Goal: Transaction & Acquisition: Obtain resource

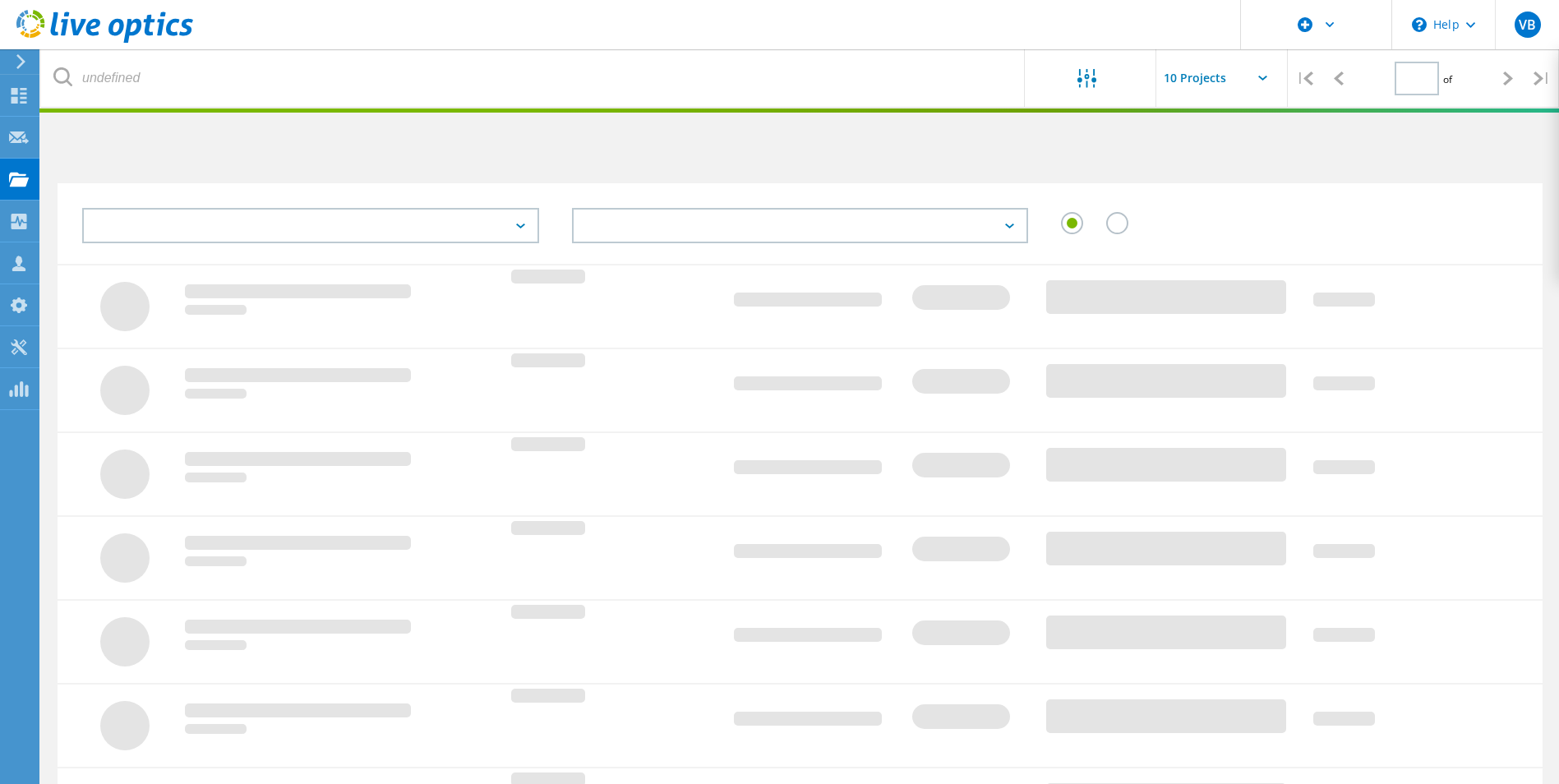
type input "1"
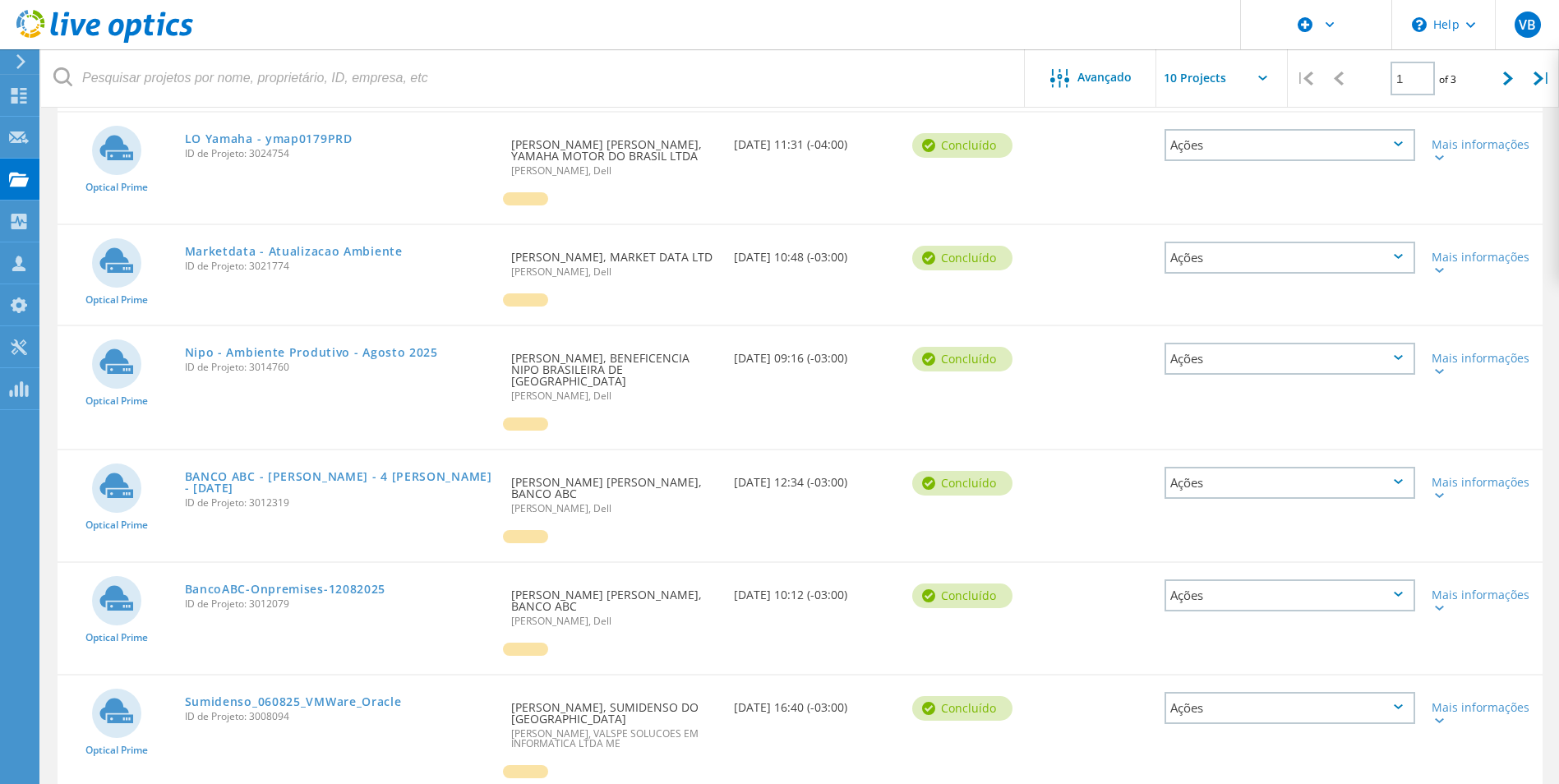
scroll to position [566, 0]
click at [259, 470] on link "BANCO ABC - Coleta - 4 Dias - 12/08/2025" at bounding box center [341, 481] width 311 height 23
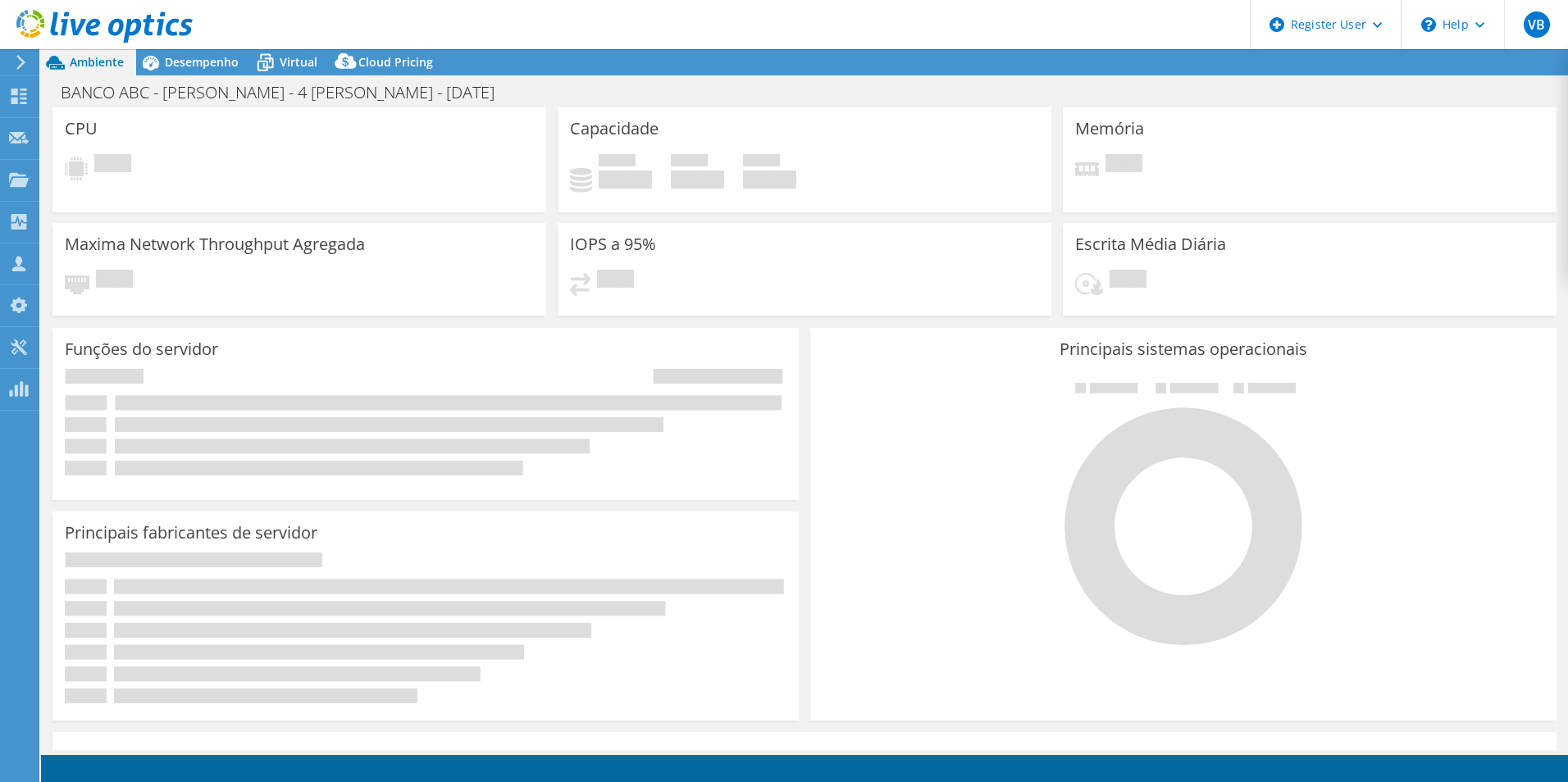
select select "USD"
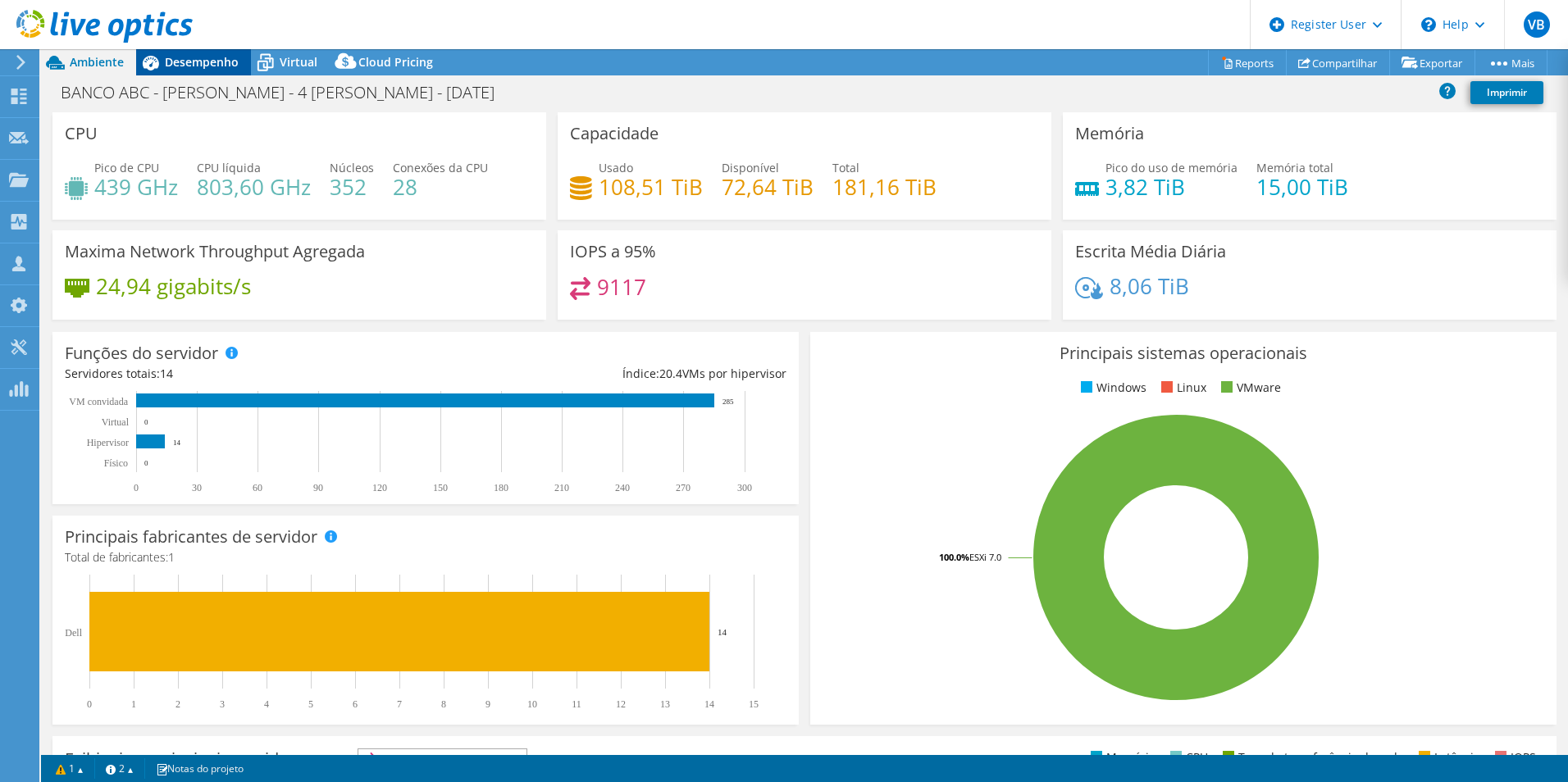
click at [210, 65] on span "Desempenho" at bounding box center [201, 62] width 73 height 16
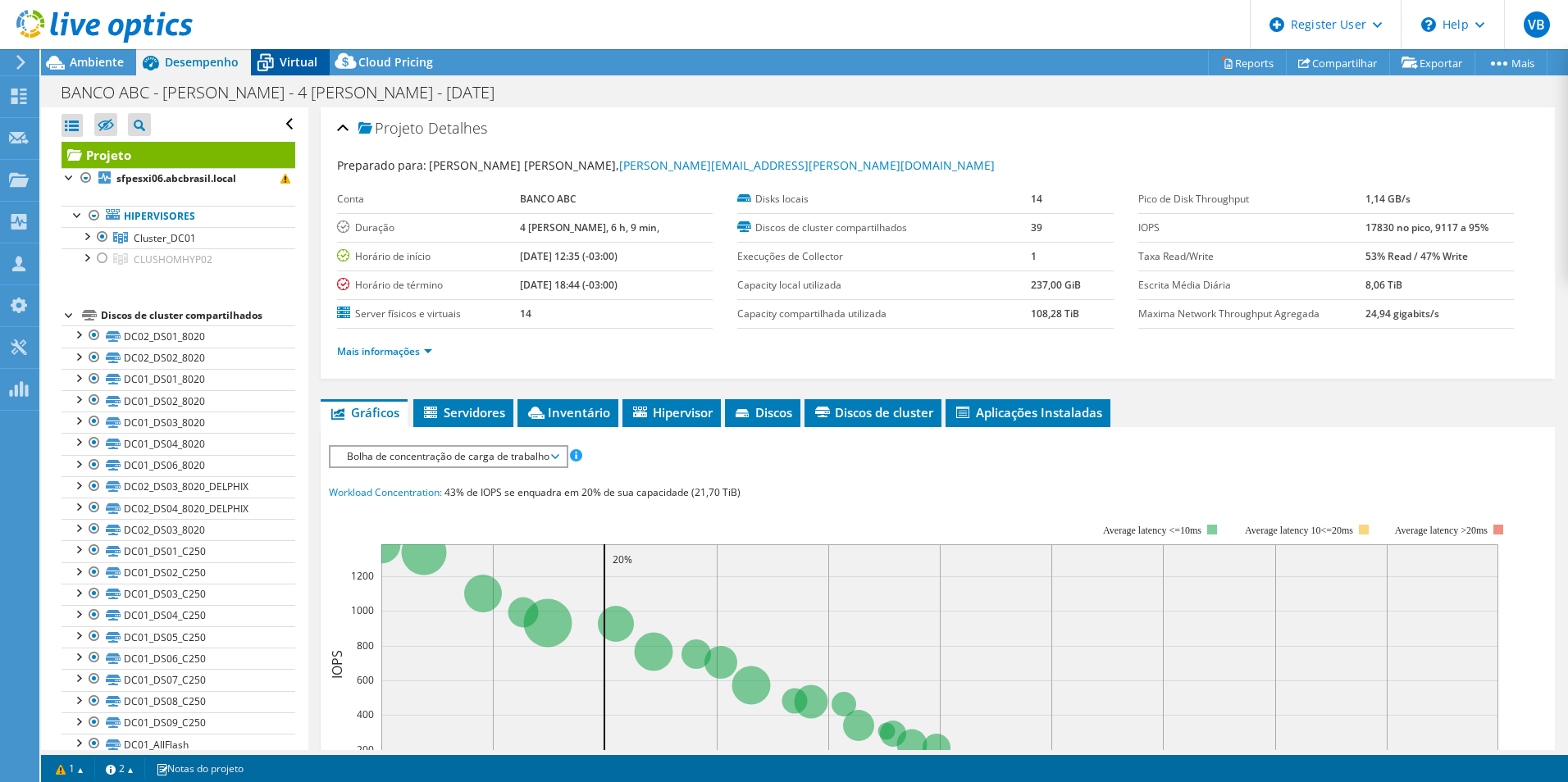
click at [271, 68] on icon at bounding box center [265, 63] width 29 height 29
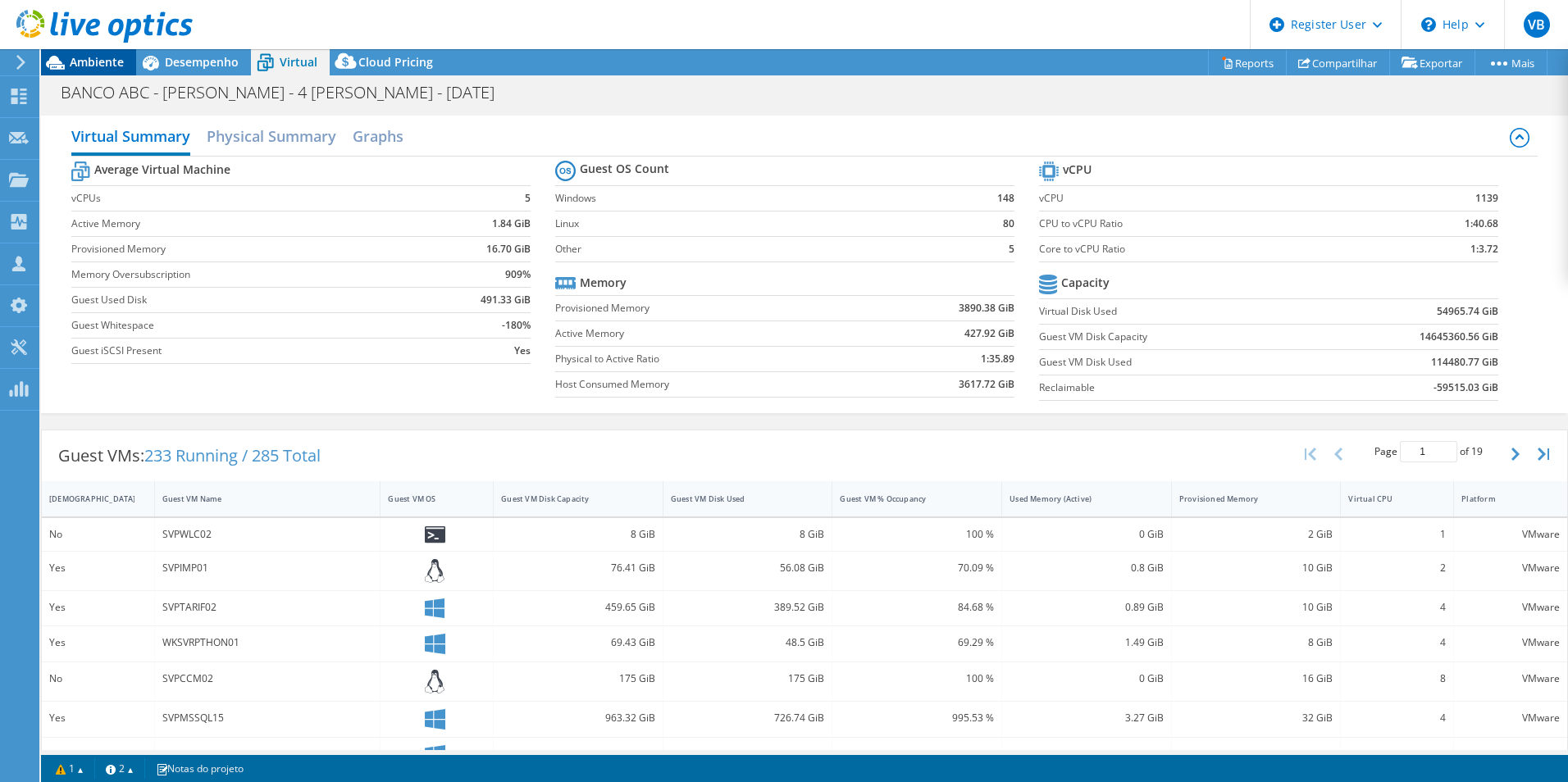
click at [111, 64] on span "Ambiente" at bounding box center [97, 62] width 54 height 16
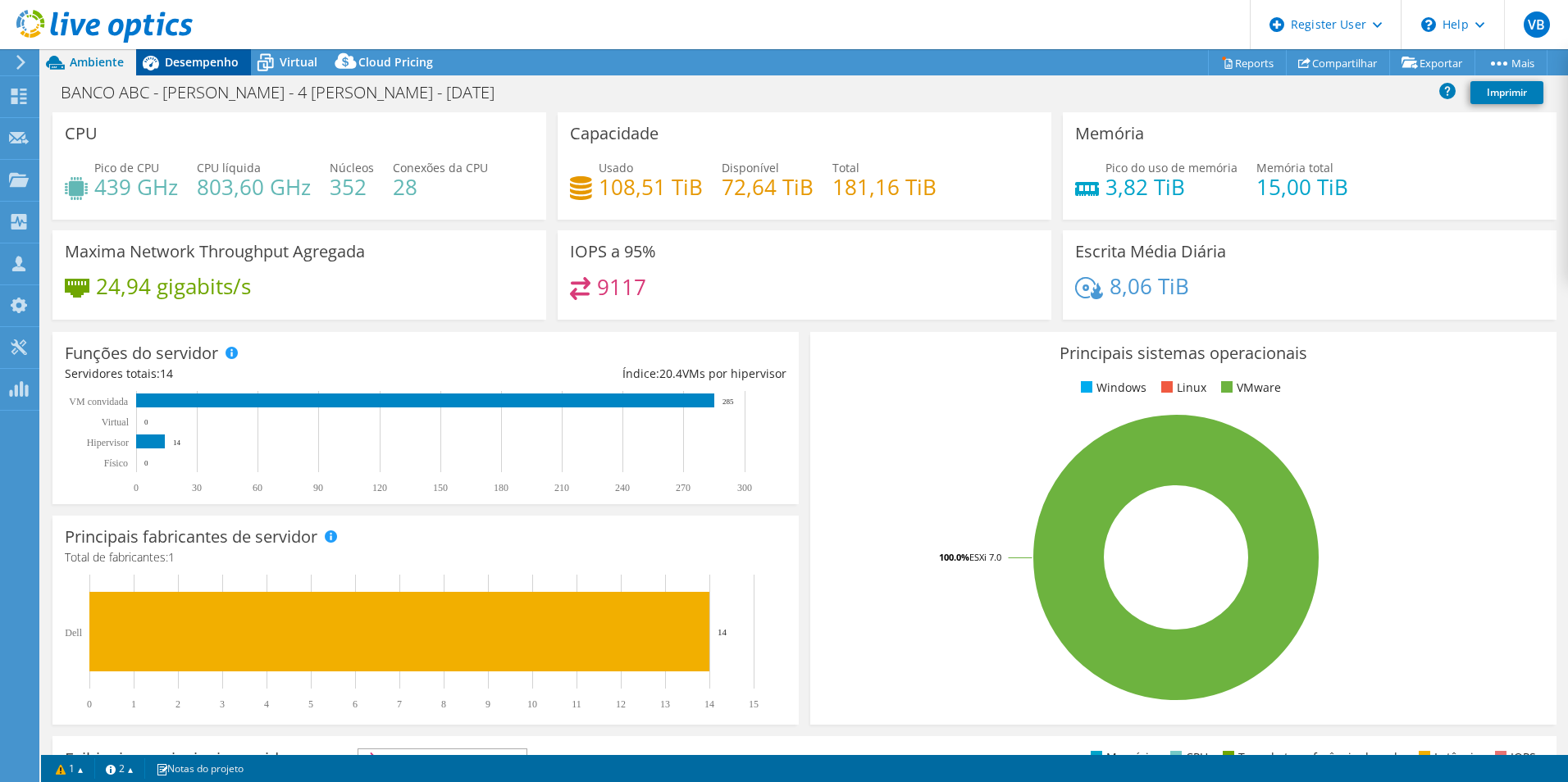
click at [185, 58] on span "Desempenho" at bounding box center [201, 62] width 73 height 16
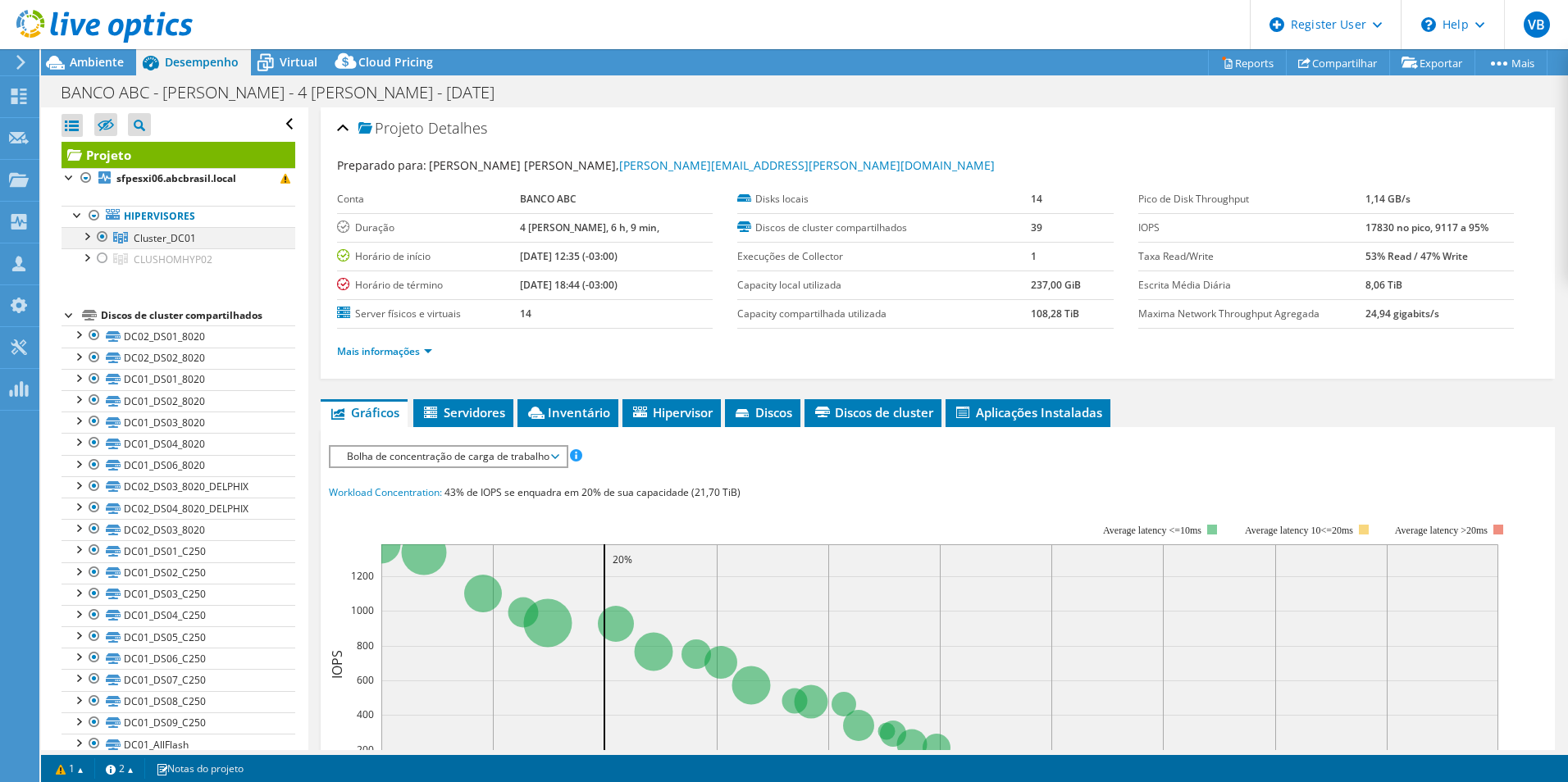
click at [80, 233] on div at bounding box center [86, 235] width 17 height 16
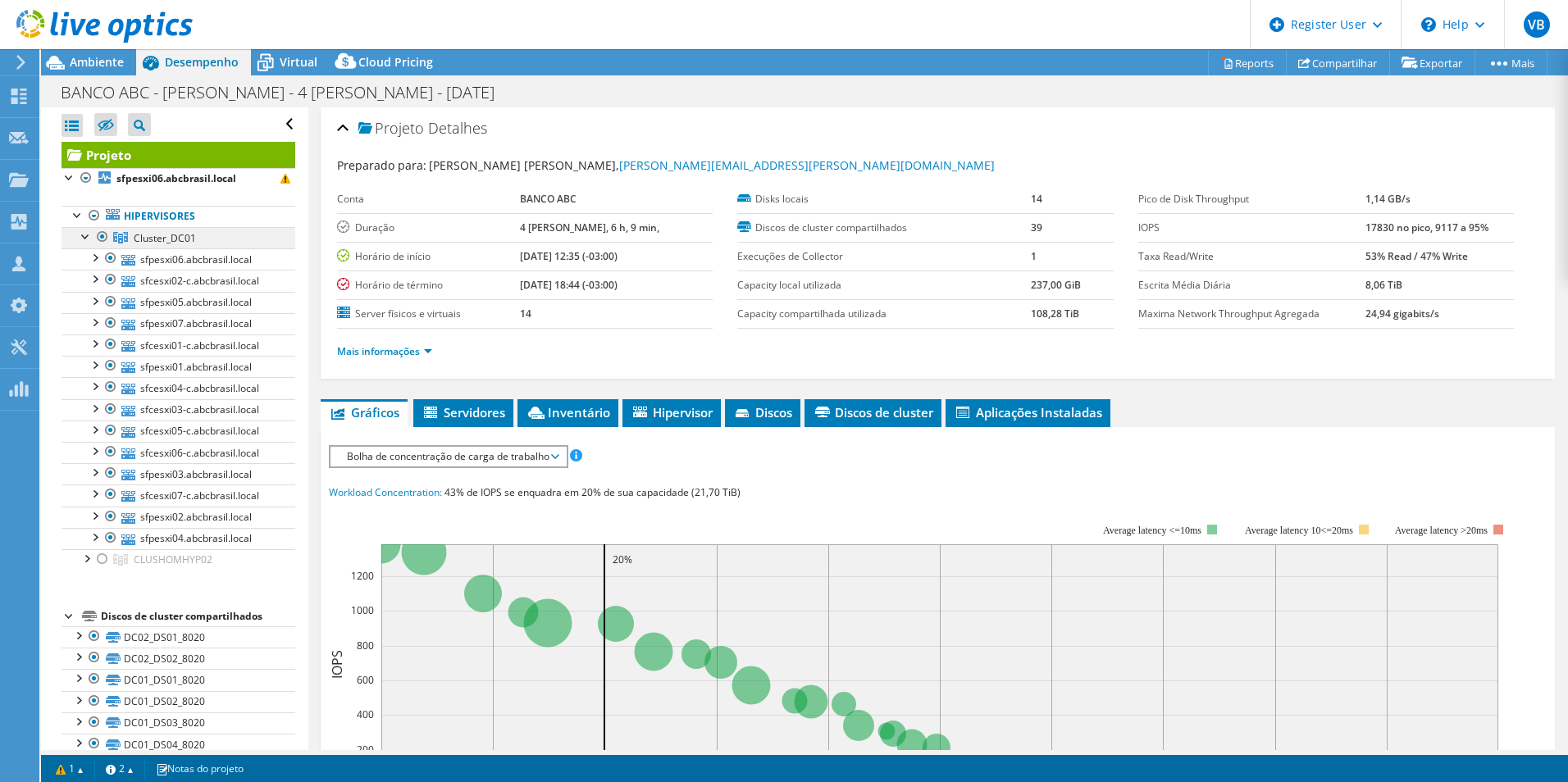
click at [158, 243] on span "Cluster_DC01" at bounding box center [165, 238] width 63 height 14
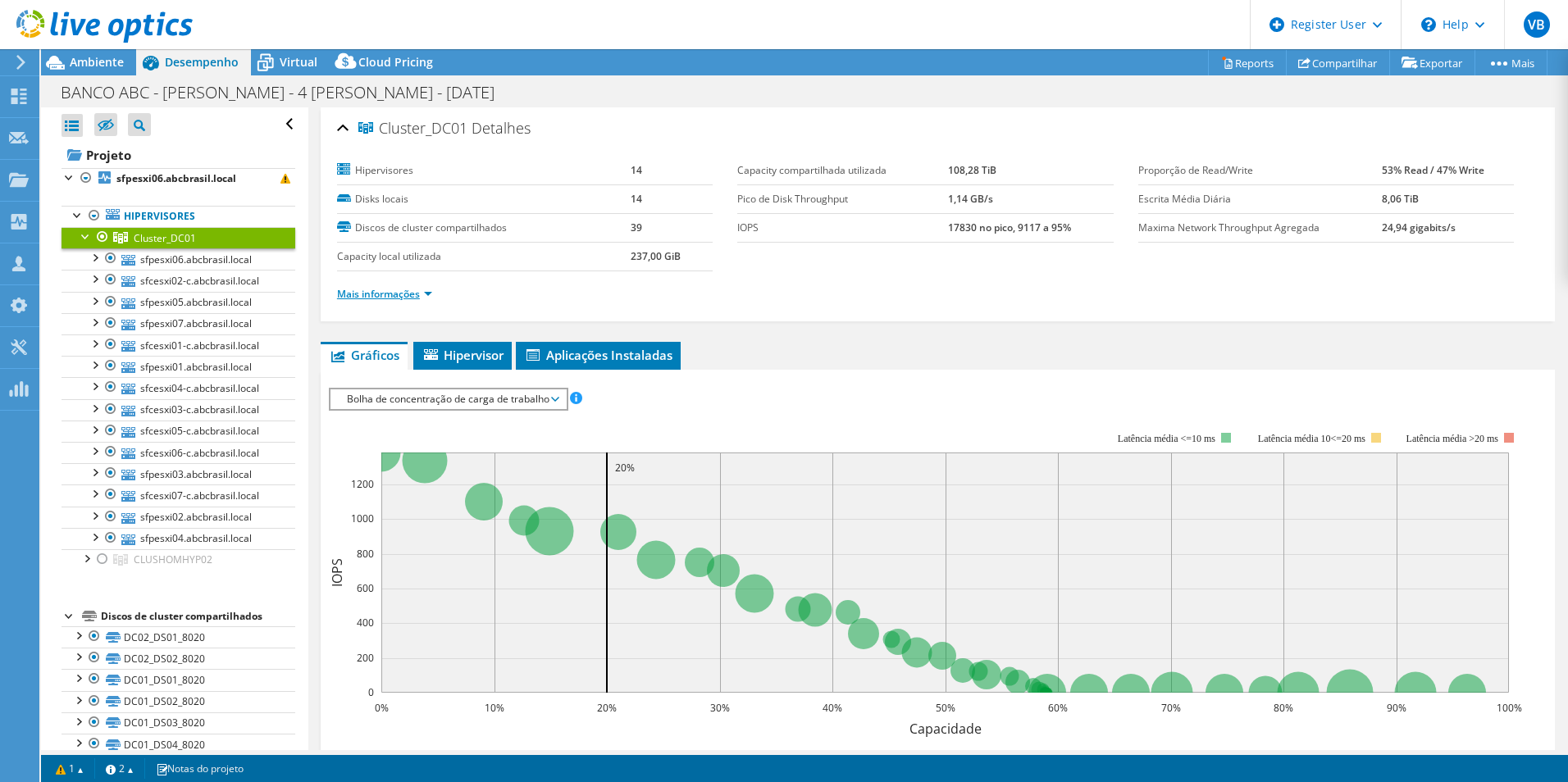
click at [423, 291] on link "Mais informações" at bounding box center [384, 294] width 95 height 14
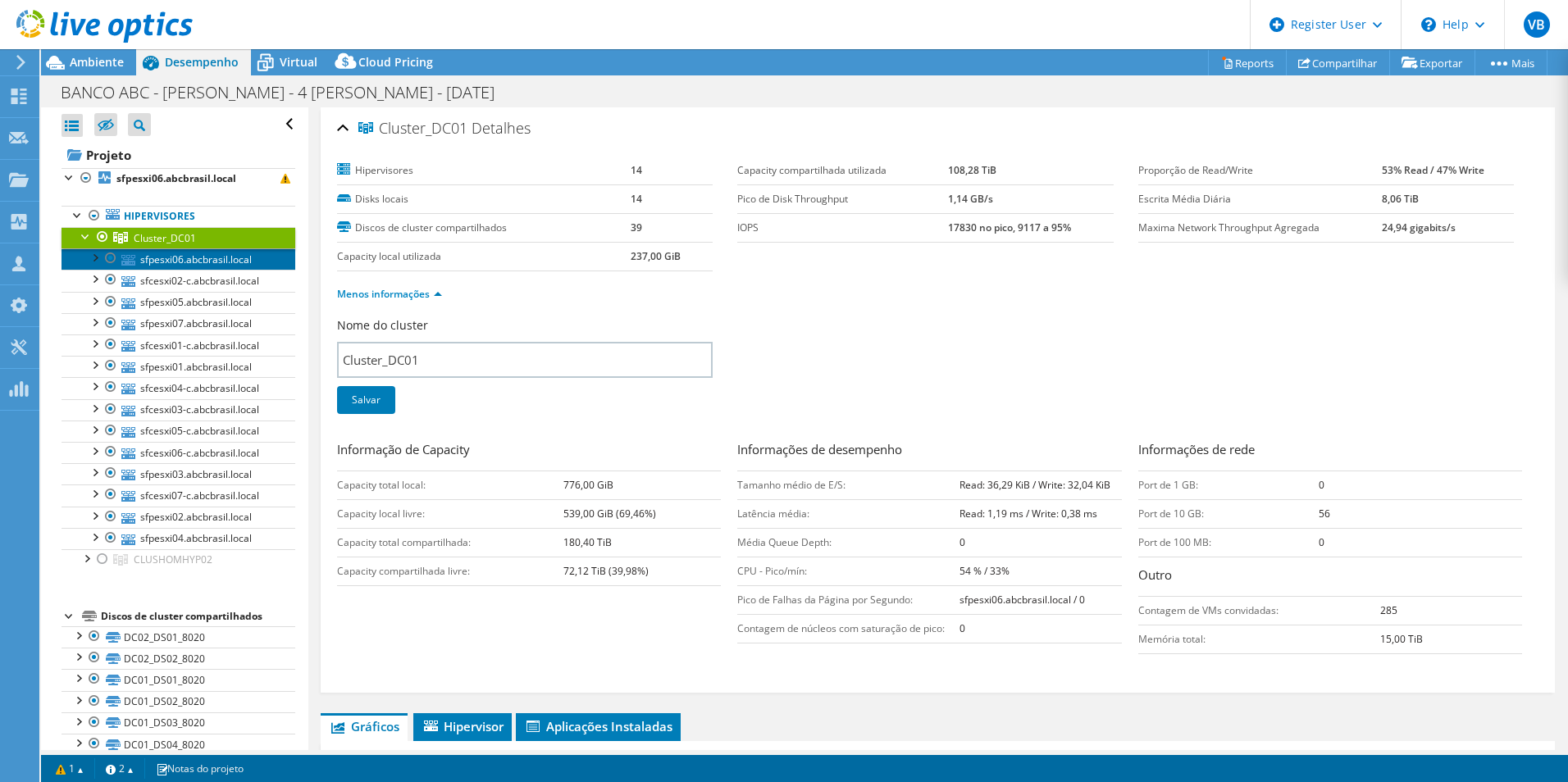
click at [167, 258] on link "sfpesxi06.abcbrasil.local" at bounding box center [178, 259] width 234 height 21
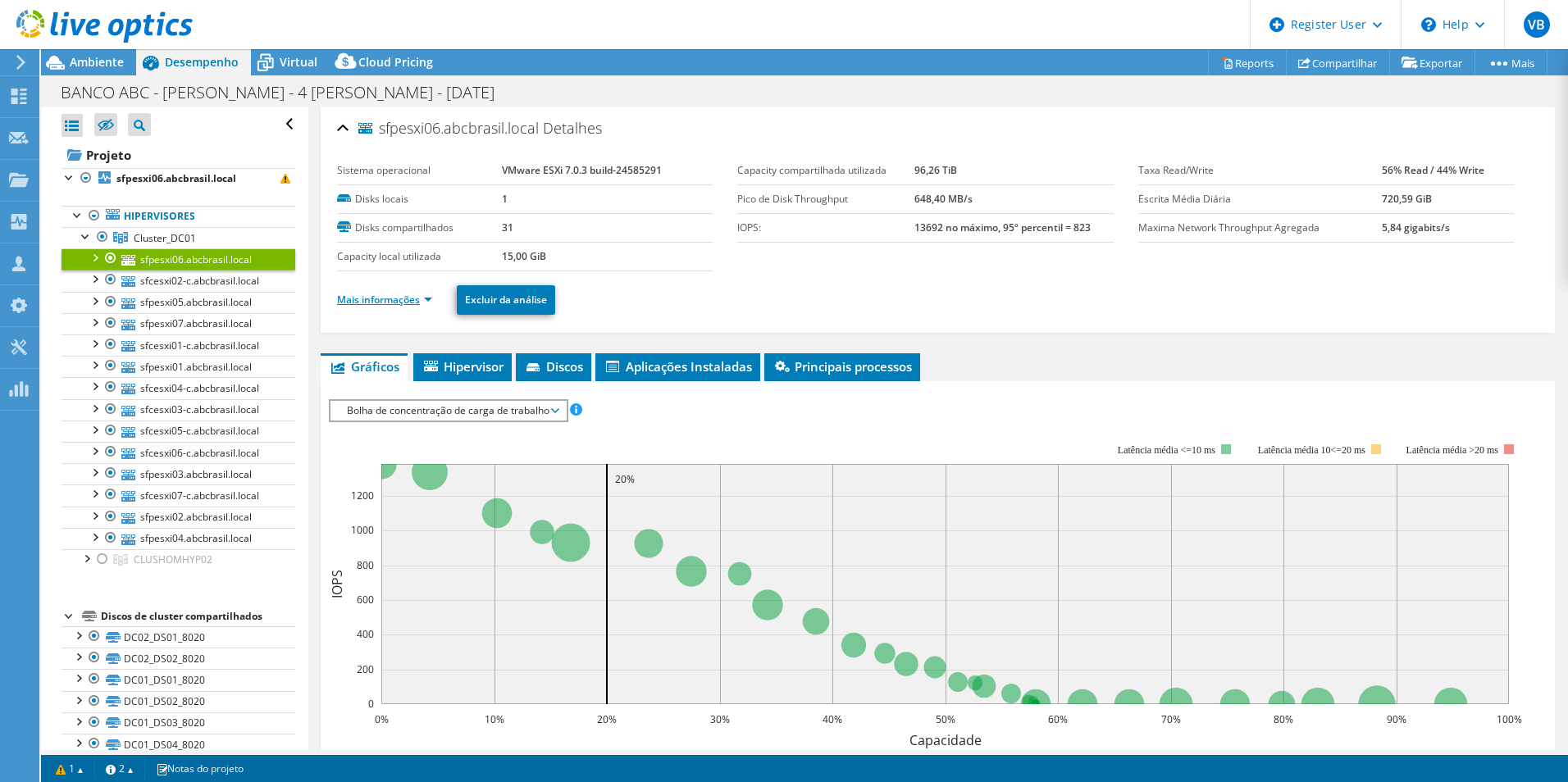
click at [397, 304] on link "Mais informações" at bounding box center [384, 299] width 95 height 14
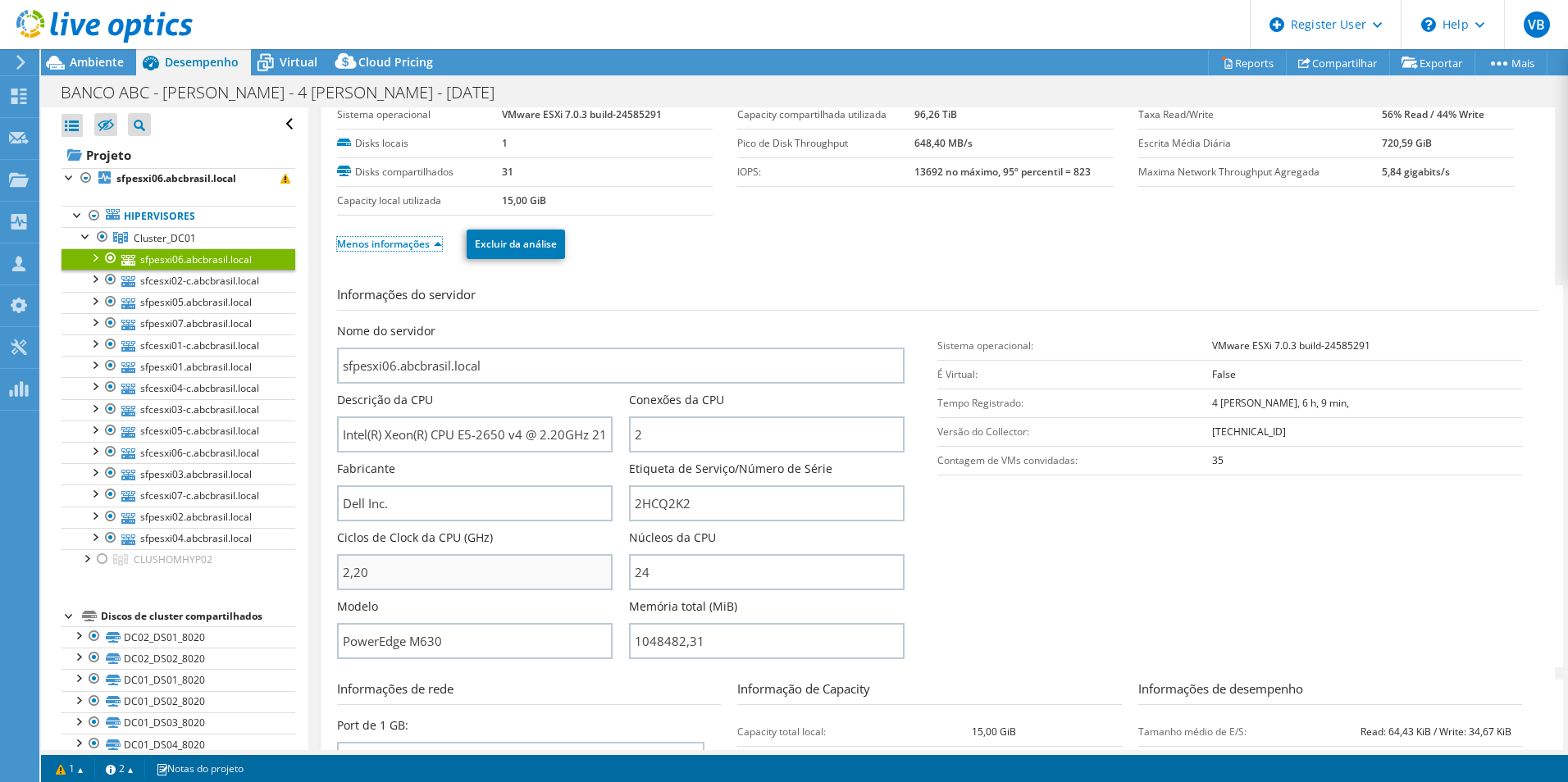
scroll to position [82, 0]
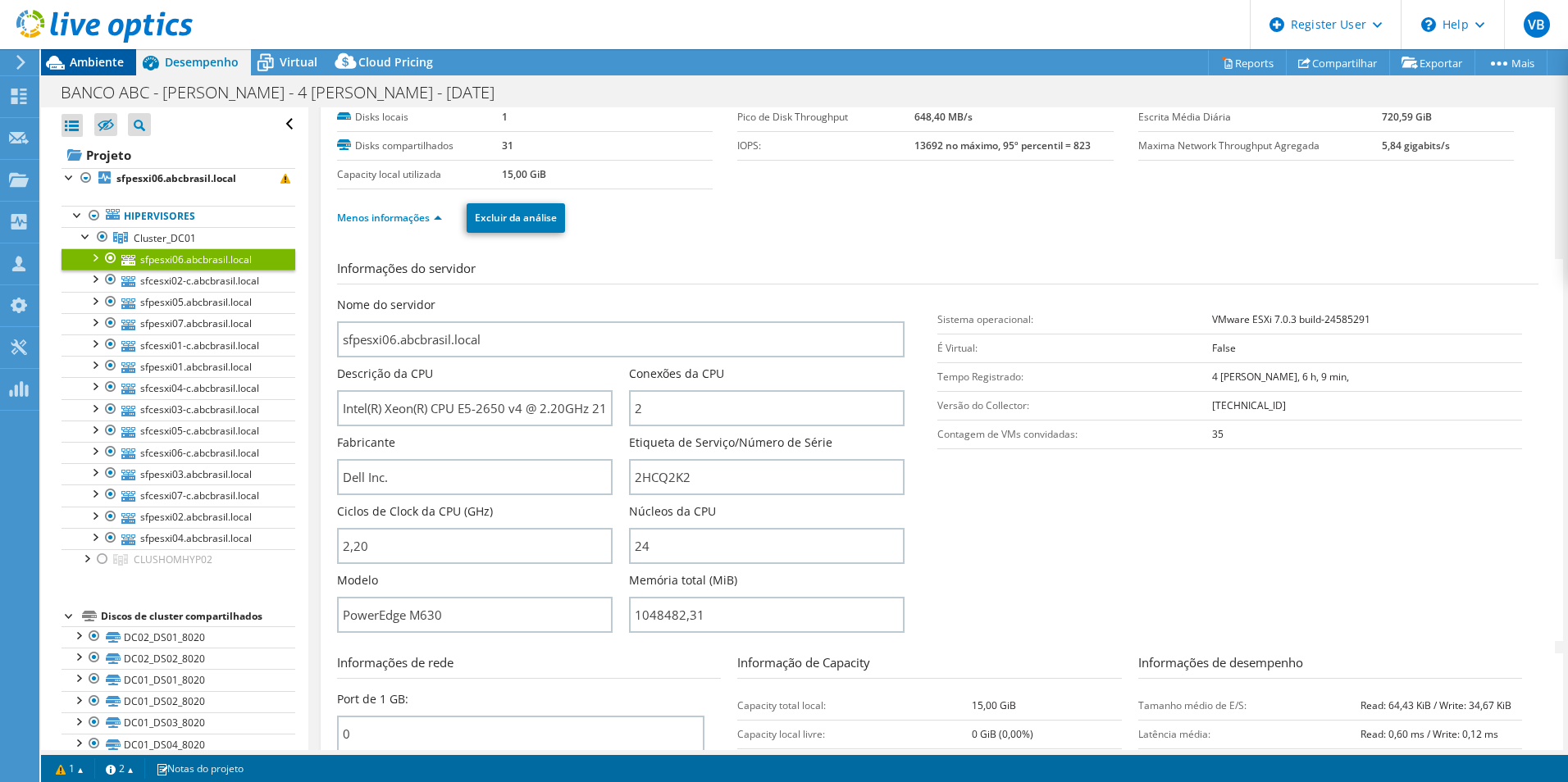
click at [107, 71] on div "Ambiente" at bounding box center [88, 63] width 95 height 26
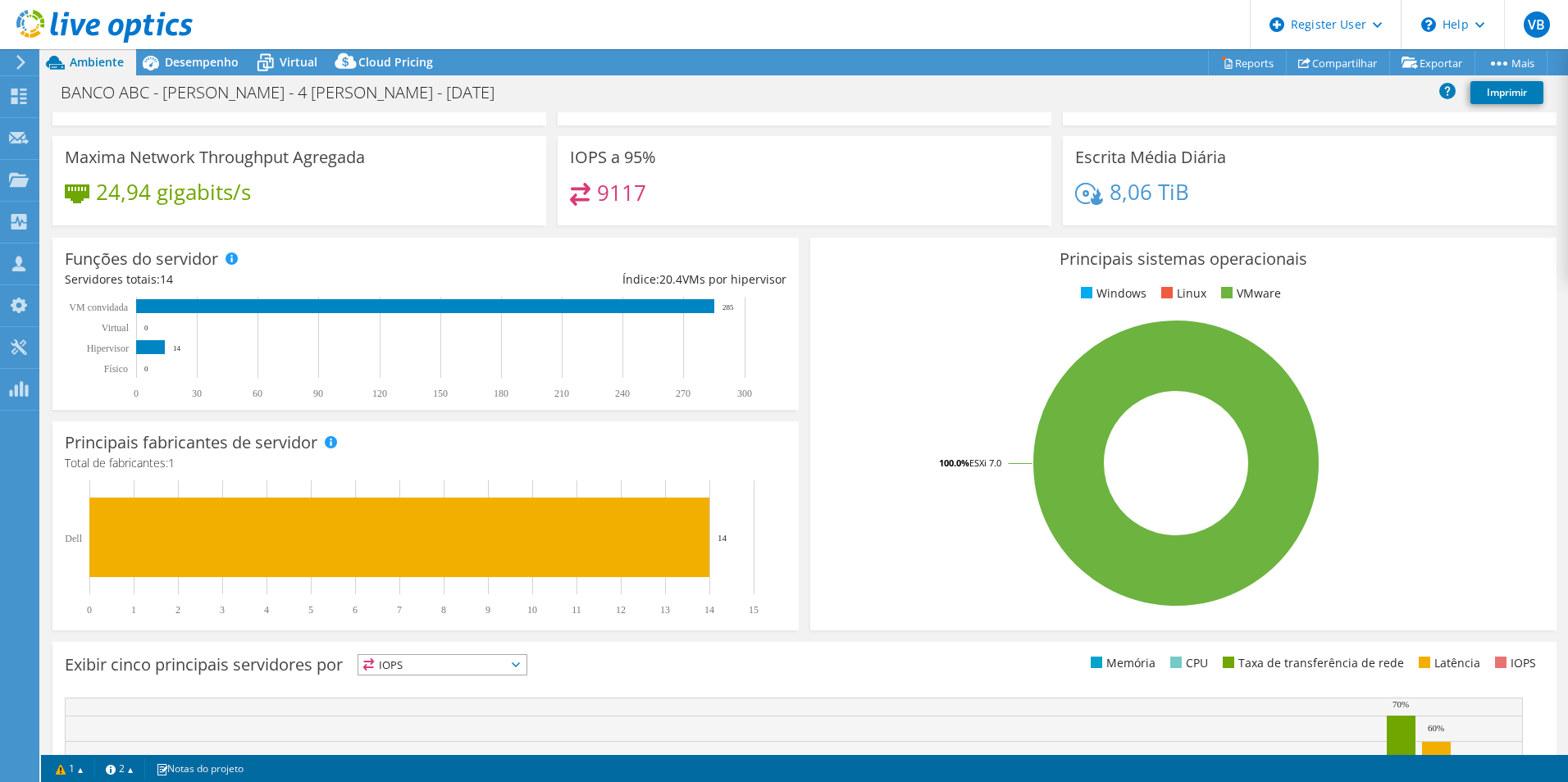
scroll to position [0, 0]
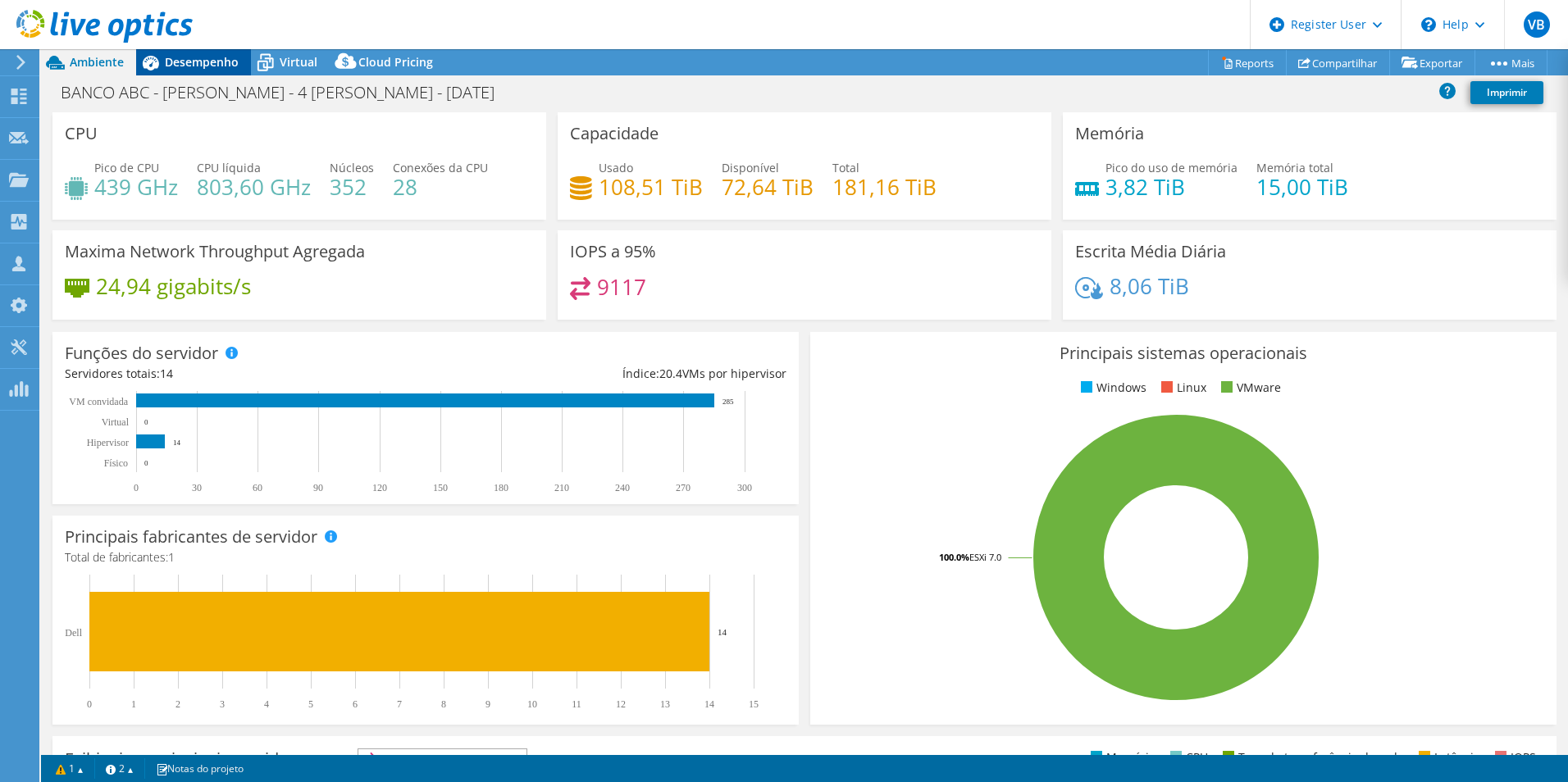
click at [204, 65] on span "Desempenho" at bounding box center [201, 62] width 73 height 16
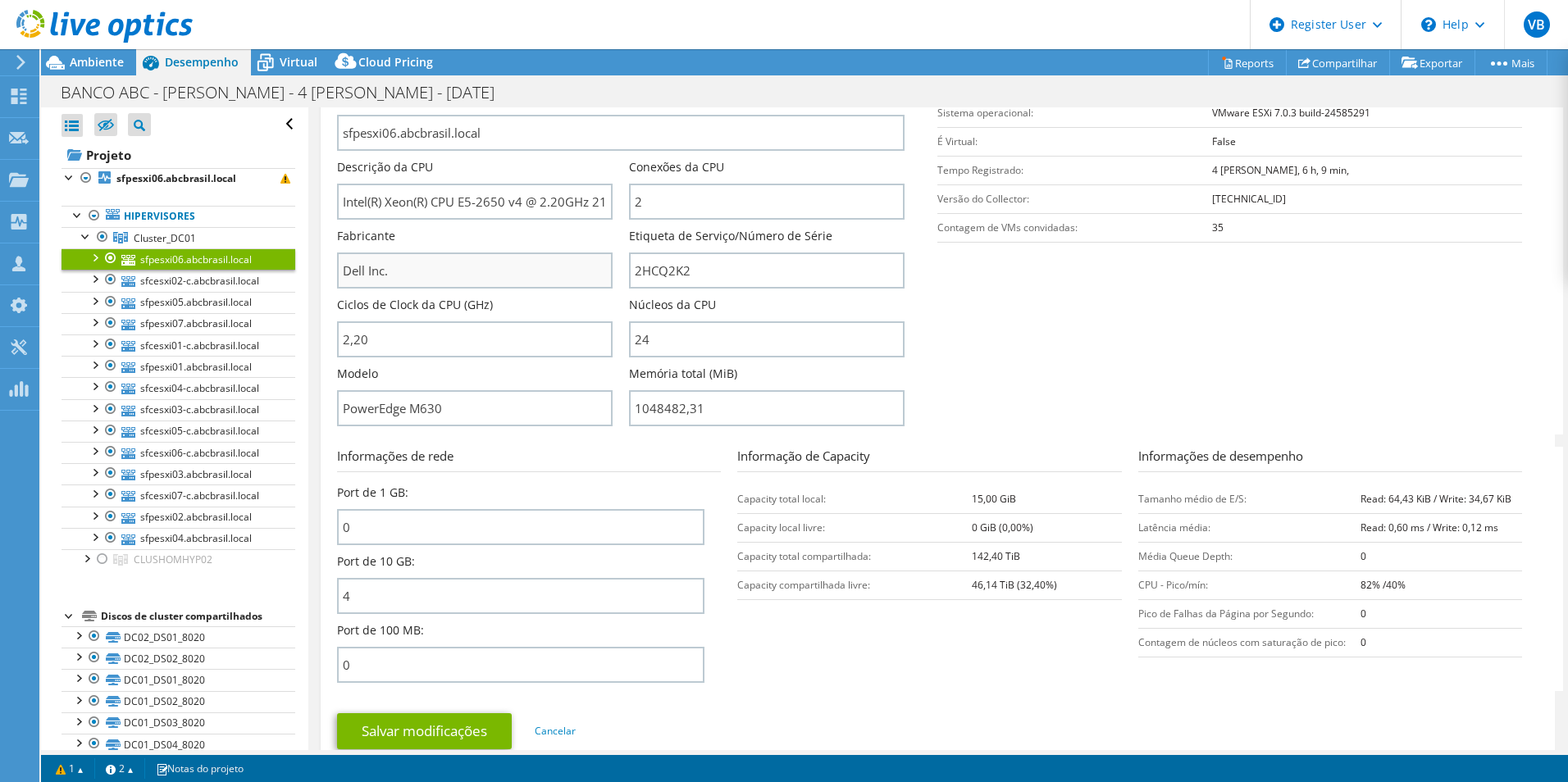
scroll to position [246, 0]
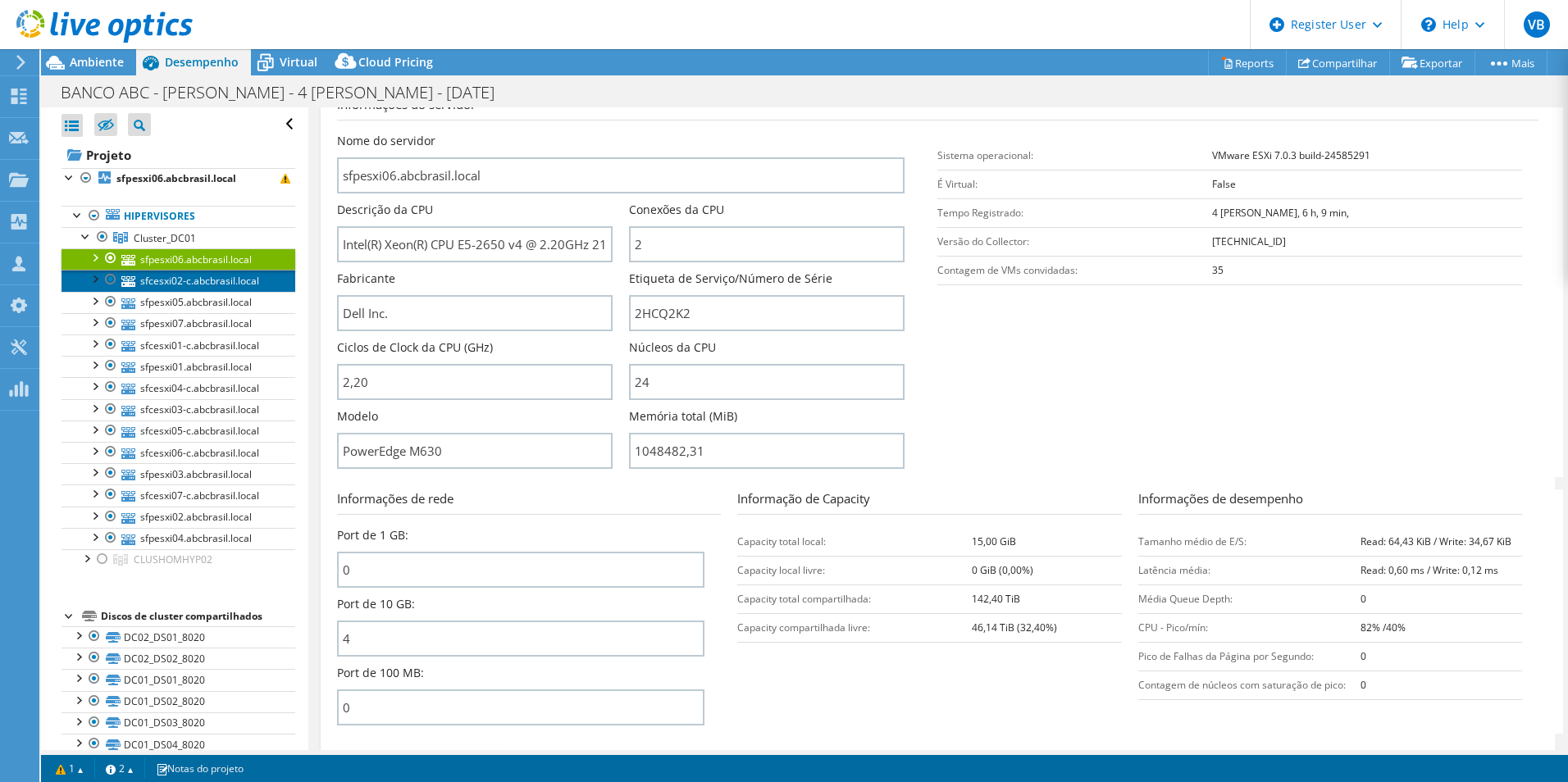
click at [212, 283] on link "sfcesxi02-c.abcbrasil.local" at bounding box center [178, 280] width 234 height 21
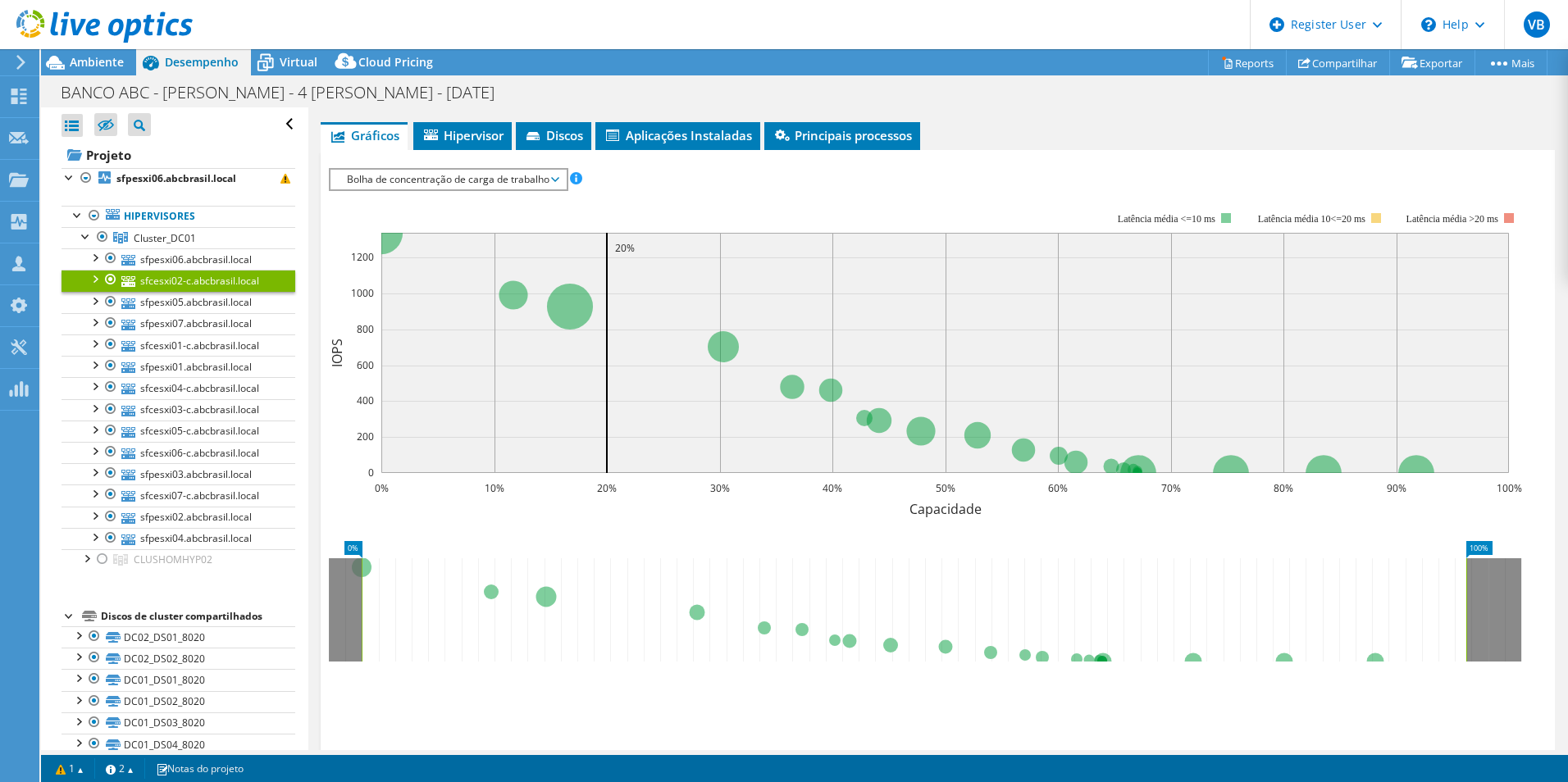
scroll to position [67, 0]
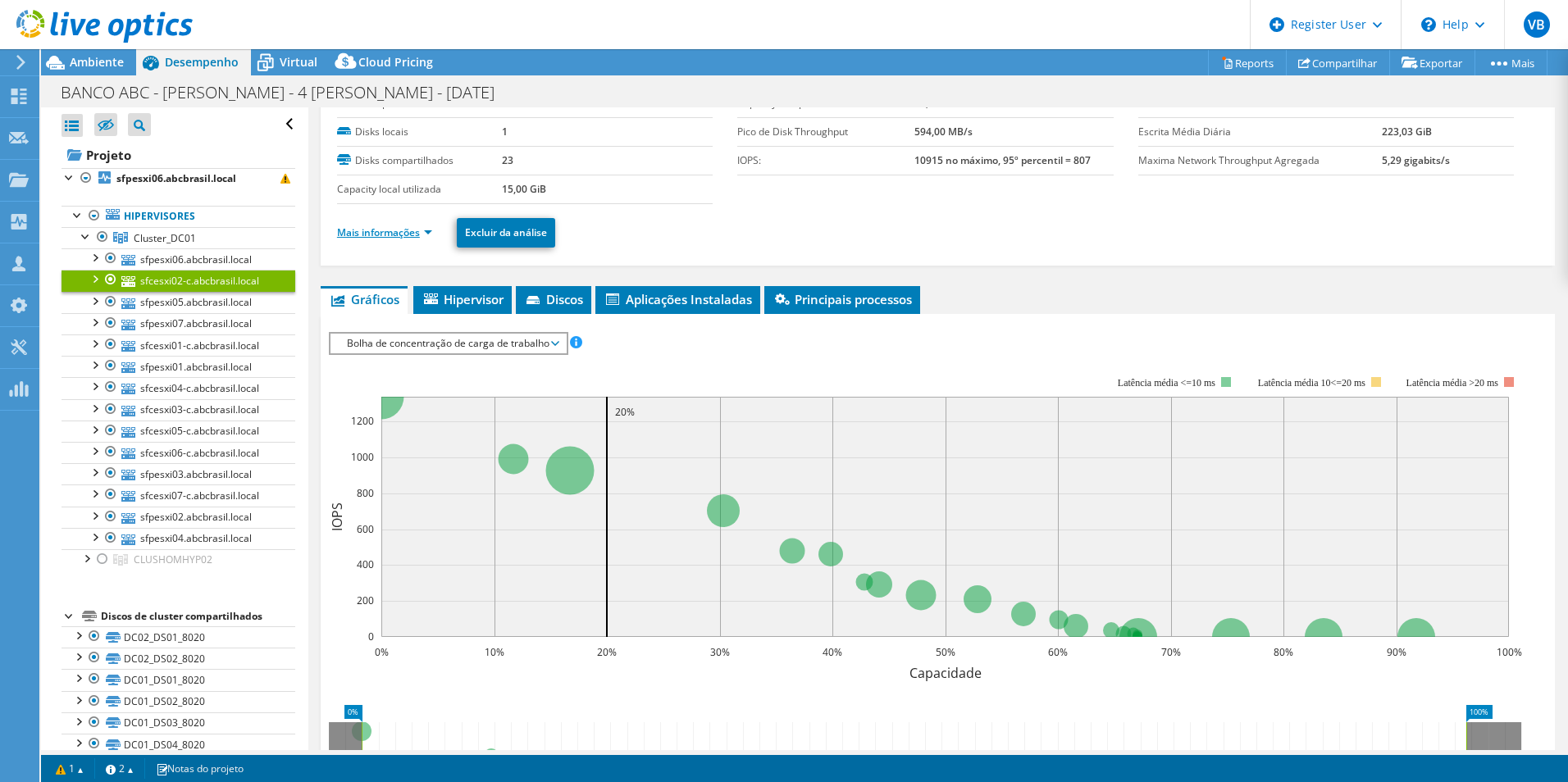
click at [381, 235] on link "Mais informações" at bounding box center [384, 232] width 95 height 14
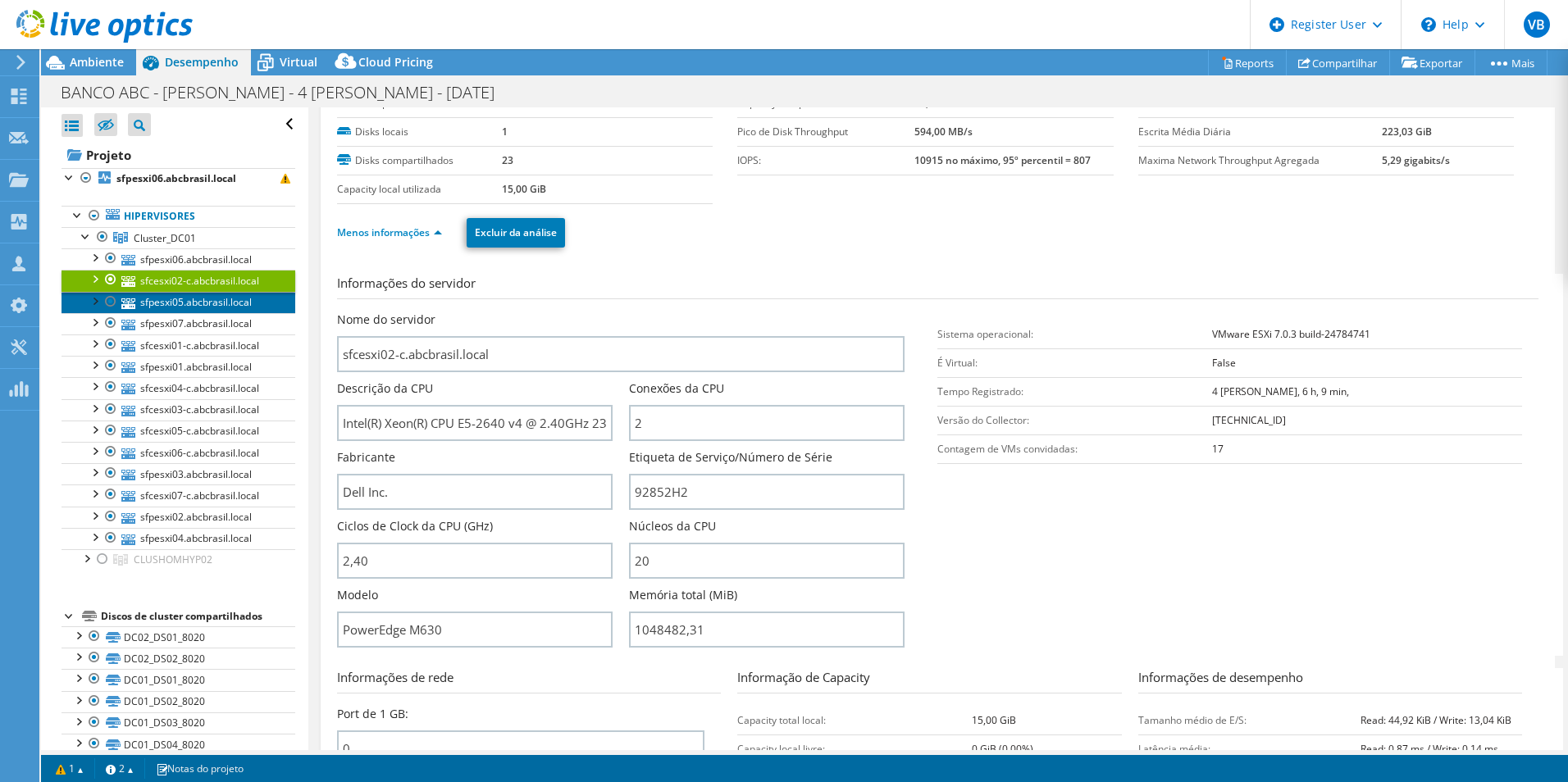
click at [191, 304] on link "sfpesxi05.abcbrasil.local" at bounding box center [178, 303] width 234 height 21
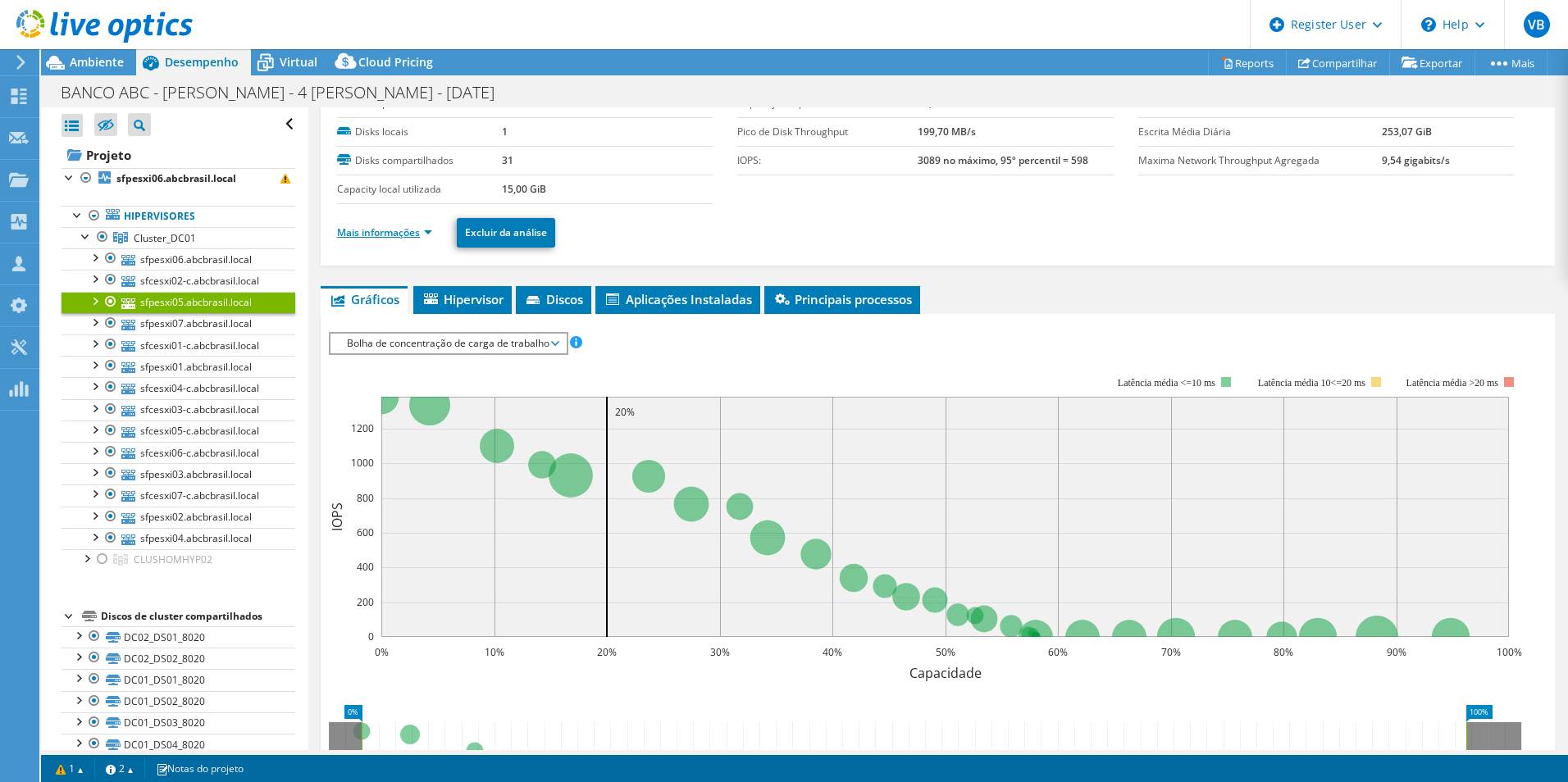
click at [403, 238] on link "Mais informações" at bounding box center [384, 232] width 95 height 14
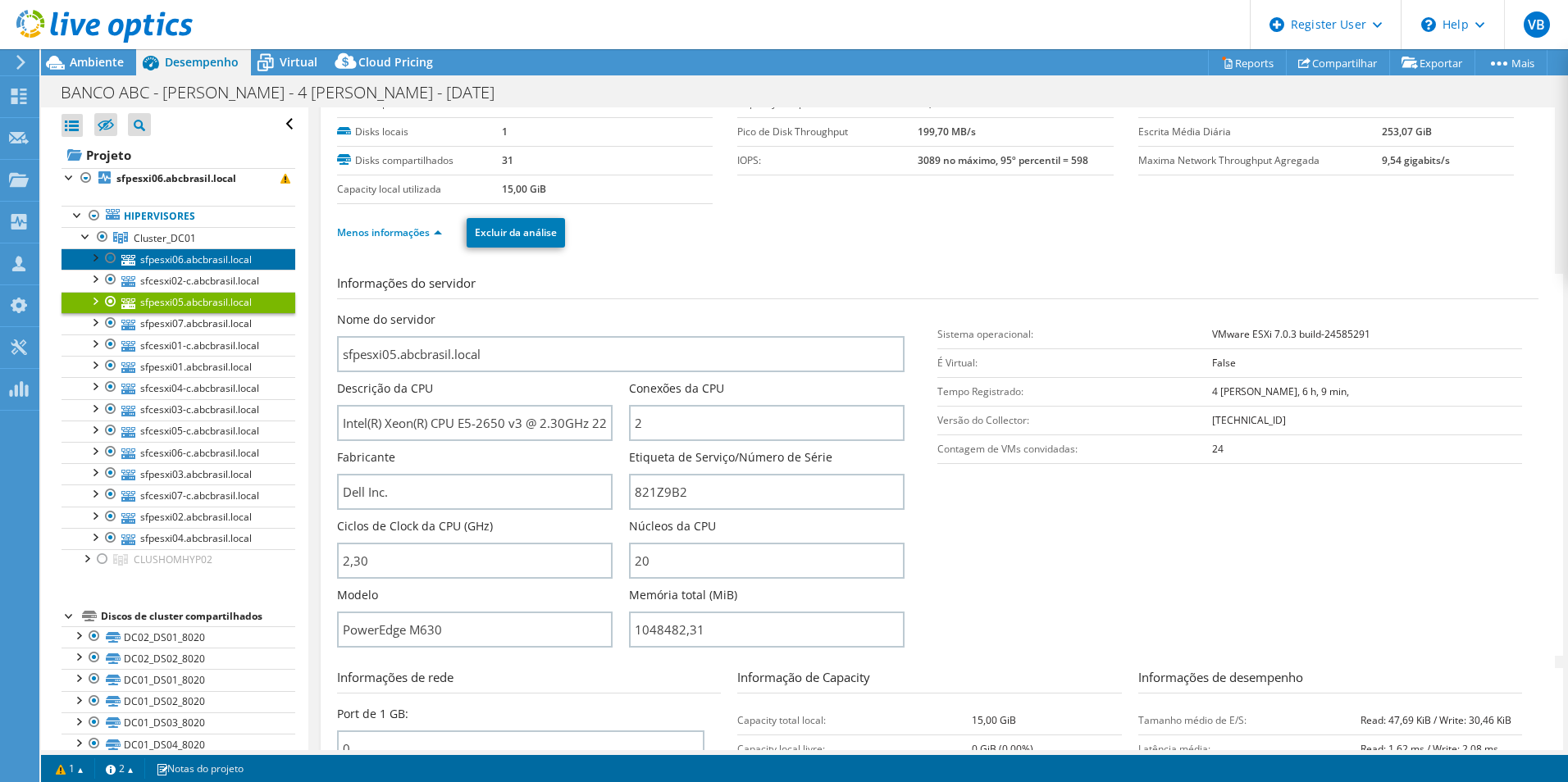
click at [177, 253] on link "sfpesxi06.abcbrasil.local" at bounding box center [178, 259] width 234 height 21
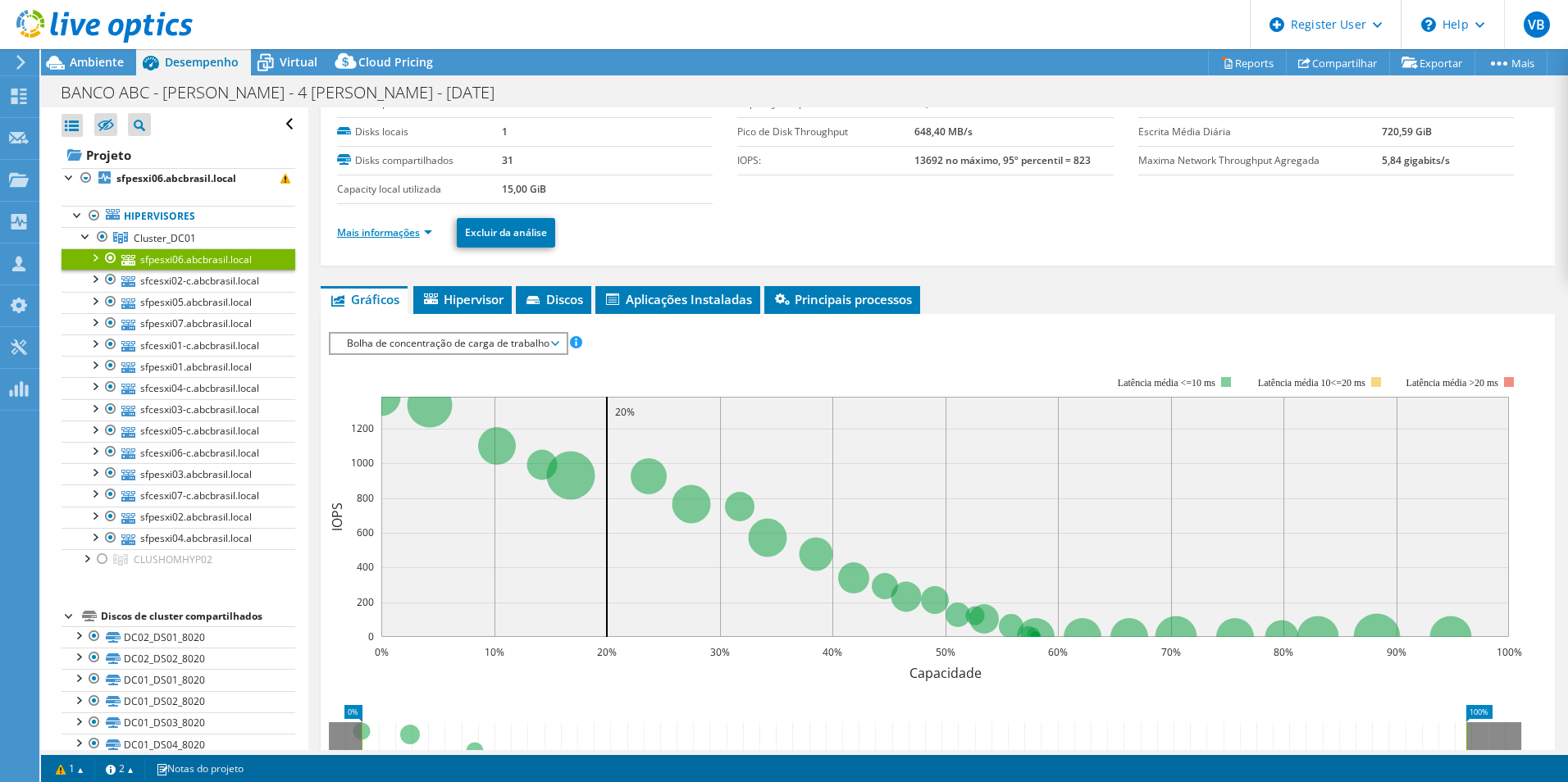
click at [418, 233] on link "Mais informações" at bounding box center [384, 232] width 95 height 14
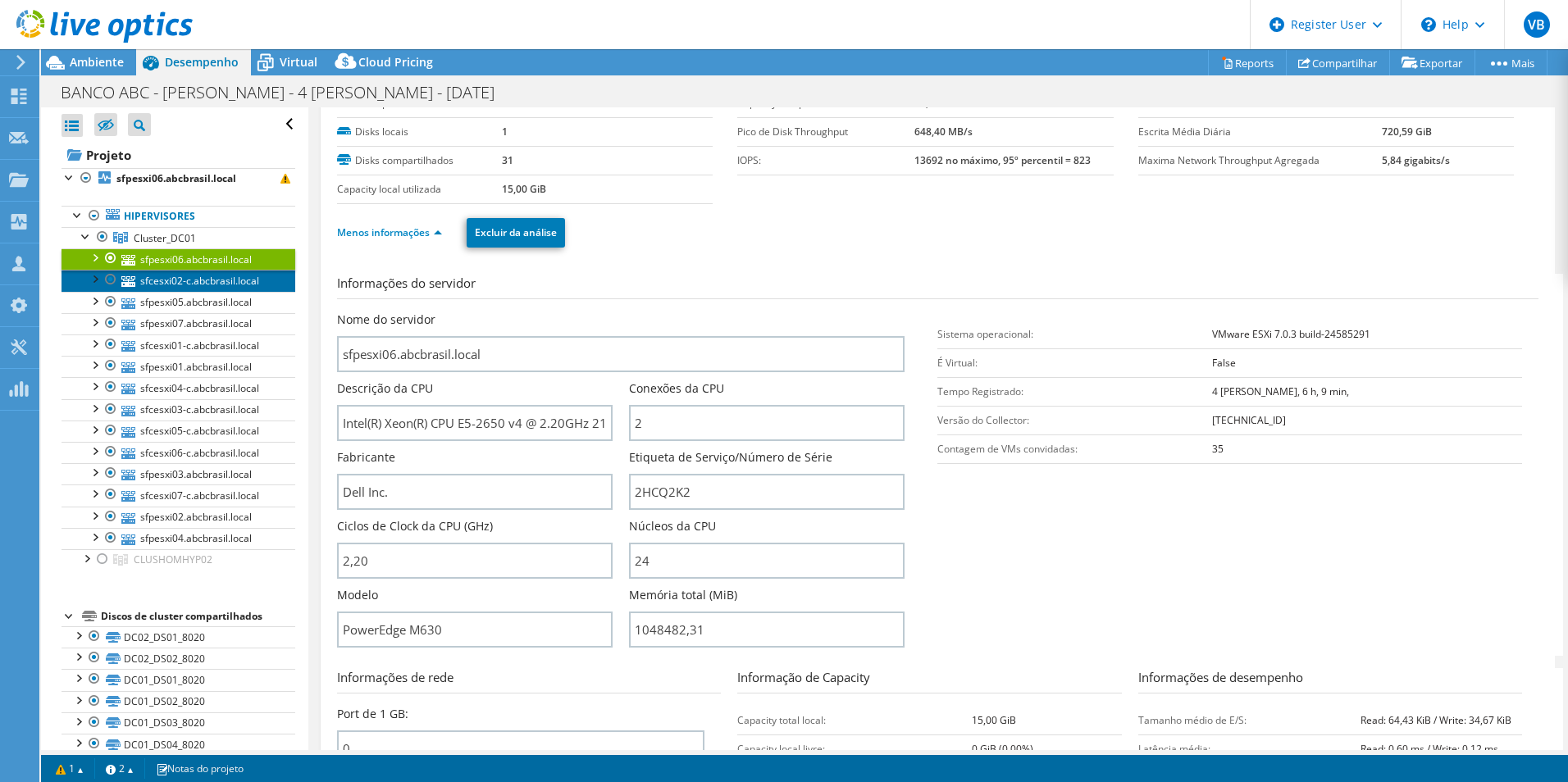
click at [215, 281] on link "sfcesxi02-c.abcbrasil.local" at bounding box center [178, 280] width 234 height 21
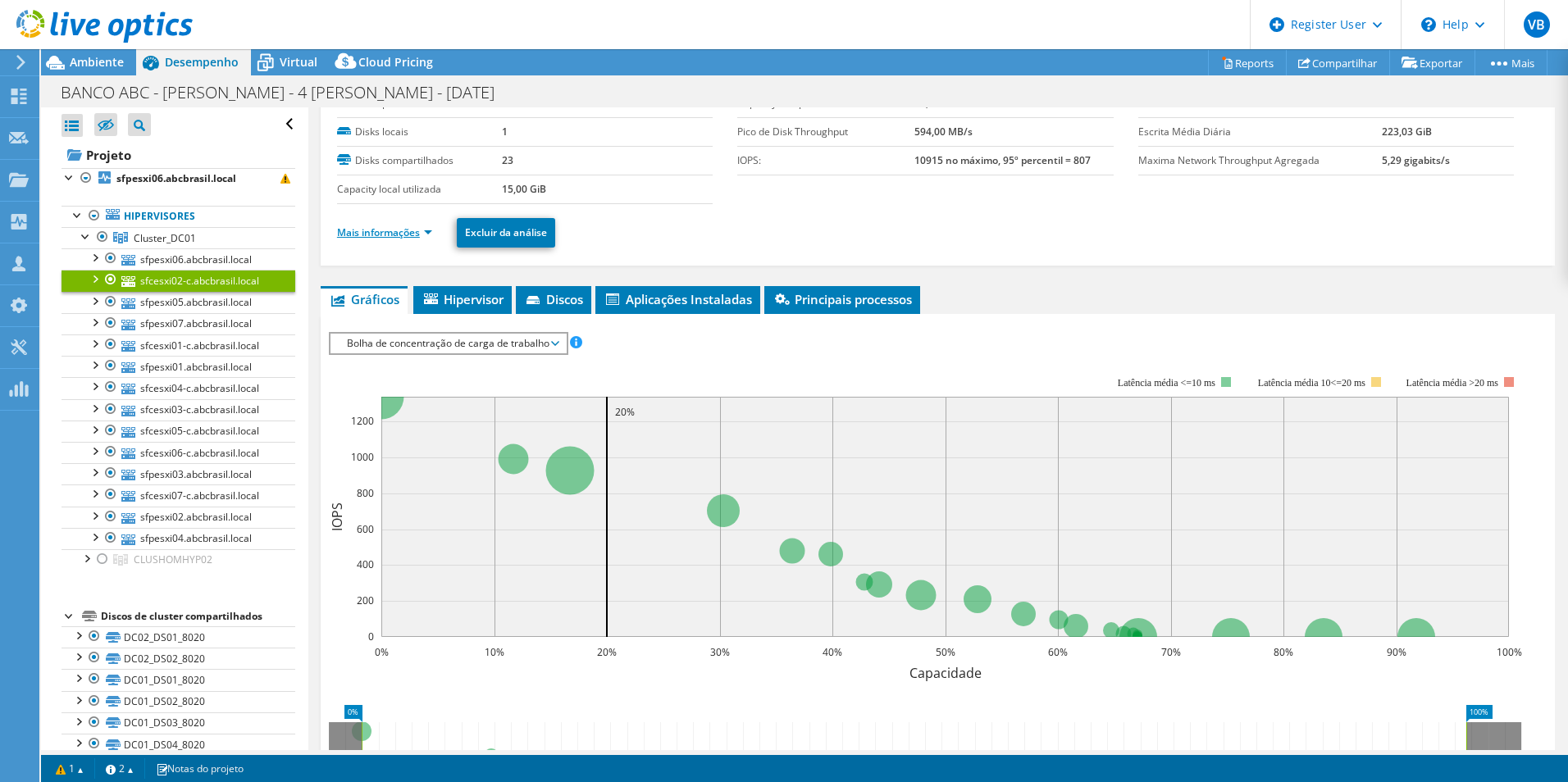
click at [419, 227] on link "Mais informações" at bounding box center [384, 232] width 95 height 14
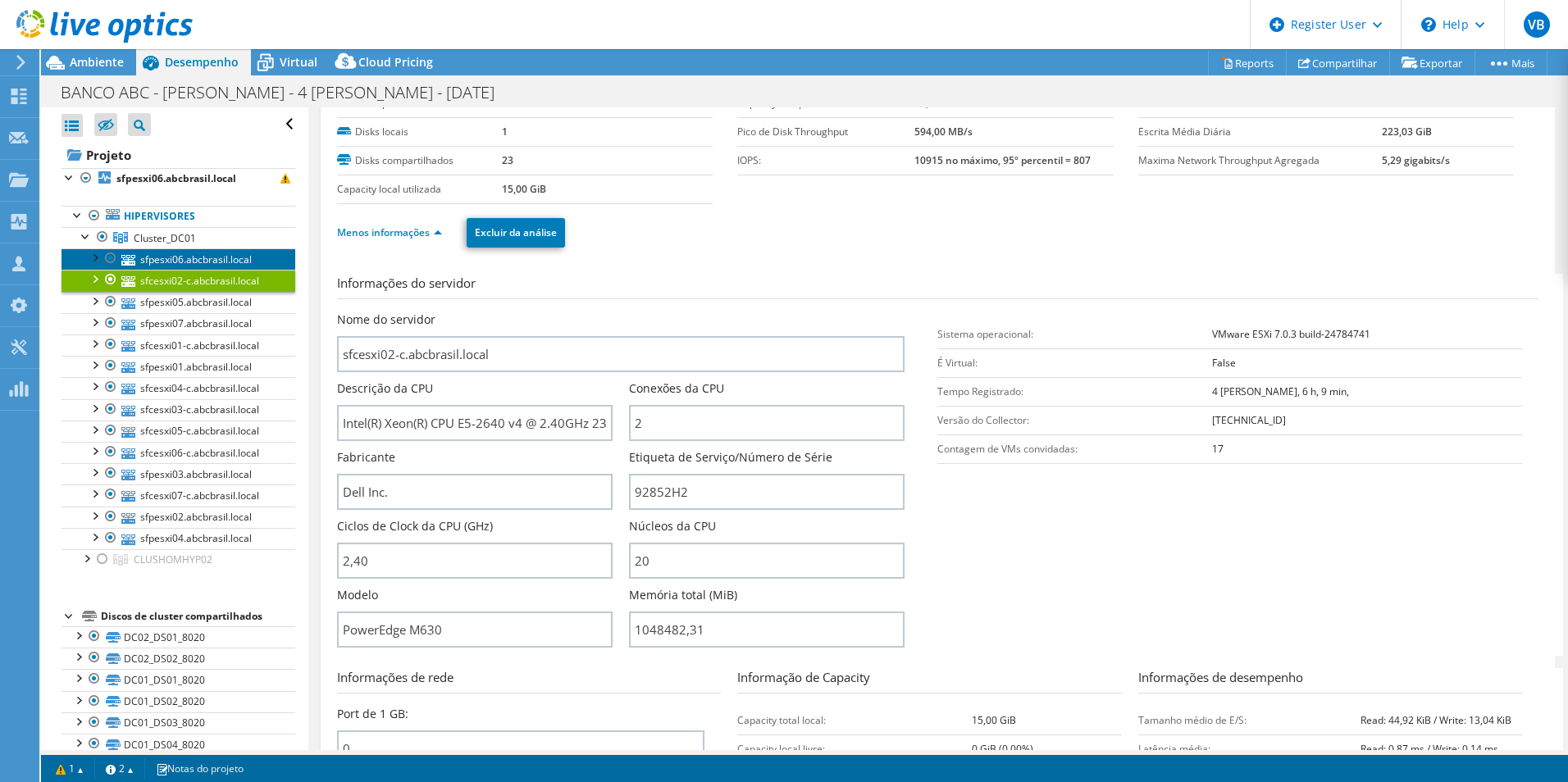
click at [230, 263] on link "sfpesxi06.abcbrasil.local" at bounding box center [178, 259] width 234 height 21
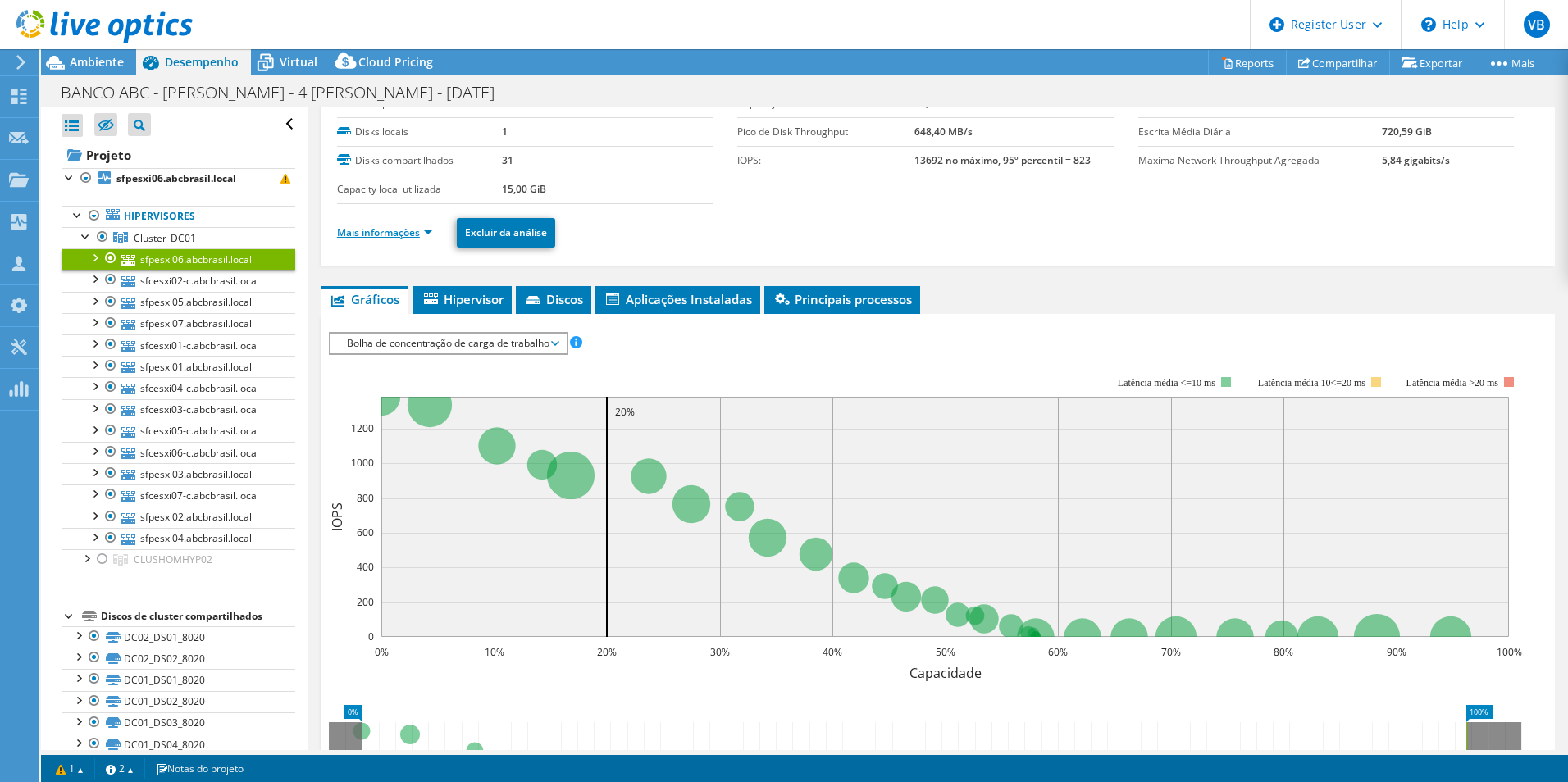
click at [399, 235] on link "Mais informações" at bounding box center [384, 232] width 95 height 14
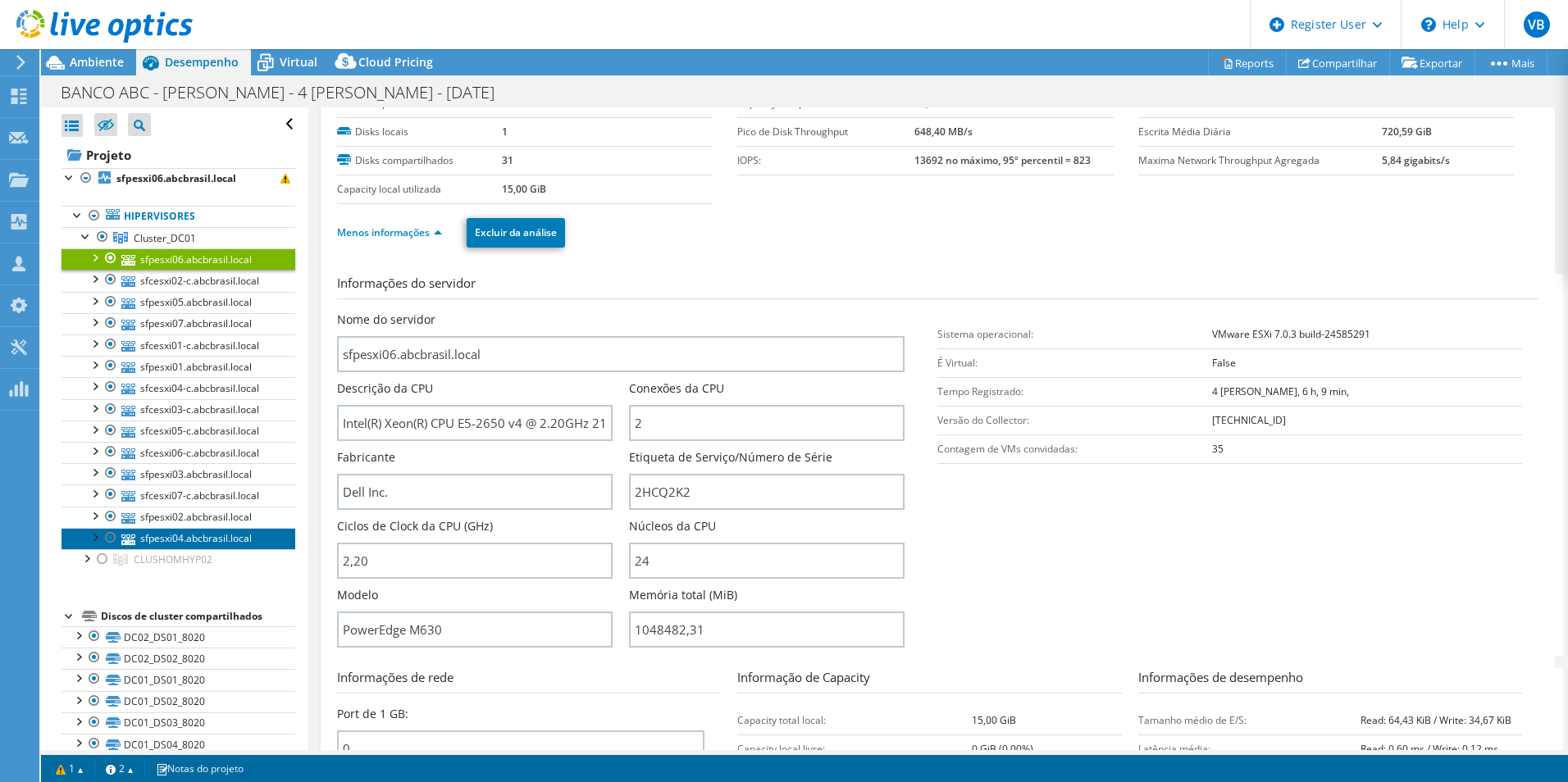
click at [205, 530] on link "sfpesxi04.abcbrasil.local" at bounding box center [178, 539] width 234 height 21
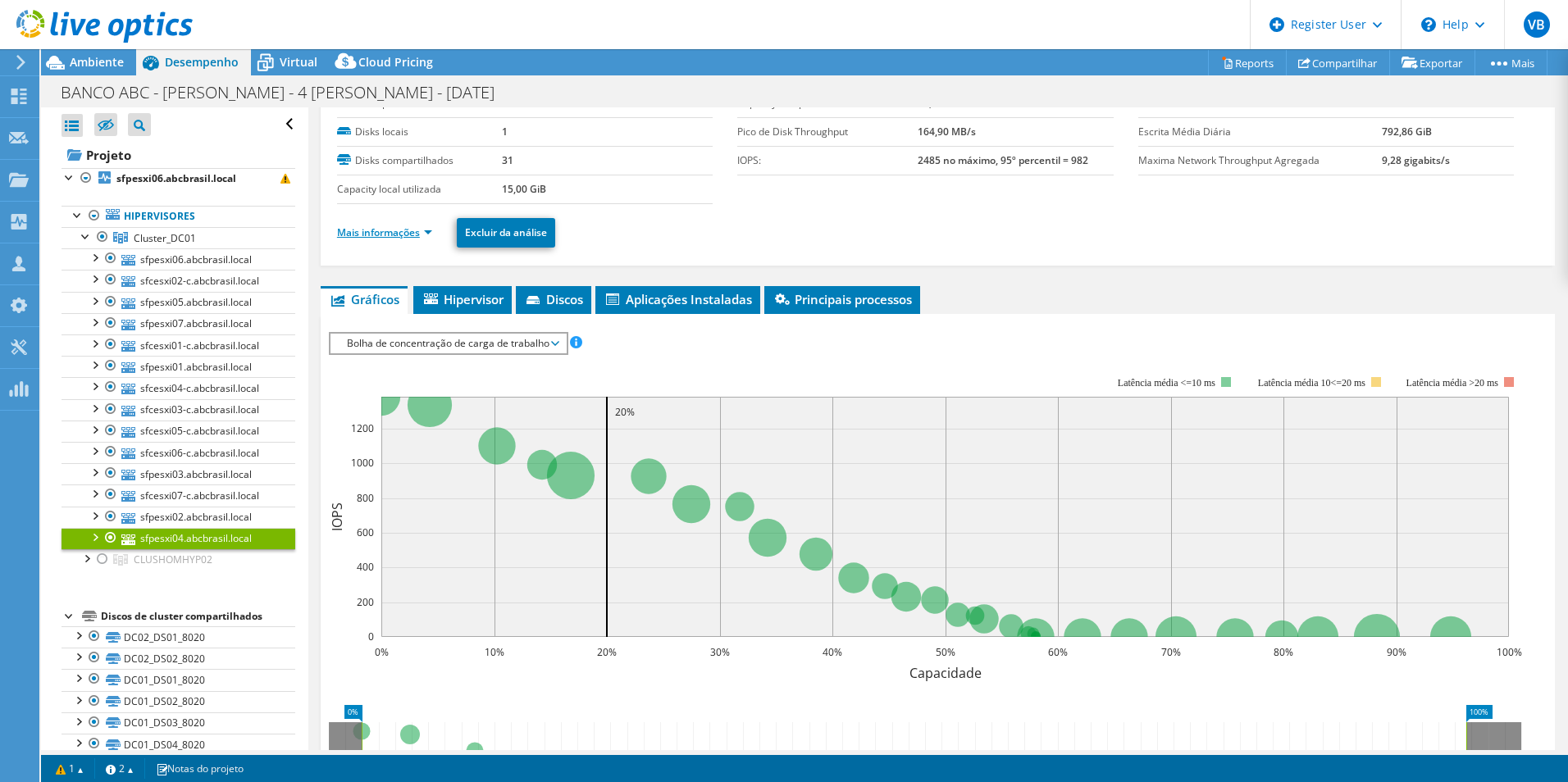
click at [396, 232] on link "Mais informações" at bounding box center [384, 232] width 95 height 14
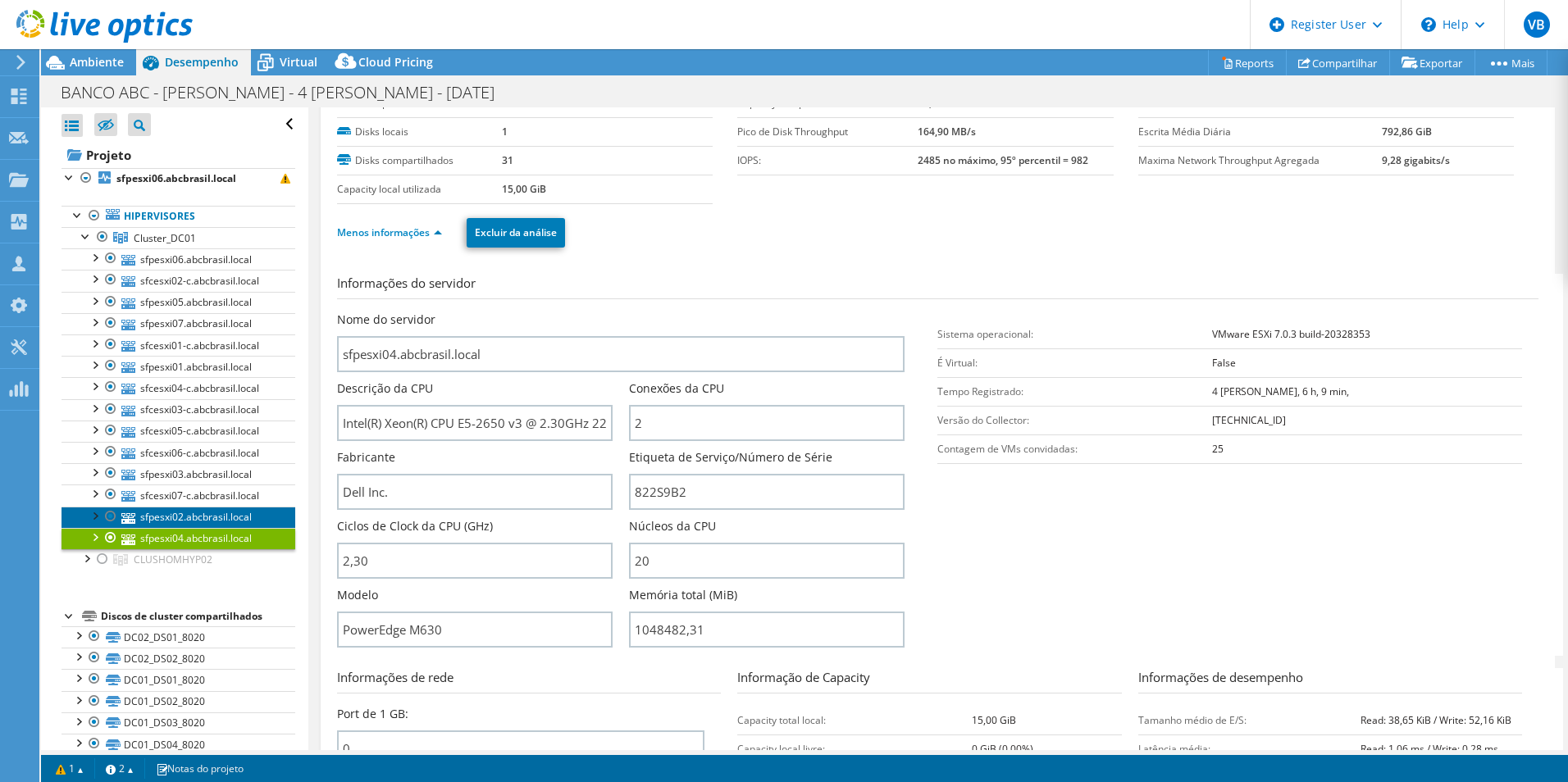
click at [208, 511] on link "sfpesxi02.abcbrasil.local" at bounding box center [178, 517] width 234 height 21
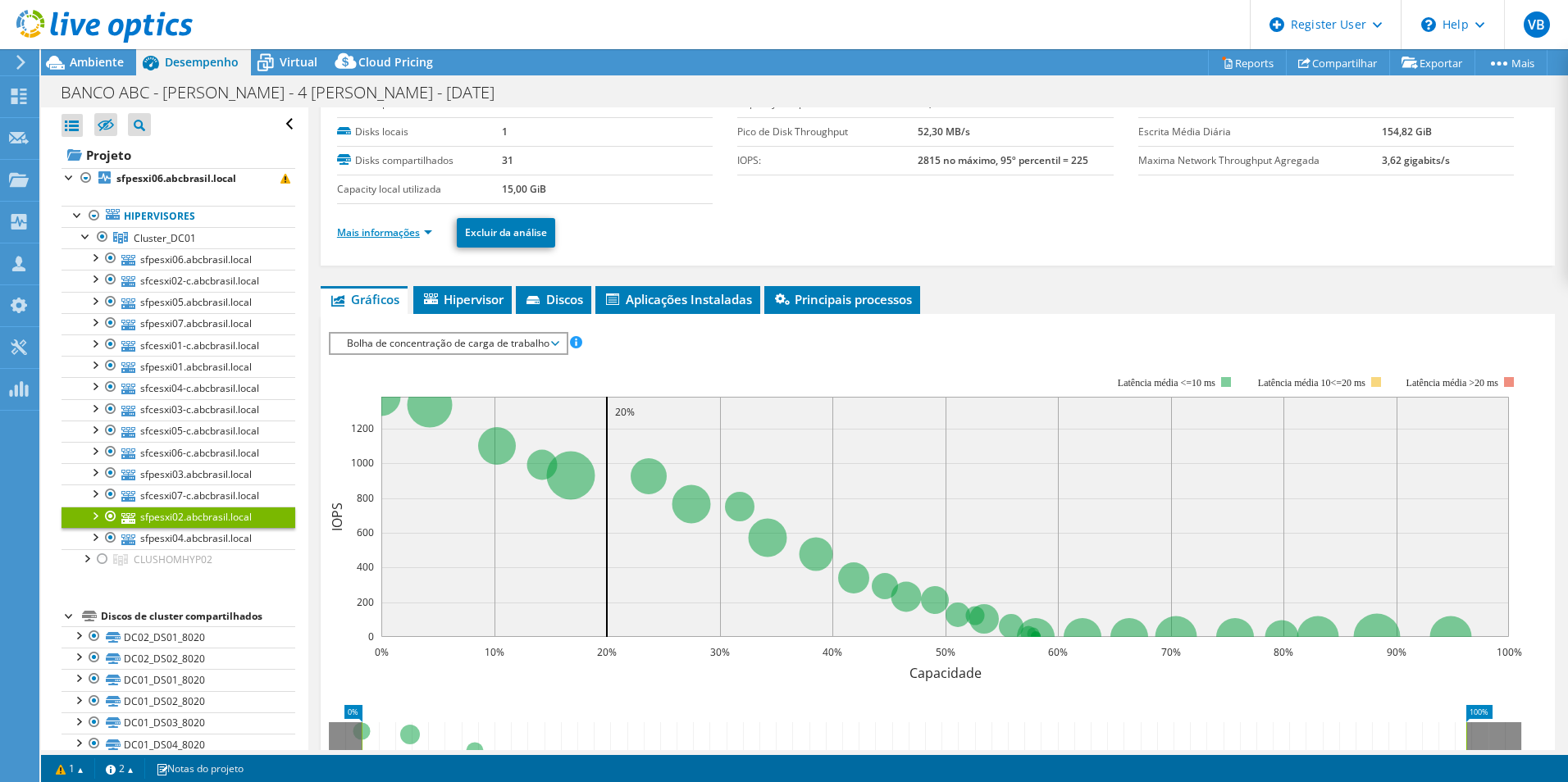
click at [396, 227] on link "Mais informações" at bounding box center [384, 232] width 95 height 14
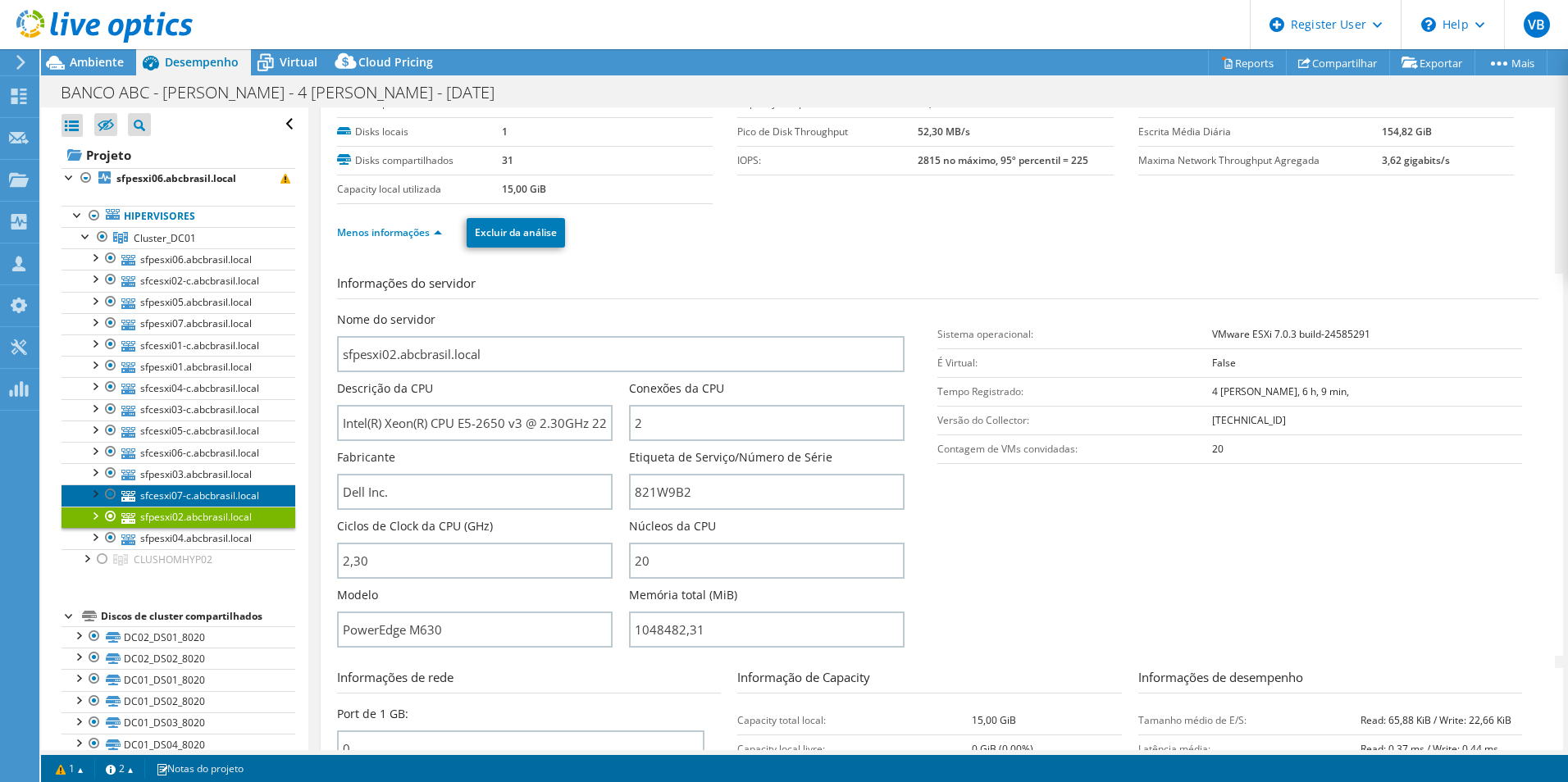
click at [196, 496] on link "sfcesxi07-c.abcbrasil.local" at bounding box center [178, 495] width 234 height 21
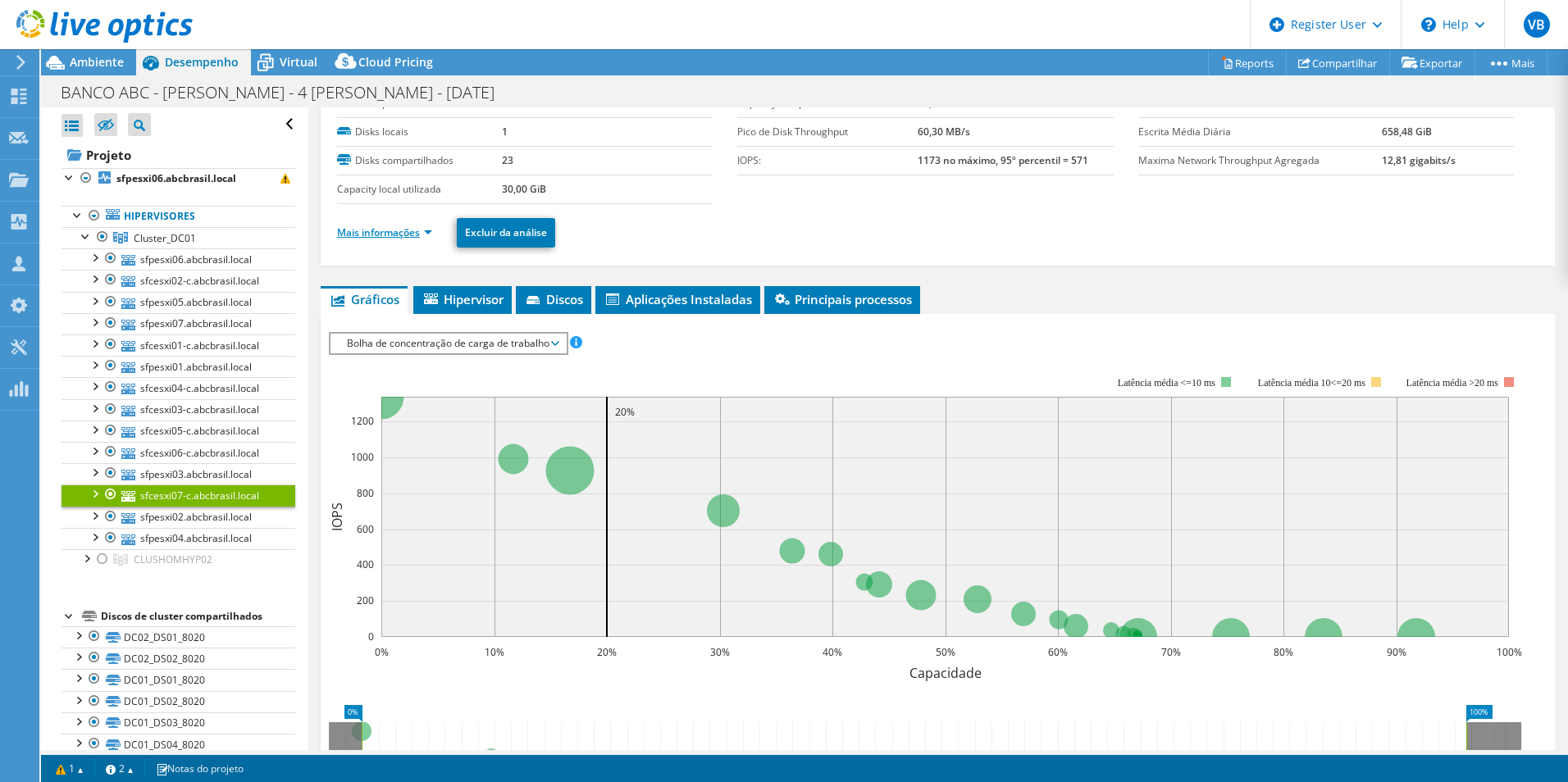
click at [380, 233] on link "Mais informações" at bounding box center [384, 232] width 95 height 14
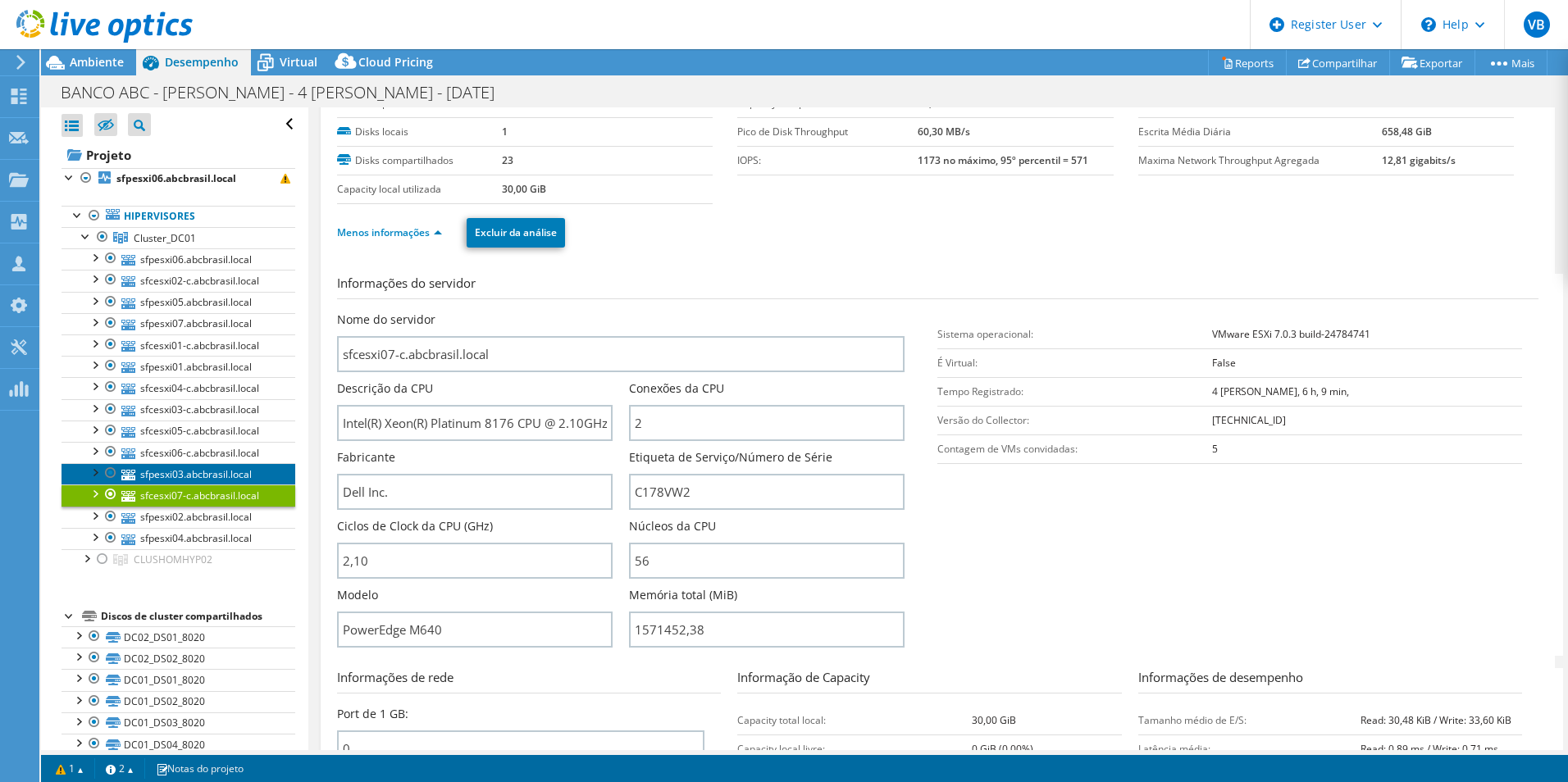
click at [196, 473] on link "sfpesxi03.abcbrasil.local" at bounding box center [178, 473] width 234 height 21
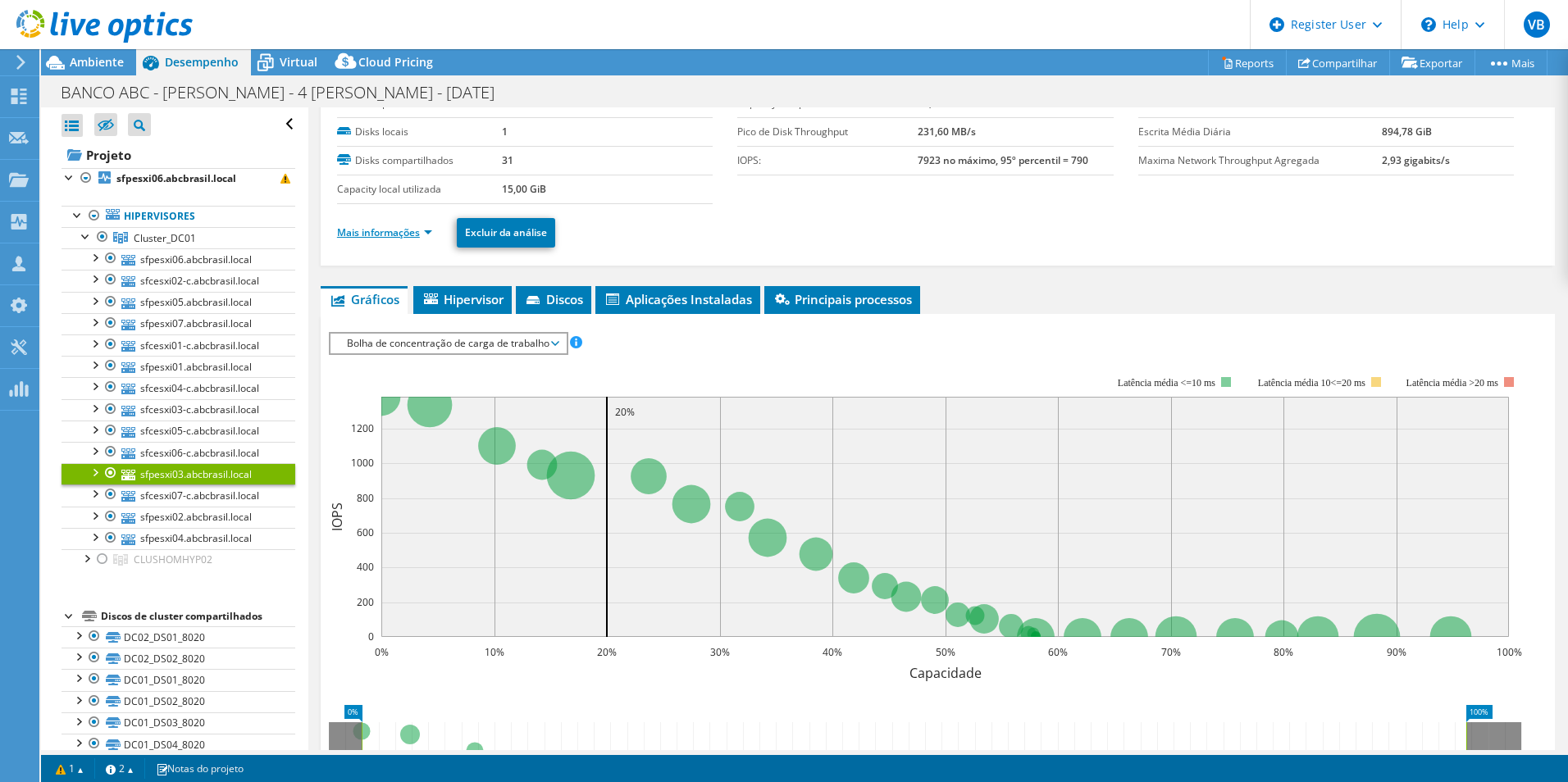
click at [419, 230] on link "Mais informações" at bounding box center [384, 232] width 95 height 14
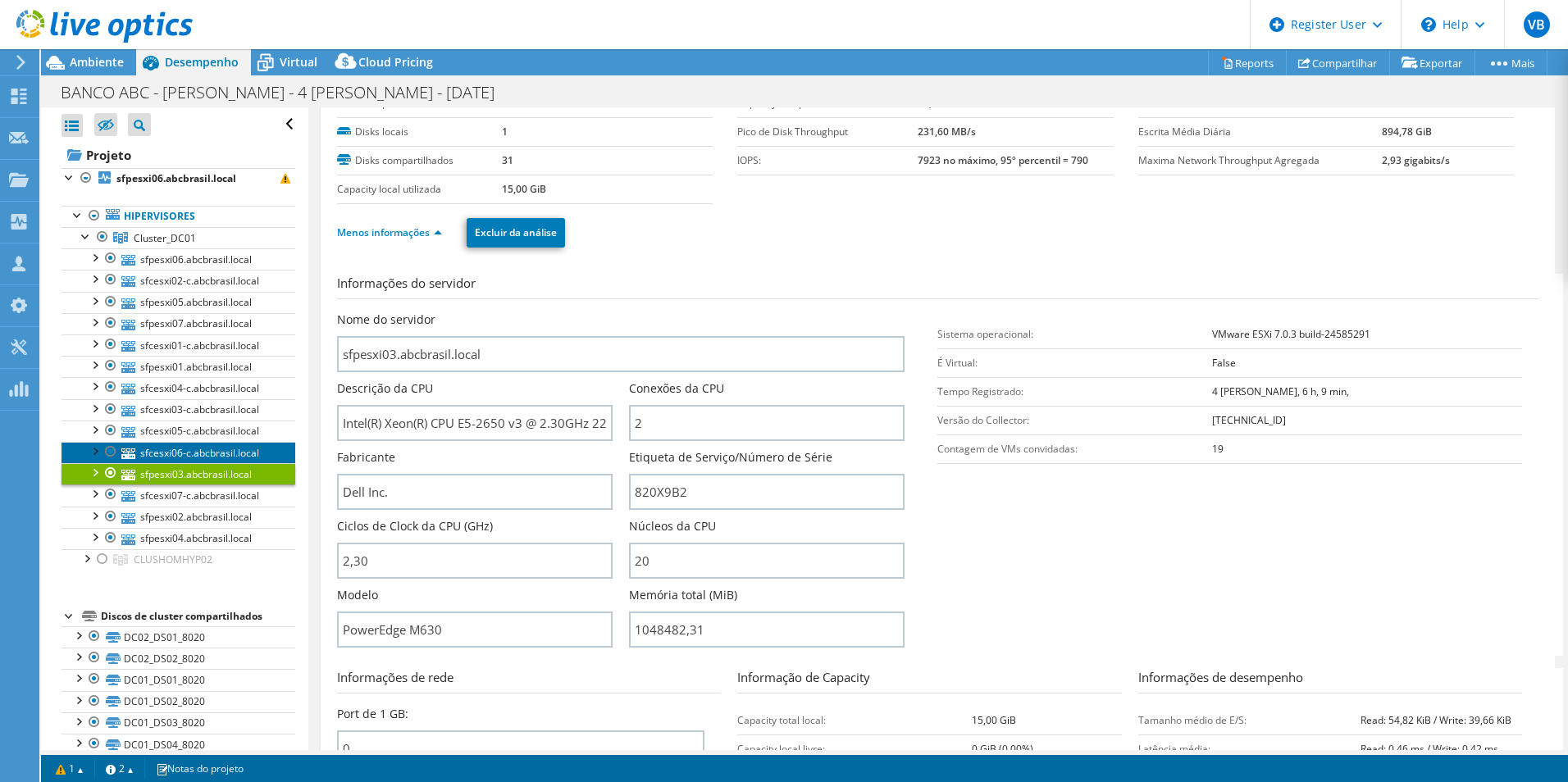
click at [192, 454] on link "sfcesxi06-c.abcbrasil.local" at bounding box center [178, 453] width 234 height 21
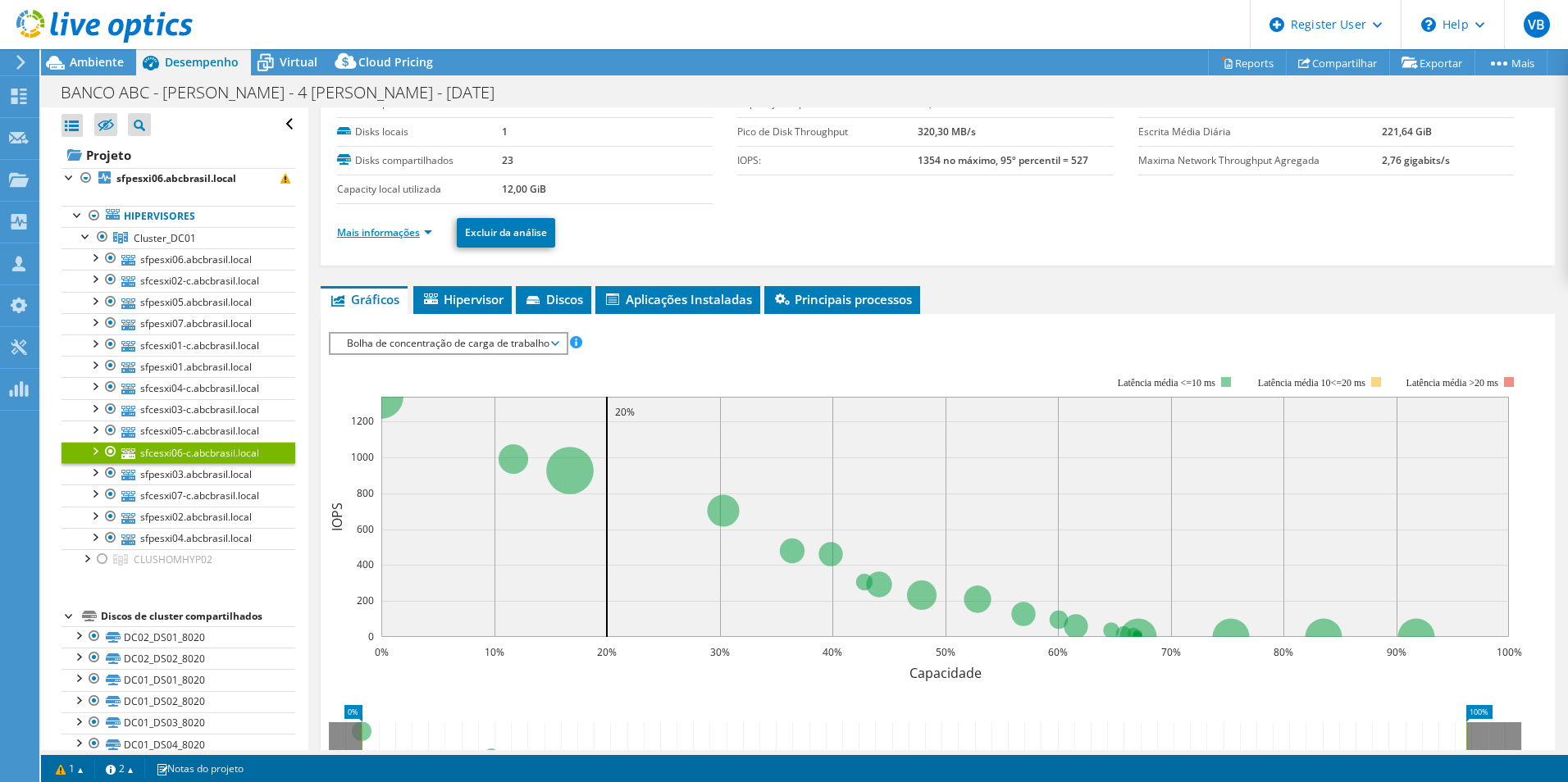
click at [408, 237] on link "Mais informações" at bounding box center [384, 232] width 95 height 14
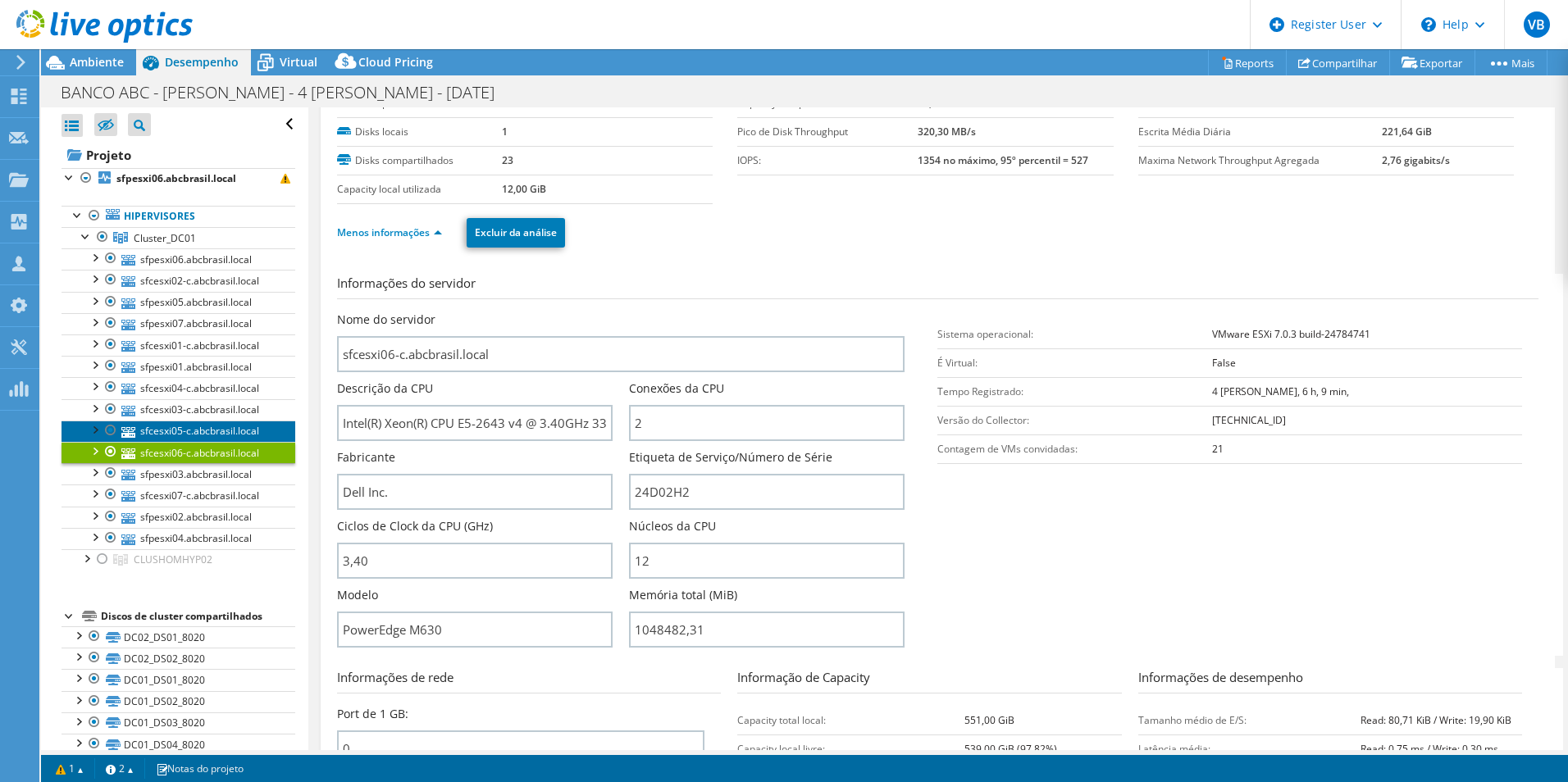
click at [215, 424] on link "sfcesxi05-c.abcbrasil.local" at bounding box center [178, 431] width 234 height 21
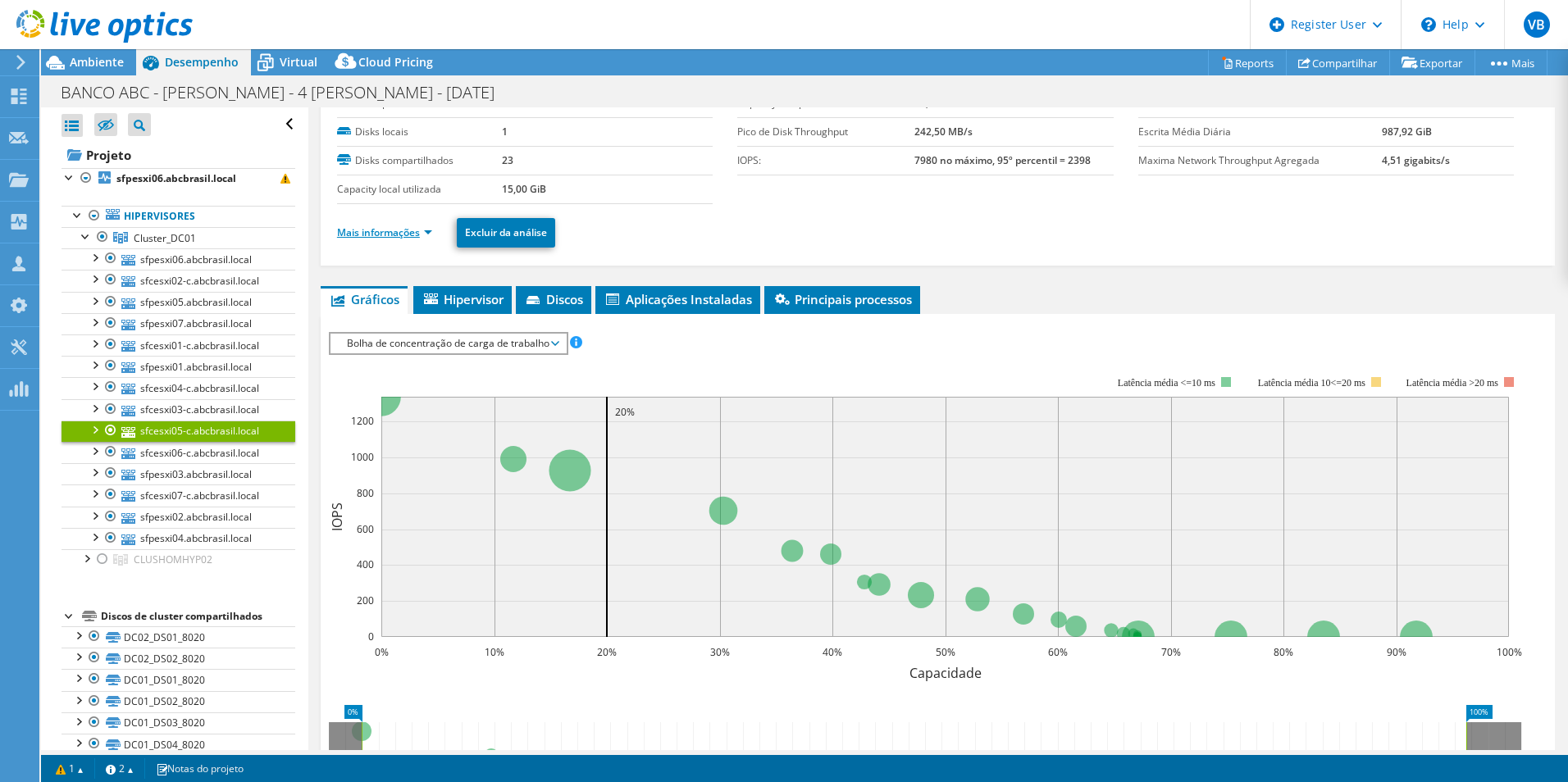
click at [408, 235] on link "Mais informações" at bounding box center [384, 232] width 95 height 14
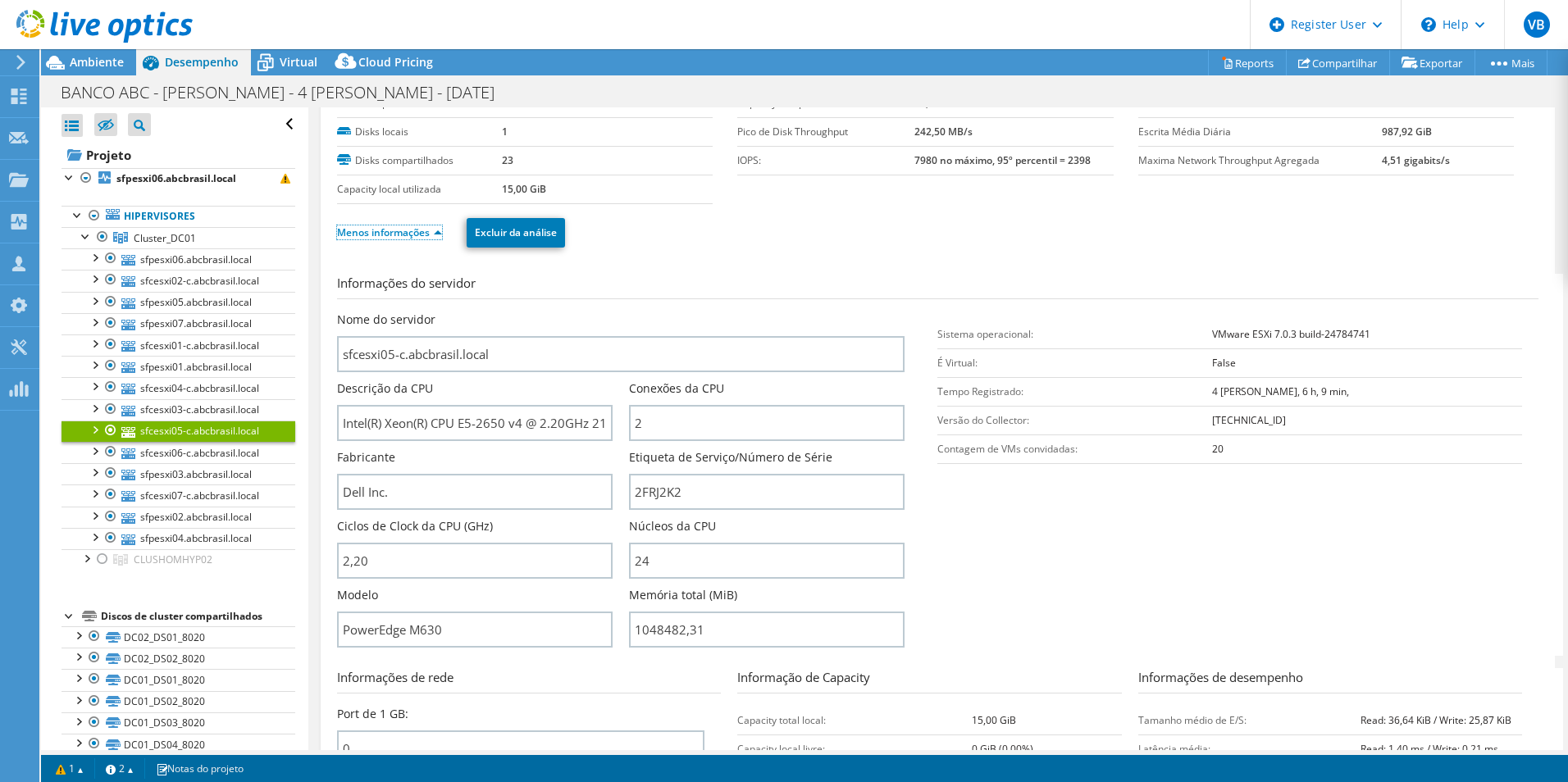
scroll to position [0, 0]
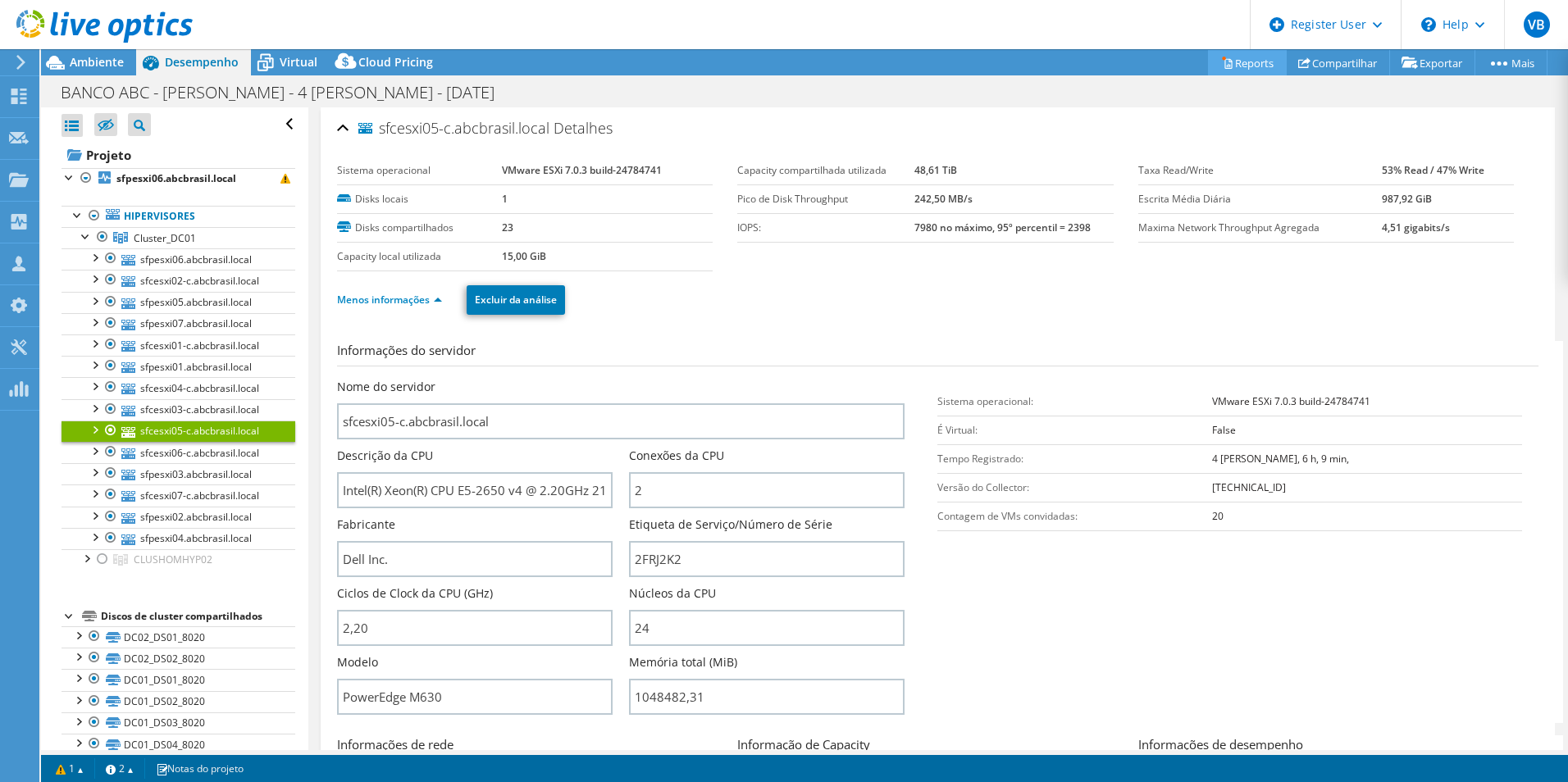
click at [1246, 65] on link "Reports" at bounding box center [1247, 63] width 78 height 26
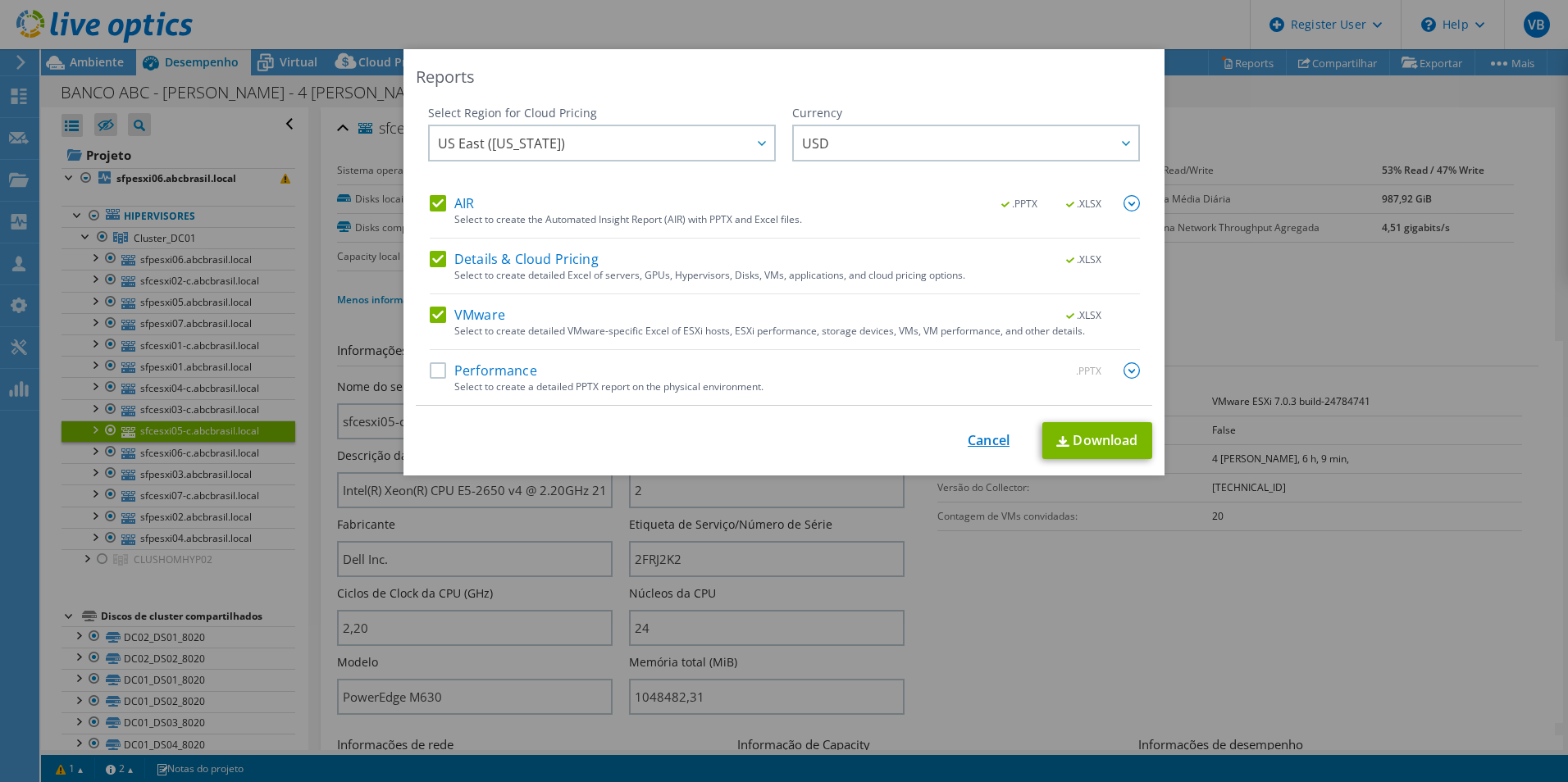
click at [983, 443] on link "Cancel" at bounding box center [989, 440] width 42 height 16
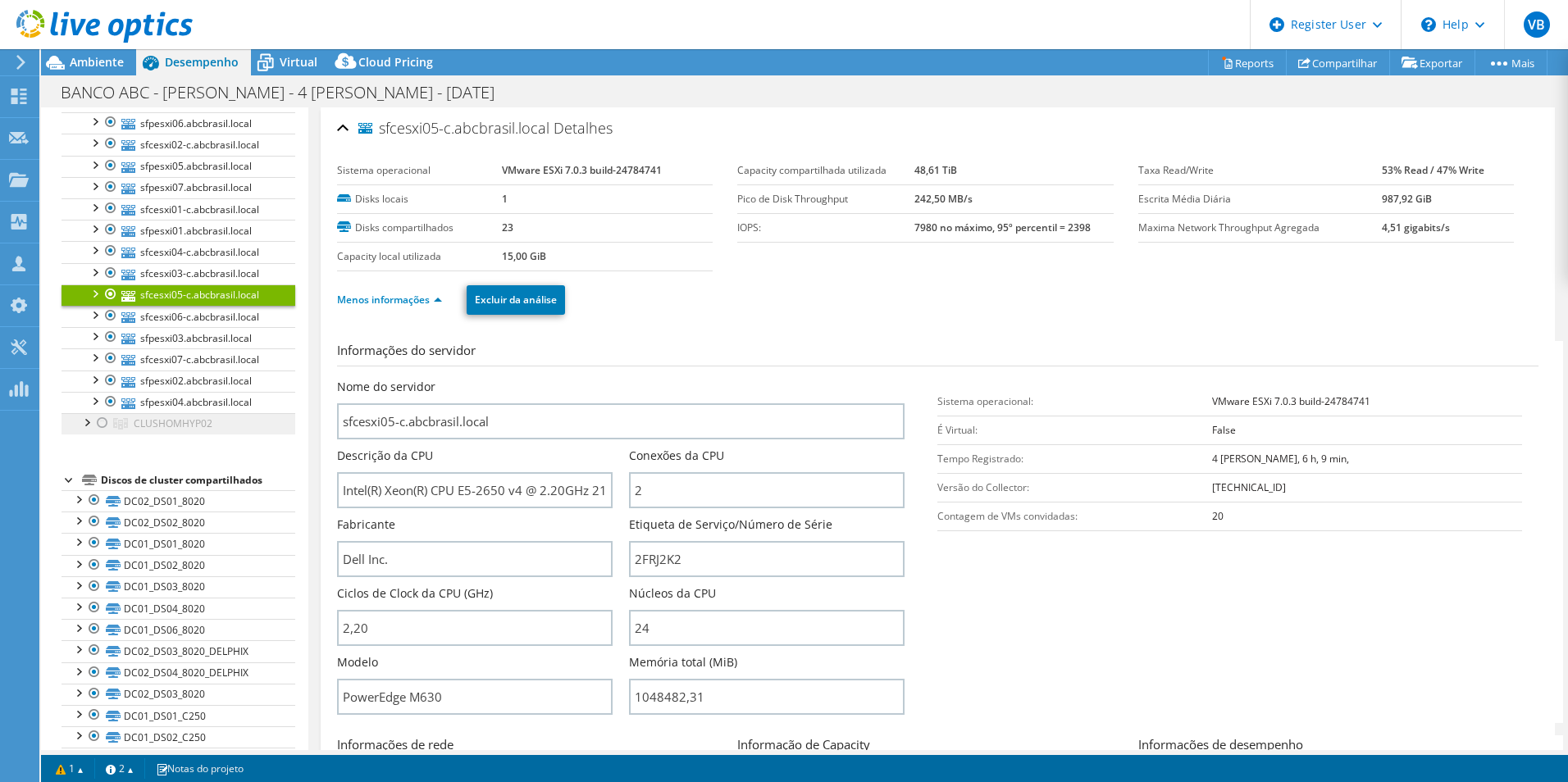
scroll to position [164, 0]
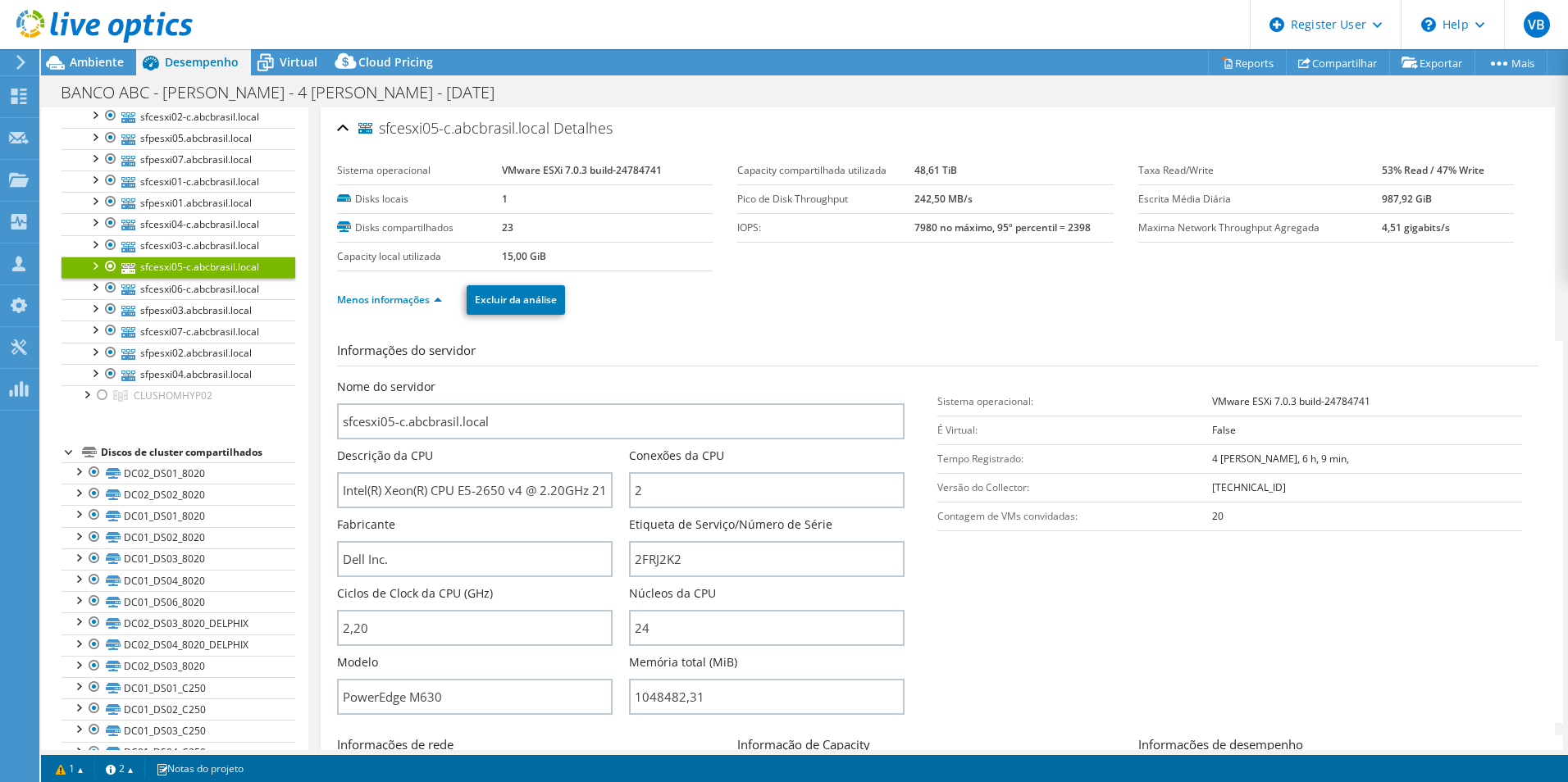
click at [69, 452] on div at bounding box center [70, 451] width 17 height 16
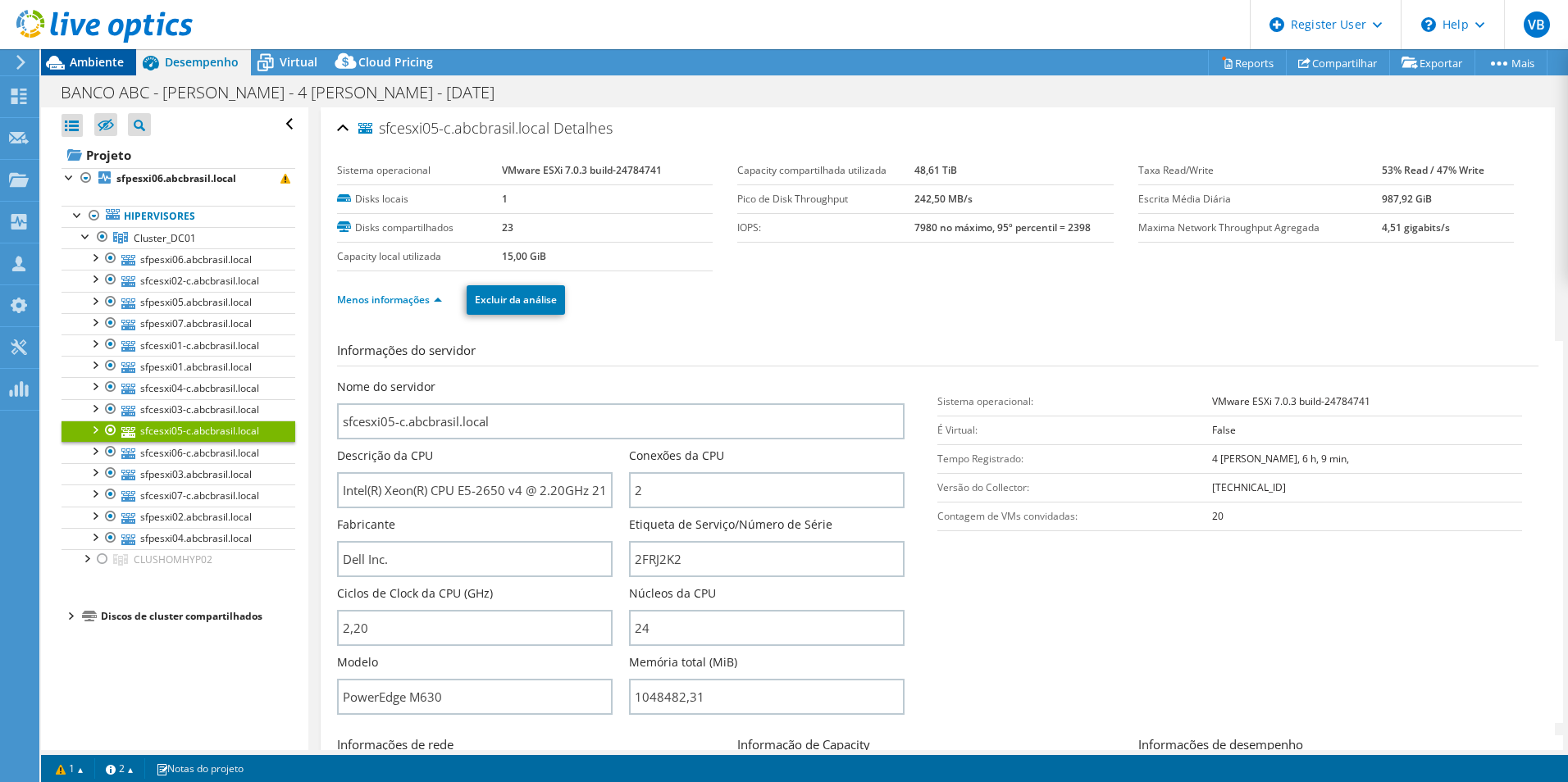
click at [122, 58] on span "Ambiente" at bounding box center [97, 62] width 54 height 16
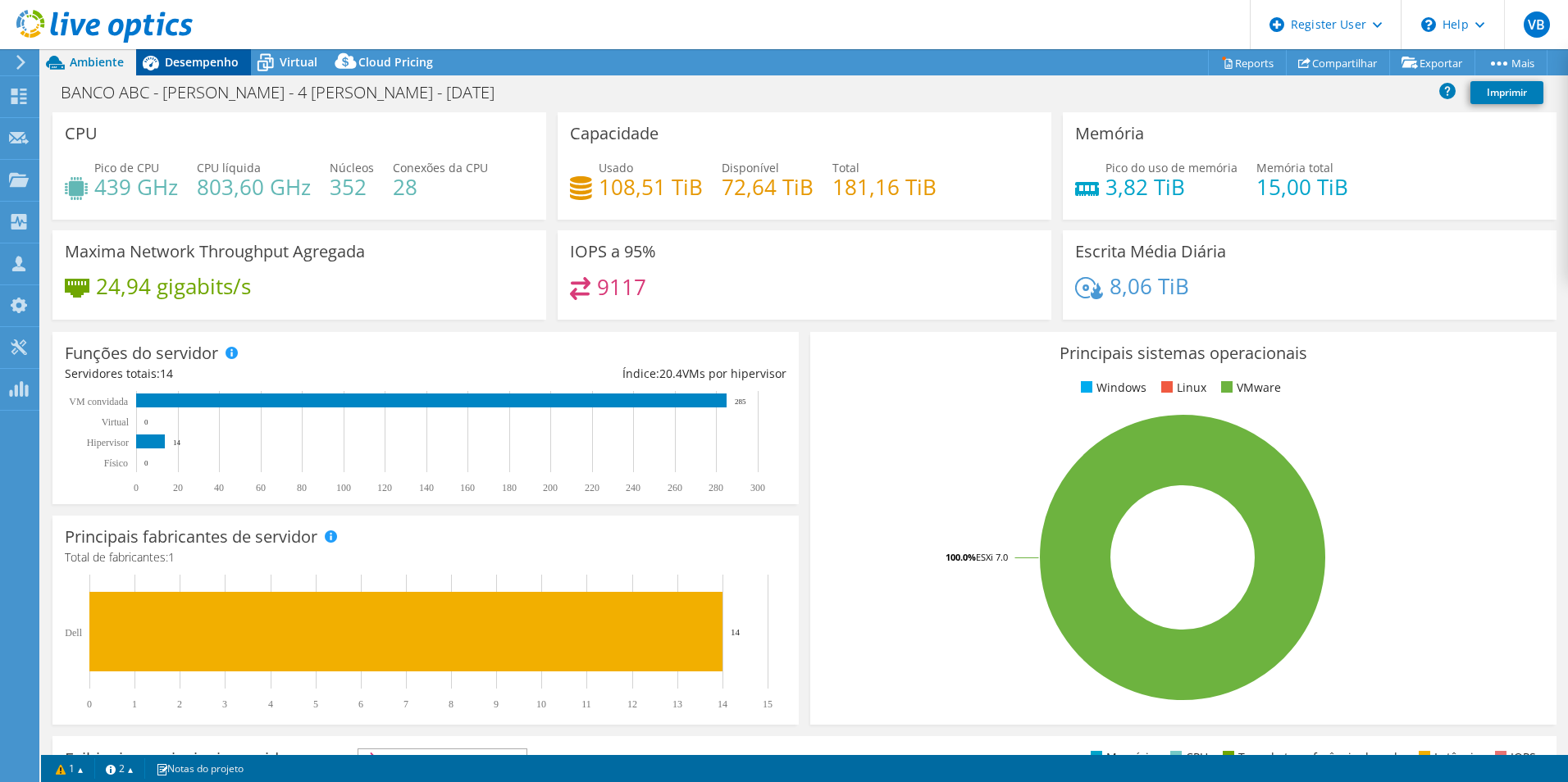
click at [161, 59] on icon at bounding box center [150, 63] width 29 height 29
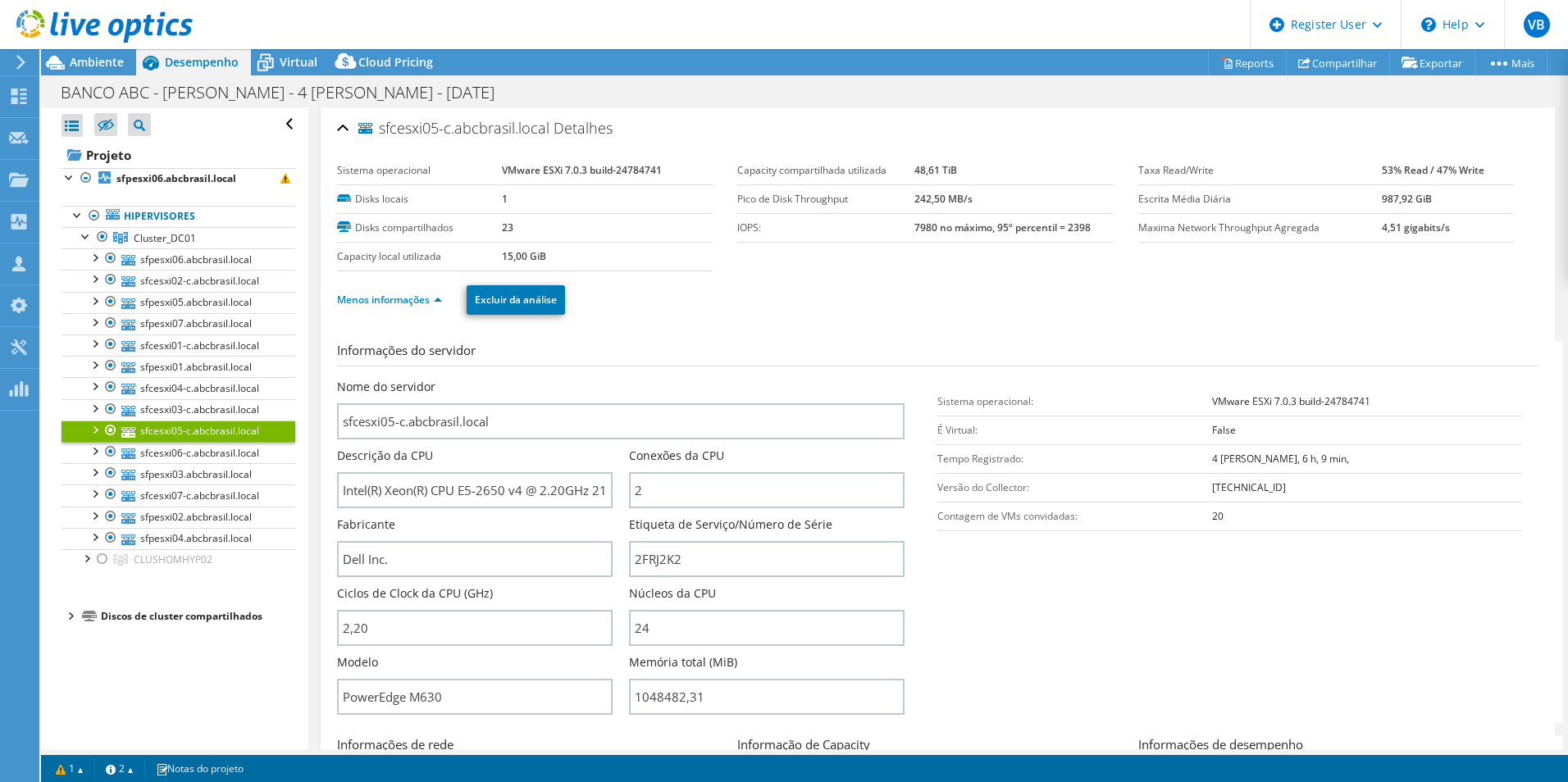
click at [82, 53] on div at bounding box center [97, 27] width 193 height 55
click at [82, 68] on span "Ambiente" at bounding box center [97, 62] width 54 height 16
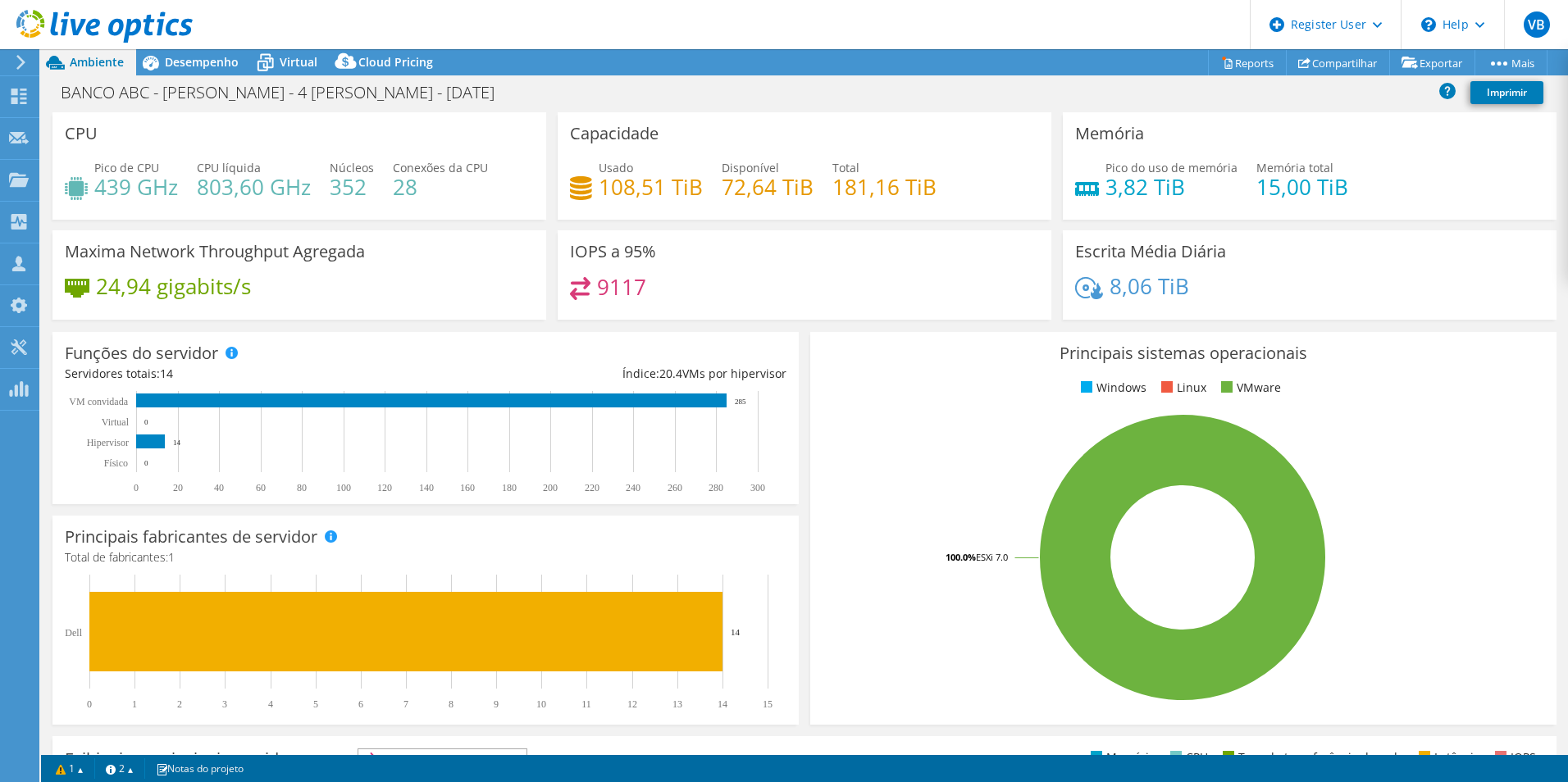
click at [824, 314] on div "IOPS a 95% 9117" at bounding box center [805, 275] width 494 height 89
click at [287, 65] on span "Virtual" at bounding box center [299, 62] width 38 height 16
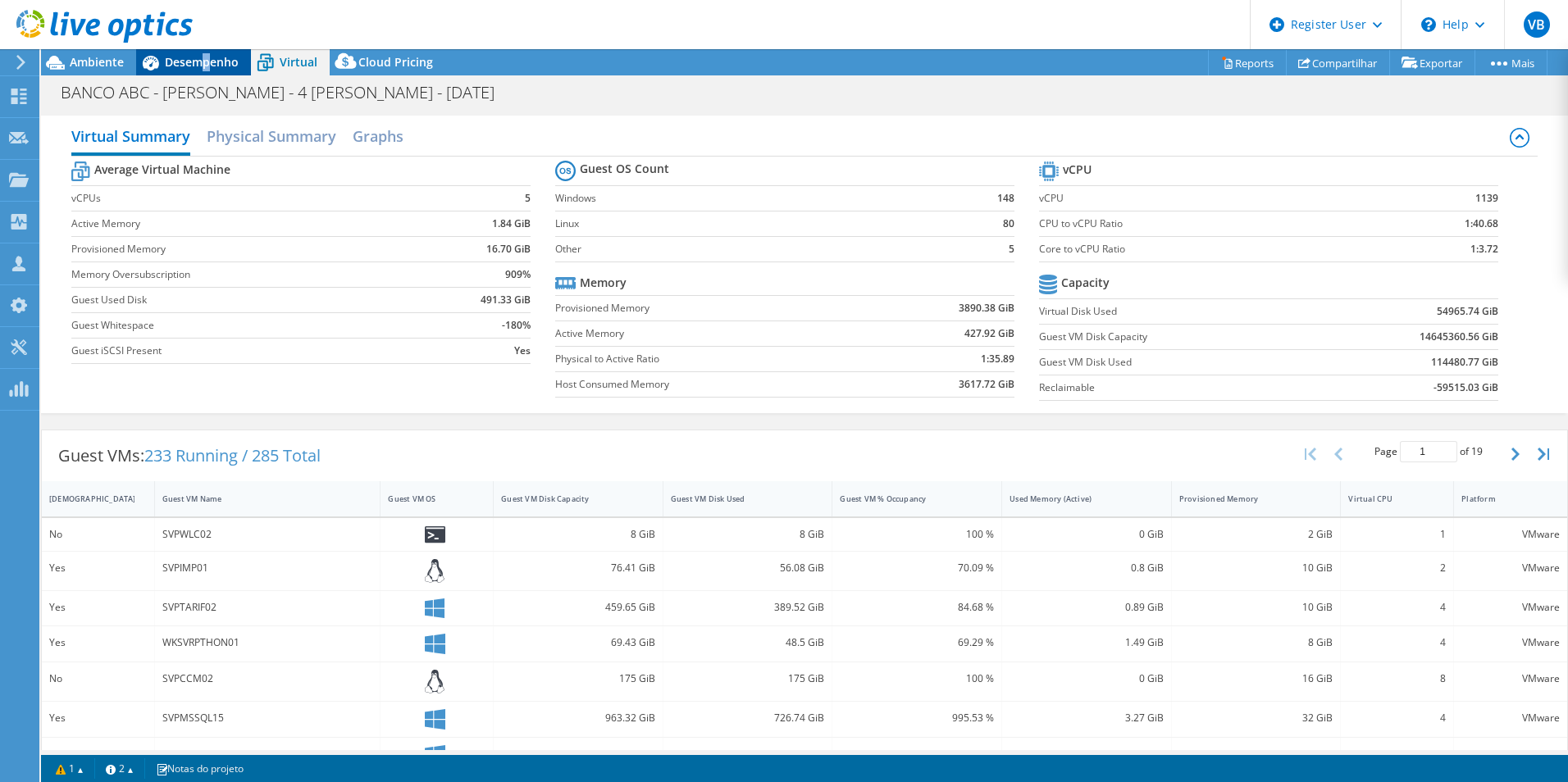
click at [205, 58] on span "Desempenho" at bounding box center [201, 62] width 73 height 16
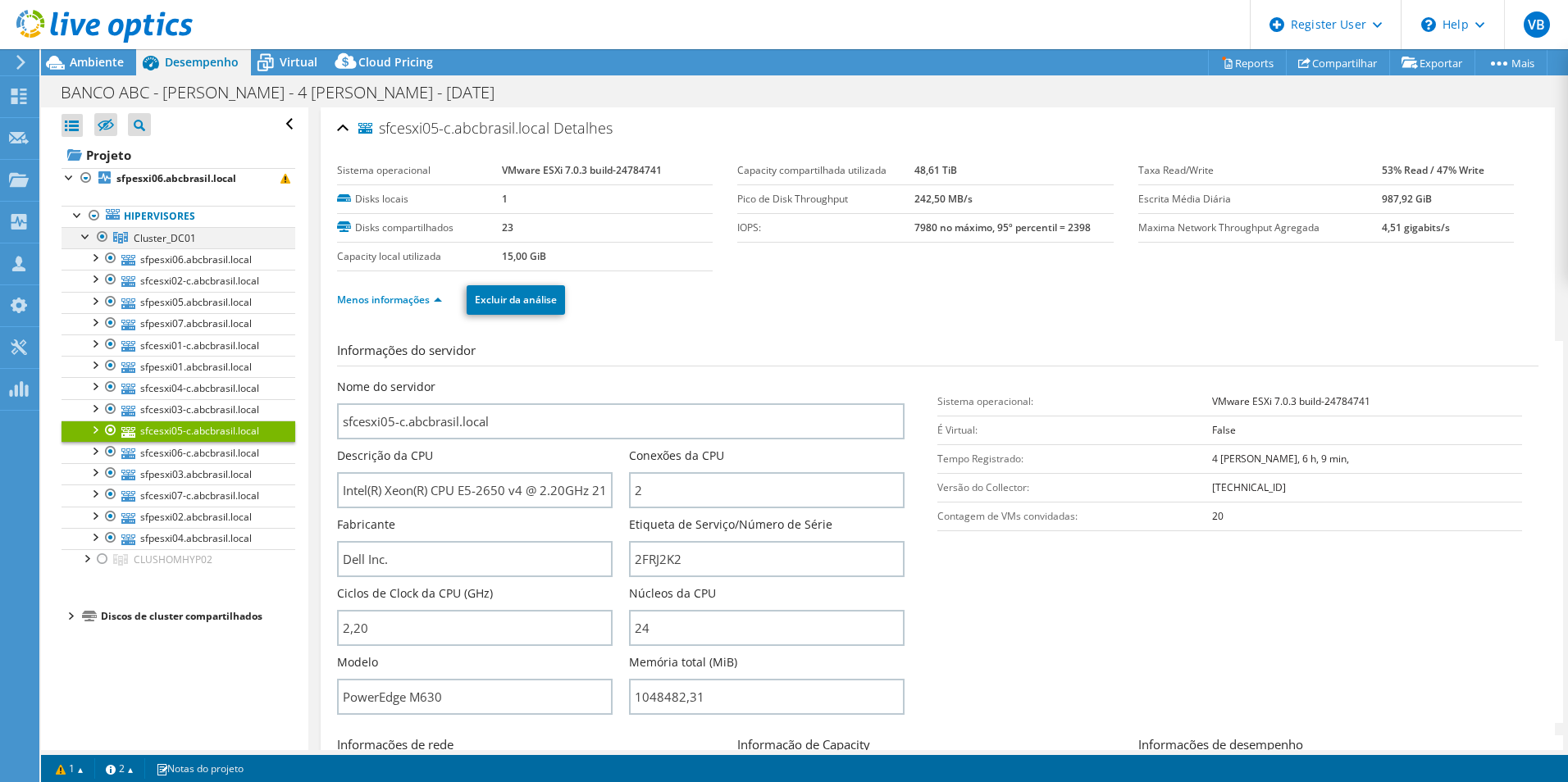
click at [102, 238] on div at bounding box center [102, 237] width 17 height 20
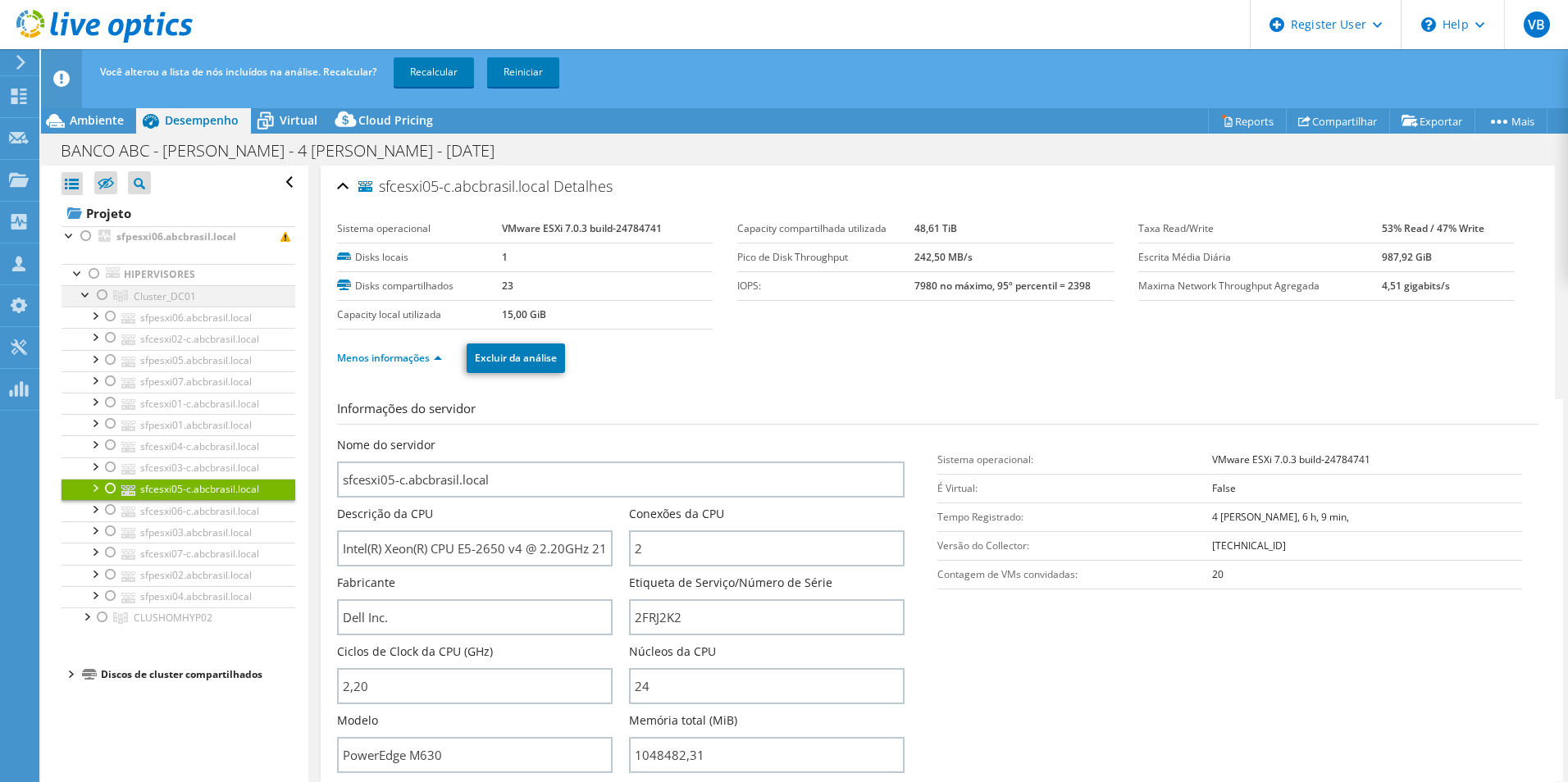
click at [81, 292] on div at bounding box center [86, 294] width 17 height 16
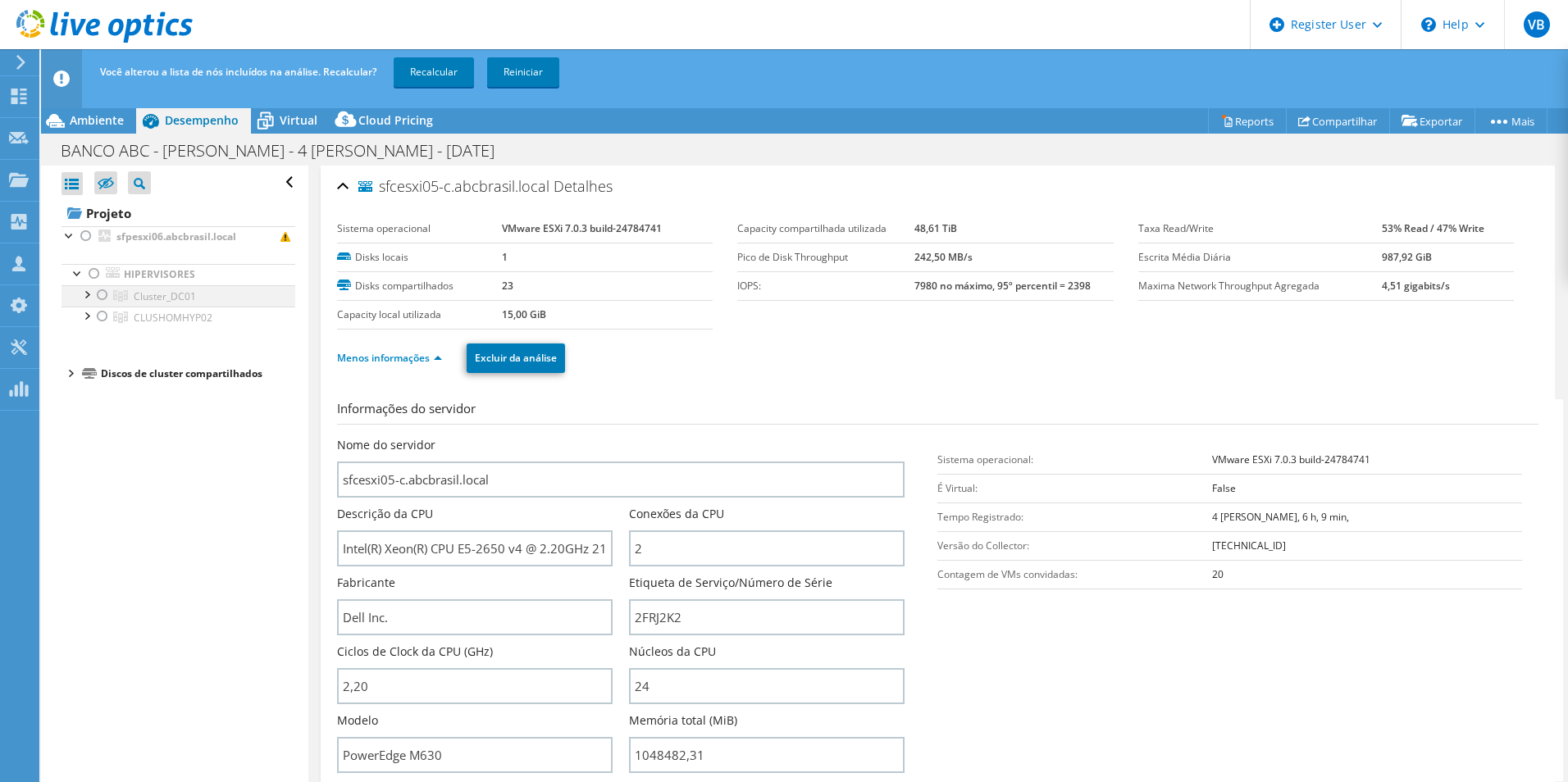
click at [81, 292] on div at bounding box center [86, 294] width 17 height 16
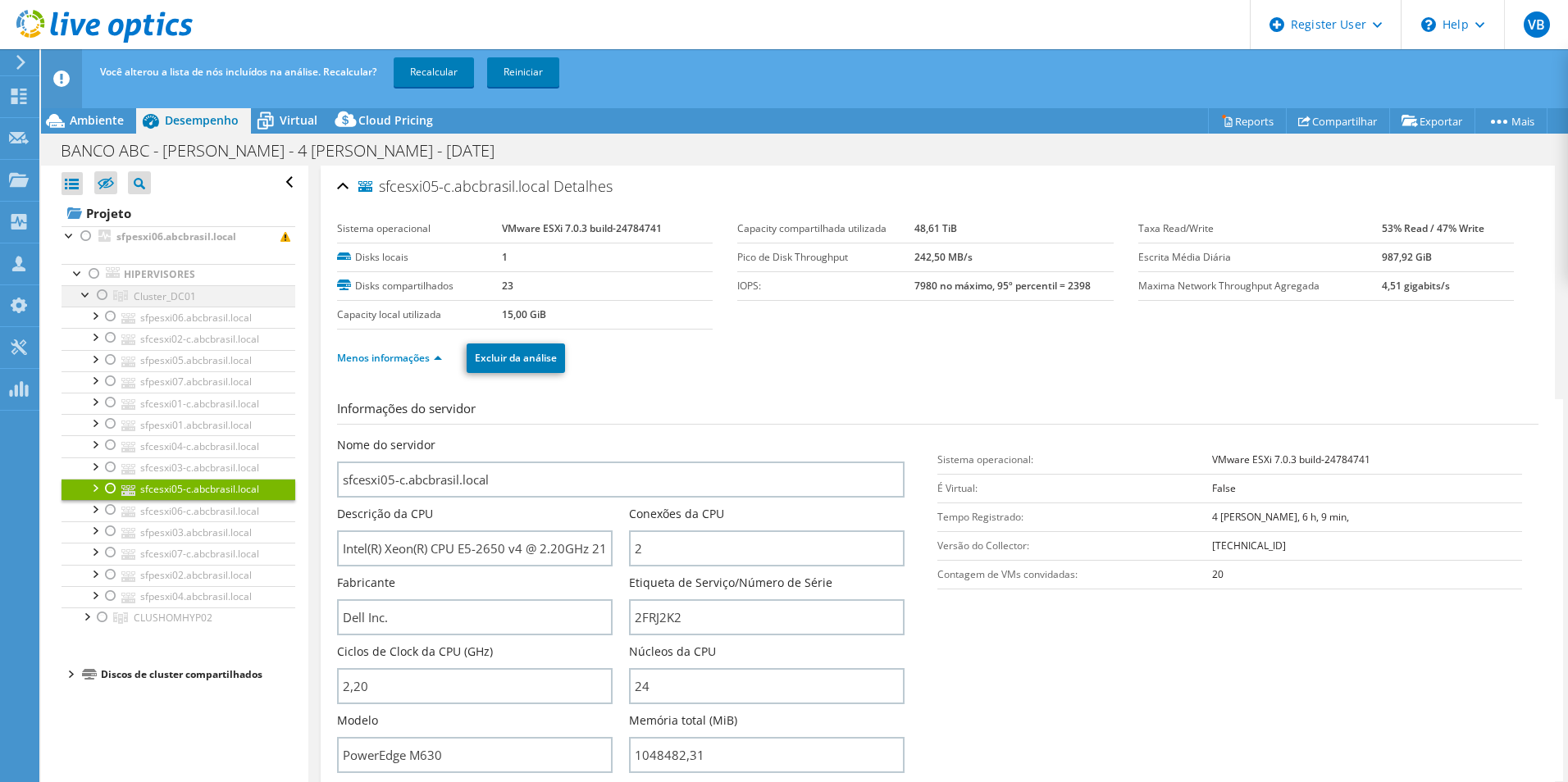
click at [81, 294] on div at bounding box center [86, 294] width 17 height 16
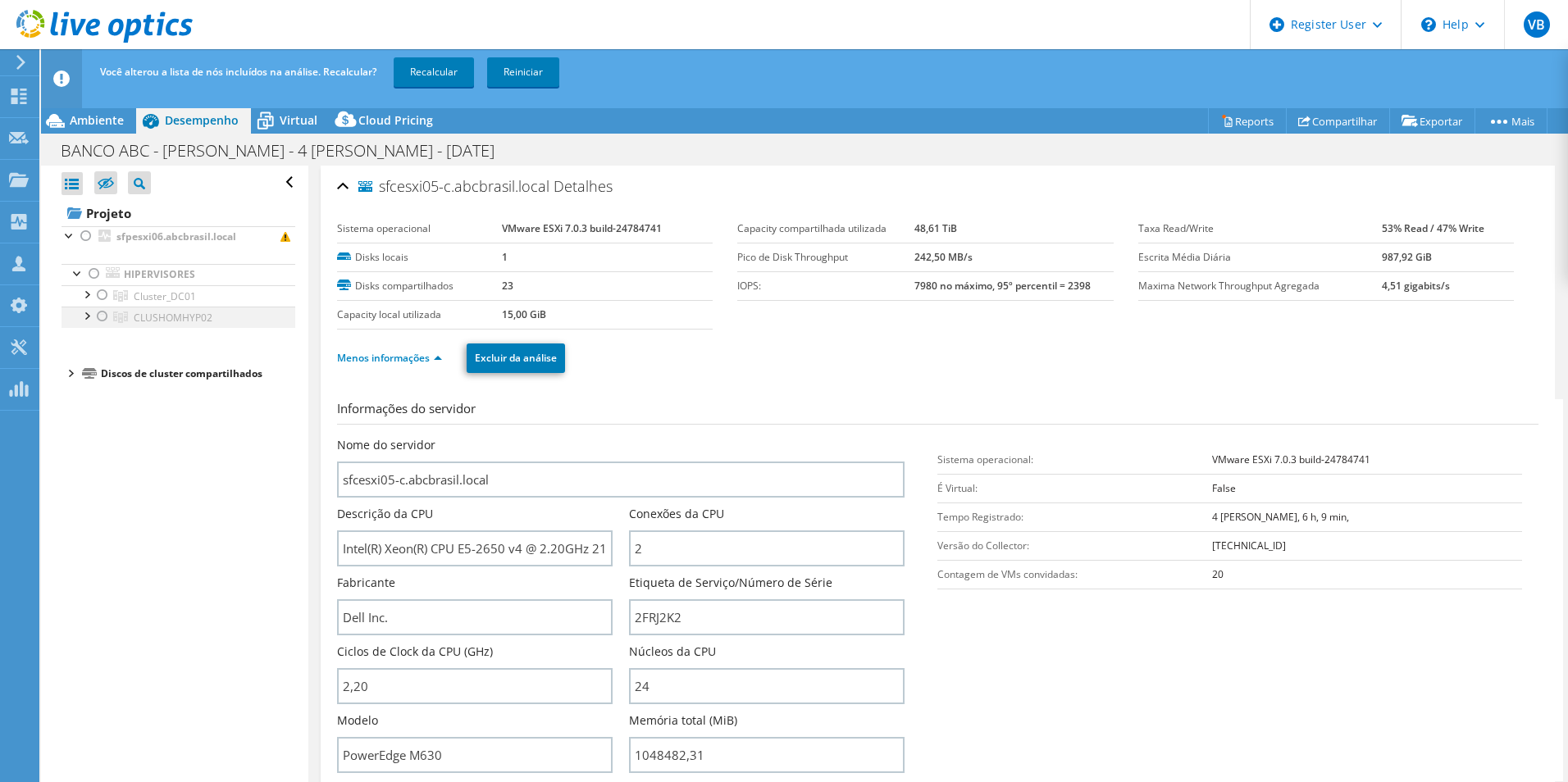
click at [101, 318] on div at bounding box center [102, 317] width 17 height 20
click at [89, 318] on div at bounding box center [86, 315] width 17 height 16
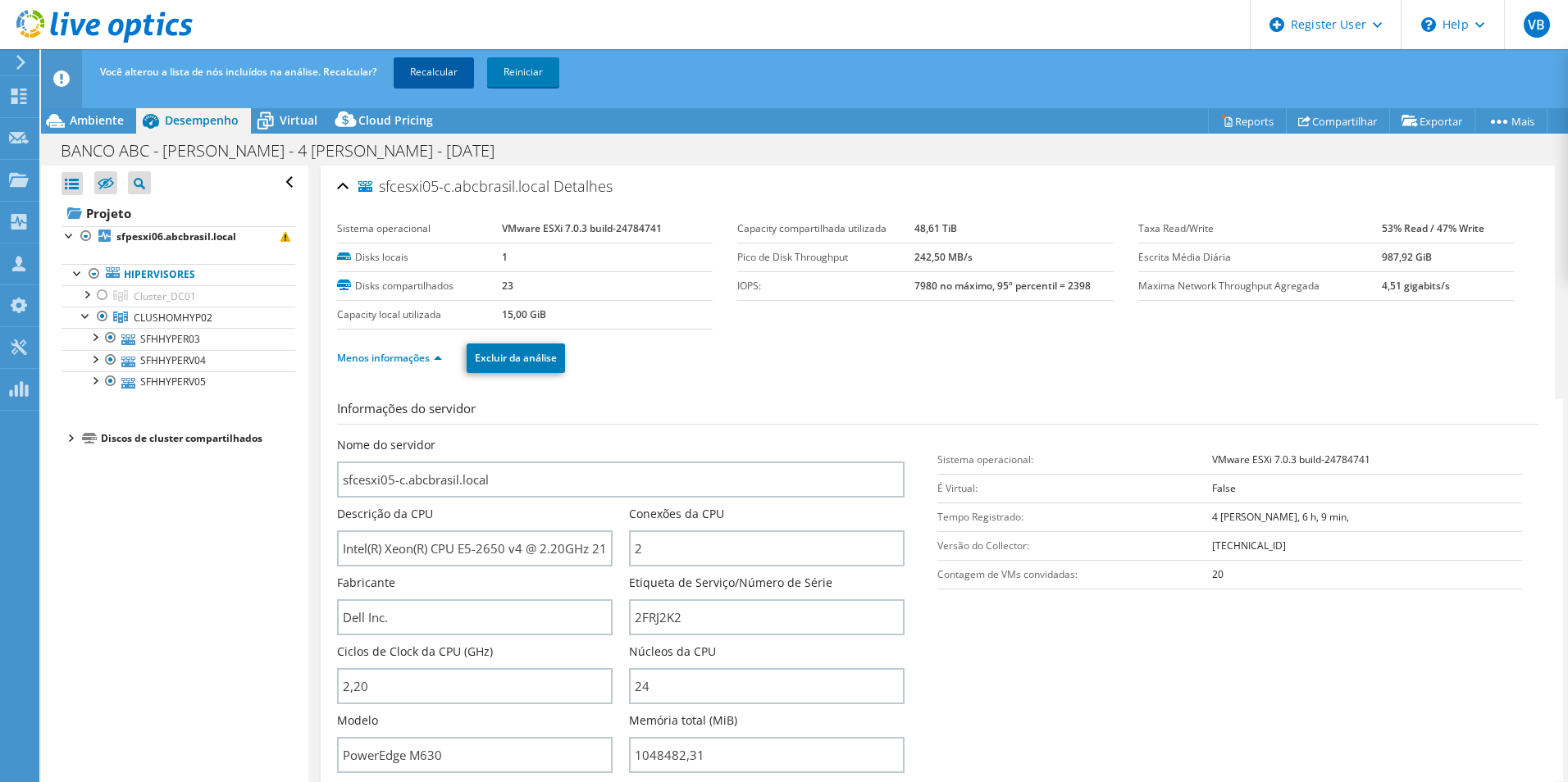
click at [415, 78] on link "Recalcular" at bounding box center [433, 73] width 80 height 30
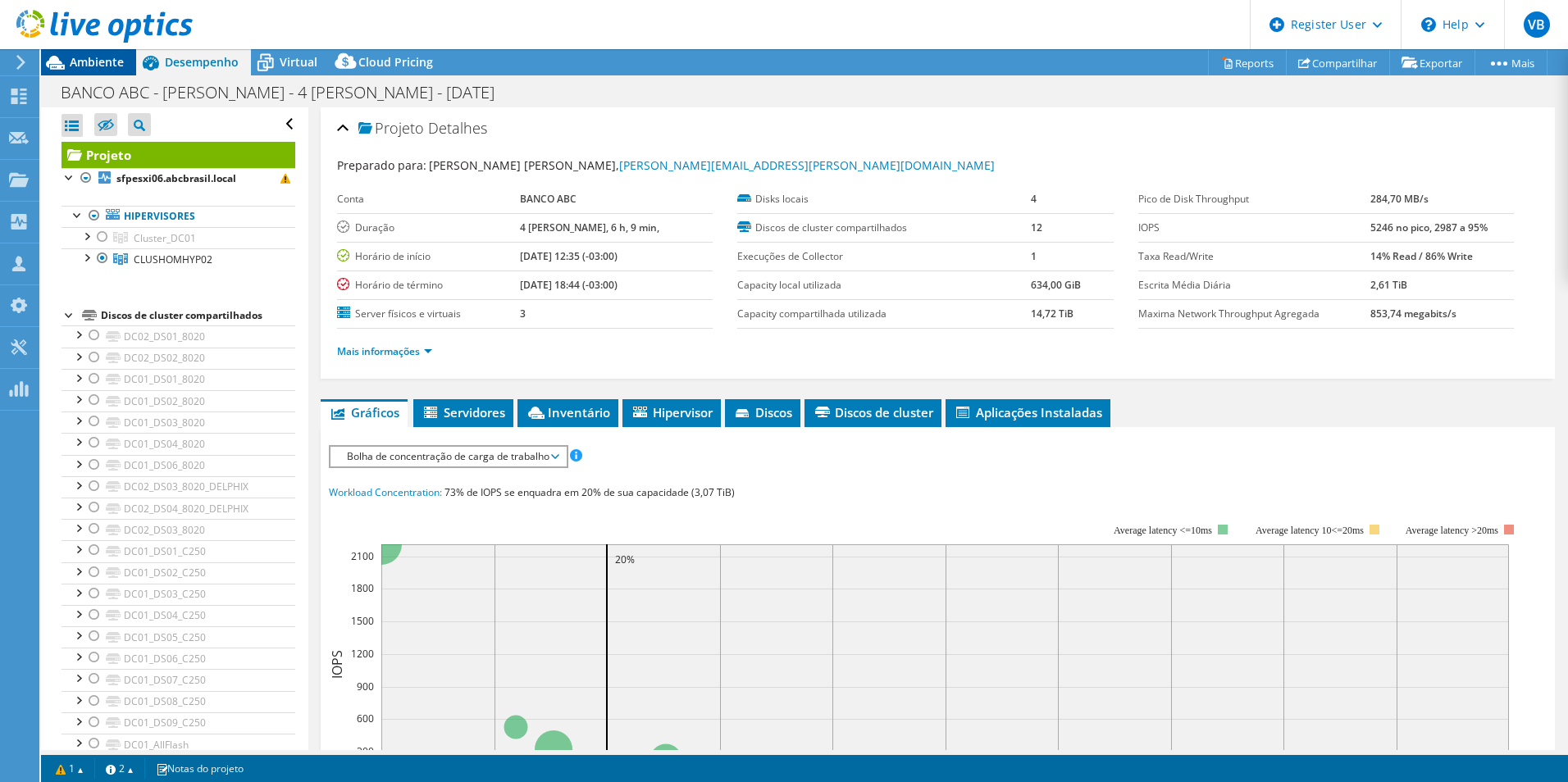
click at [122, 58] on span "Ambiente" at bounding box center [97, 62] width 54 height 16
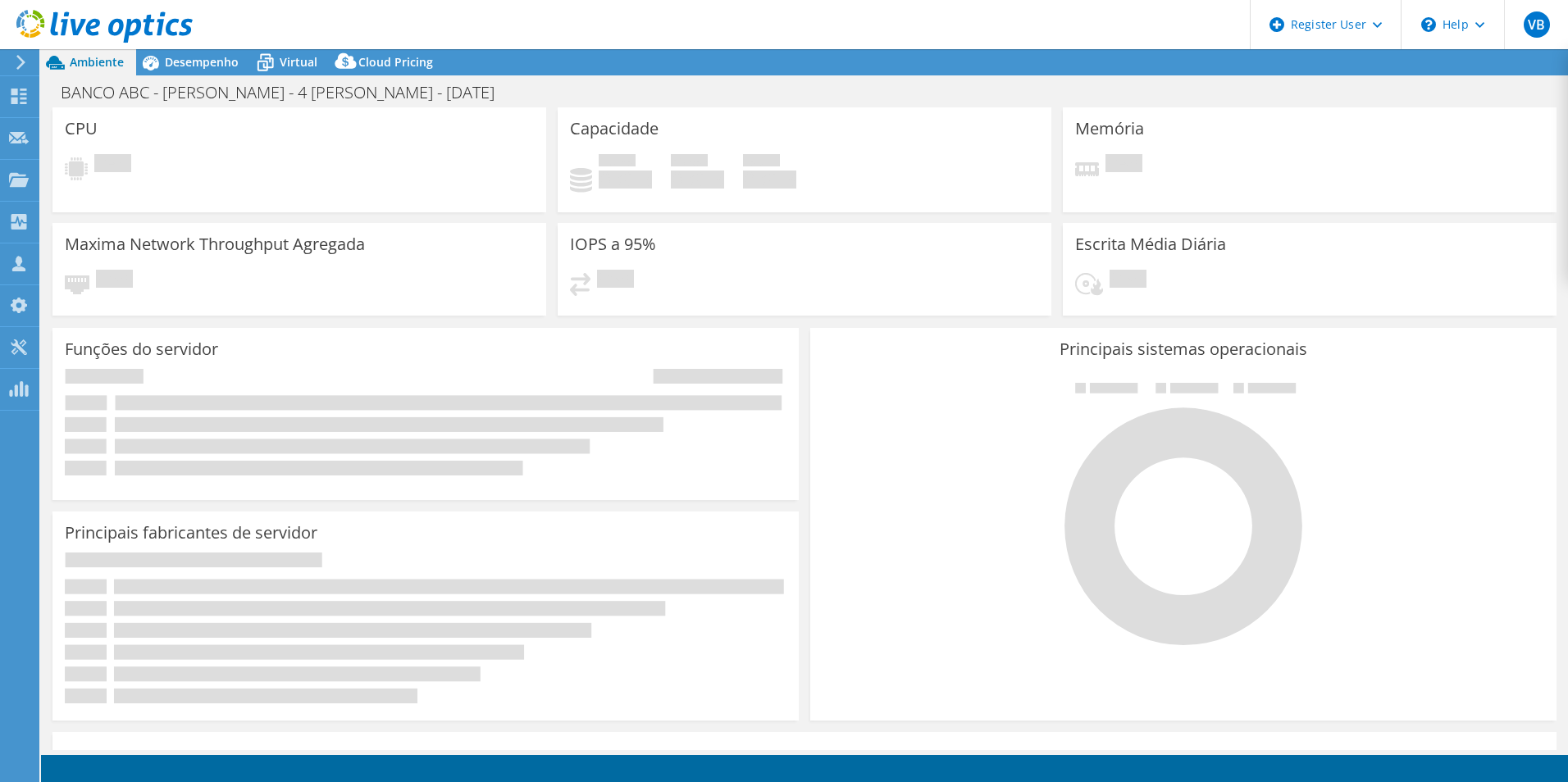
select select "USD"
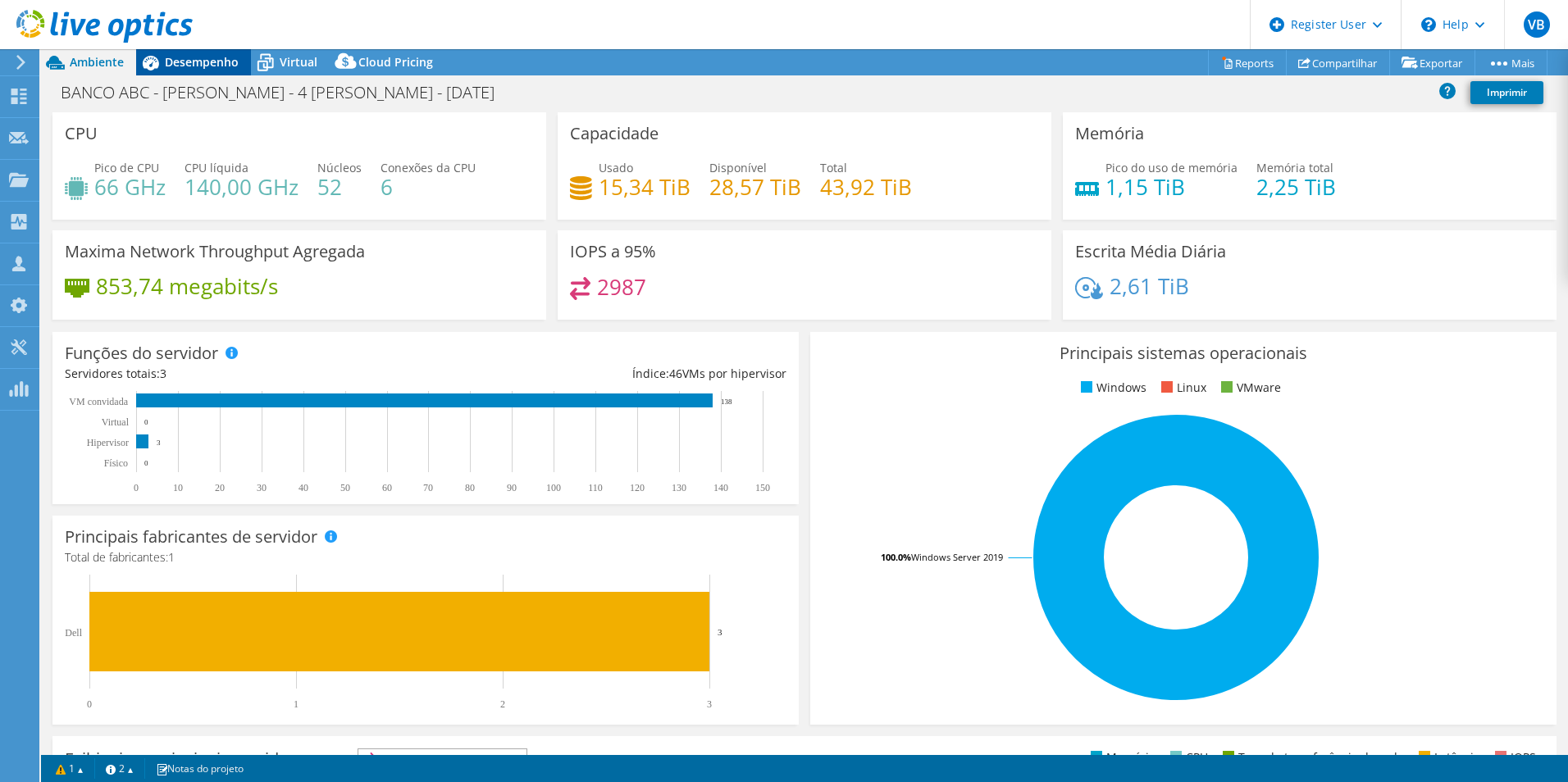
click at [203, 62] on span "Desempenho" at bounding box center [201, 62] width 73 height 16
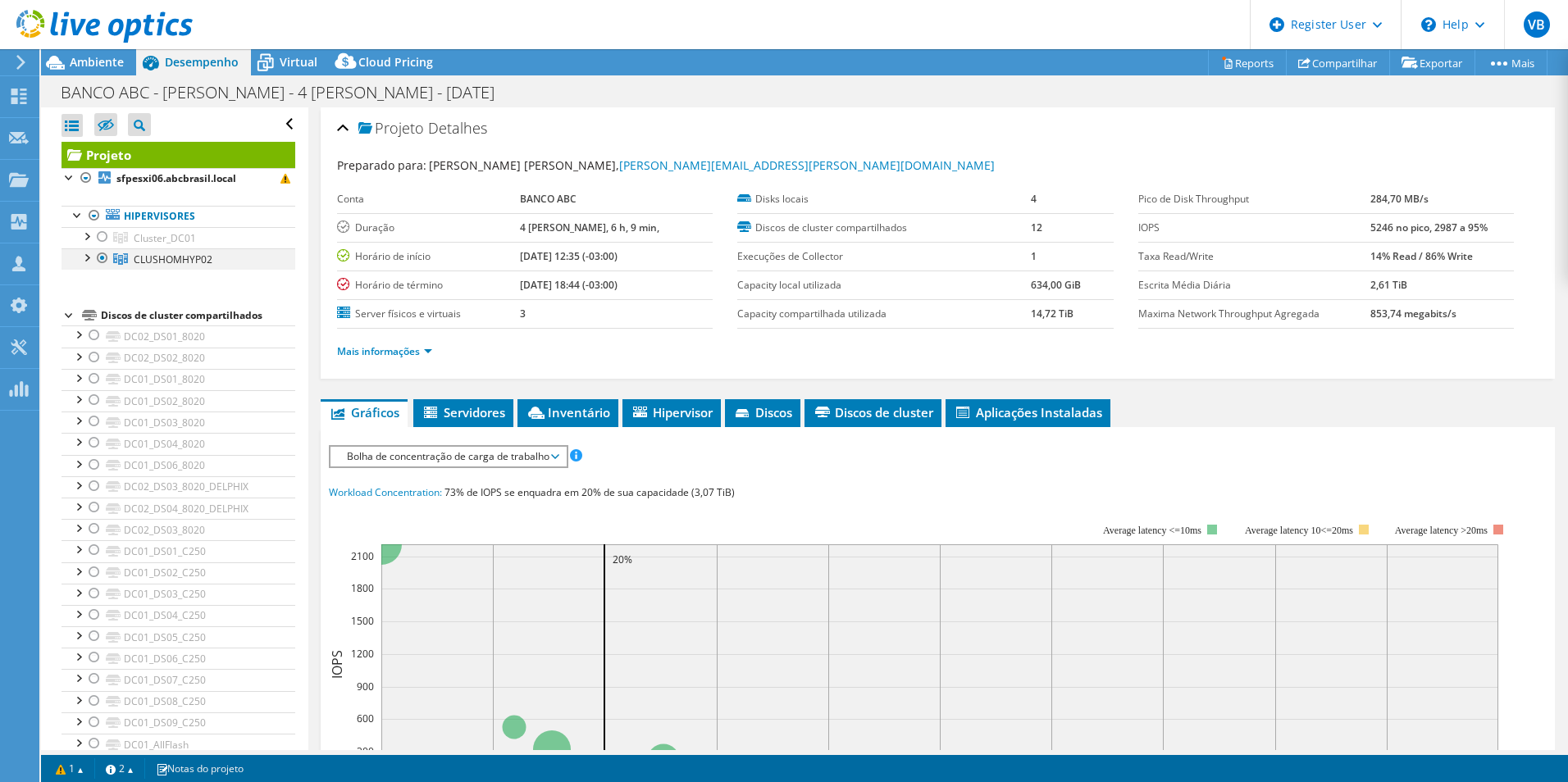
click at [87, 262] on div at bounding box center [86, 257] width 17 height 16
click at [97, 280] on div at bounding box center [94, 278] width 17 height 16
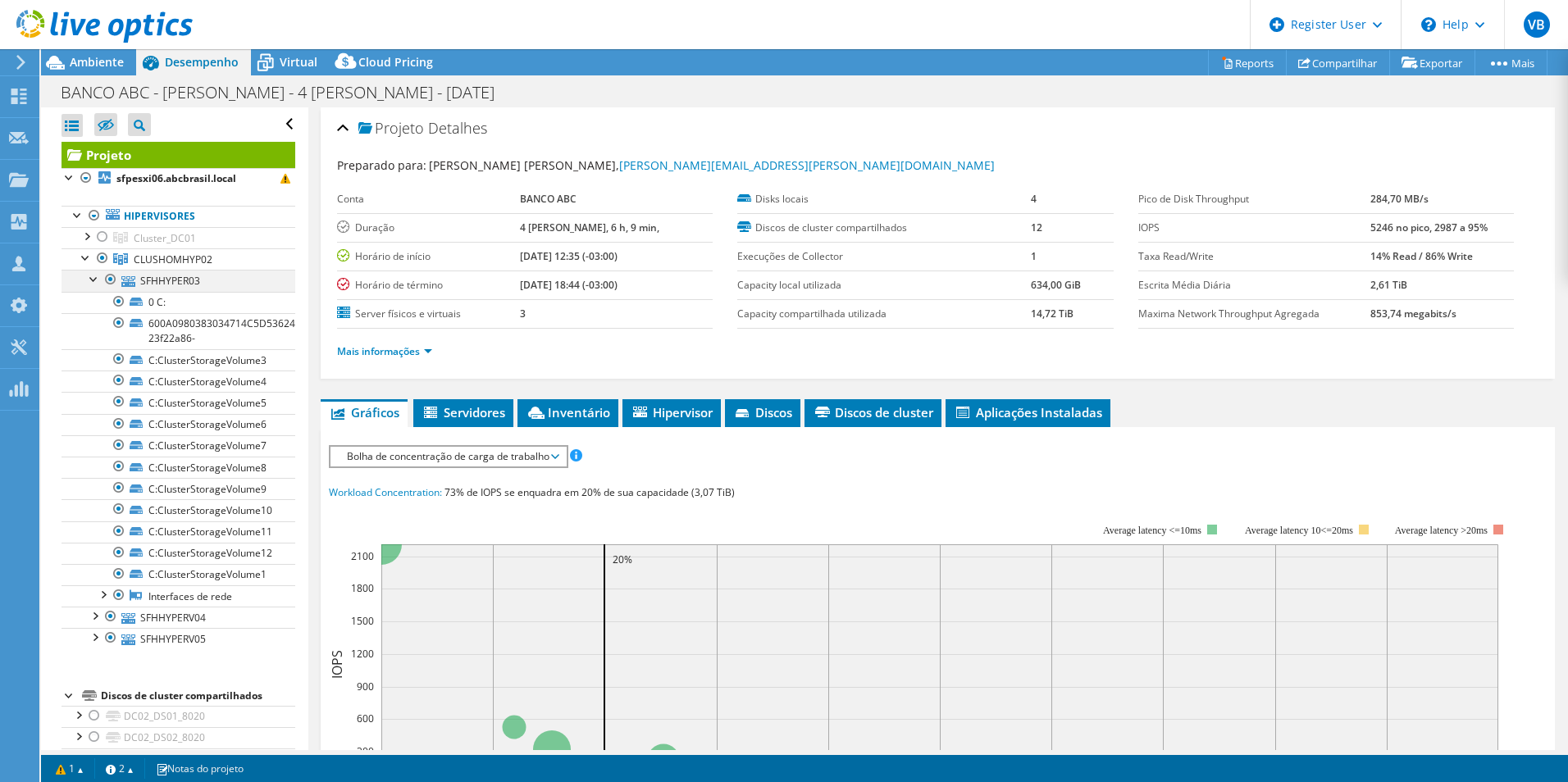
drag, startPoint x: 97, startPoint y: 278, endPoint x: 106, endPoint y: 280, distance: 9.2
click at [97, 278] on div at bounding box center [94, 278] width 17 height 16
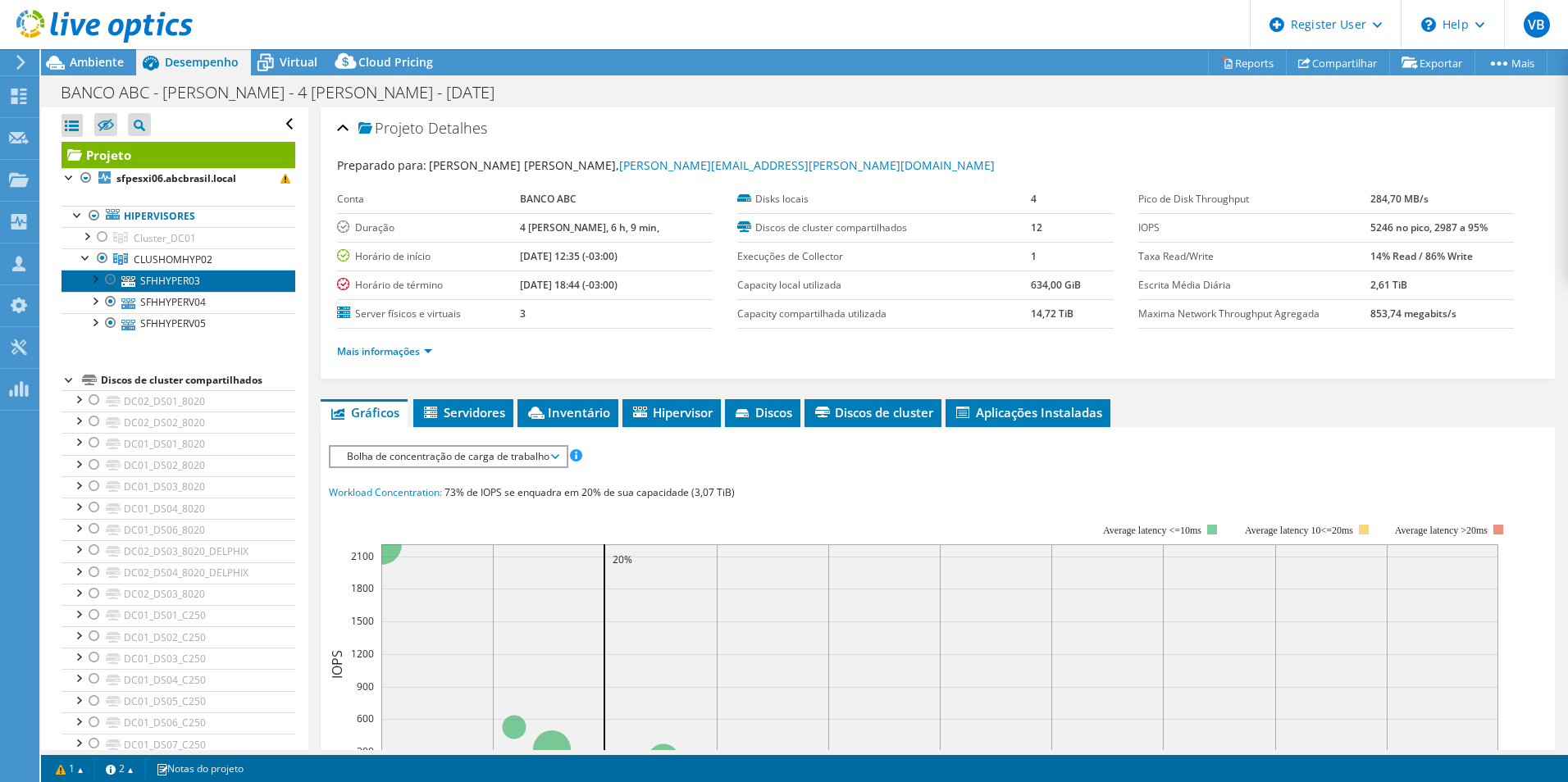
click at [177, 282] on link "SFHHYPER03" at bounding box center [178, 280] width 234 height 21
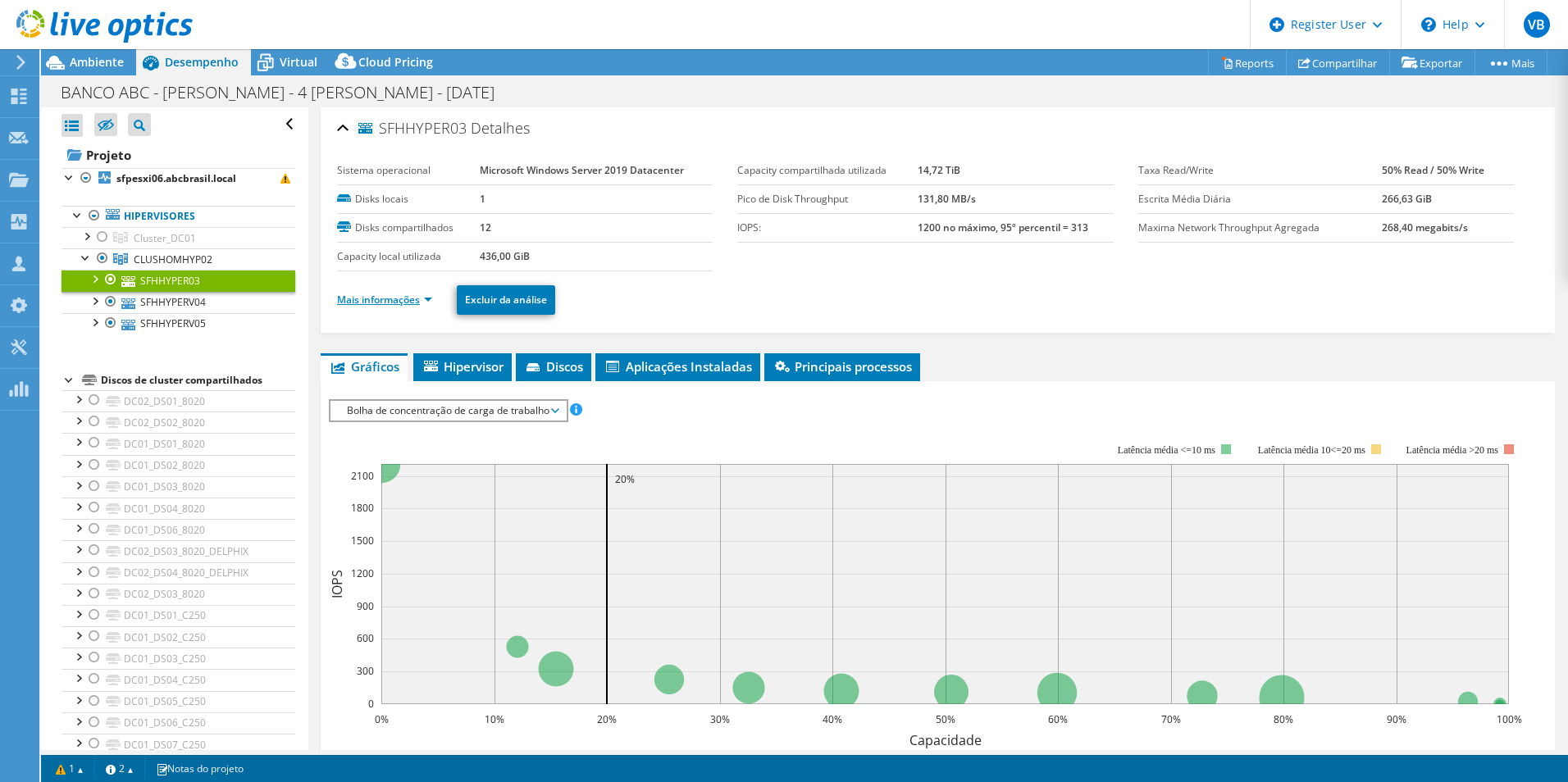
click at [424, 302] on link "Mais informações" at bounding box center [384, 299] width 95 height 14
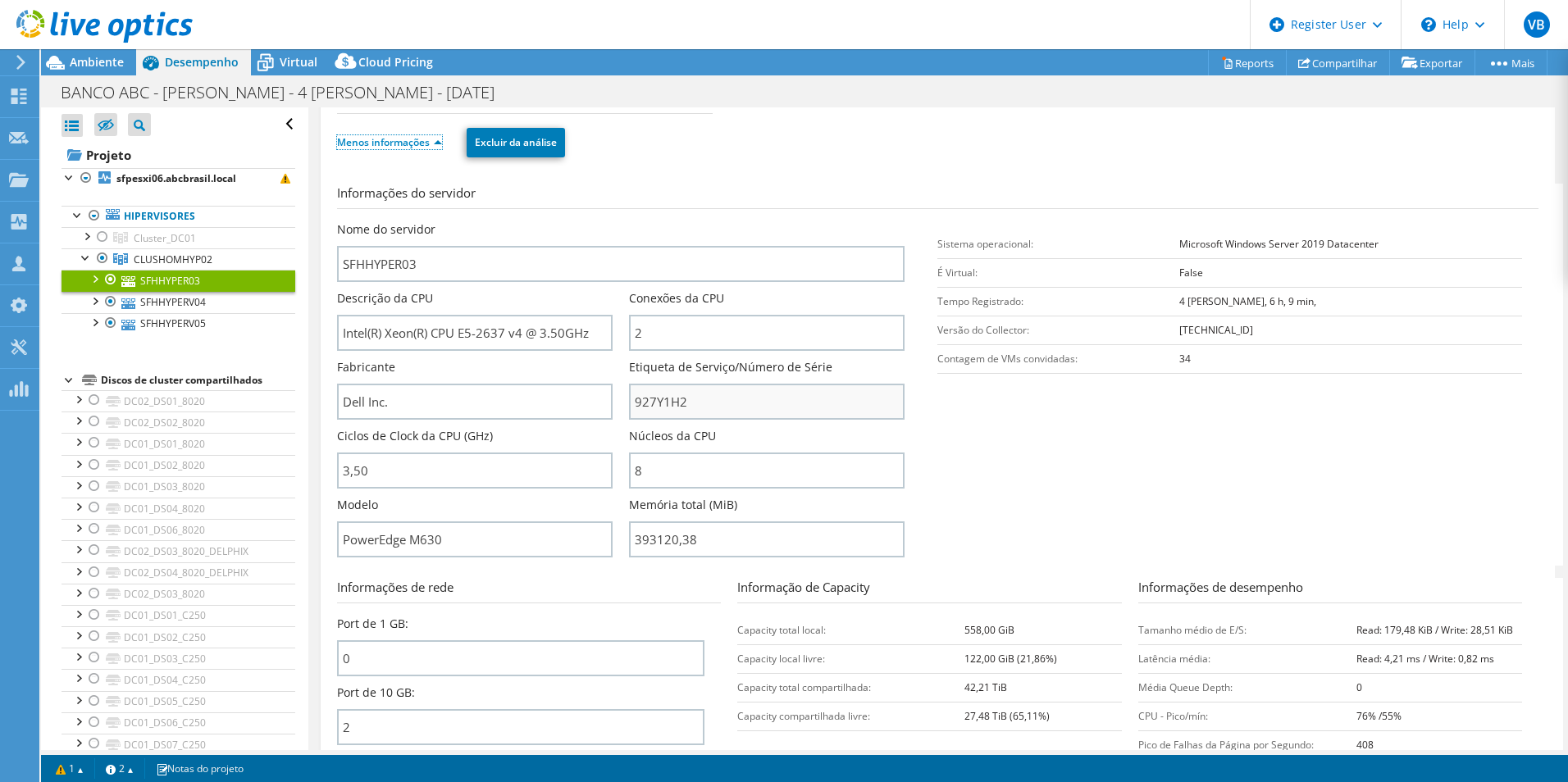
scroll to position [164, 0]
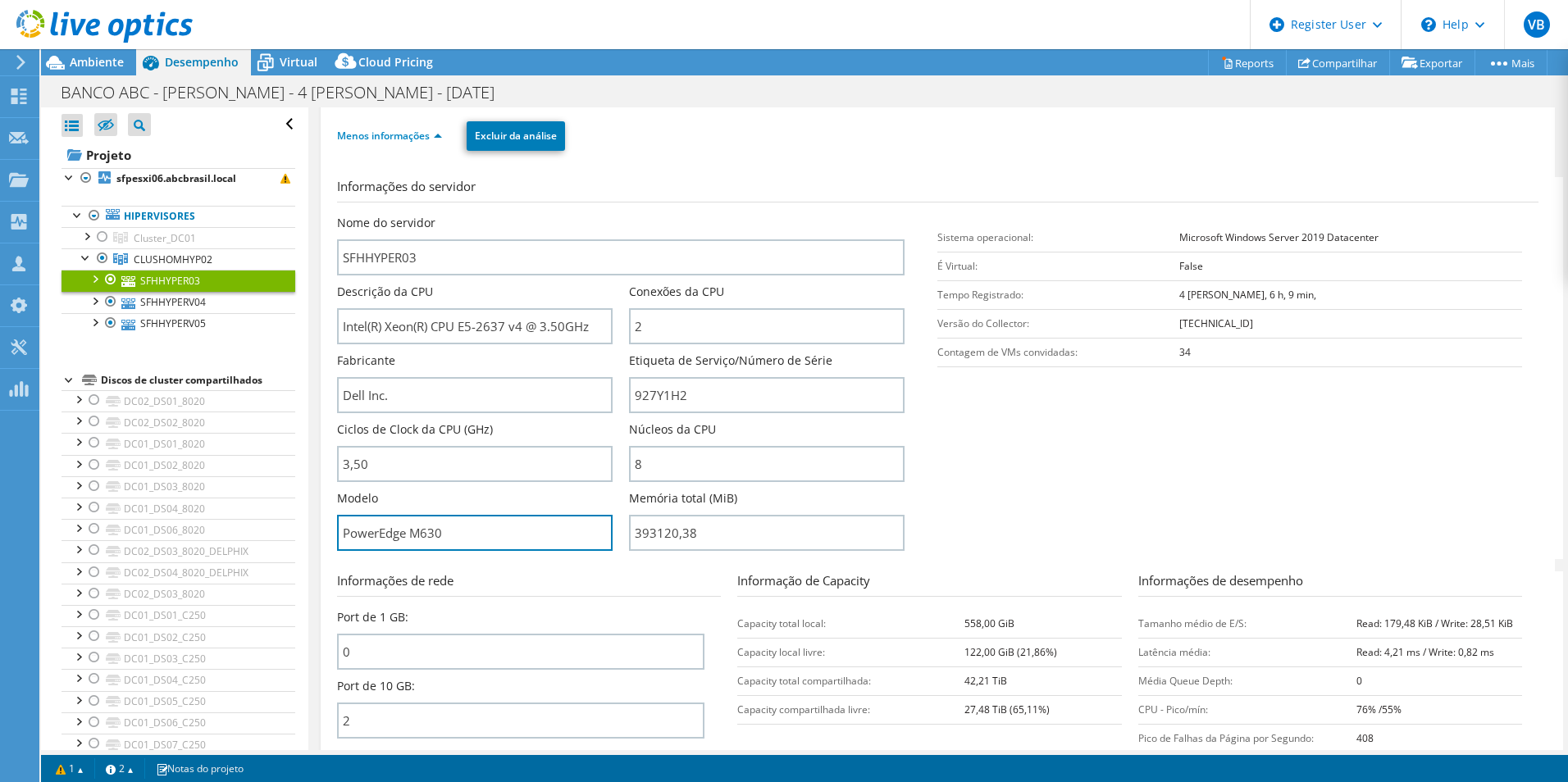
drag, startPoint x: 491, startPoint y: 535, endPoint x: 290, endPoint y: 506, distance: 203.1
click at [291, 506] on div "Abrir Todos Fechar Todos Ocultar nós excluídos Filtro de árvore do projeto" at bounding box center [805, 428] width 1527 height 643
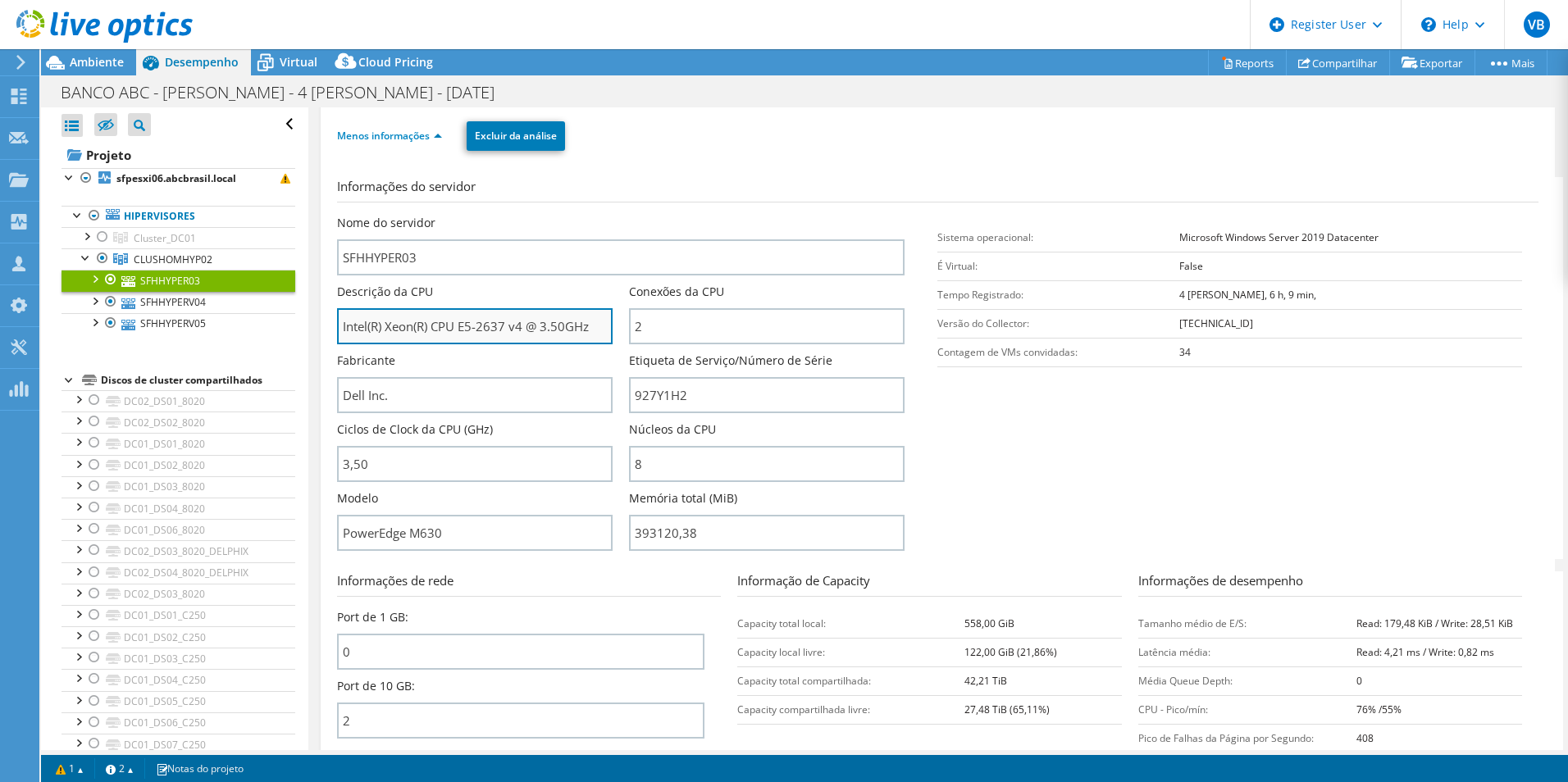
click at [448, 337] on input "Intel(R) Xeon(R) CPU E5-2637 v4 @ 3.50GHz" at bounding box center [475, 327] width 276 height 36
drag, startPoint x: 342, startPoint y: 329, endPoint x: 719, endPoint y: 338, distance: 377.1
click at [719, 214] on div "Nome do servidor SFHHYPER03 Descrição da CPU Intel(R) Xeon(R) CPU E5-2637 v4 @ …" at bounding box center [629, 214] width 585 height 0
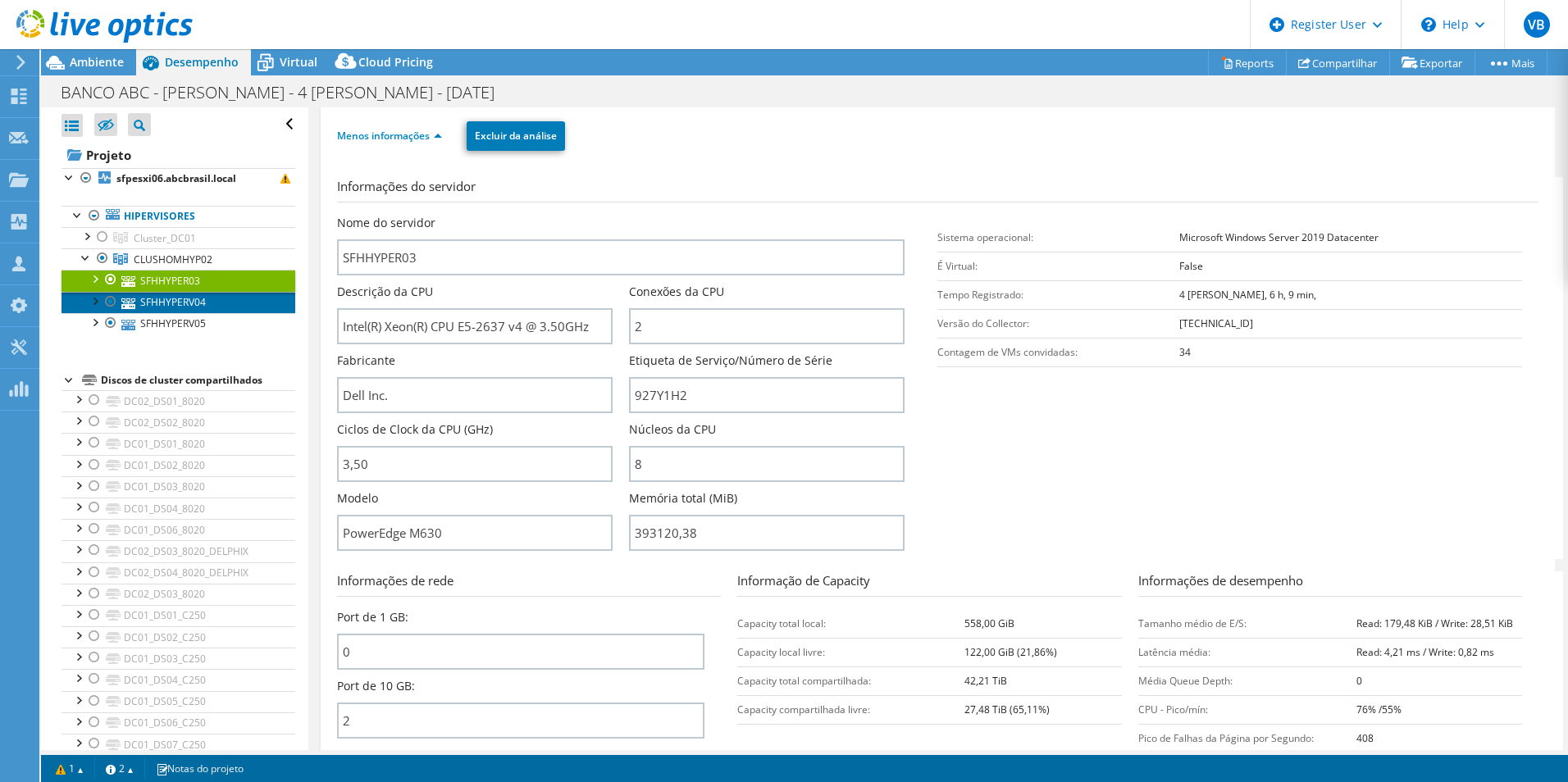
click at [160, 304] on link "SFHHYPERV04" at bounding box center [178, 303] width 234 height 21
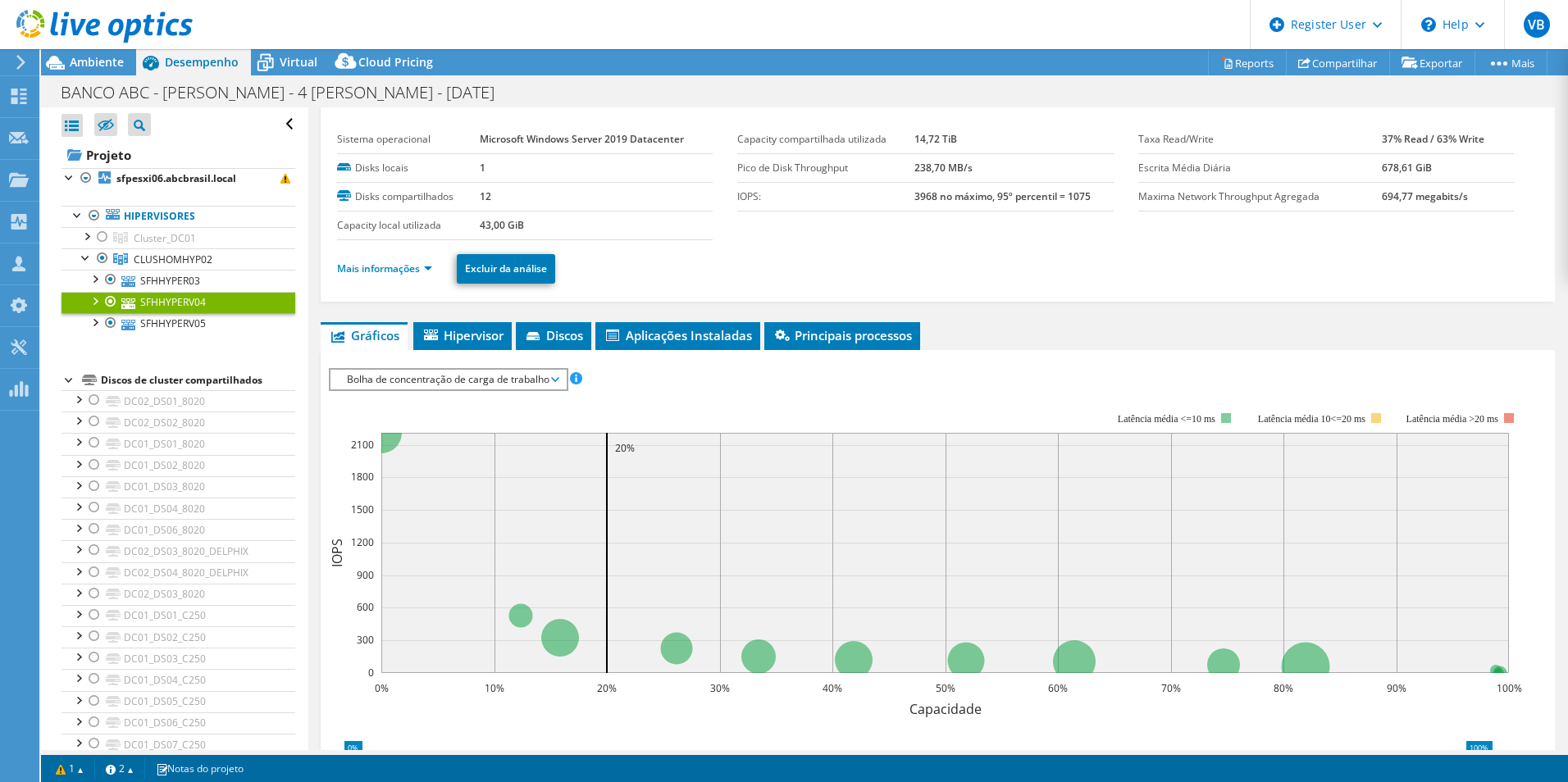
scroll to position [0, 0]
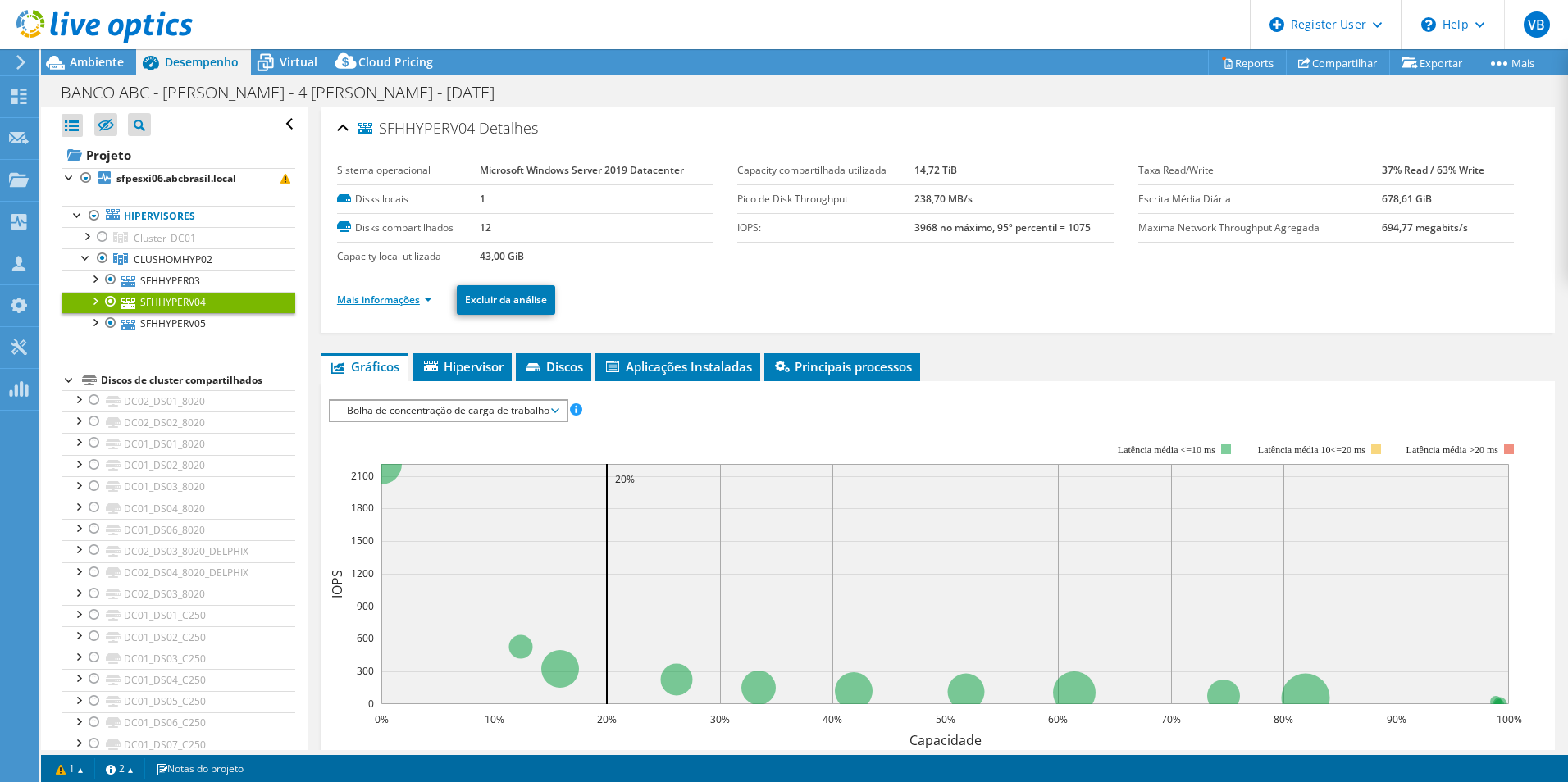
click at [413, 294] on link "Mais informações" at bounding box center [384, 299] width 95 height 14
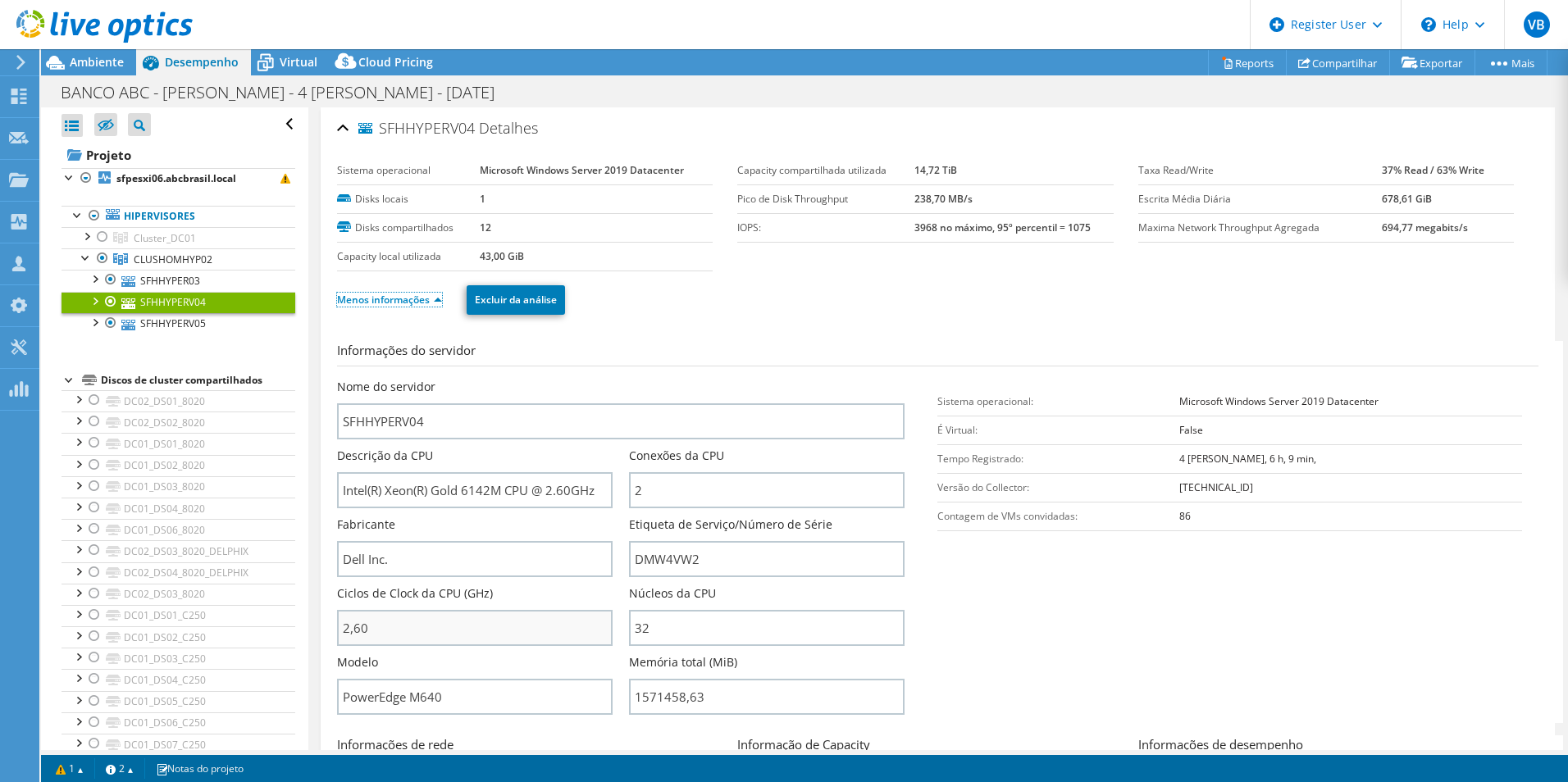
scroll to position [82, 0]
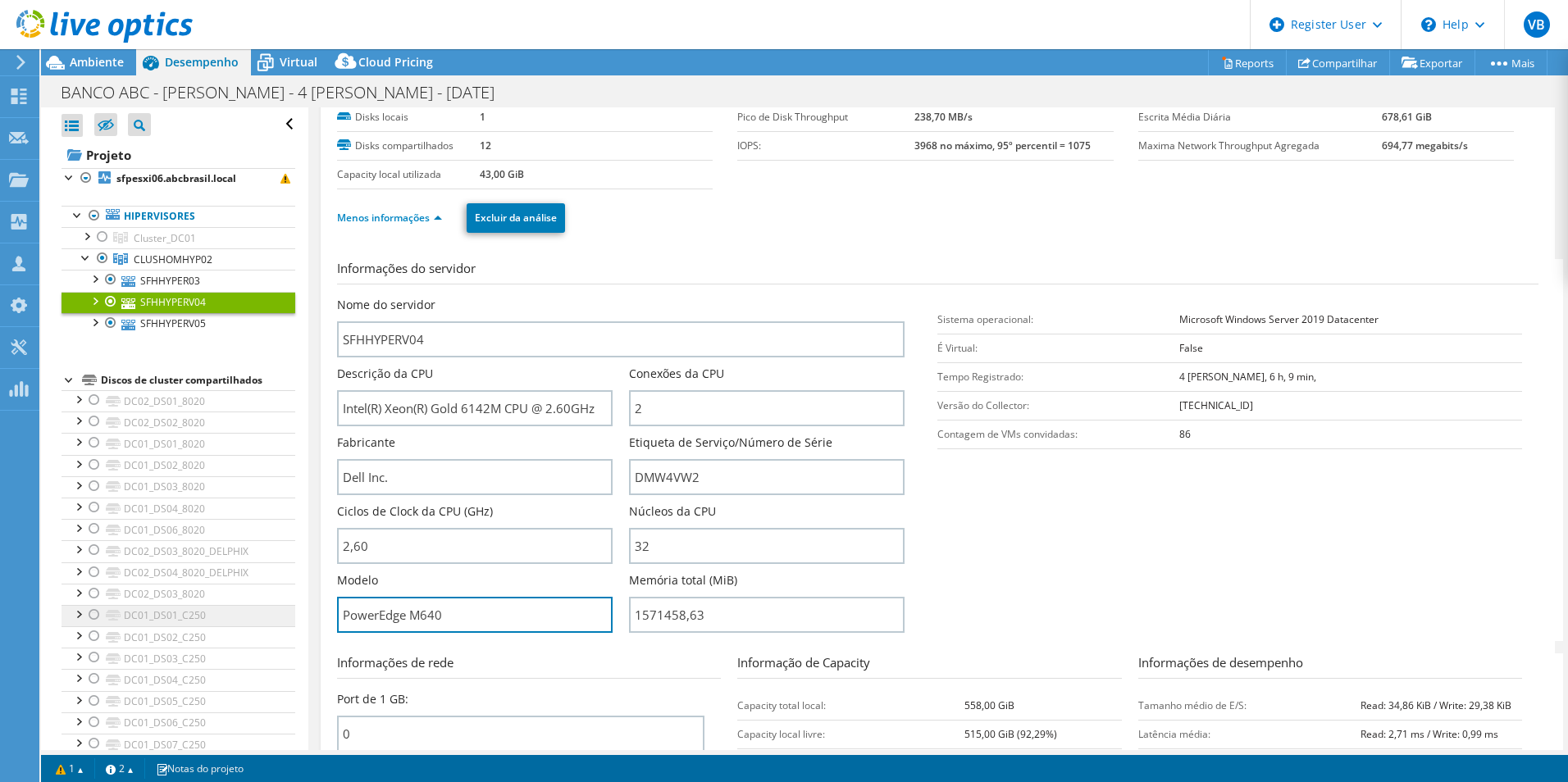
drag, startPoint x: 467, startPoint y: 617, endPoint x: 272, endPoint y: 610, distance: 195.1
click at [272, 610] on div "Abrir Todos Fechar Todos Ocultar nós excluídos Filtro de árvore do projeto" at bounding box center [805, 428] width 1527 height 643
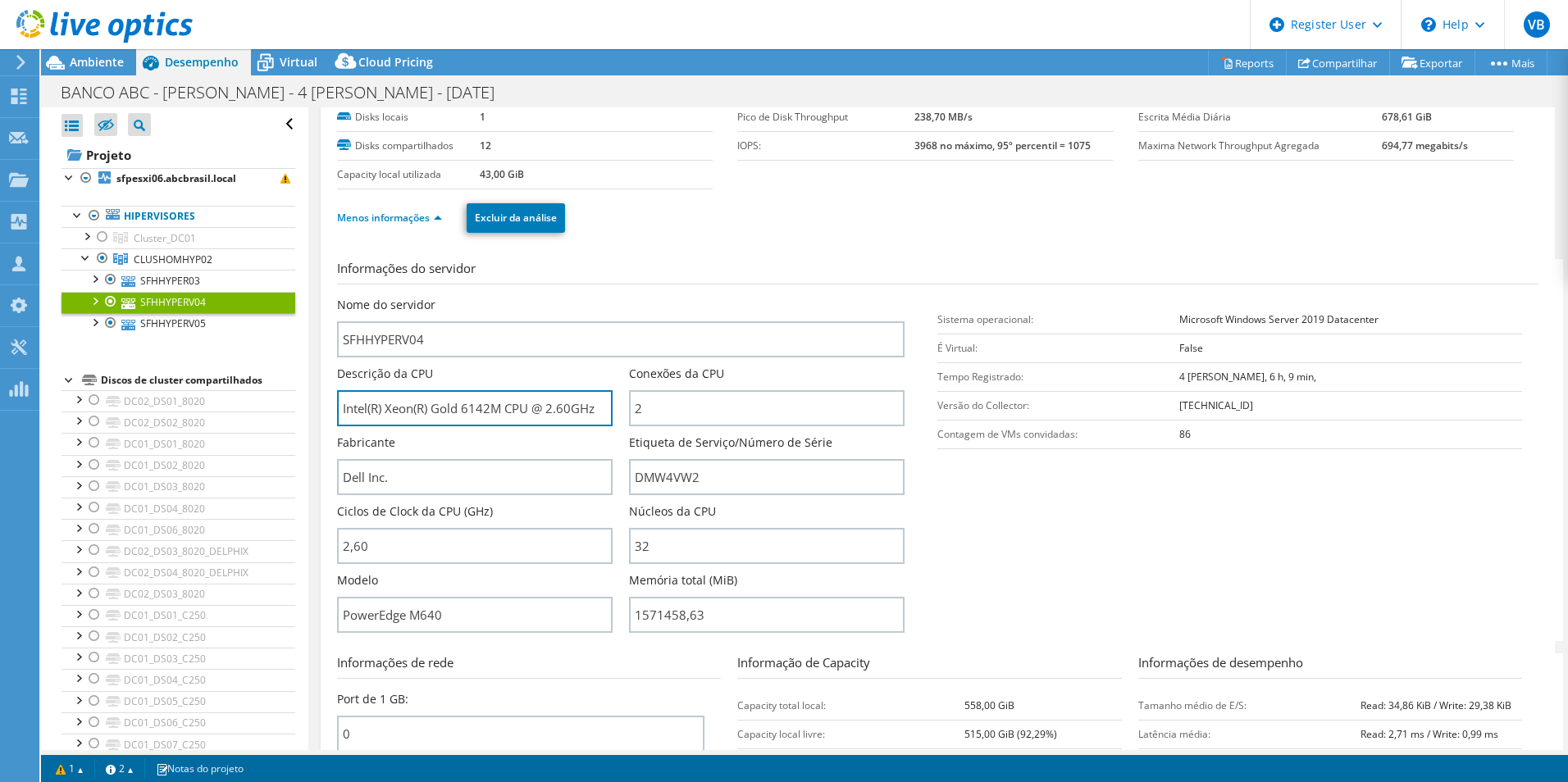
drag, startPoint x: 342, startPoint y: 409, endPoint x: 859, endPoint y: 434, distance: 517.6
click at [859, 297] on div "Nome do servidor SFHHYPERV04 Descrição da CPU Intel(R) Xeon(R) Gold 6142M CPU @…" at bounding box center [629, 297] width 585 height 0
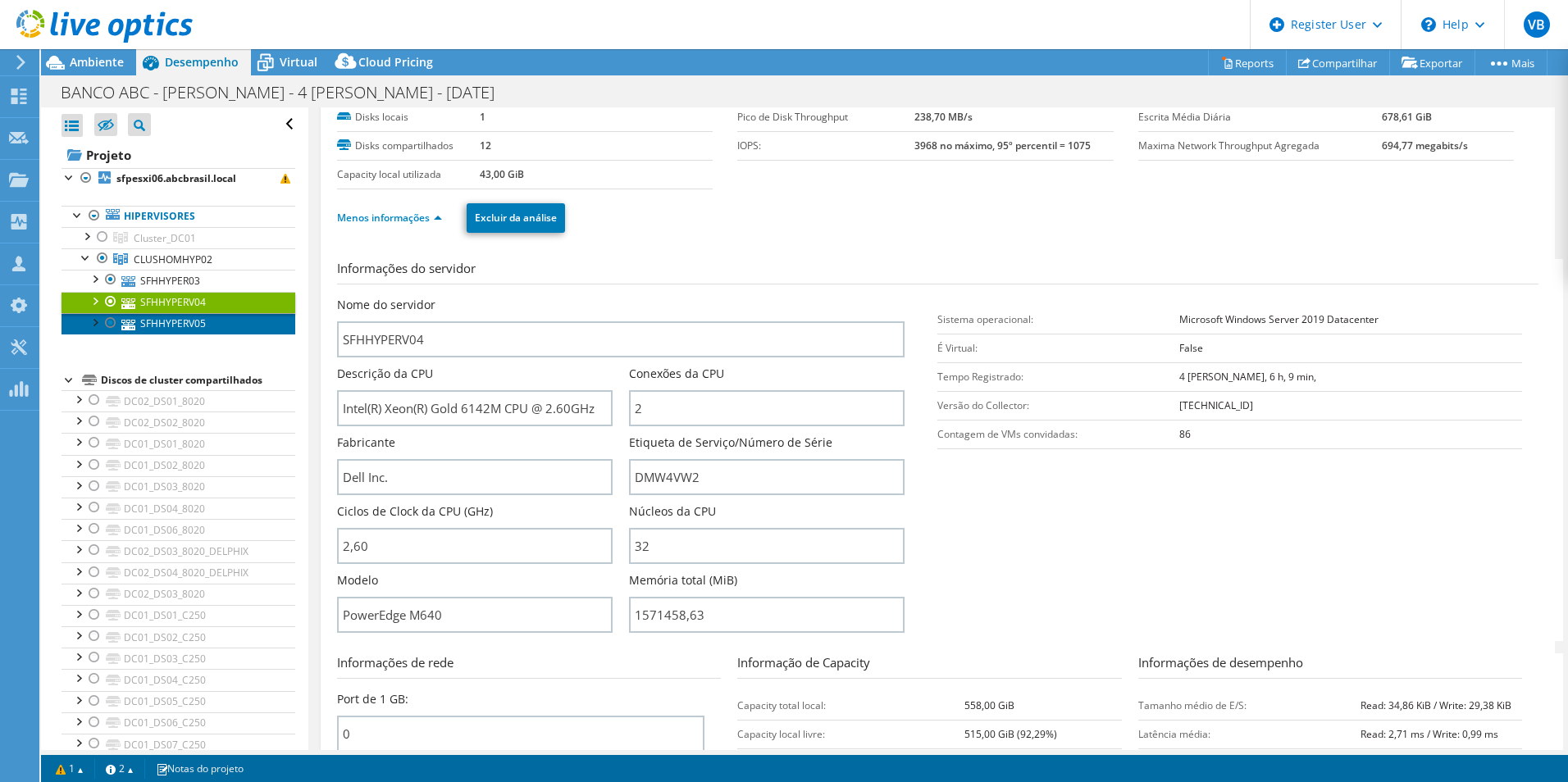
click at [169, 332] on link "SFHHYPERV05" at bounding box center [178, 324] width 234 height 21
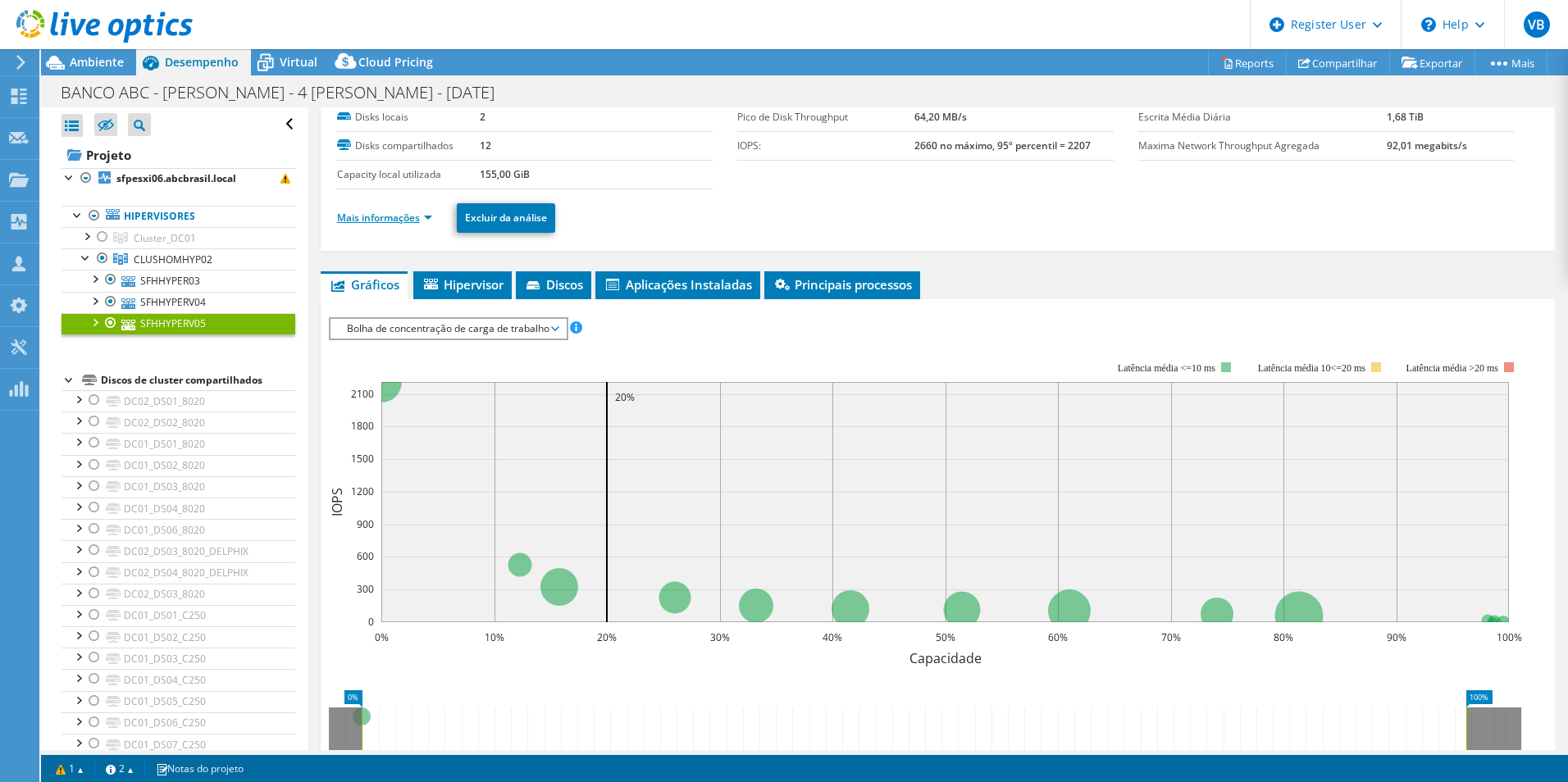
click at [413, 222] on link "Mais informações" at bounding box center [384, 217] width 95 height 14
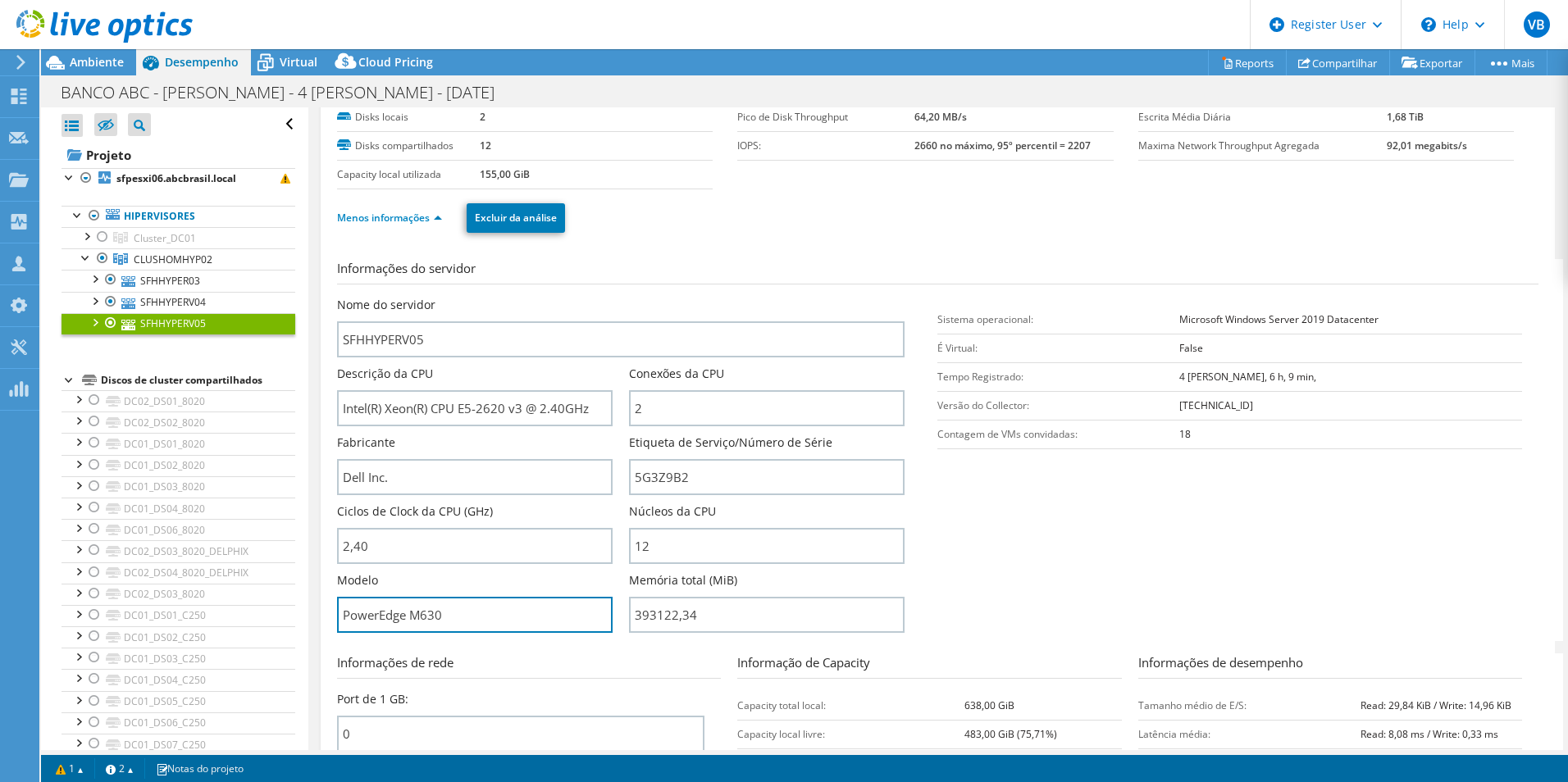
drag, startPoint x: 462, startPoint y: 624, endPoint x: 302, endPoint y: 613, distance: 160.4
click at [303, 613] on div "Abrir Todos Fechar Todos Ocultar nós excluídos Filtro de árvore do projeto" at bounding box center [805, 428] width 1527 height 643
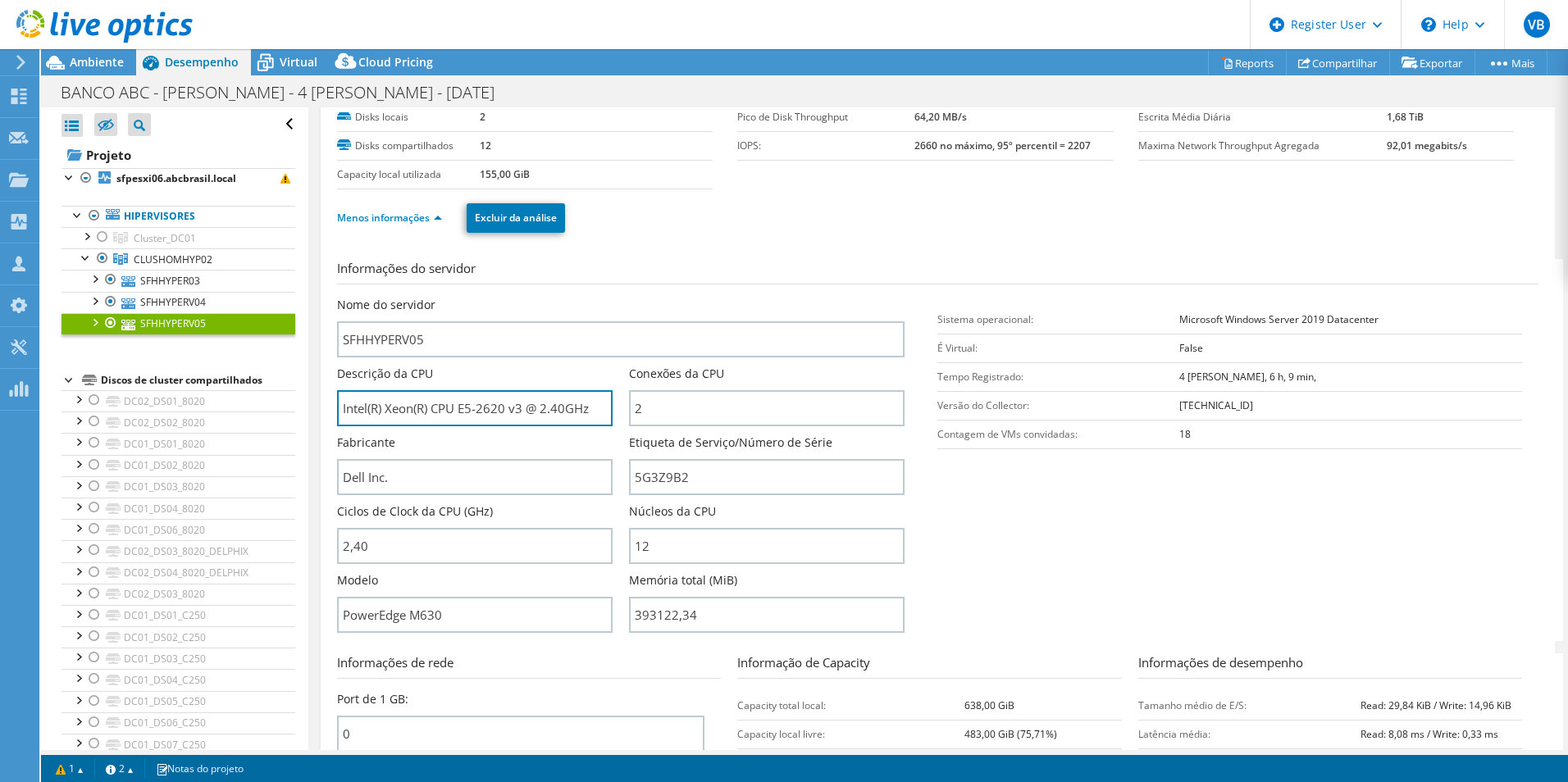
drag, startPoint x: 342, startPoint y: 410, endPoint x: 853, endPoint y: 426, distance: 511.3
click at [853, 297] on div "Nome do servidor SFHHYPERV05 Descrição da CPU Intel(R) Xeon(R) CPU E5-2620 v3 @…" at bounding box center [629, 297] width 585 height 0
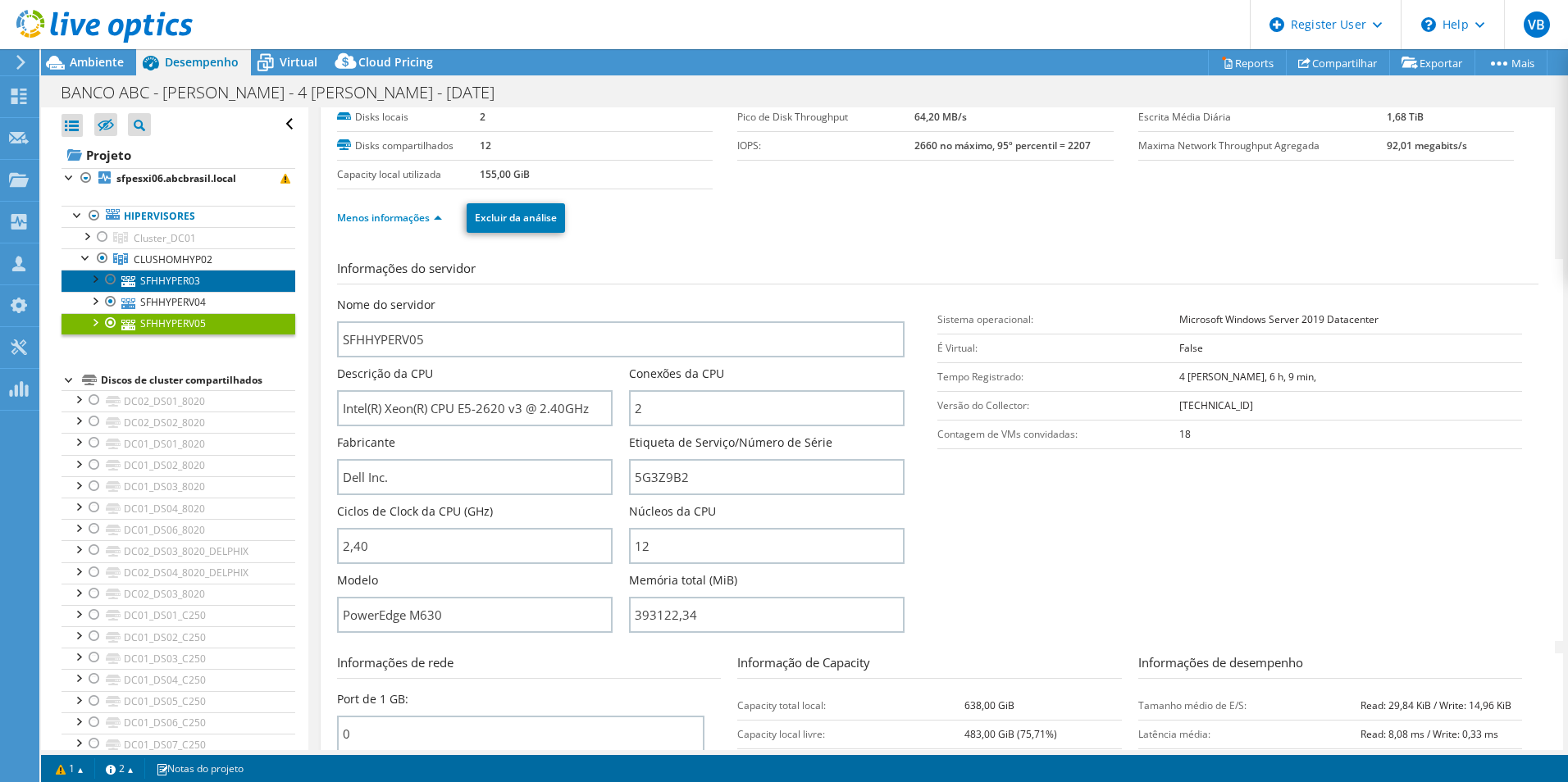
click at [180, 286] on link "SFHHYPER03" at bounding box center [178, 280] width 234 height 21
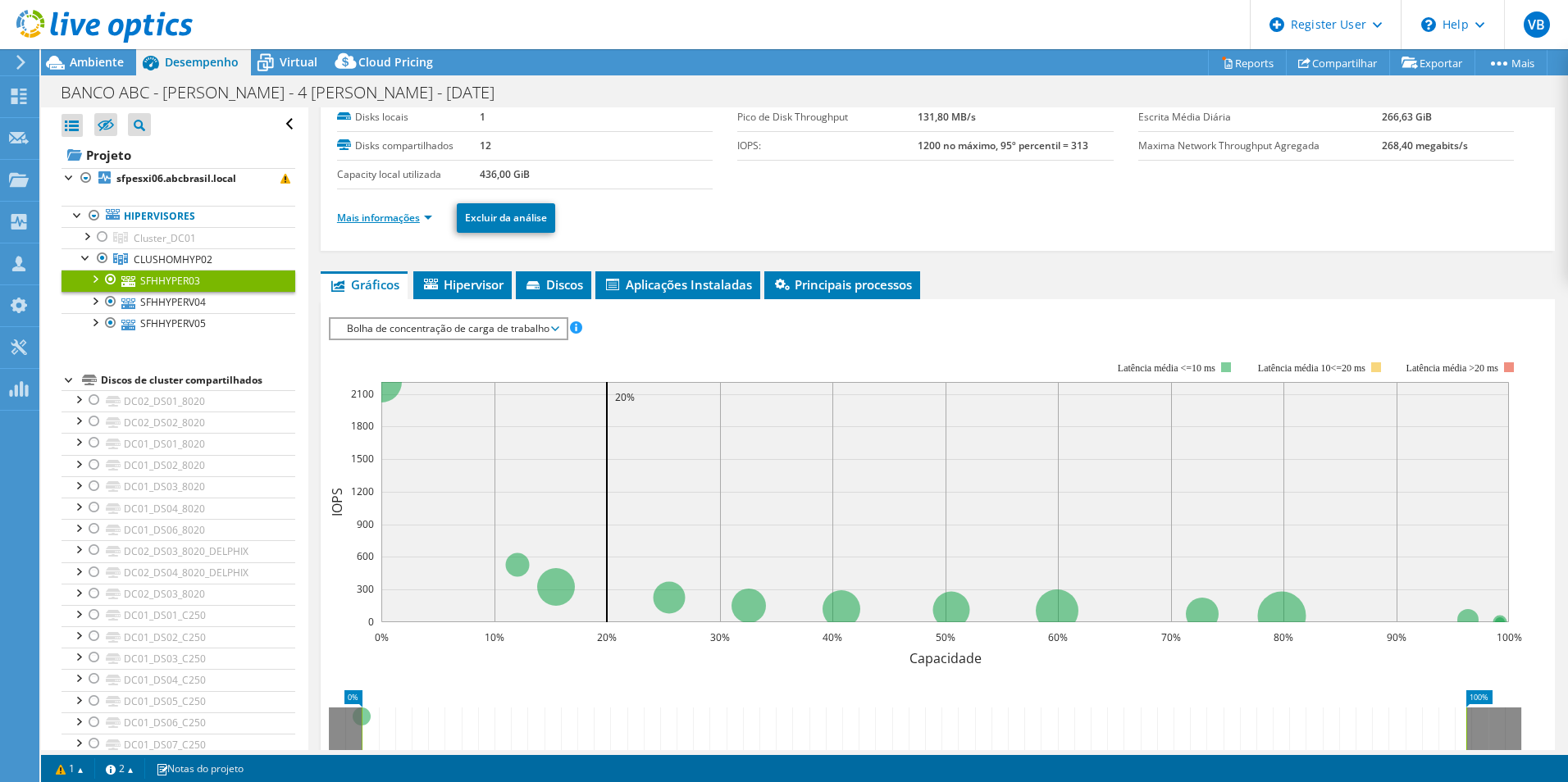
click at [409, 219] on link "Mais informações" at bounding box center [384, 217] width 95 height 14
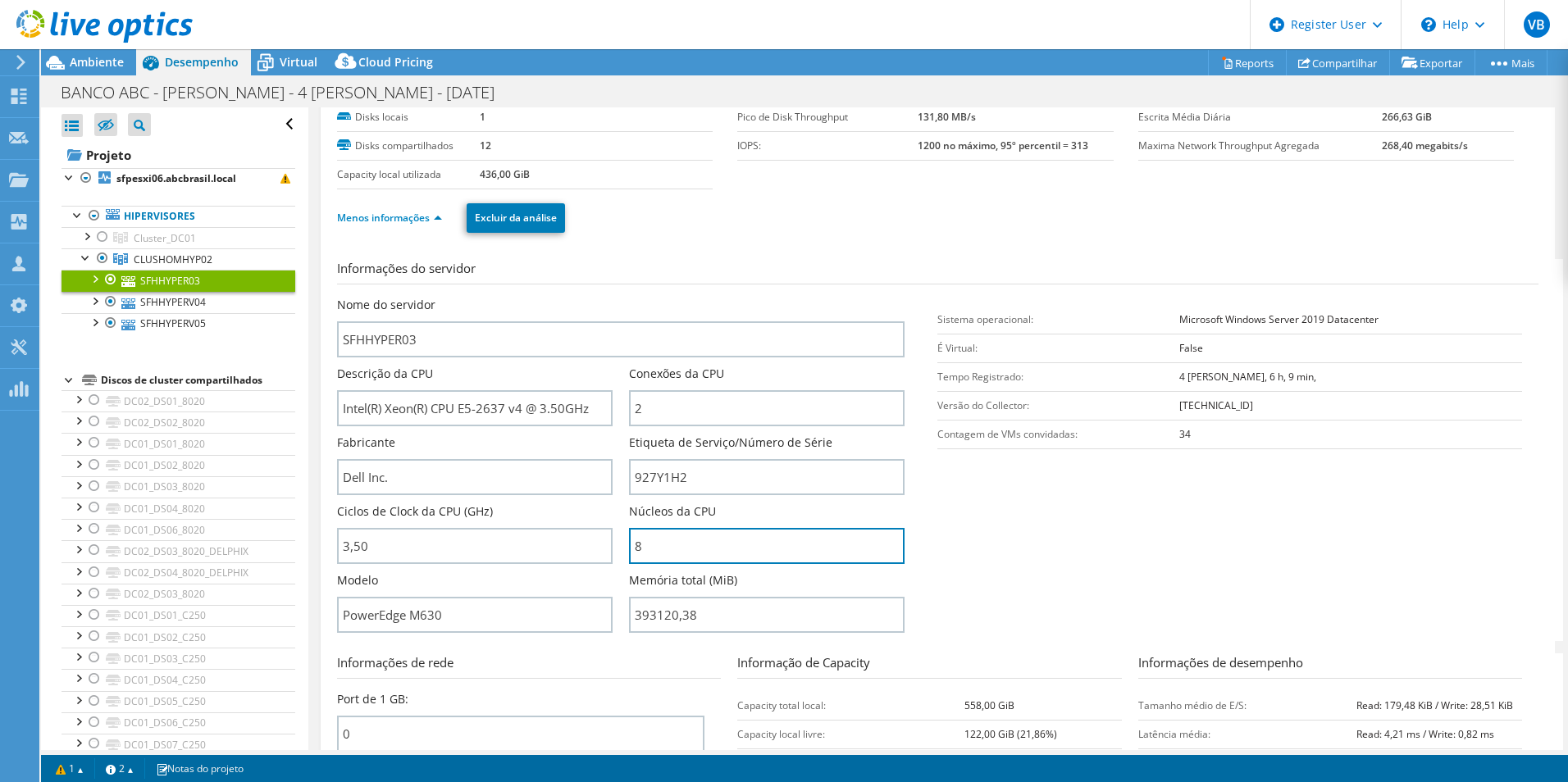
drag, startPoint x: 642, startPoint y: 544, endPoint x: 556, endPoint y: 526, distance: 87.9
click at [564, 297] on div "Nome do servidor SFHHYPER03 Descrição da CPU Intel(R) Xeon(R) CPU E5-2637 v4 @ …" at bounding box center [629, 297] width 585 height 0
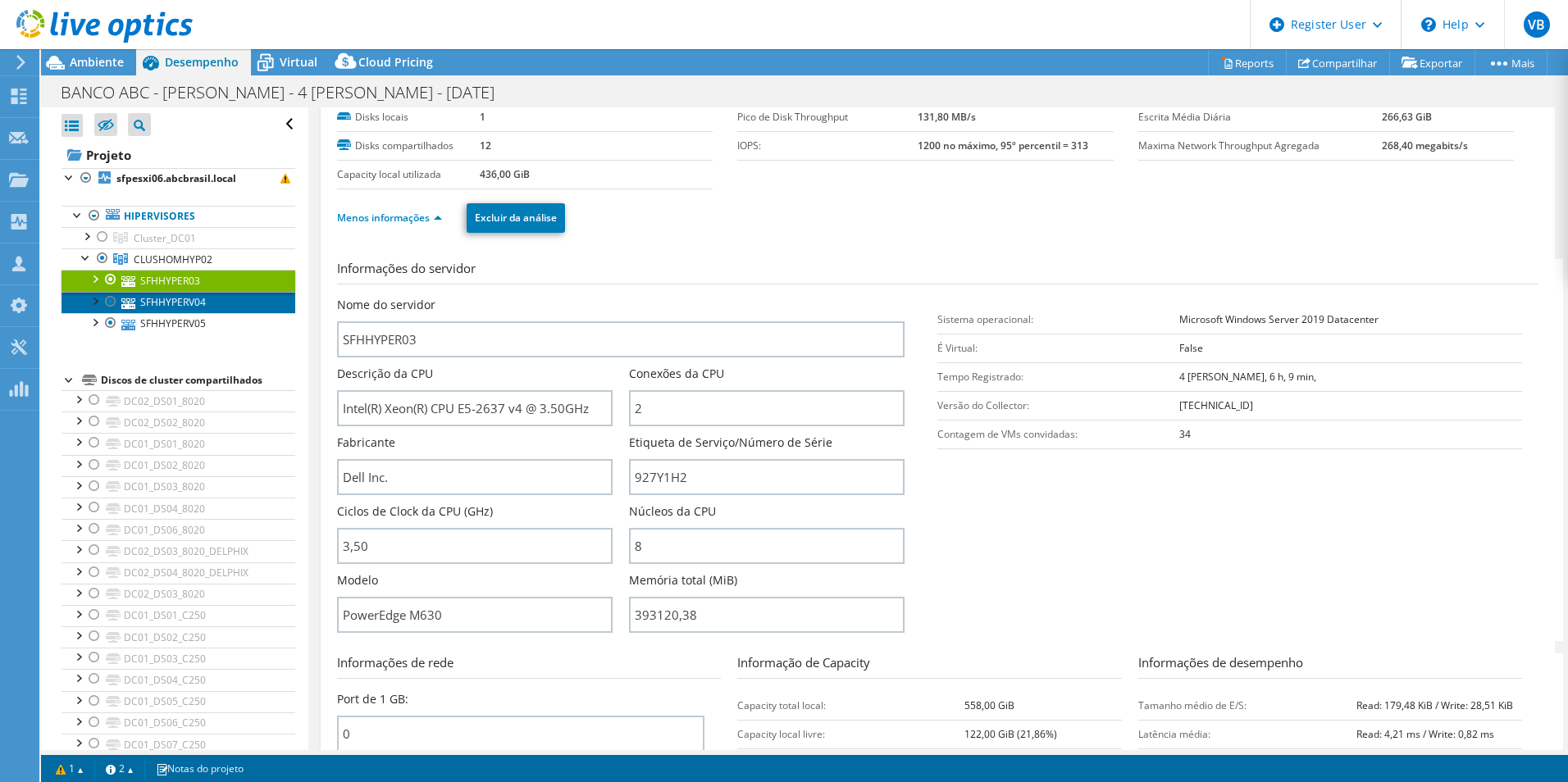
click at [168, 299] on link "SFHHYPERV04" at bounding box center [178, 303] width 234 height 21
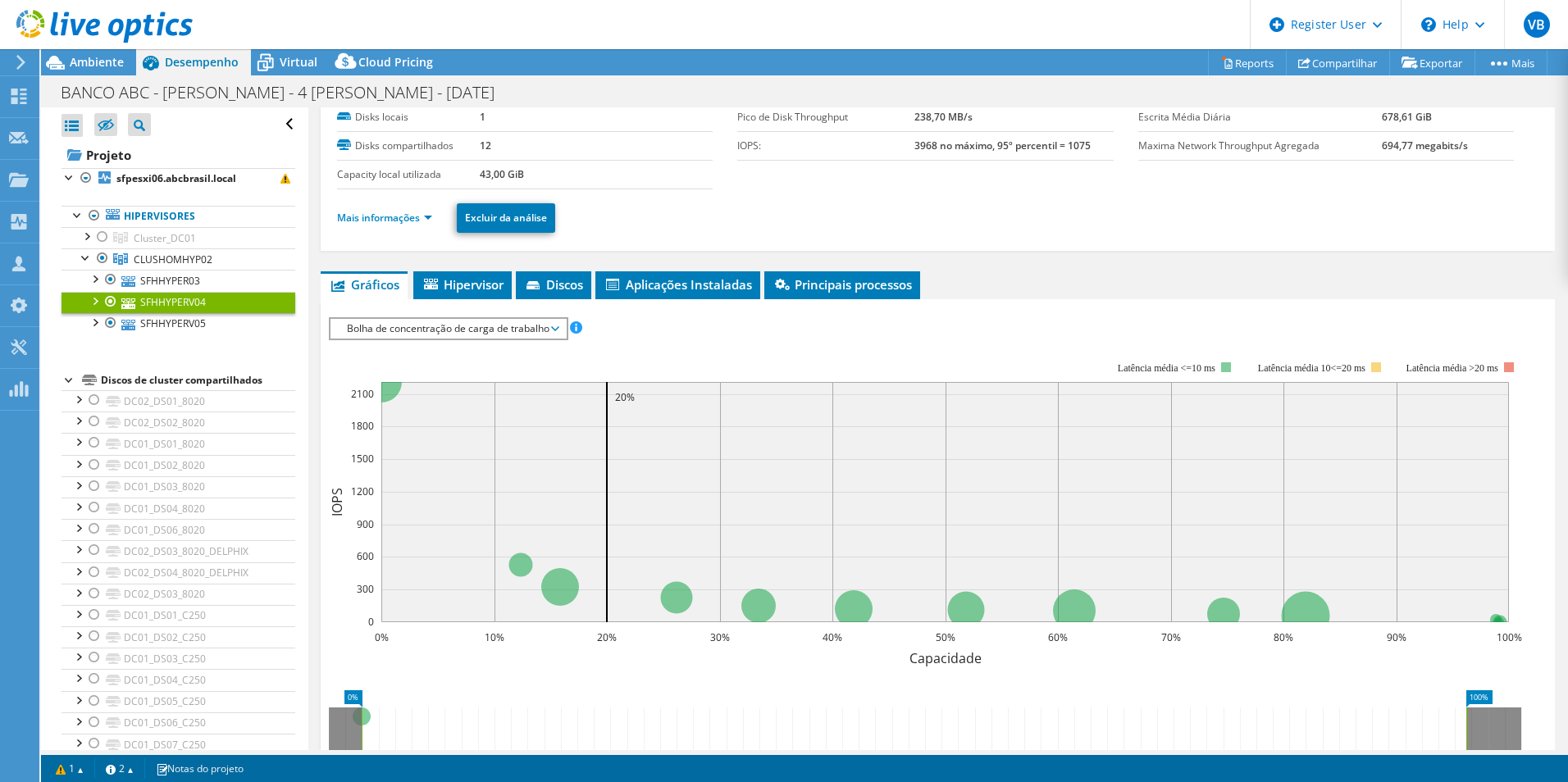
click at [402, 225] on li "Mais informações" at bounding box center [389, 218] width 105 height 18
click at [408, 217] on link "Mais informações" at bounding box center [384, 217] width 95 height 14
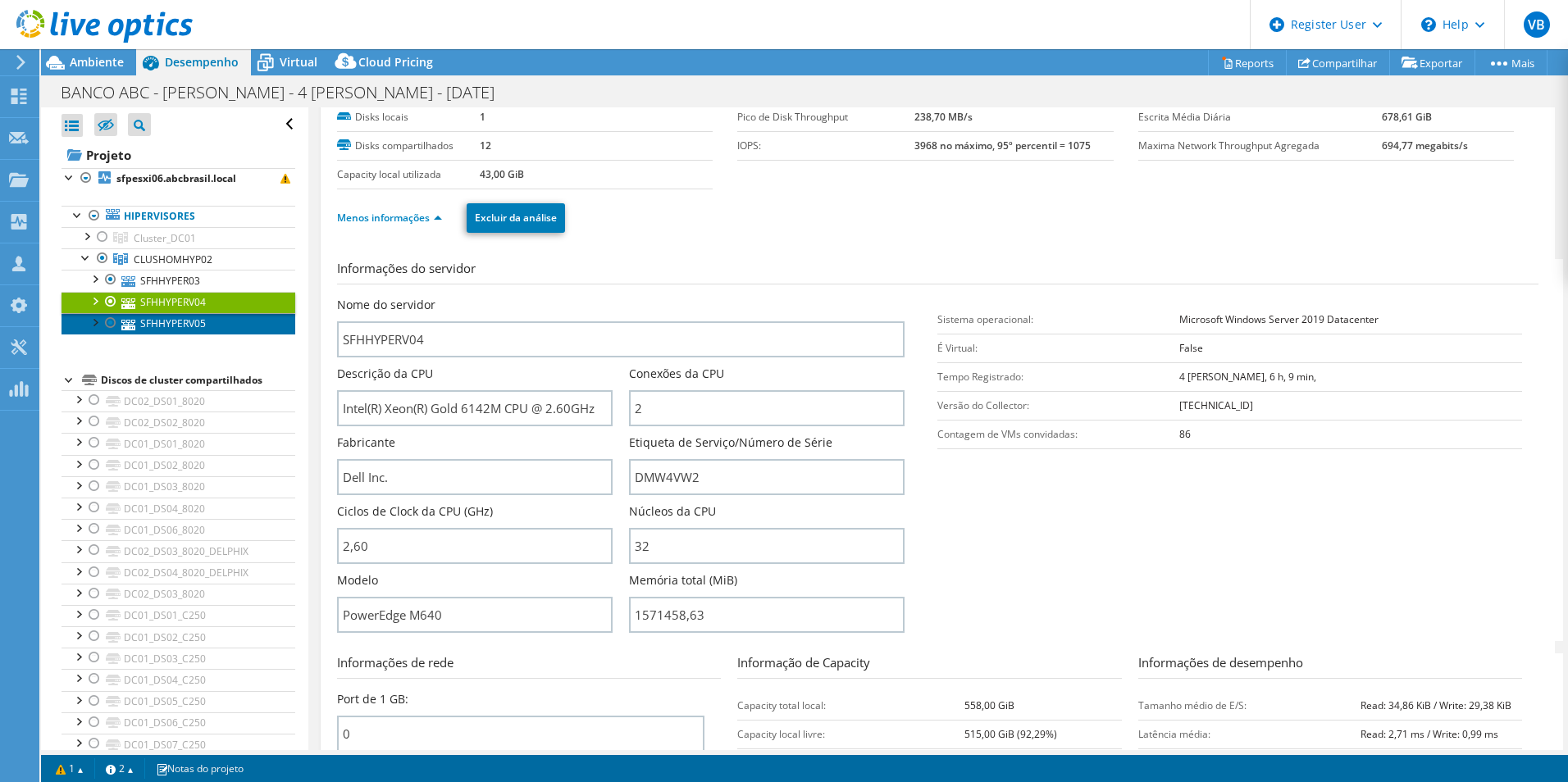
click at [191, 326] on link "SFHHYPERV05" at bounding box center [178, 324] width 234 height 21
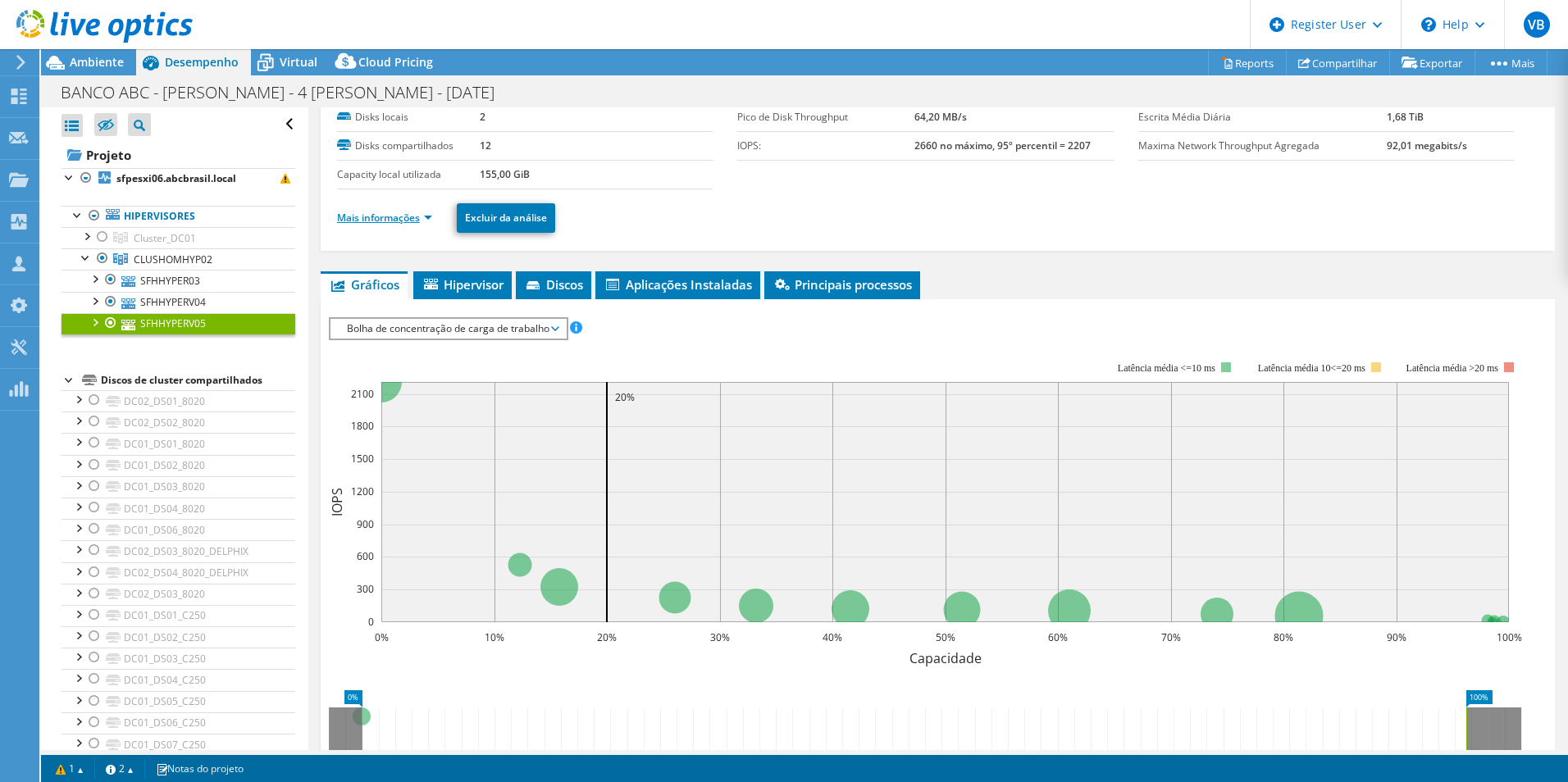
click at [407, 222] on link "Mais informações" at bounding box center [384, 217] width 95 height 14
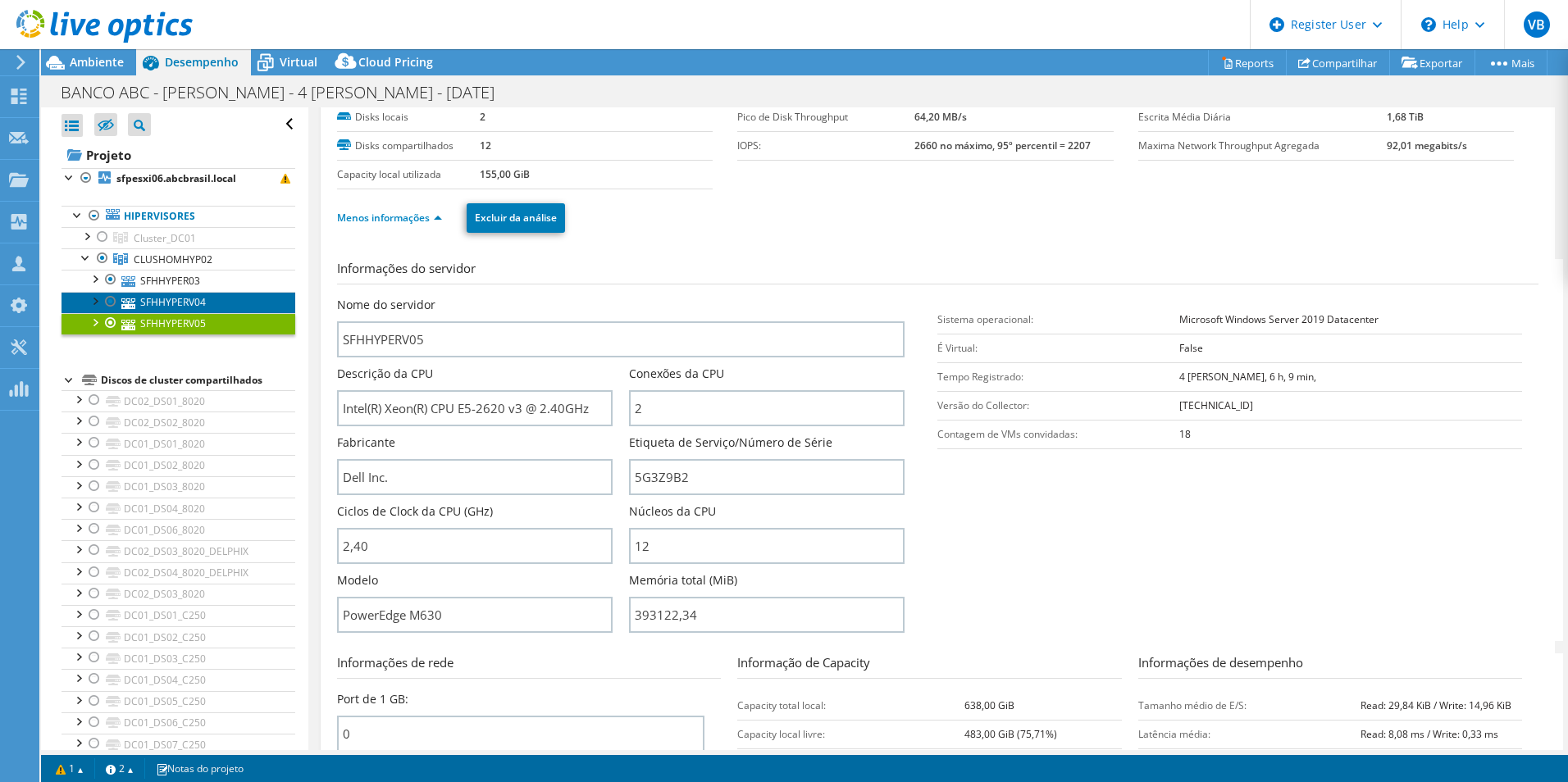
click at [147, 299] on link "SFHHYPERV04" at bounding box center [178, 303] width 234 height 21
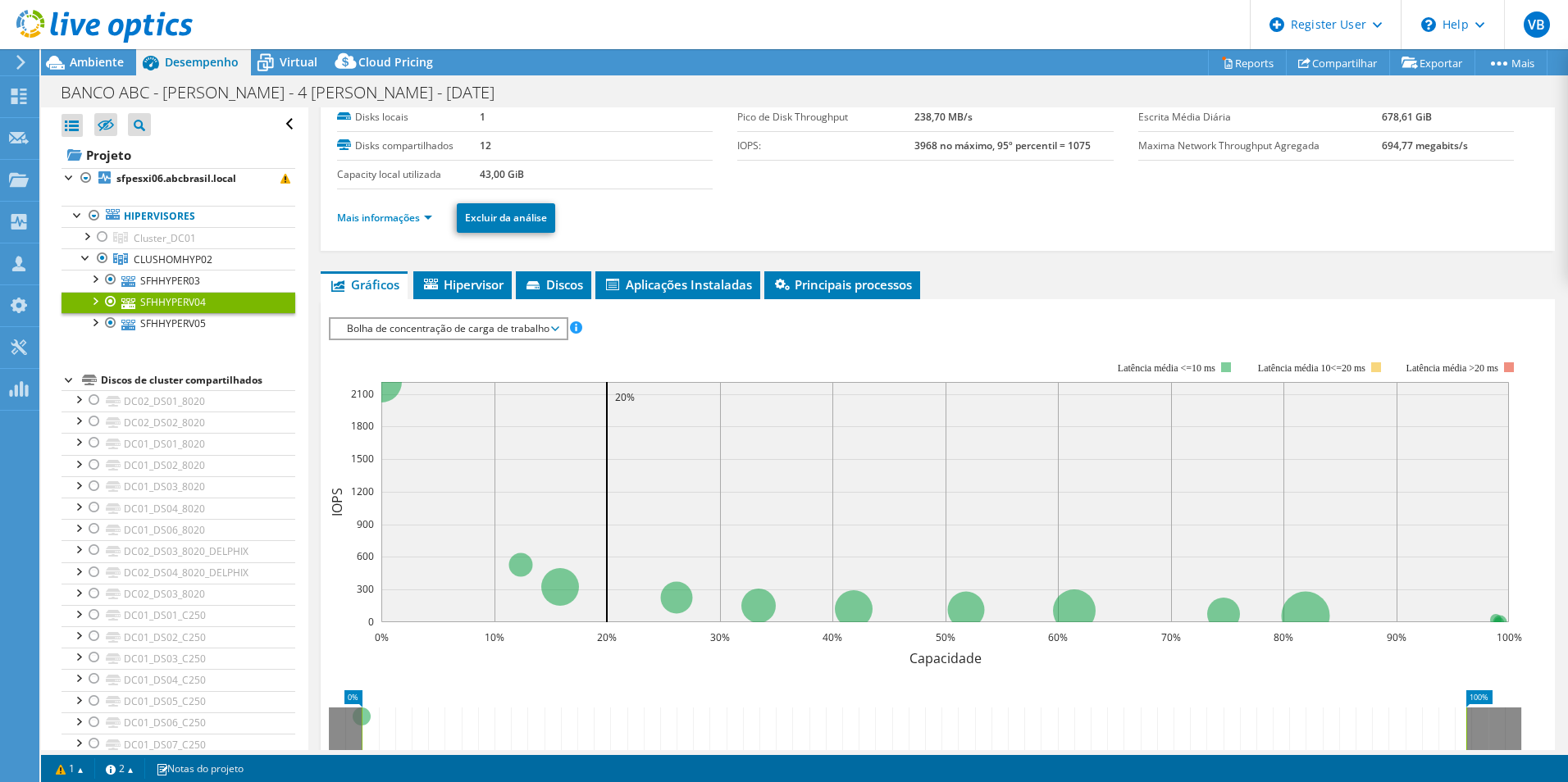
click at [404, 204] on ul "Mais informações Excluir da análise" at bounding box center [937, 215] width 1202 height 34
click at [409, 217] on link "Mais informações" at bounding box center [384, 217] width 95 height 14
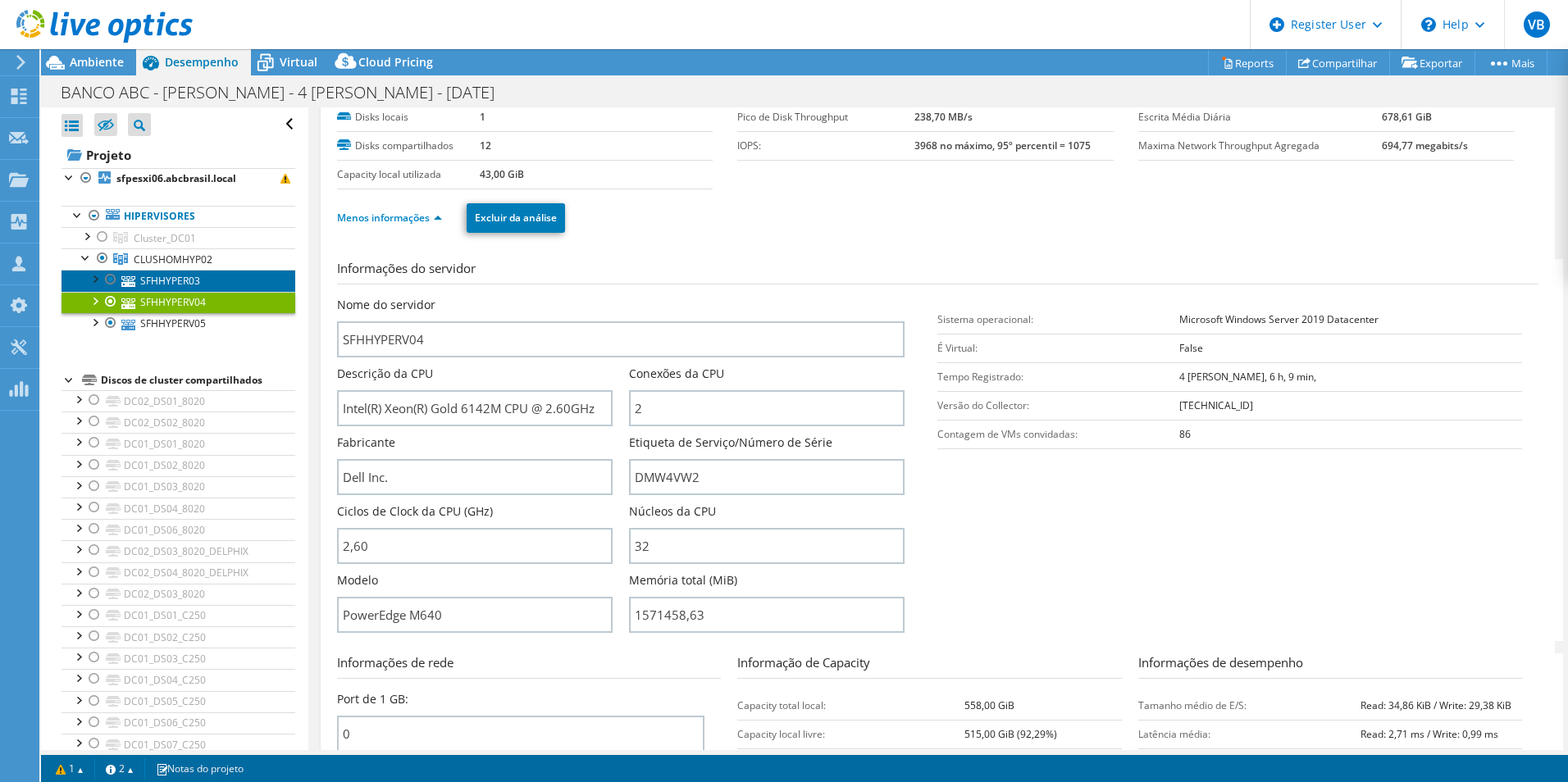
click at [187, 285] on link "SFHHYPER03" at bounding box center [178, 280] width 234 height 21
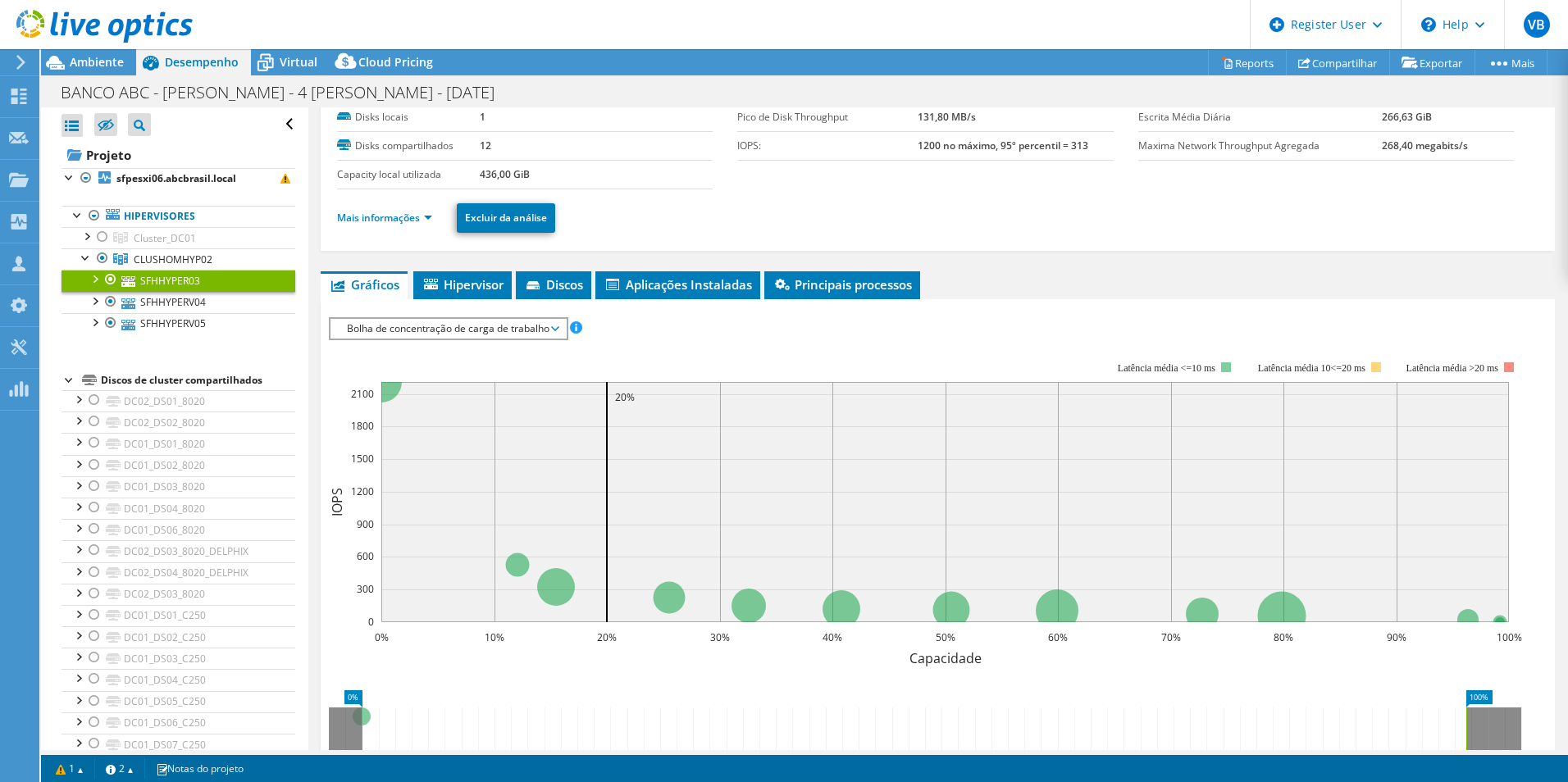
click at [412, 224] on li "Mais informações" at bounding box center [389, 218] width 105 height 18
click at [412, 212] on link "Mais informações" at bounding box center [384, 217] width 95 height 14
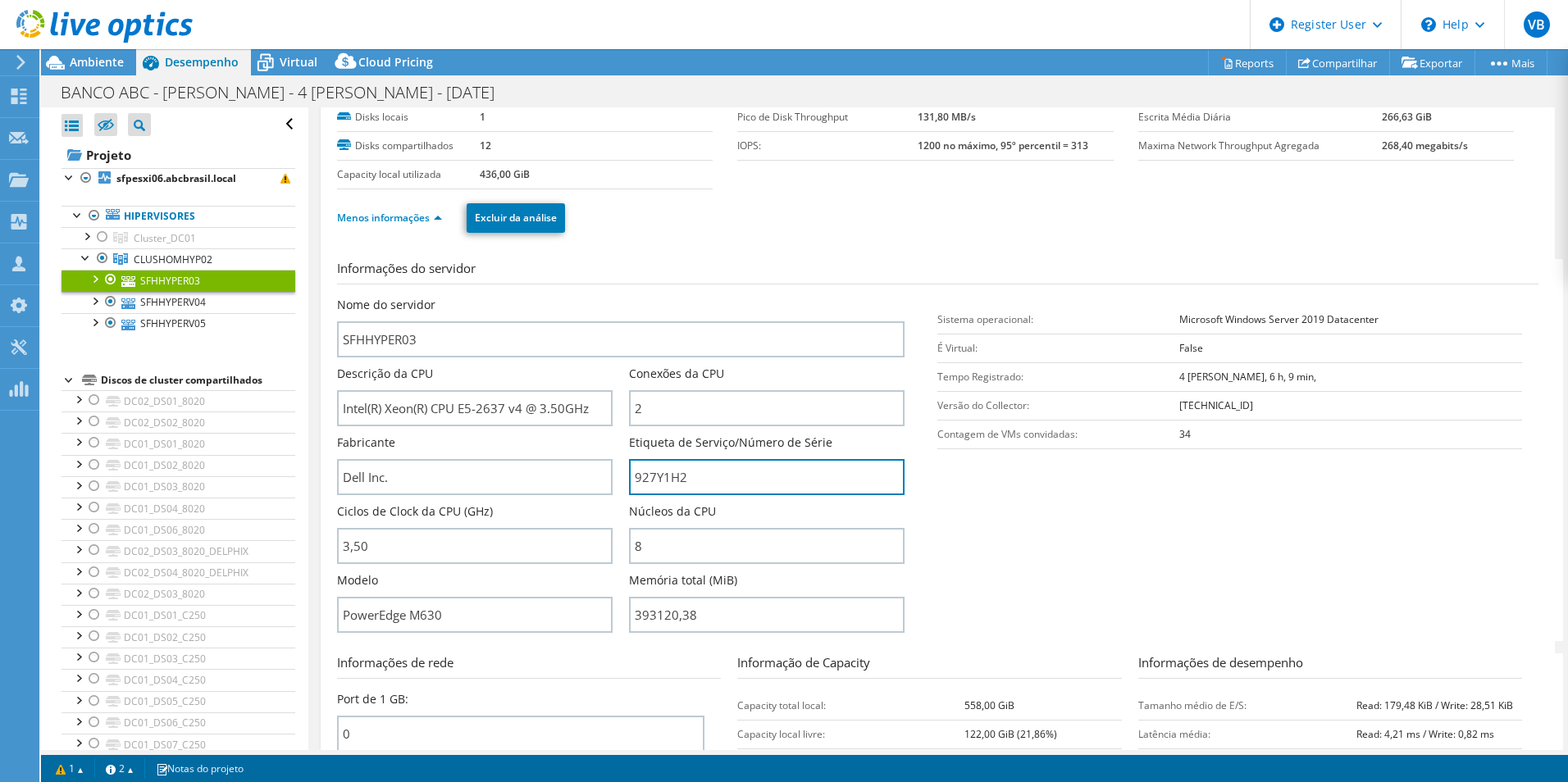
drag, startPoint x: 704, startPoint y: 473, endPoint x: 569, endPoint y: 456, distance: 136.1
click at [570, 297] on div "Nome do servidor SFHHYPER03 Descrição da CPU Intel(R) Xeon(R) CPU E5-2637 v4 @ …" at bounding box center [629, 297] width 585 height 0
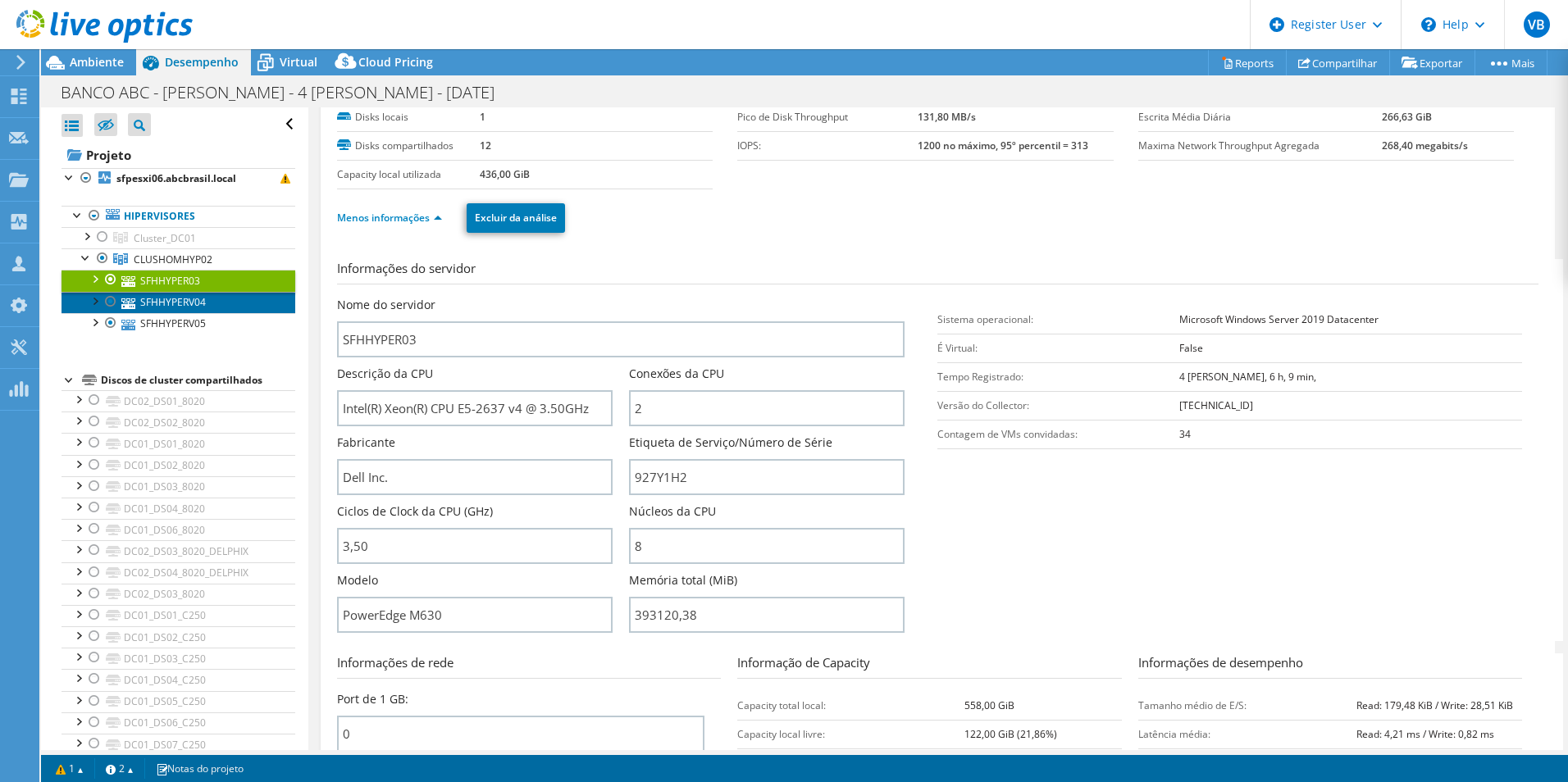
click at [186, 299] on link "SFHHYPERV04" at bounding box center [178, 303] width 234 height 21
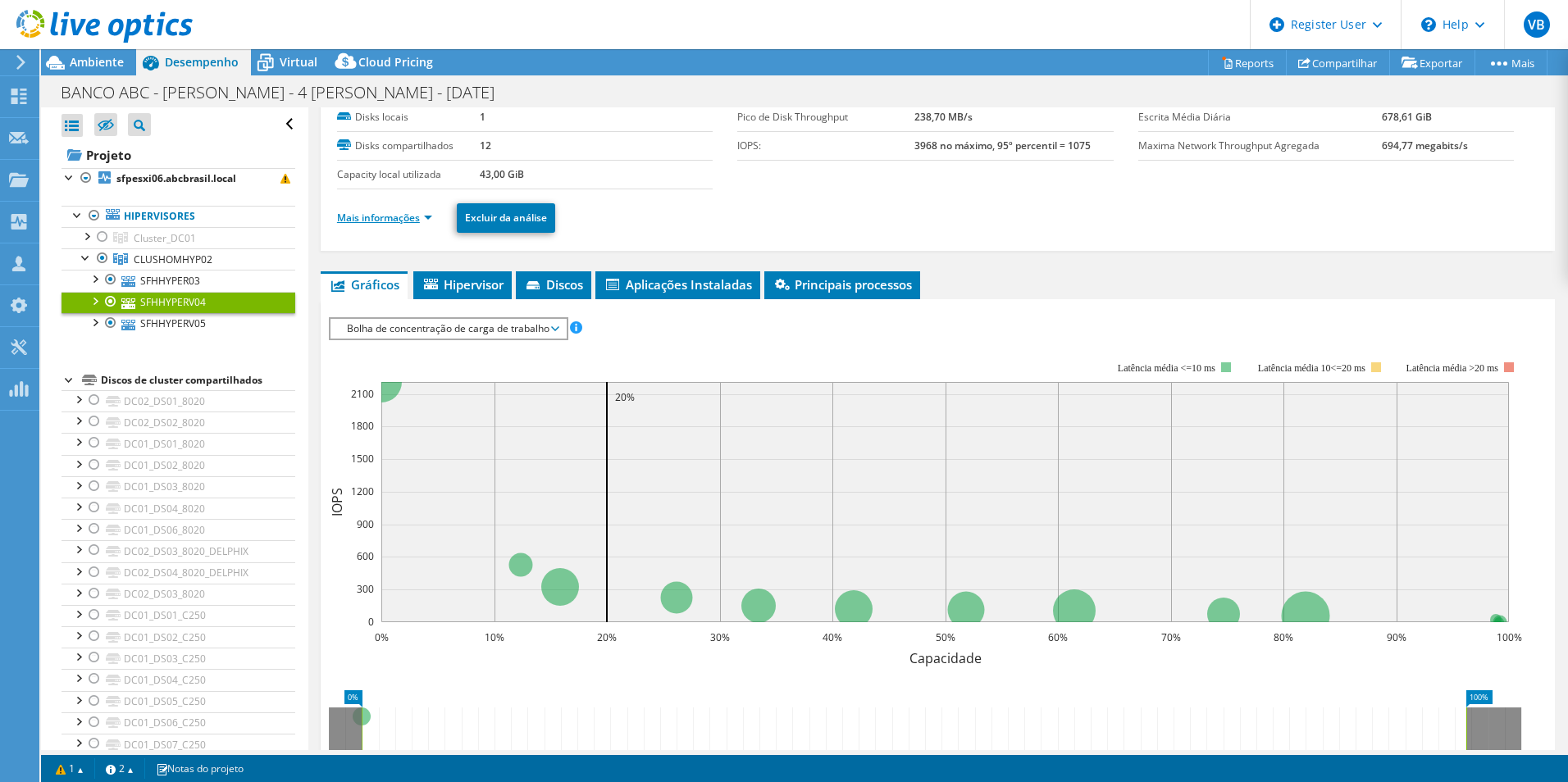
click at [379, 221] on link "Mais informações" at bounding box center [384, 217] width 95 height 14
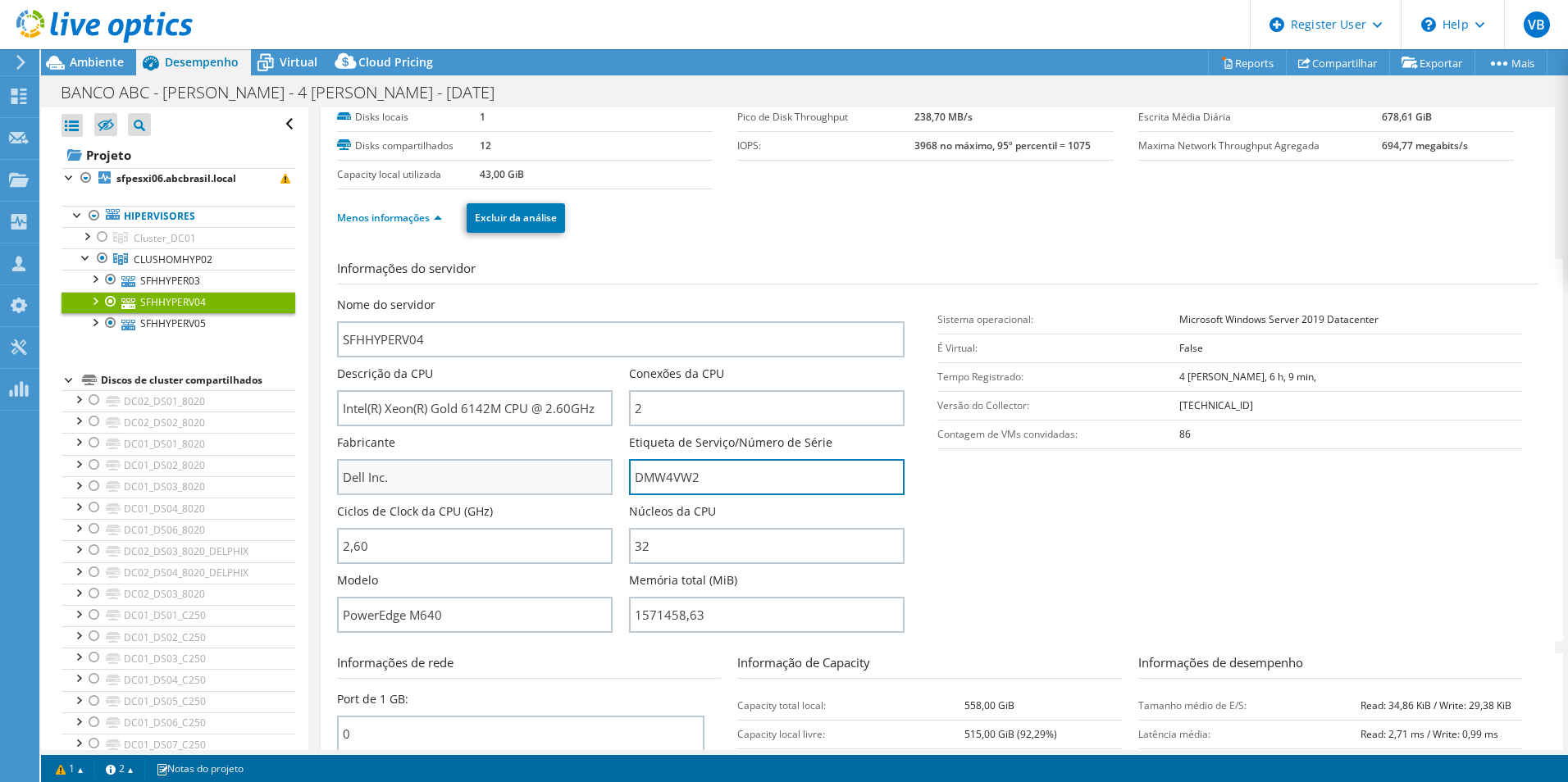
drag, startPoint x: 729, startPoint y: 474, endPoint x: 503, endPoint y: 473, distance: 226.0
click at [503, 297] on div "Nome do servidor SFHHYPERV04 Descrição da CPU Intel(R) Xeon(R) Gold 6142M CPU @…" at bounding box center [629, 297] width 585 height 0
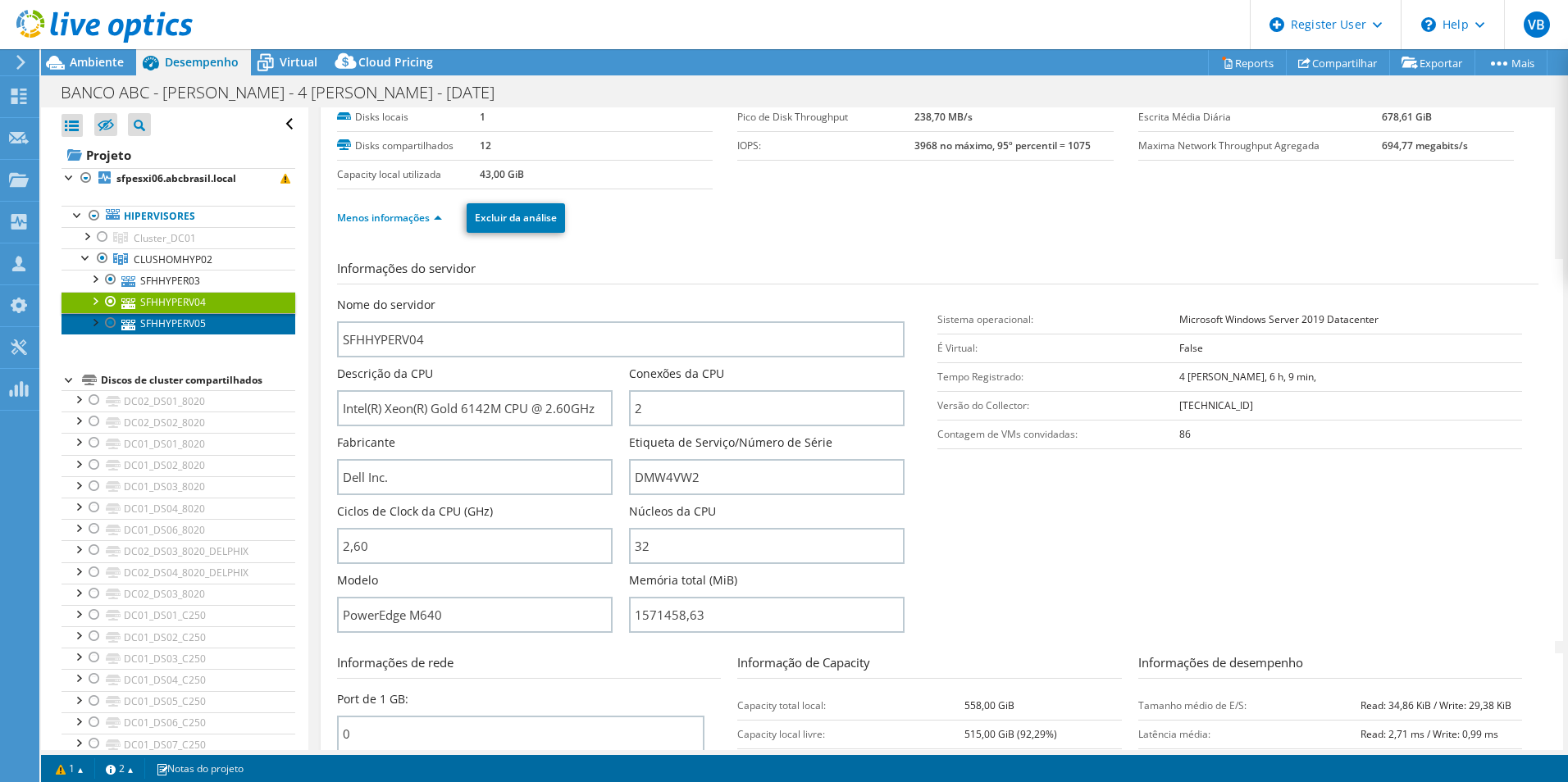
click at [166, 322] on link "SFHHYPERV05" at bounding box center [178, 324] width 234 height 21
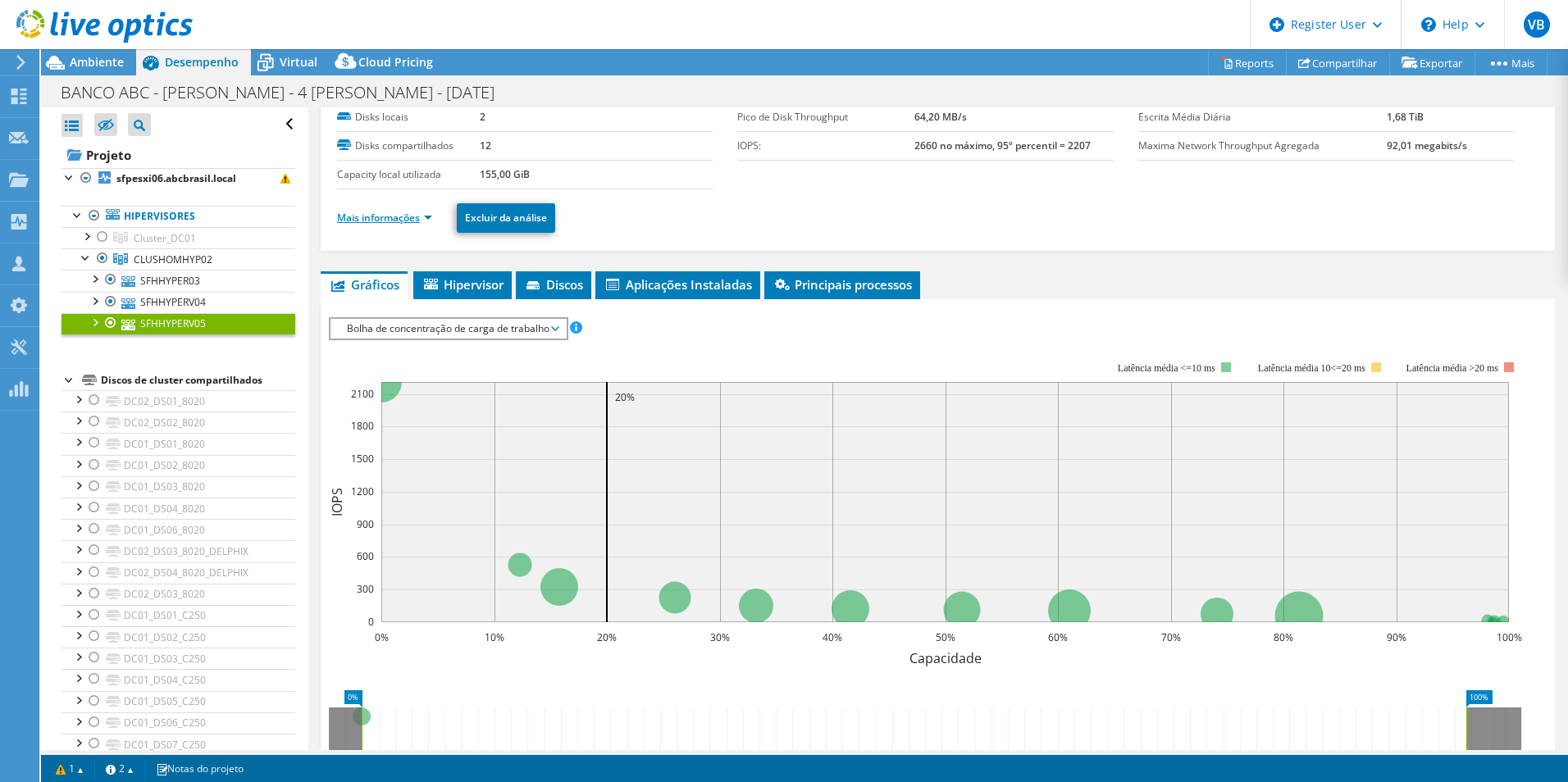
click at [418, 222] on link "Mais informações" at bounding box center [384, 217] width 95 height 14
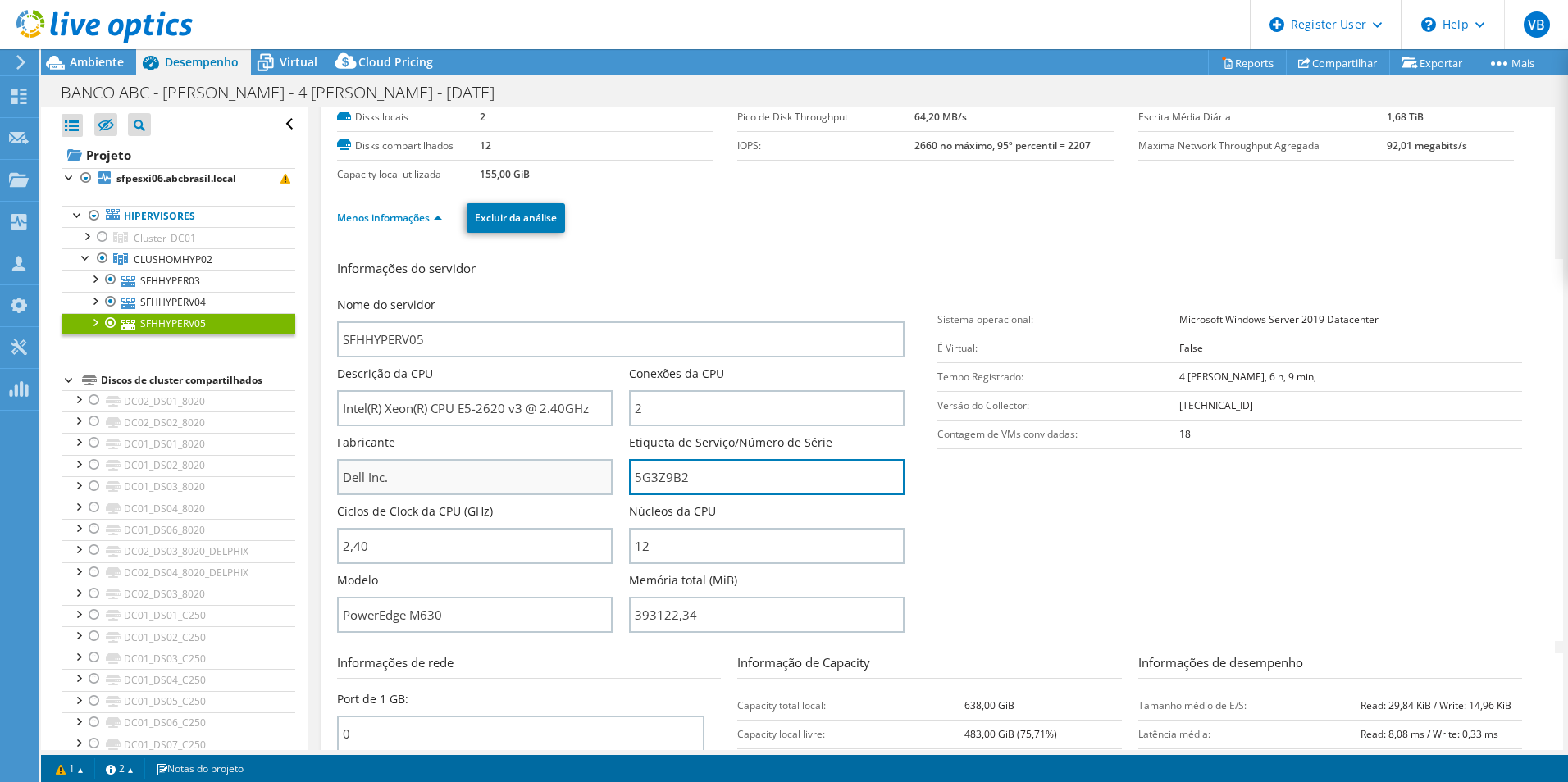
drag, startPoint x: 689, startPoint y: 477, endPoint x: 506, endPoint y: 465, distance: 183.4
click at [511, 297] on div "Nome do servidor SFHHYPERV05 Descrição da CPU Intel(R) Xeon(R) CPU E5-2620 v3 @…" at bounding box center [629, 297] width 585 height 0
click at [97, 65] on span "Ambiente" at bounding box center [97, 62] width 54 height 16
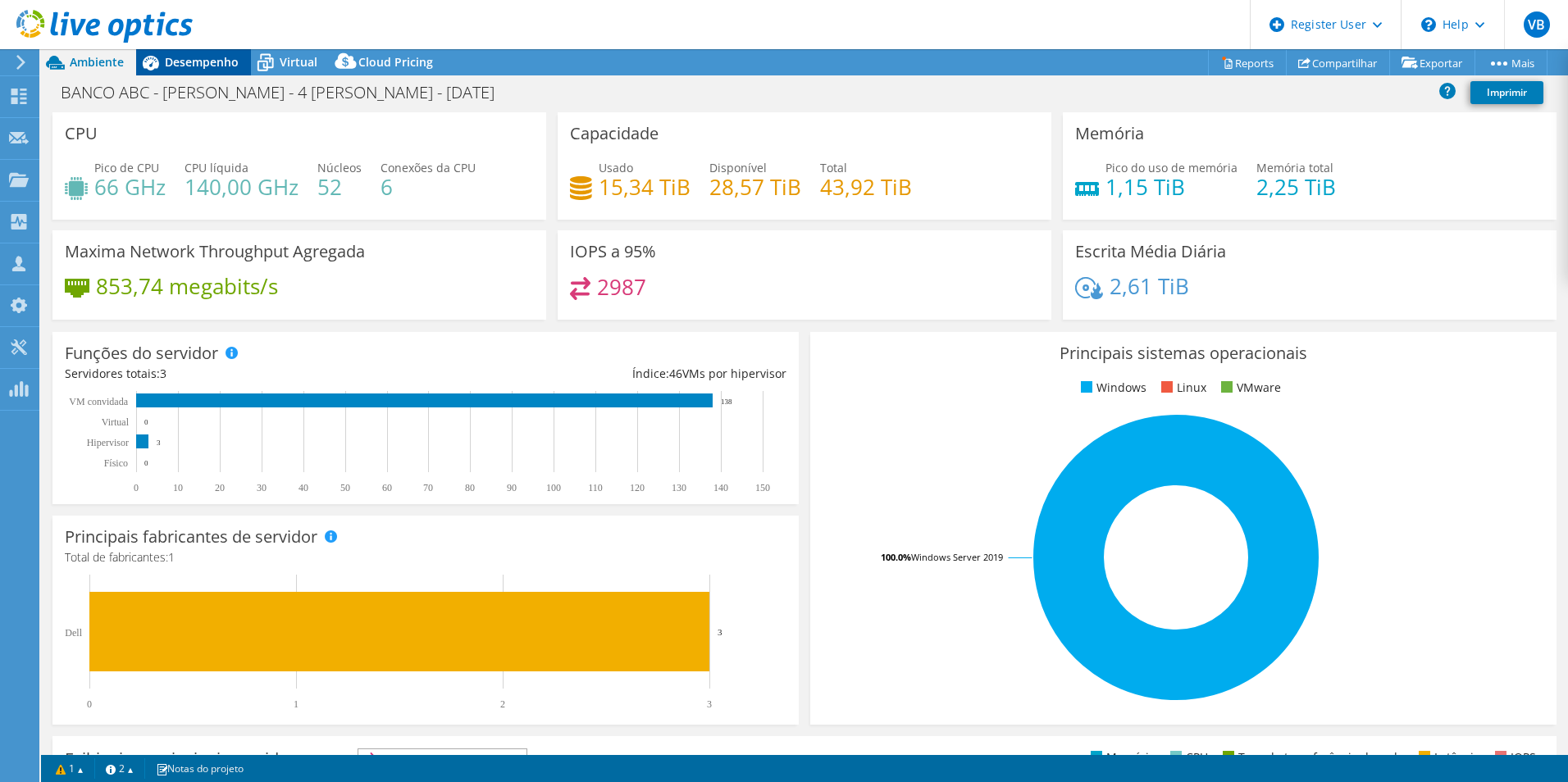
click at [208, 65] on span "Desempenho" at bounding box center [201, 62] width 73 height 16
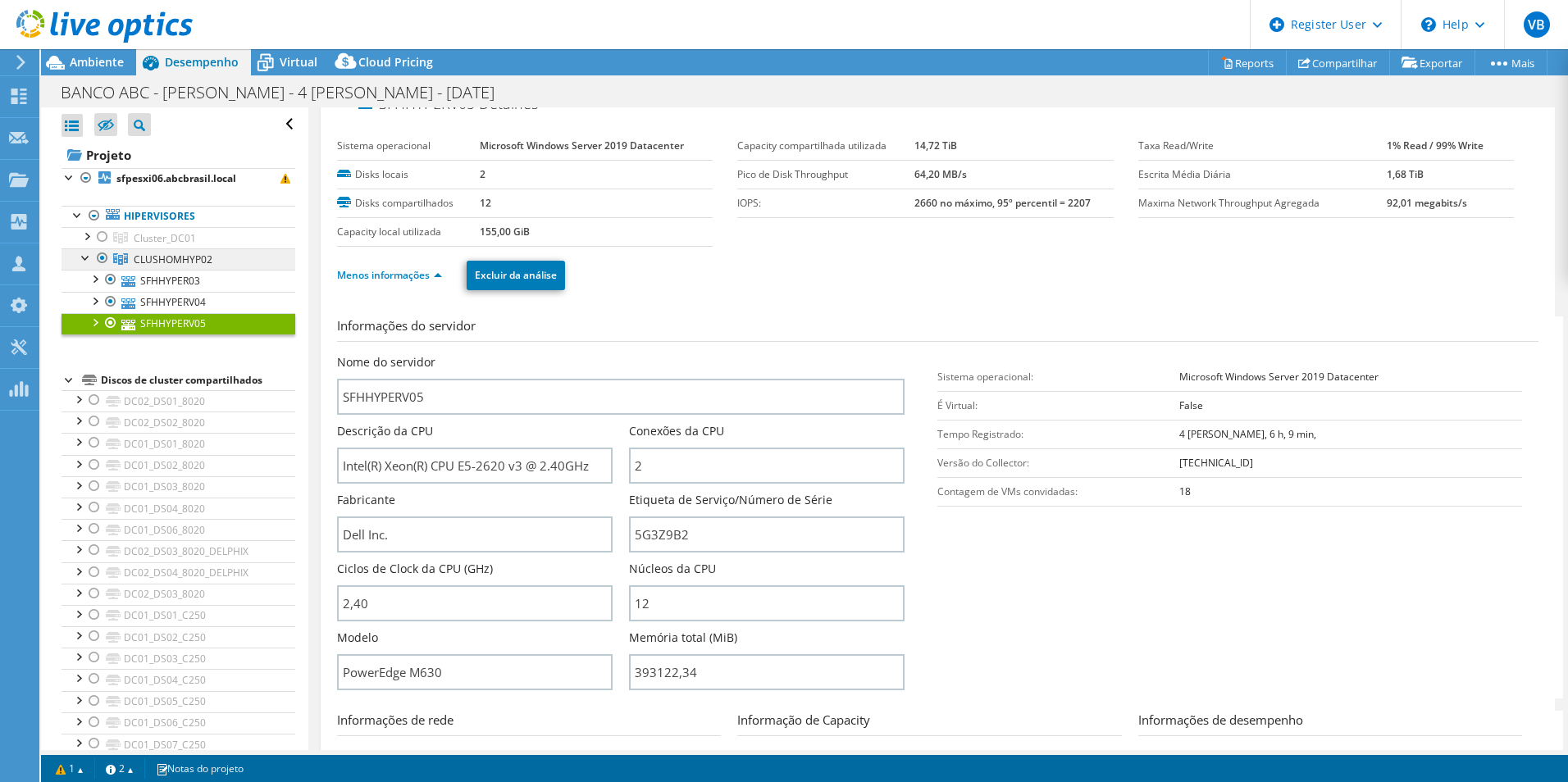
scroll to position [0, 0]
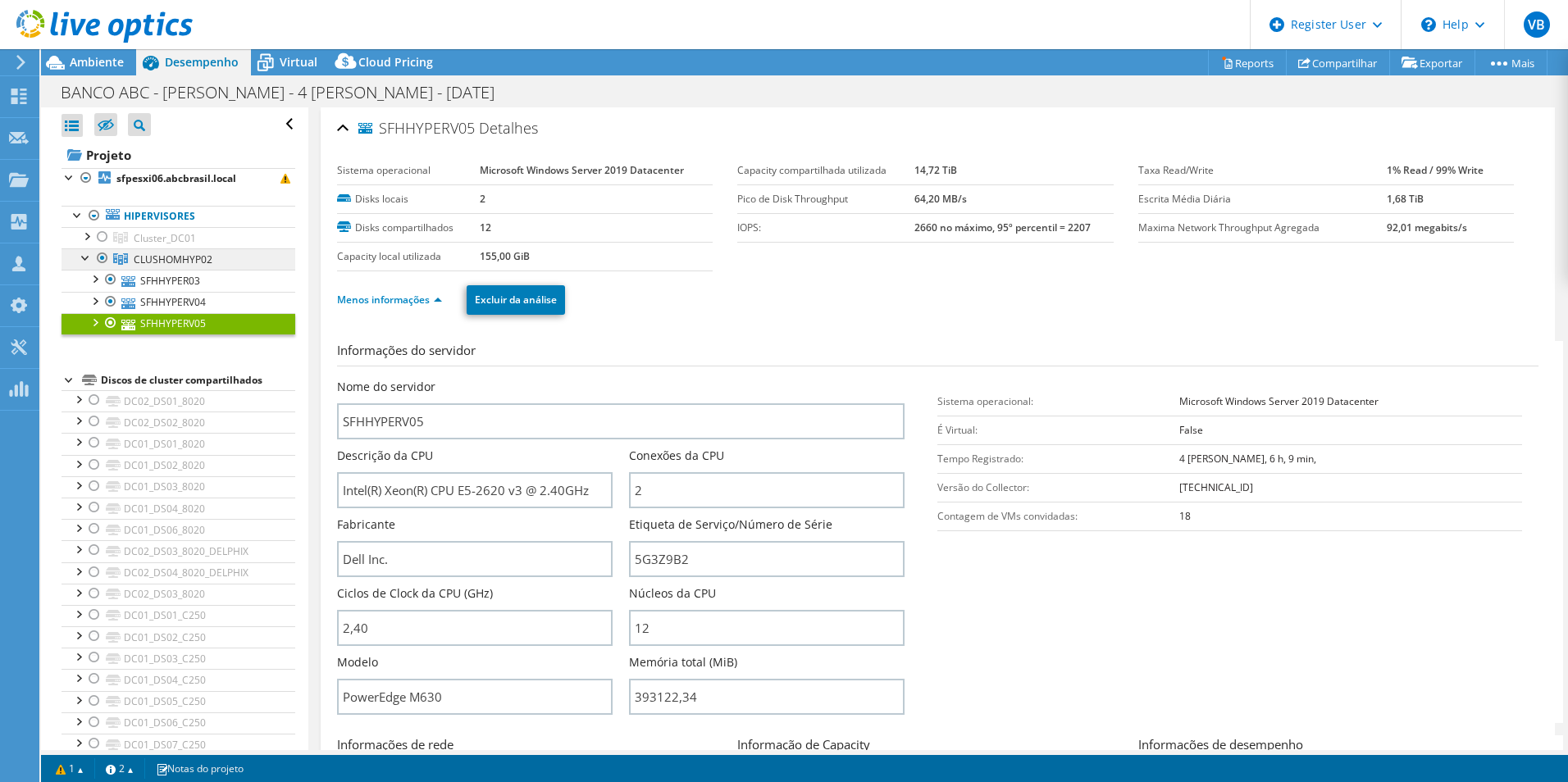
click at [186, 260] on span "CLUSHOMHYP02" at bounding box center [172, 259] width 78 height 14
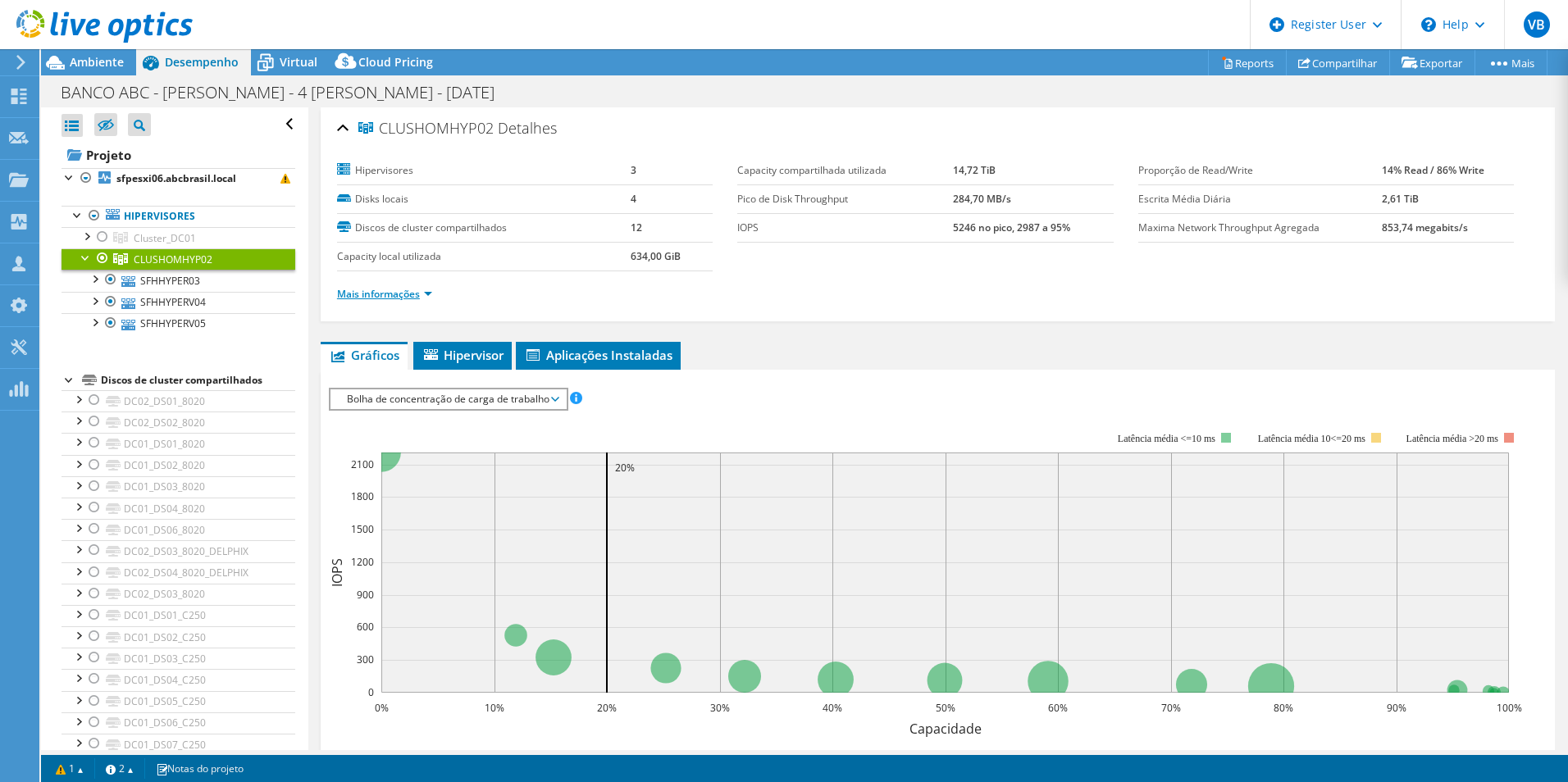
click at [415, 297] on link "Mais informações" at bounding box center [384, 294] width 95 height 14
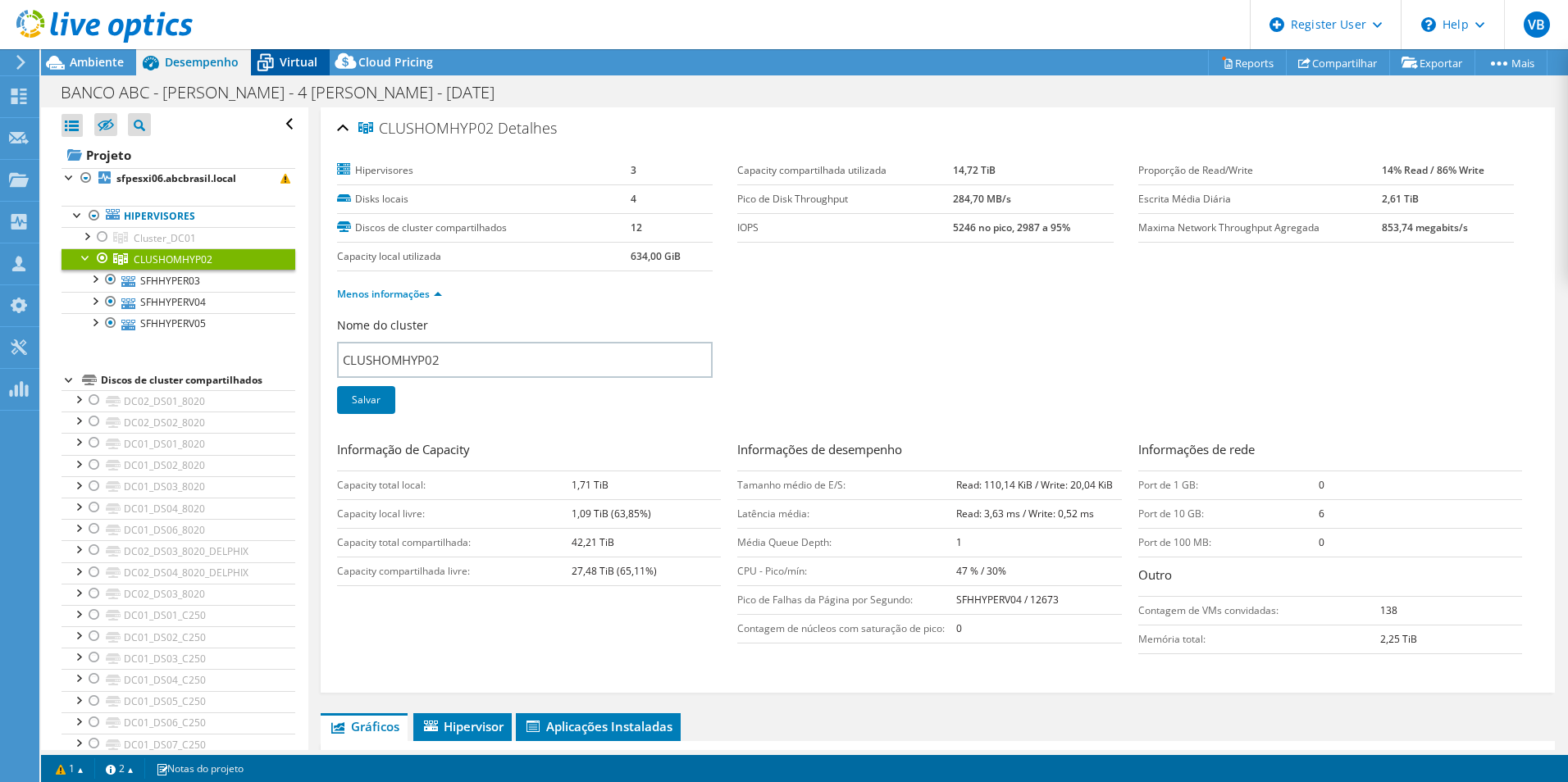
click at [285, 69] on div "Virtual" at bounding box center [290, 63] width 78 height 26
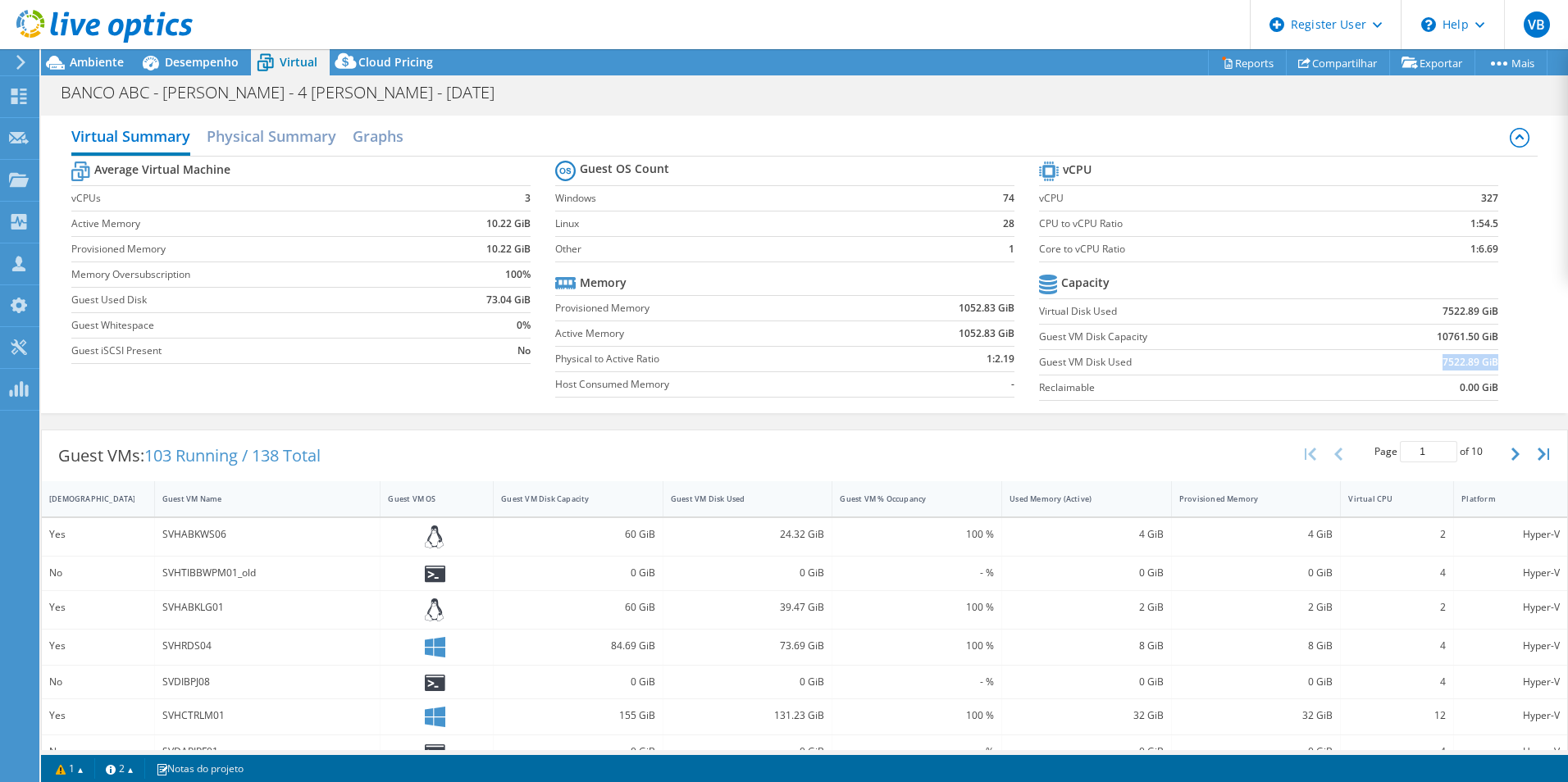
drag, startPoint x: 1429, startPoint y: 364, endPoint x: 1486, endPoint y: 361, distance: 57.1
click at [1486, 361] on td "7522.89 GiB" at bounding box center [1419, 361] width 159 height 26
copy b "7522.89 GiB"
click at [1476, 389] on b "0.00 GiB" at bounding box center [1479, 388] width 39 height 16
drag, startPoint x: 1431, startPoint y: 361, endPoint x: 1453, endPoint y: 366, distance: 22.6
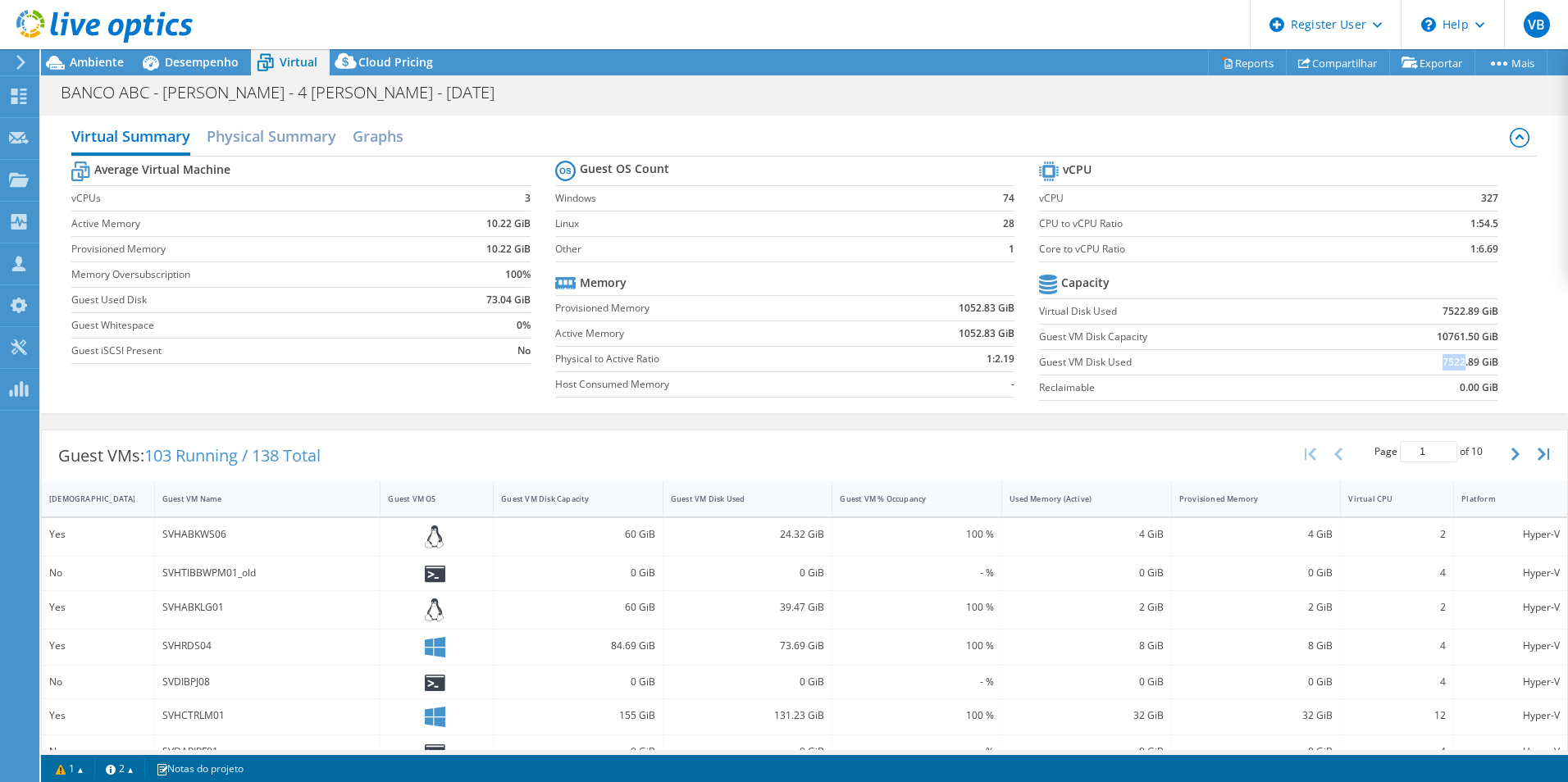
click at [1453, 366] on b "7522.89 GiB" at bounding box center [1471, 362] width 56 height 16
copy b "7522"
click at [176, 64] on span "Desempenho" at bounding box center [201, 62] width 73 height 16
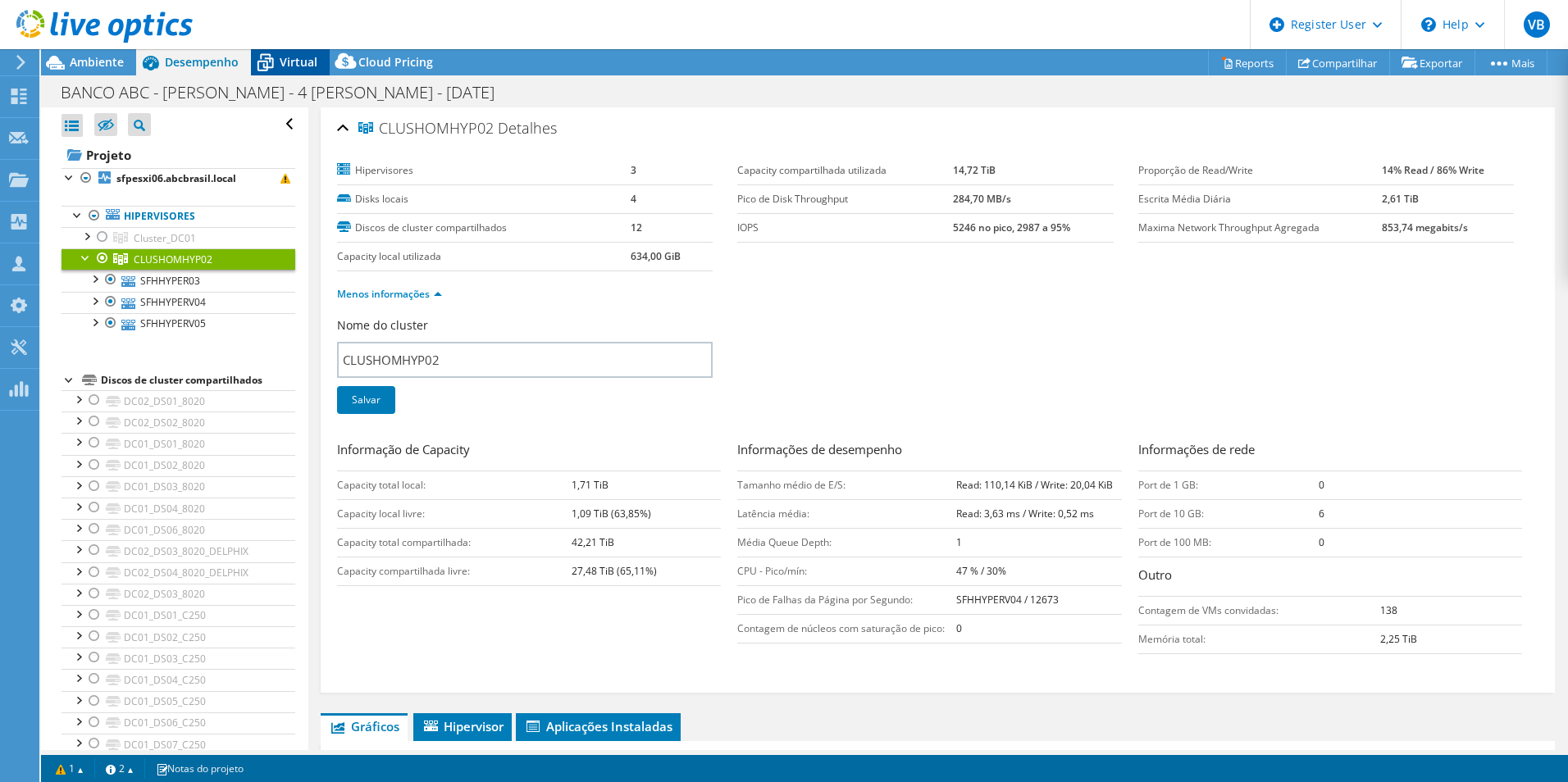
click at [258, 64] on icon at bounding box center [266, 64] width 17 height 13
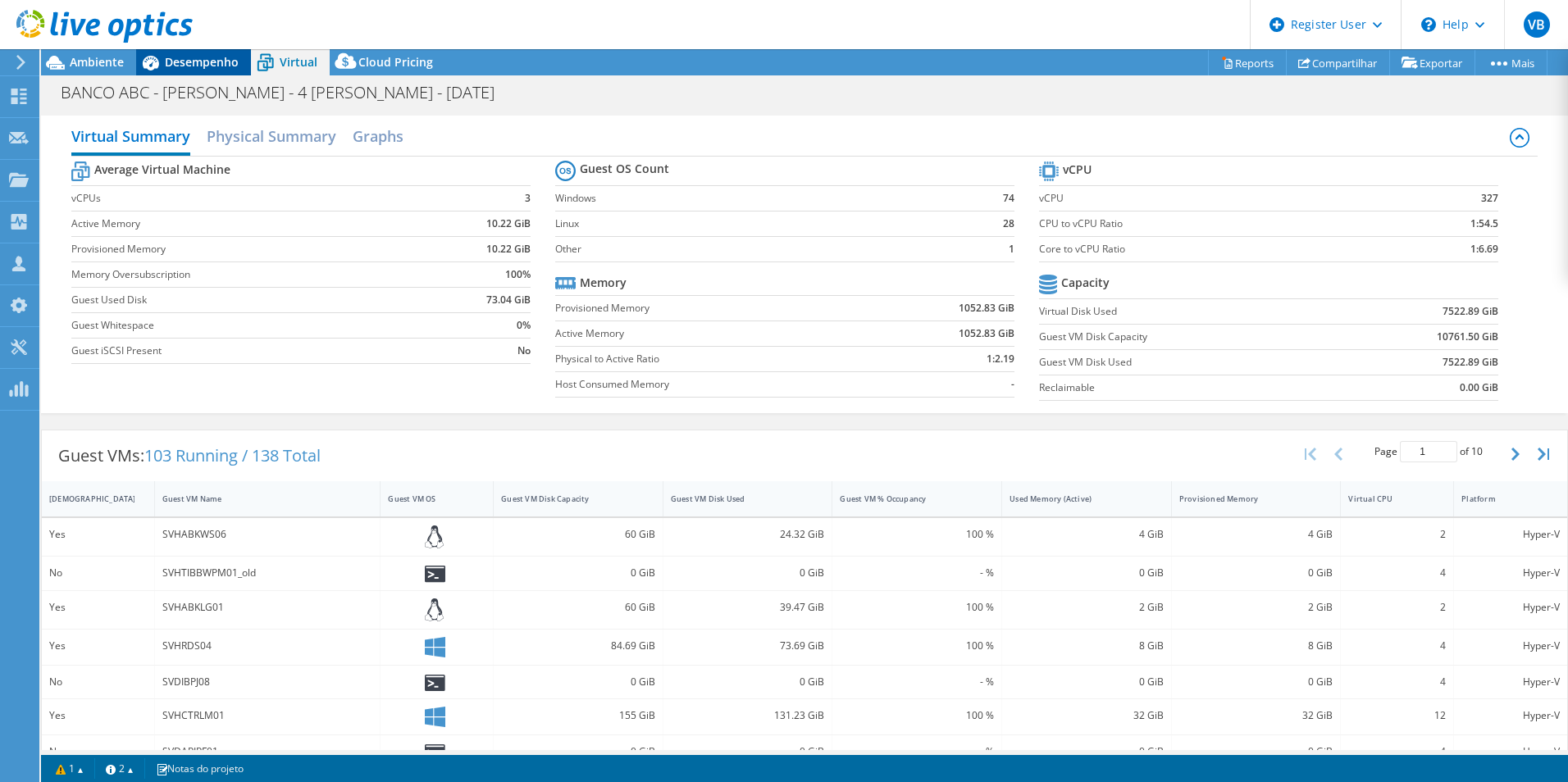
click at [145, 73] on icon at bounding box center [150, 63] width 29 height 29
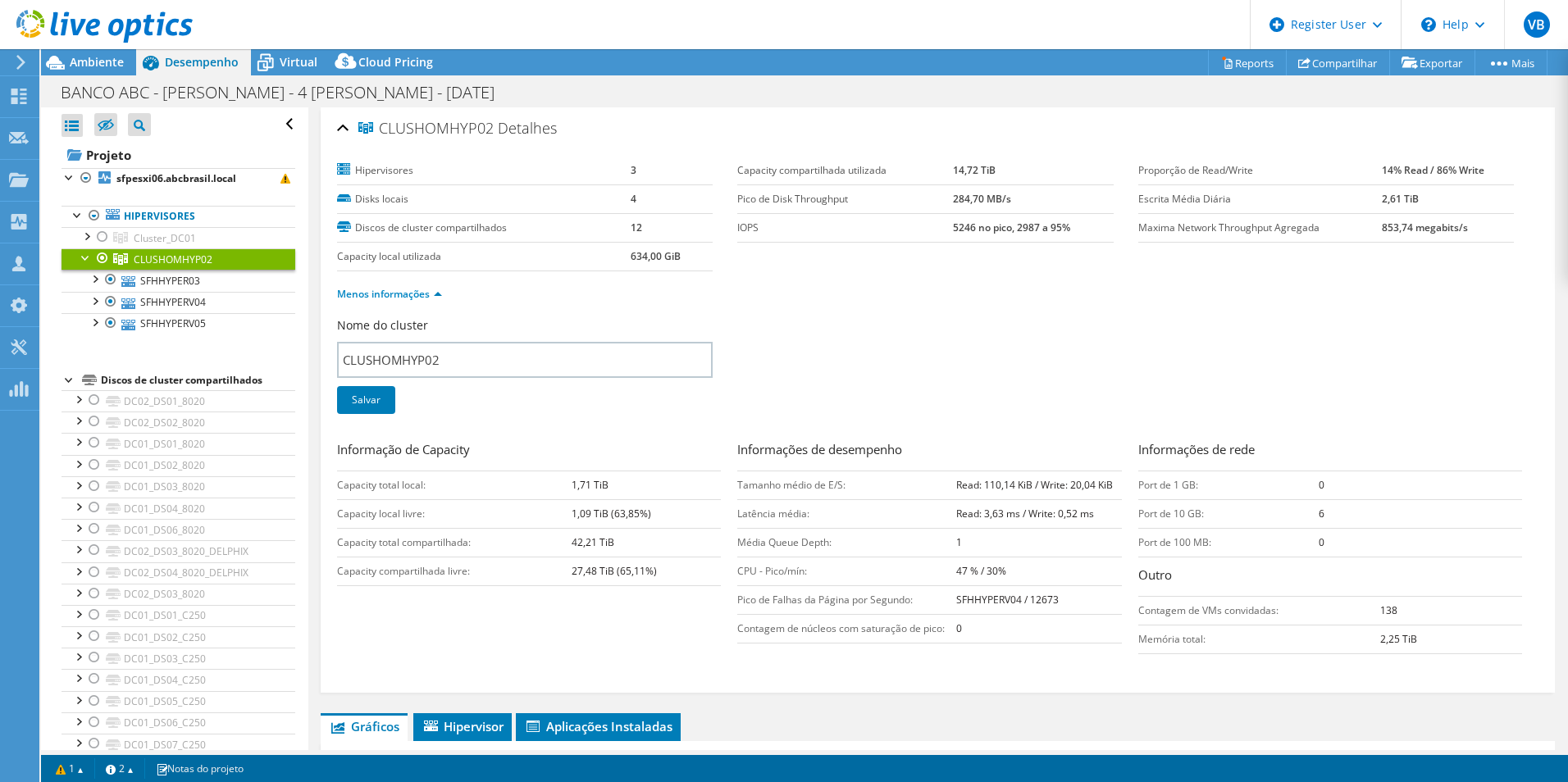
click at [86, 259] on div at bounding box center [86, 257] width 17 height 16
click at [73, 214] on div at bounding box center [78, 214] width 17 height 16
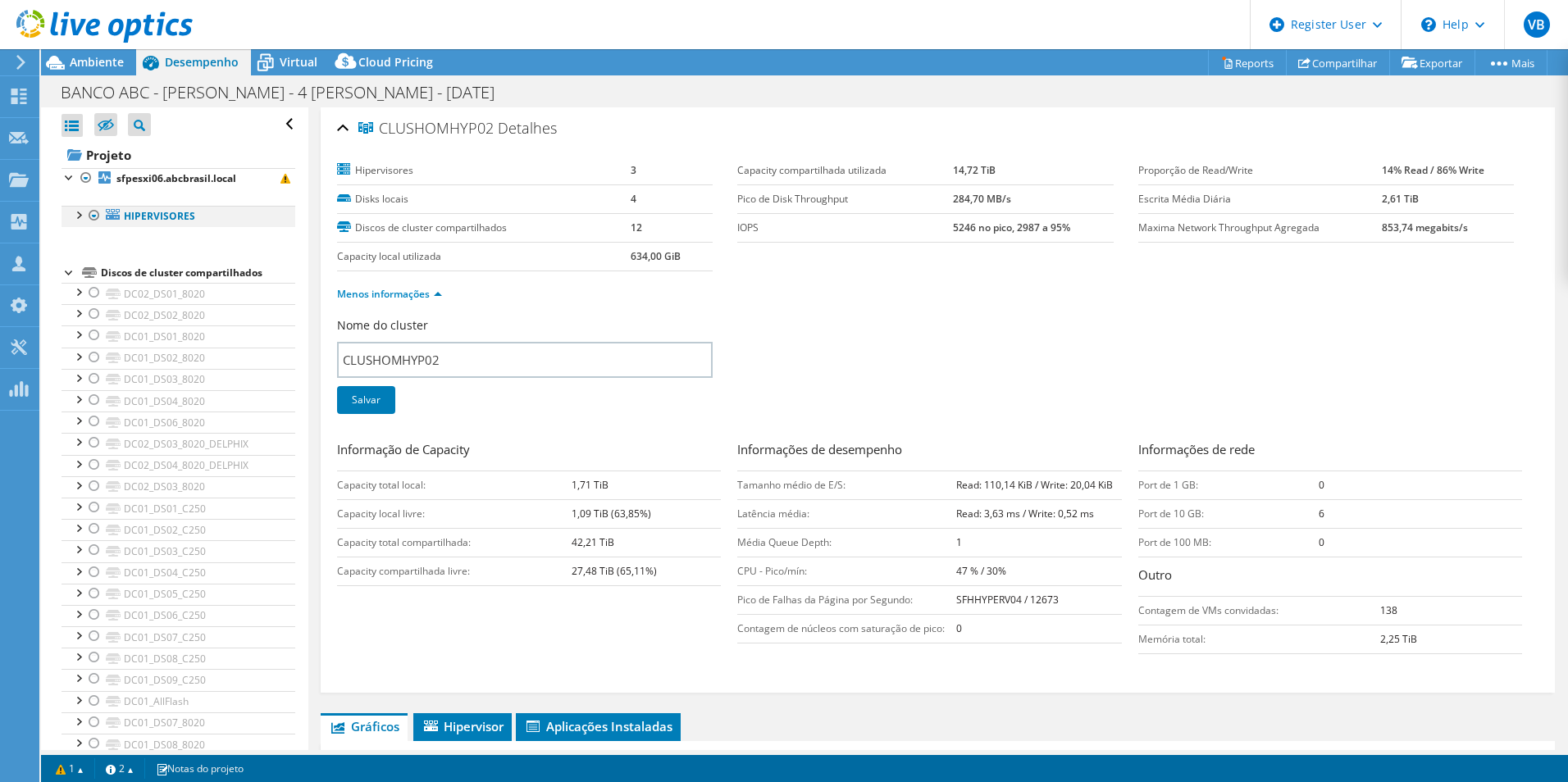
click at [73, 214] on div at bounding box center [78, 214] width 17 height 16
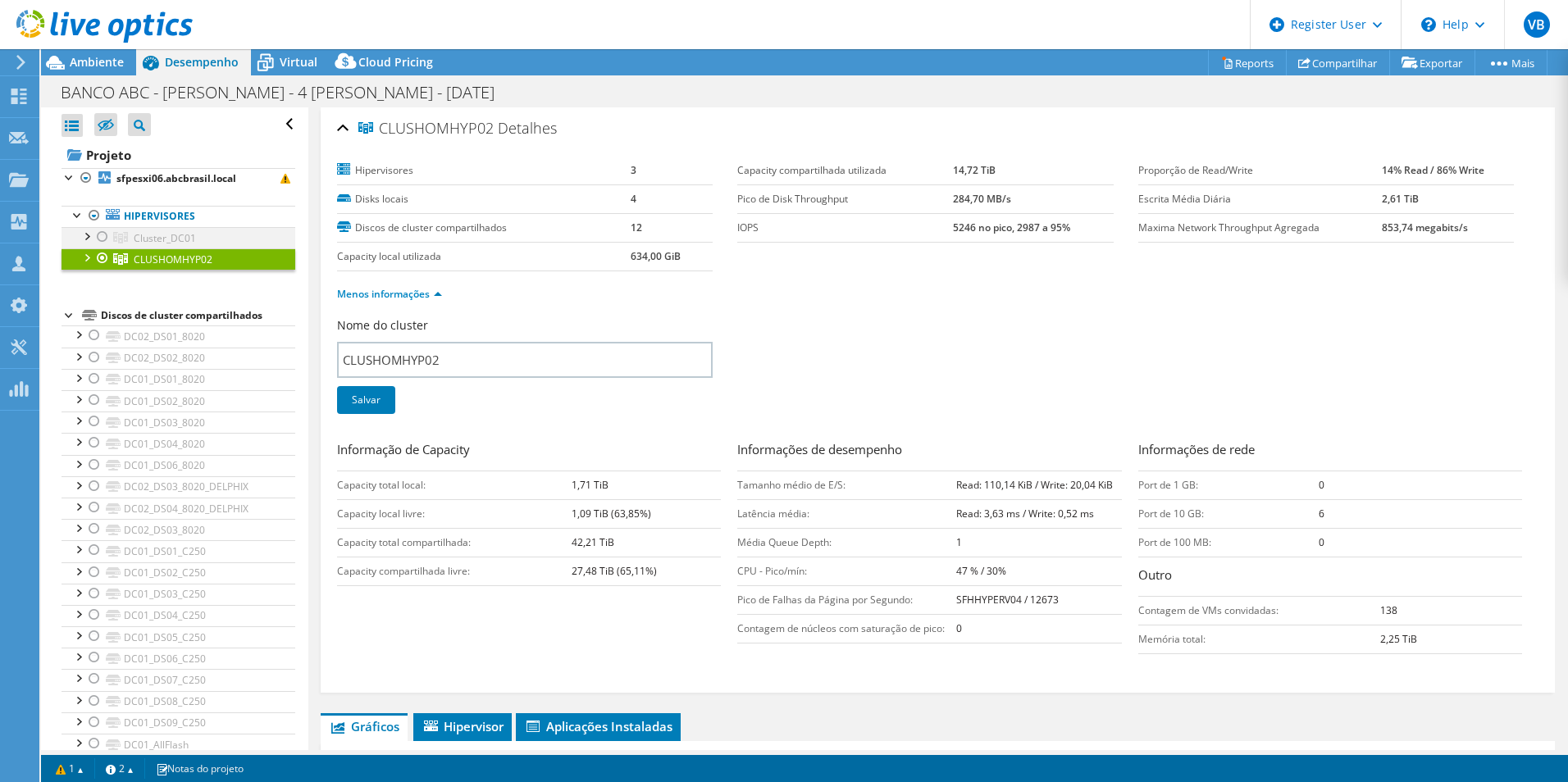
click at [87, 240] on div at bounding box center [86, 235] width 17 height 16
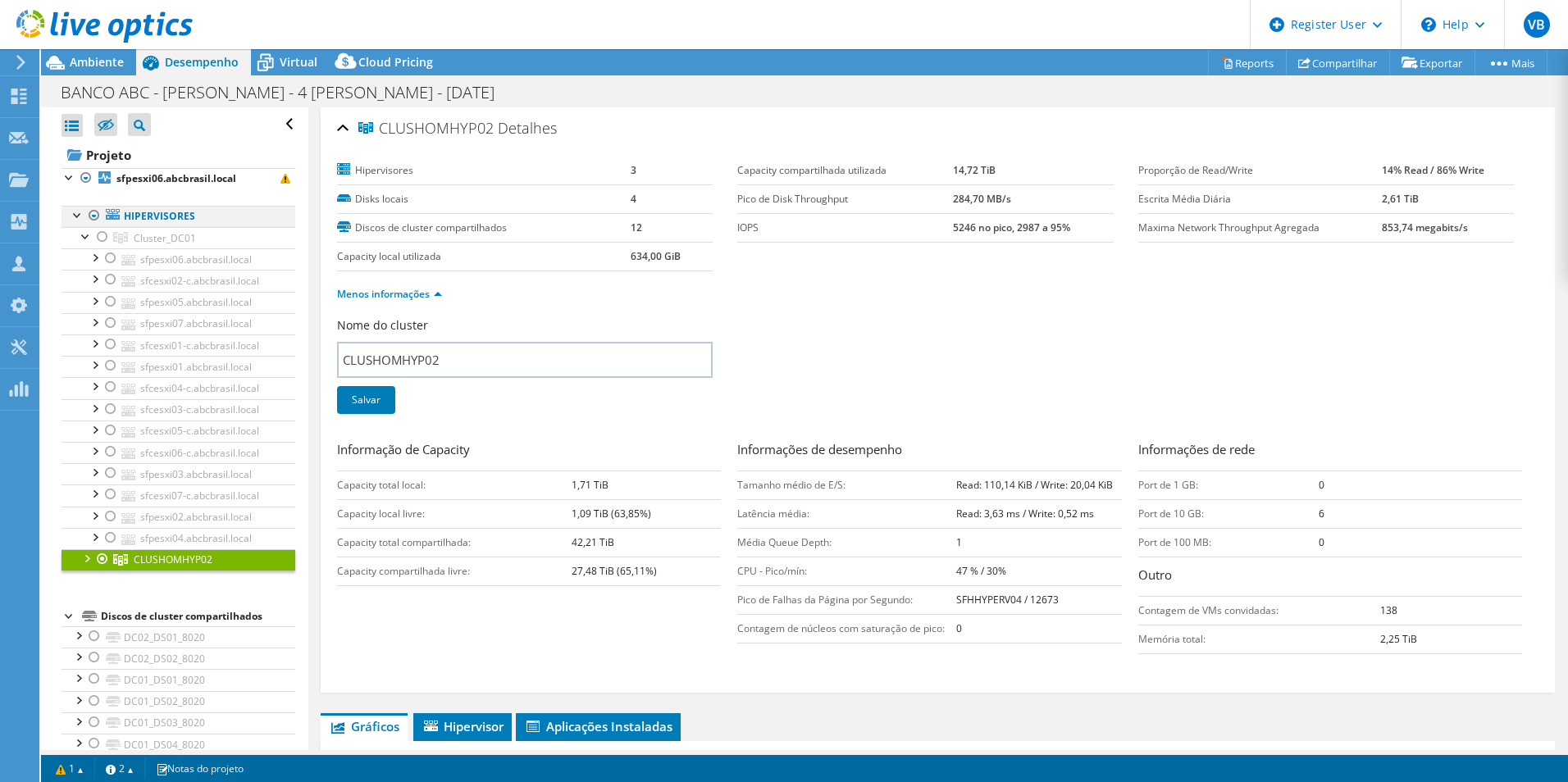
click at [90, 214] on div at bounding box center [94, 215] width 17 height 20
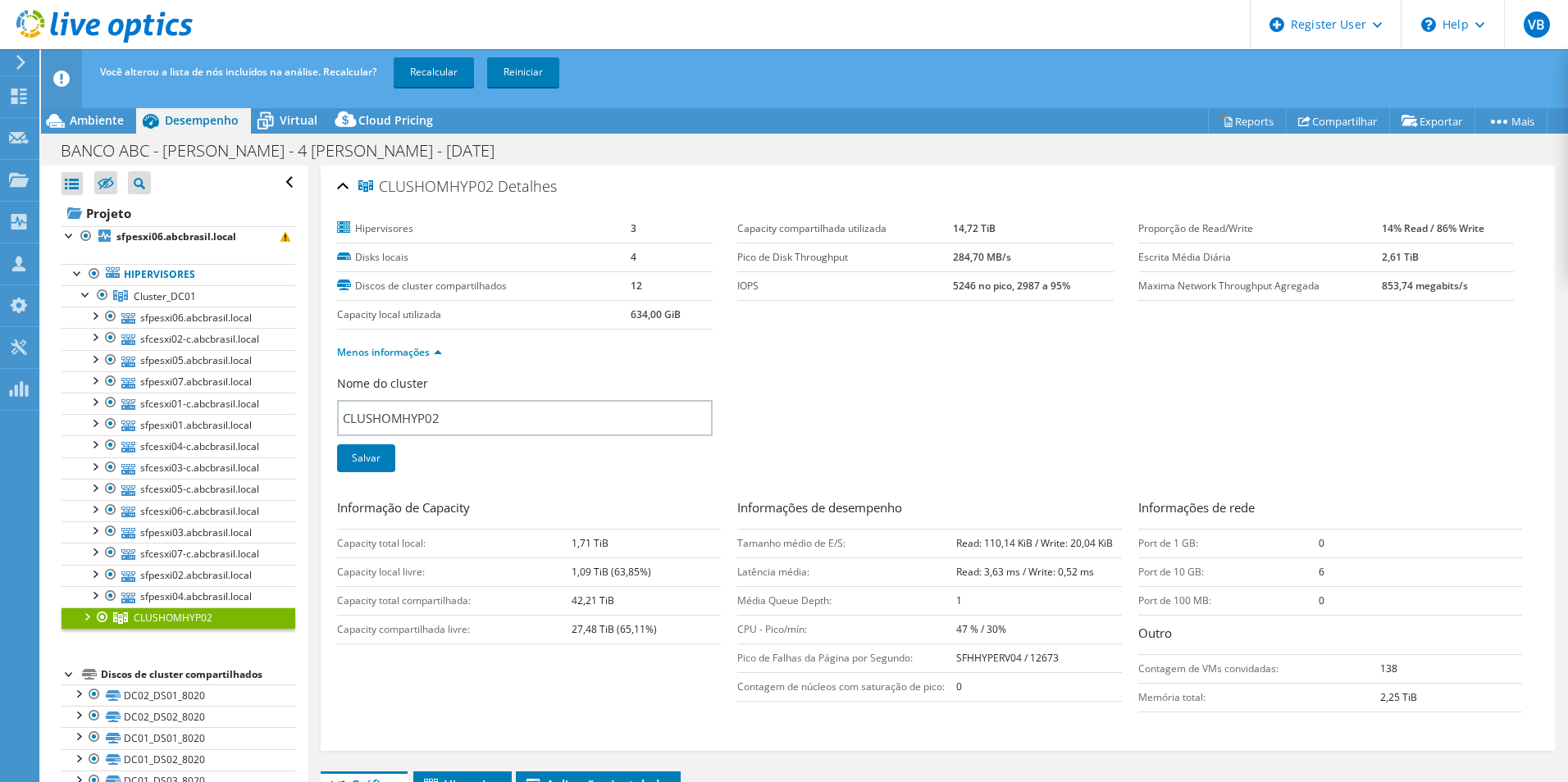
click at [98, 620] on div at bounding box center [102, 617] width 17 height 20
click at [456, 73] on link "Recalcular" at bounding box center [433, 73] width 80 height 30
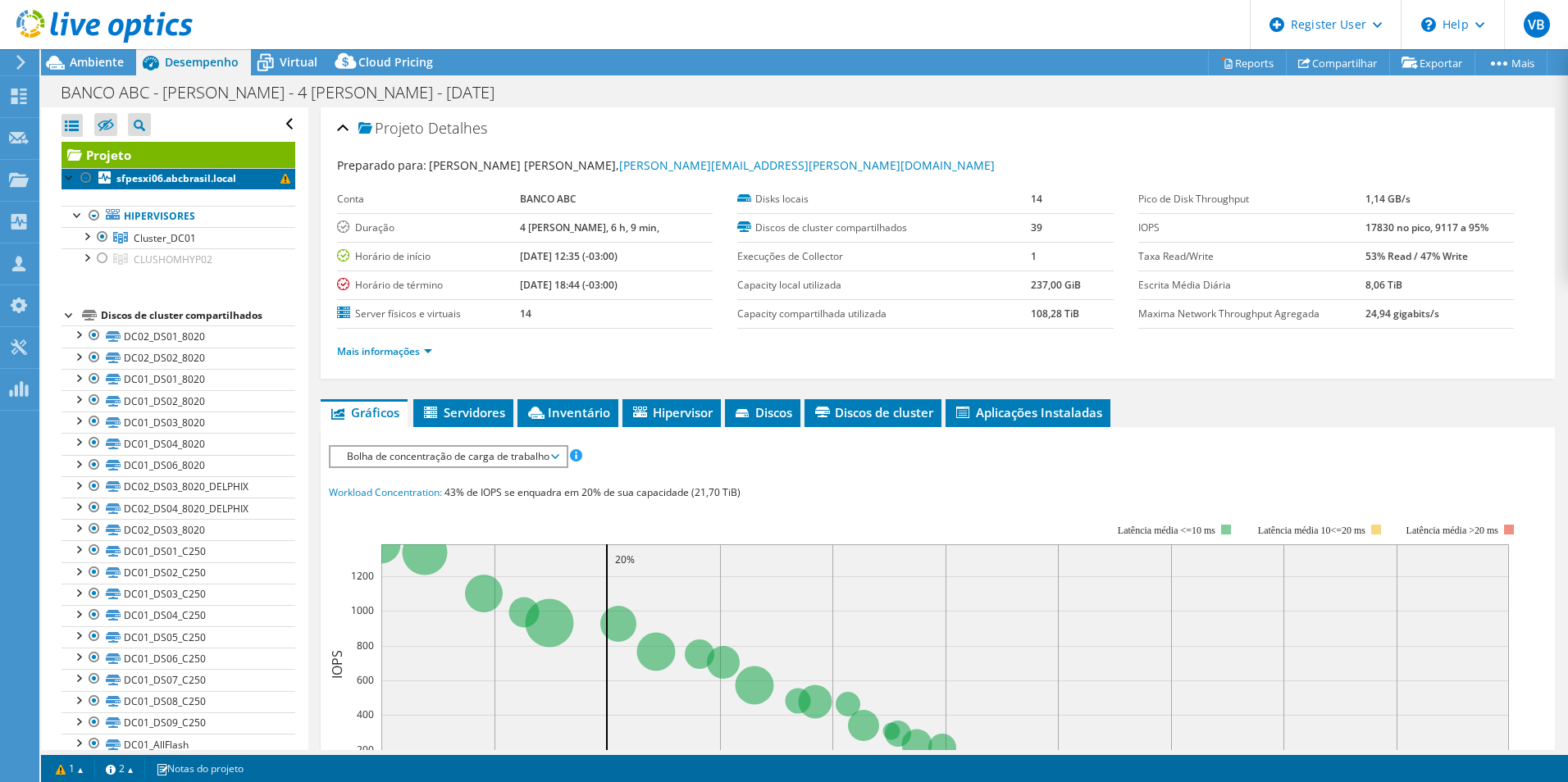
click at [248, 182] on link "sfpesxi06.abcbrasil.local" at bounding box center [178, 179] width 234 height 21
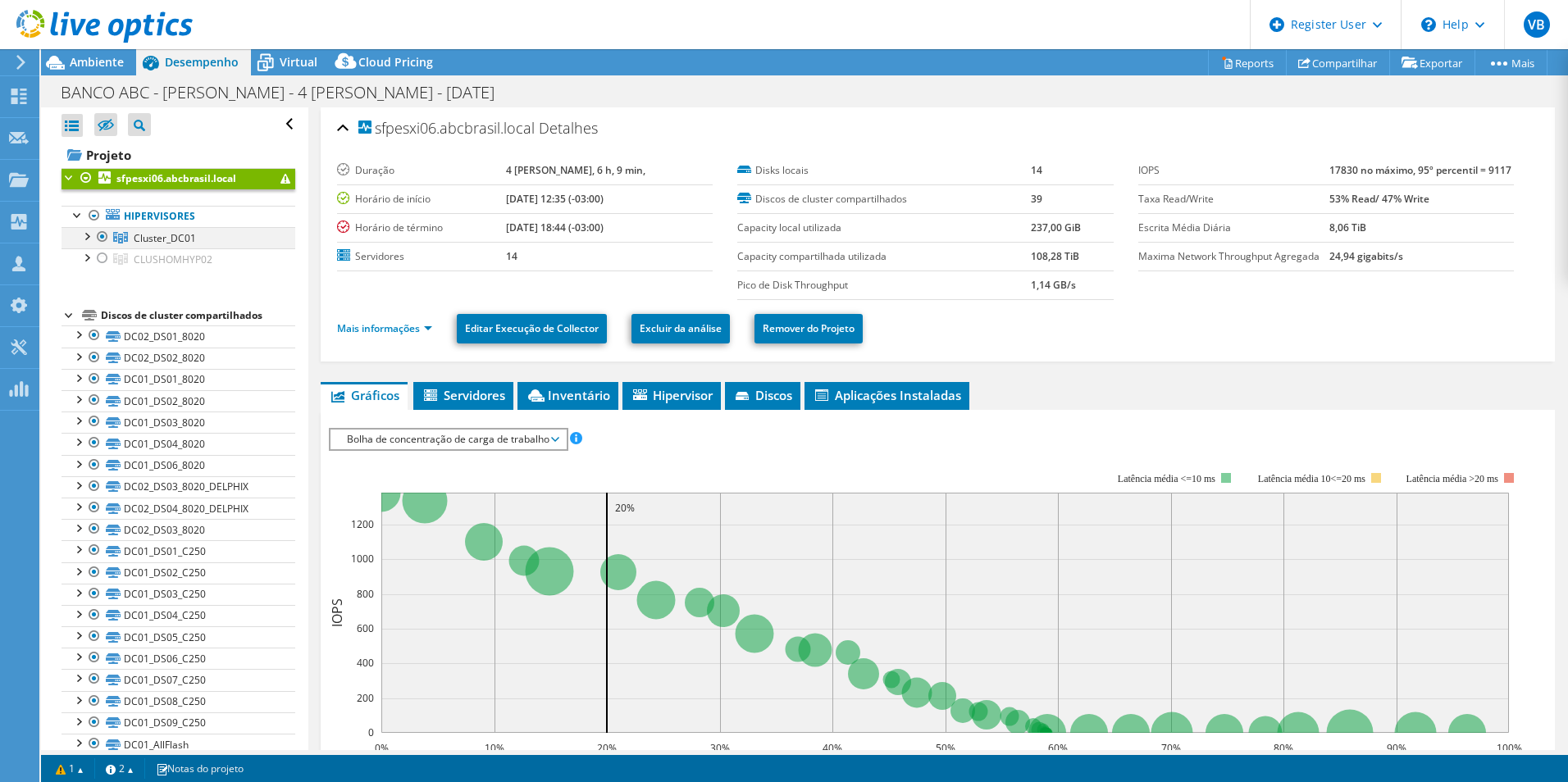
click at [88, 238] on div at bounding box center [86, 235] width 17 height 16
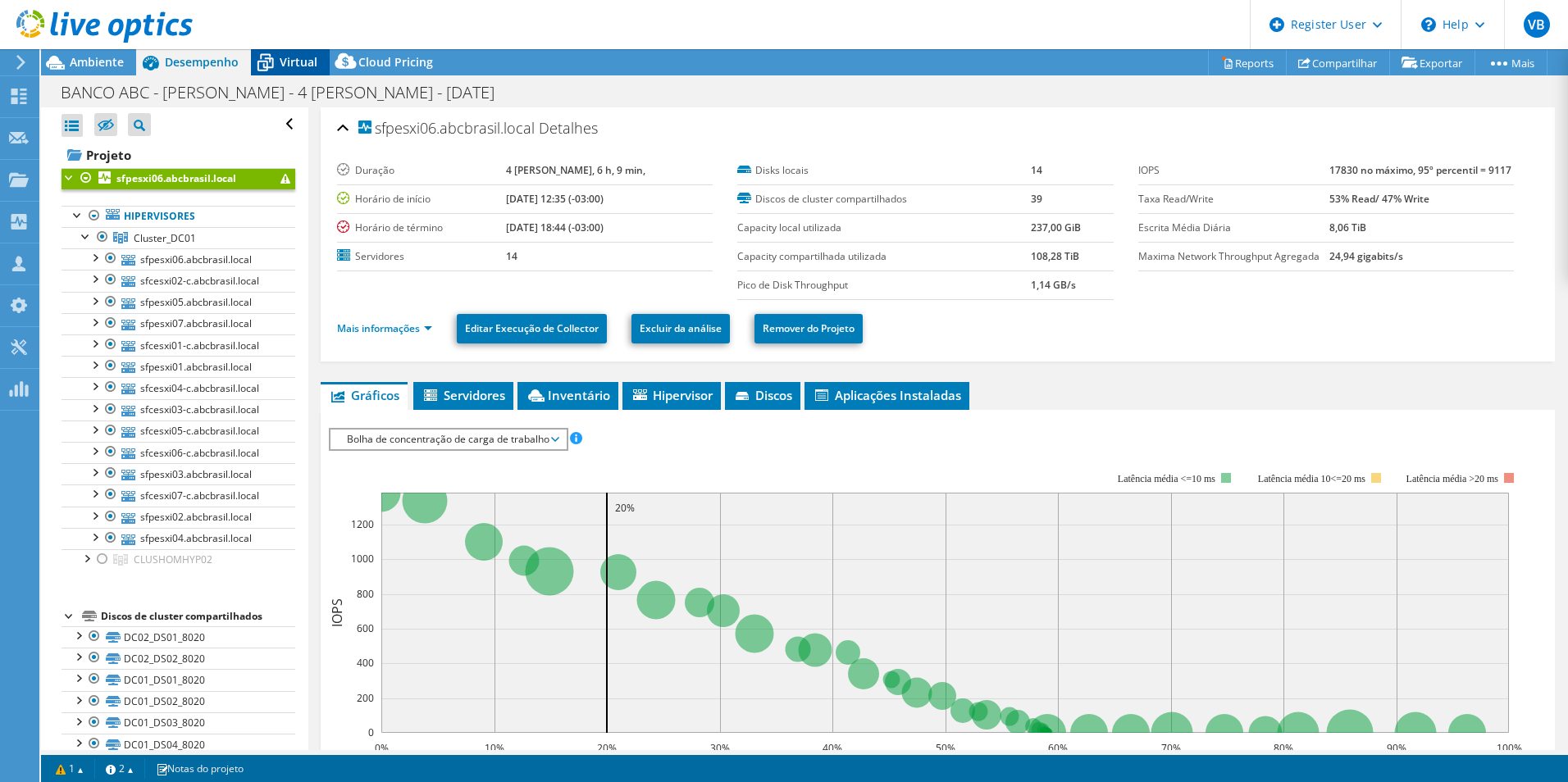
click at [278, 63] on icon at bounding box center [265, 63] width 29 height 29
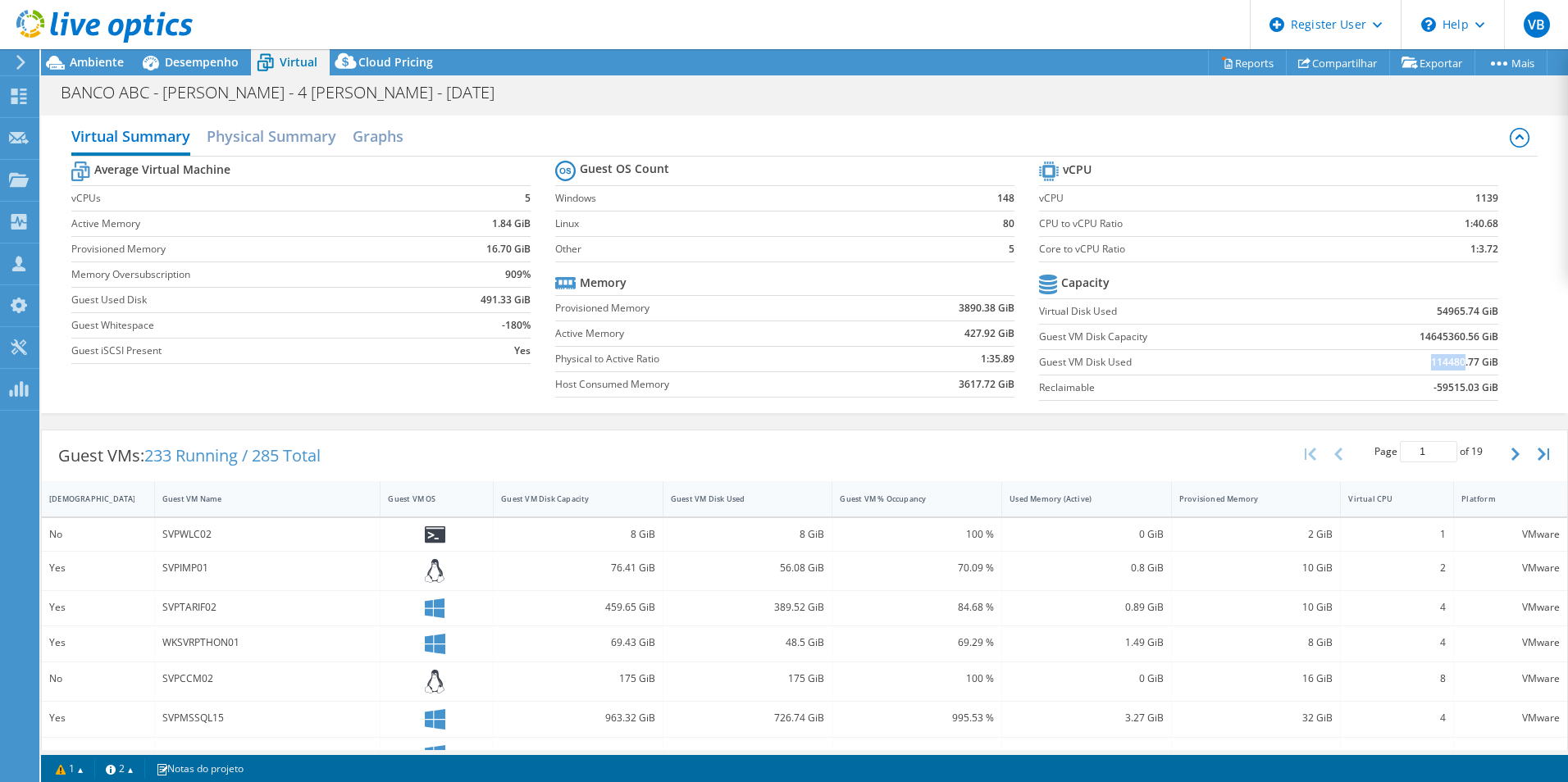
drag, startPoint x: 1420, startPoint y: 367, endPoint x: 1452, endPoint y: 370, distance: 32.1
click at [1452, 370] on b "114480.77 GiB" at bounding box center [1464, 362] width 67 height 16
copy b "114480"
click at [77, 75] on div "BANCO ABC - Coleta - 4 Dias - 12/08/2025 Imprimir" at bounding box center [805, 91] width 1527 height 32
click at [78, 65] on span "Ambiente" at bounding box center [97, 62] width 54 height 16
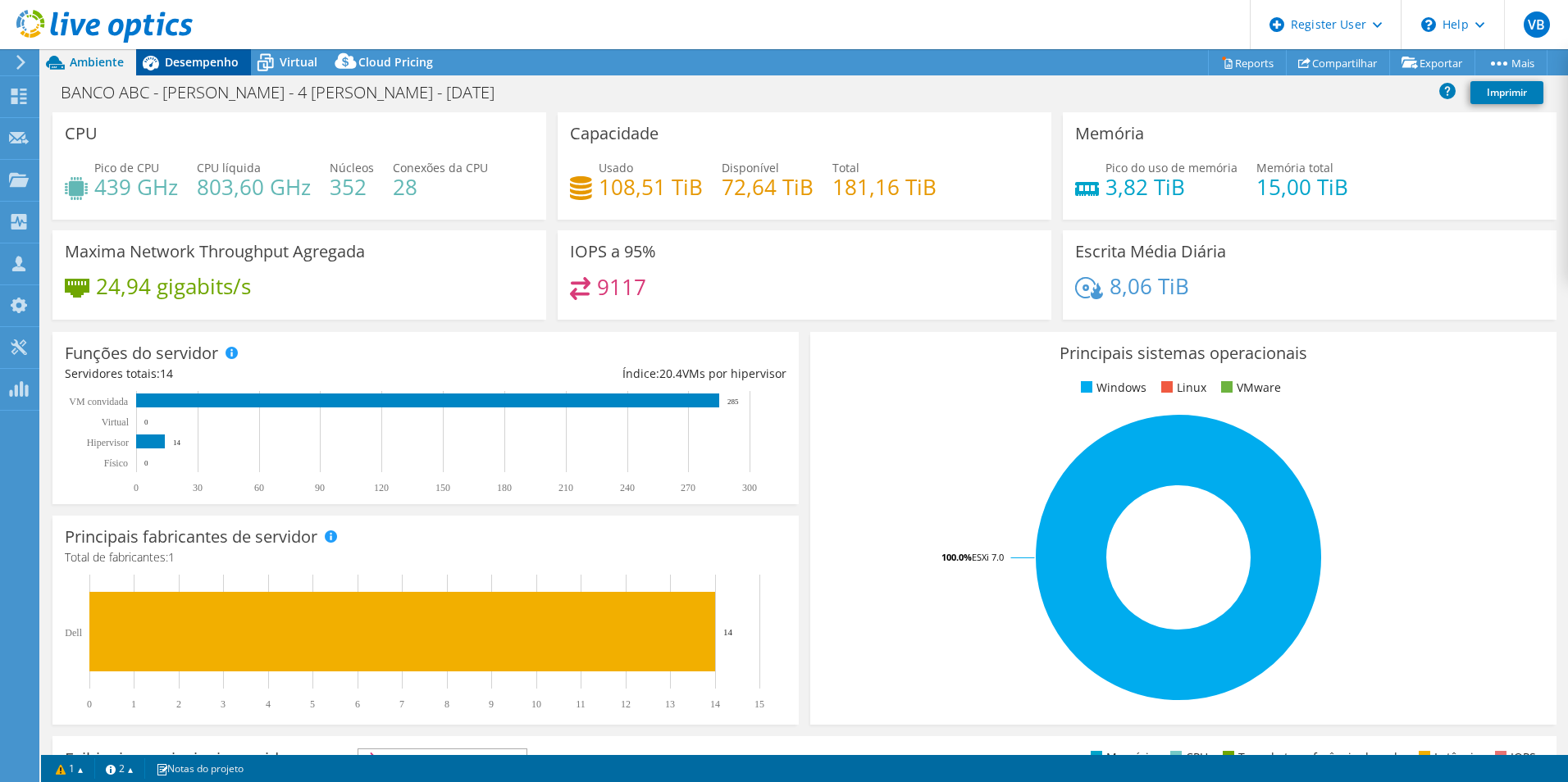
click at [184, 62] on span "Desempenho" at bounding box center [201, 62] width 73 height 16
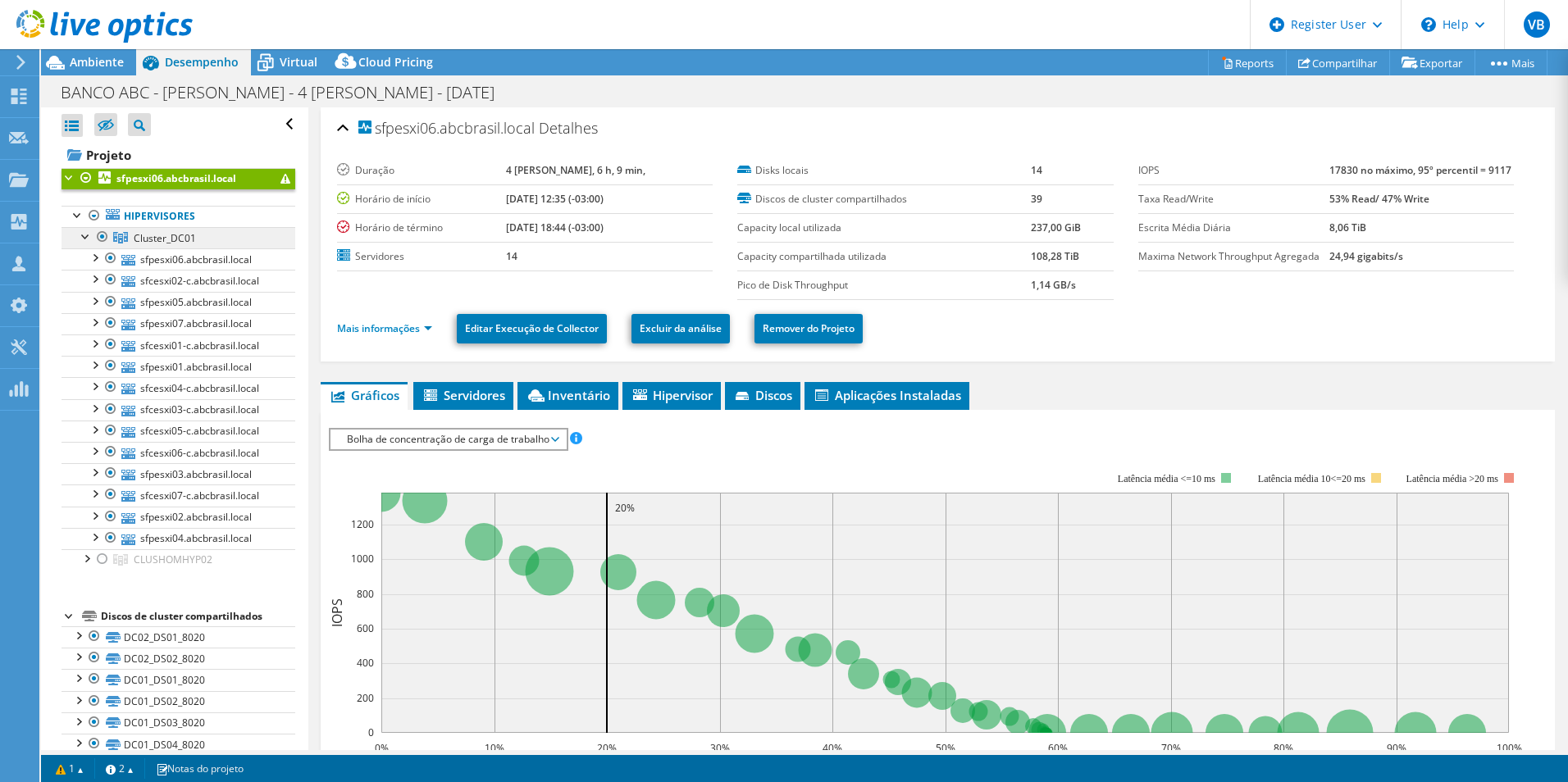
click at [170, 232] on span "Cluster_DC01" at bounding box center [165, 238] width 63 height 14
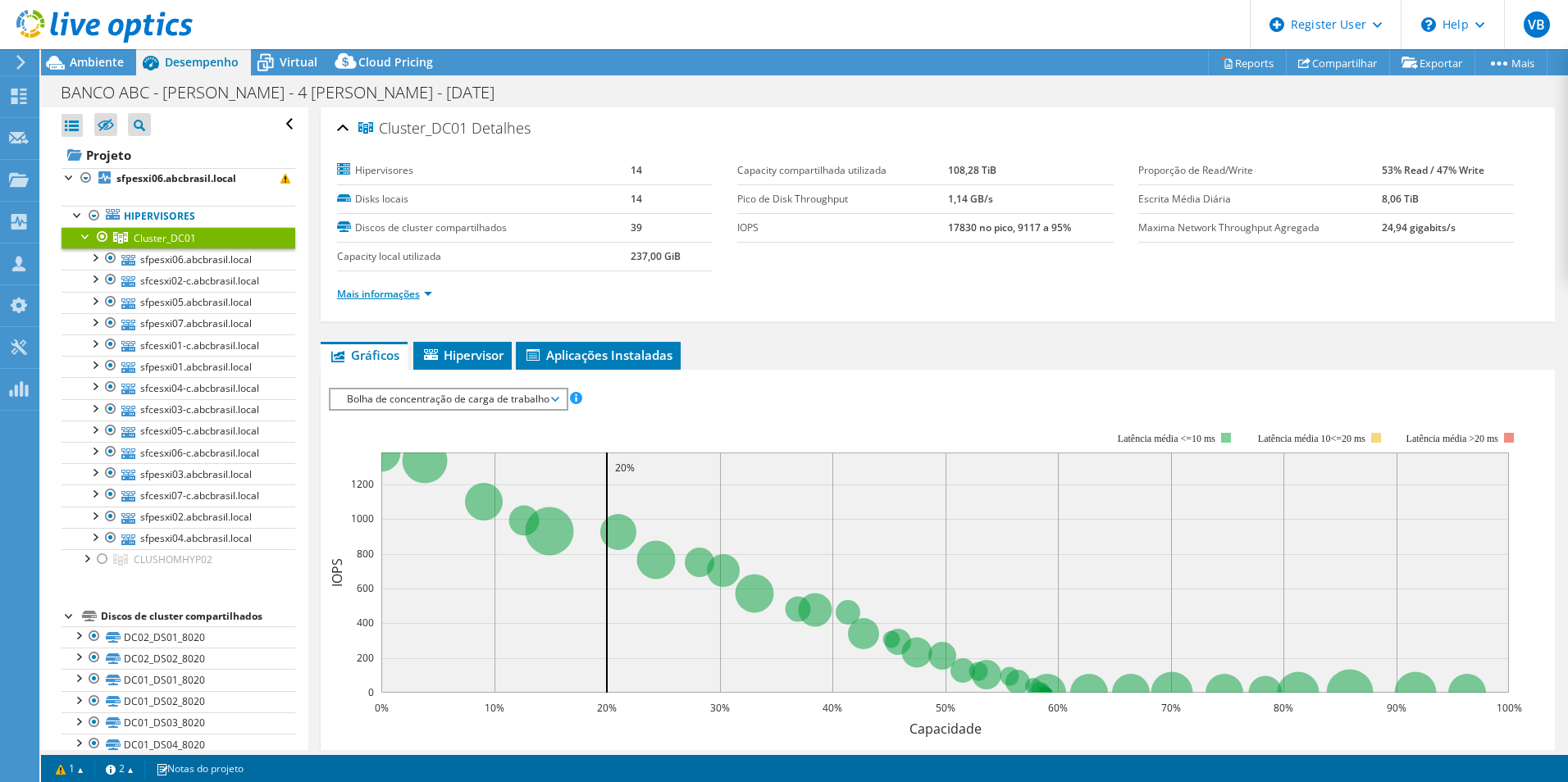
click at [429, 294] on link "Mais informações" at bounding box center [384, 294] width 95 height 14
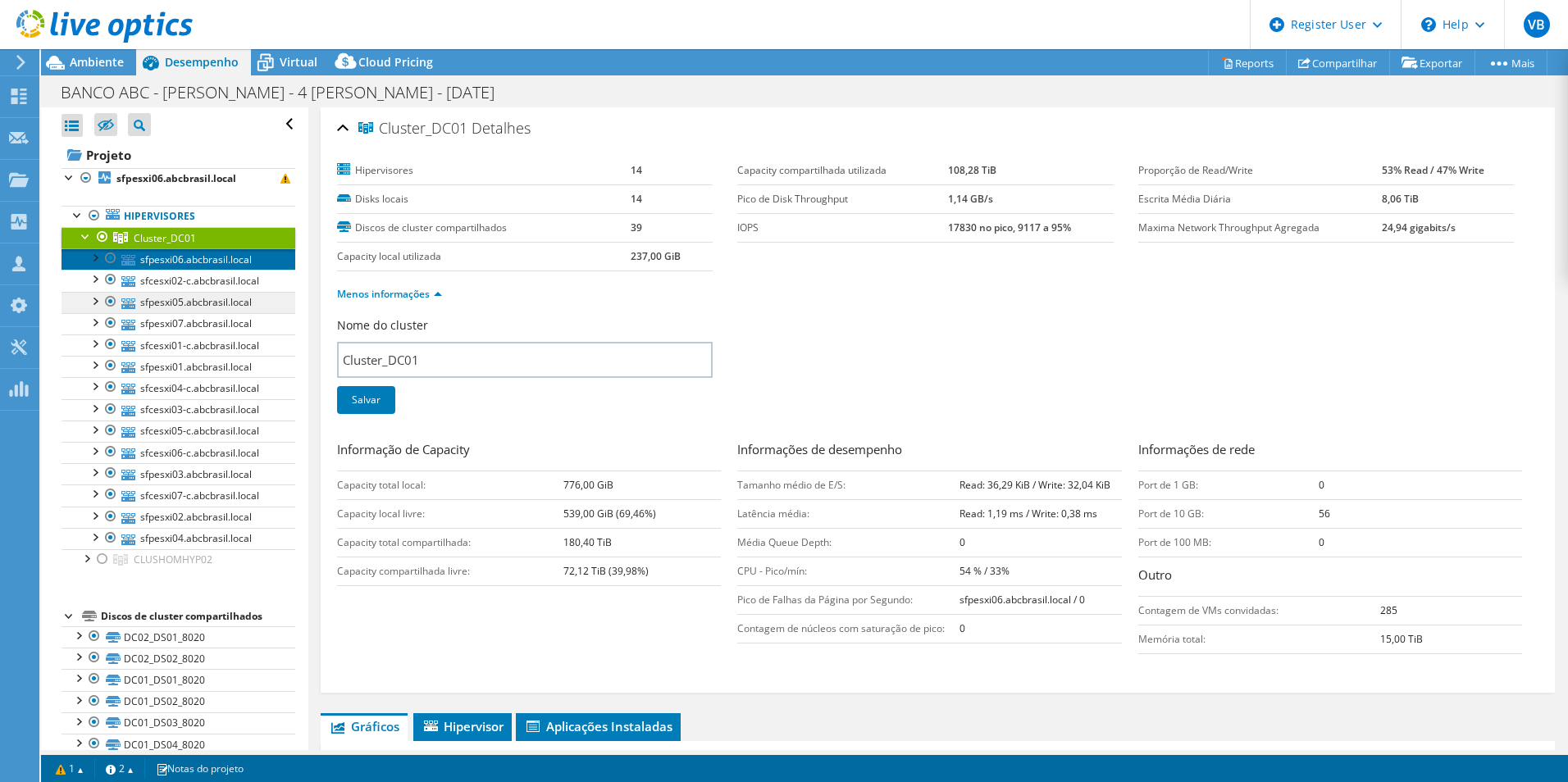
drag, startPoint x: 175, startPoint y: 264, endPoint x: 204, endPoint y: 293, distance: 41.0
click at [175, 264] on link "sfpesxi06.abcbrasil.local" at bounding box center [178, 259] width 234 height 21
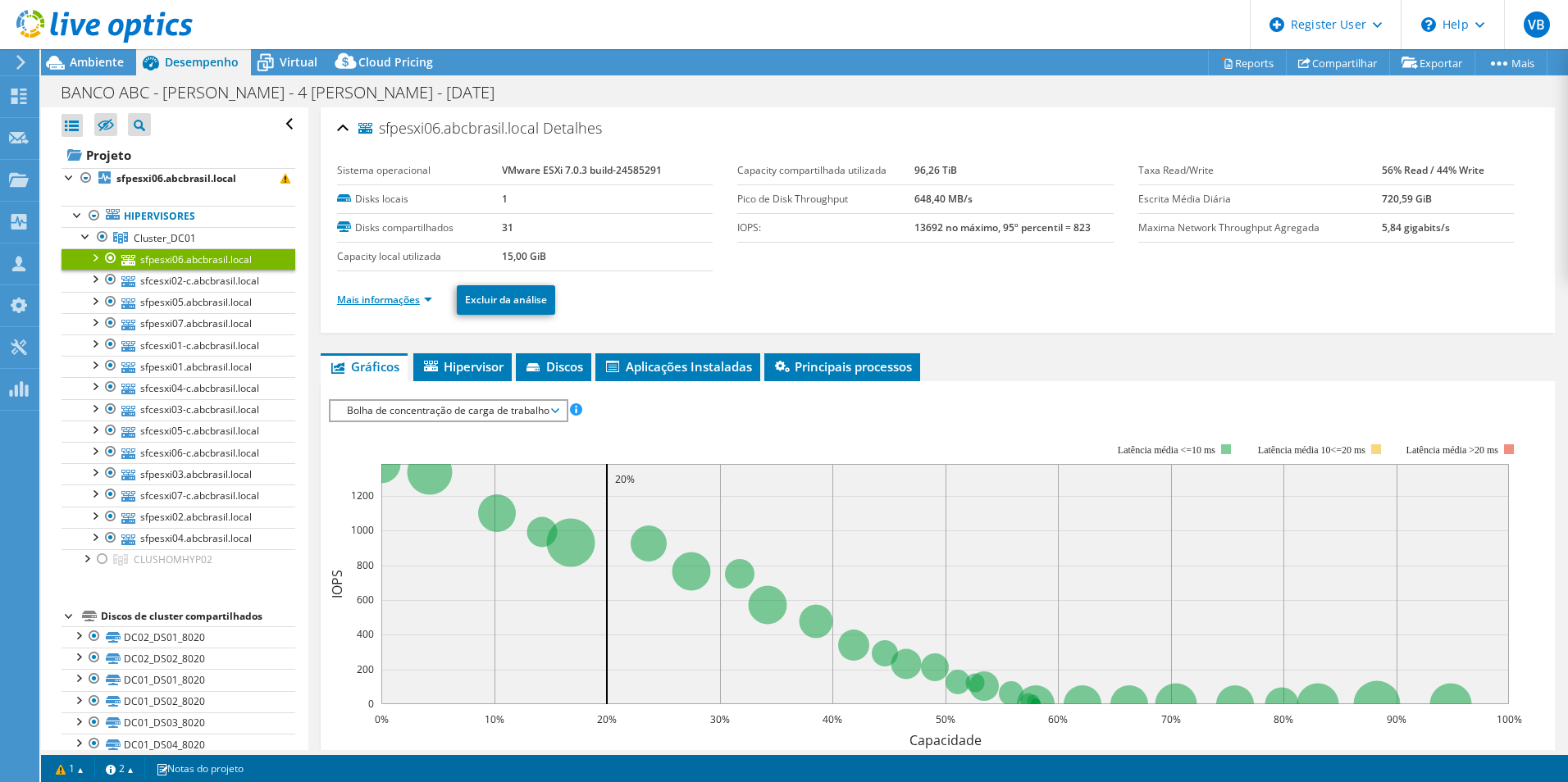
click at [432, 302] on link "Mais informações" at bounding box center [384, 299] width 95 height 14
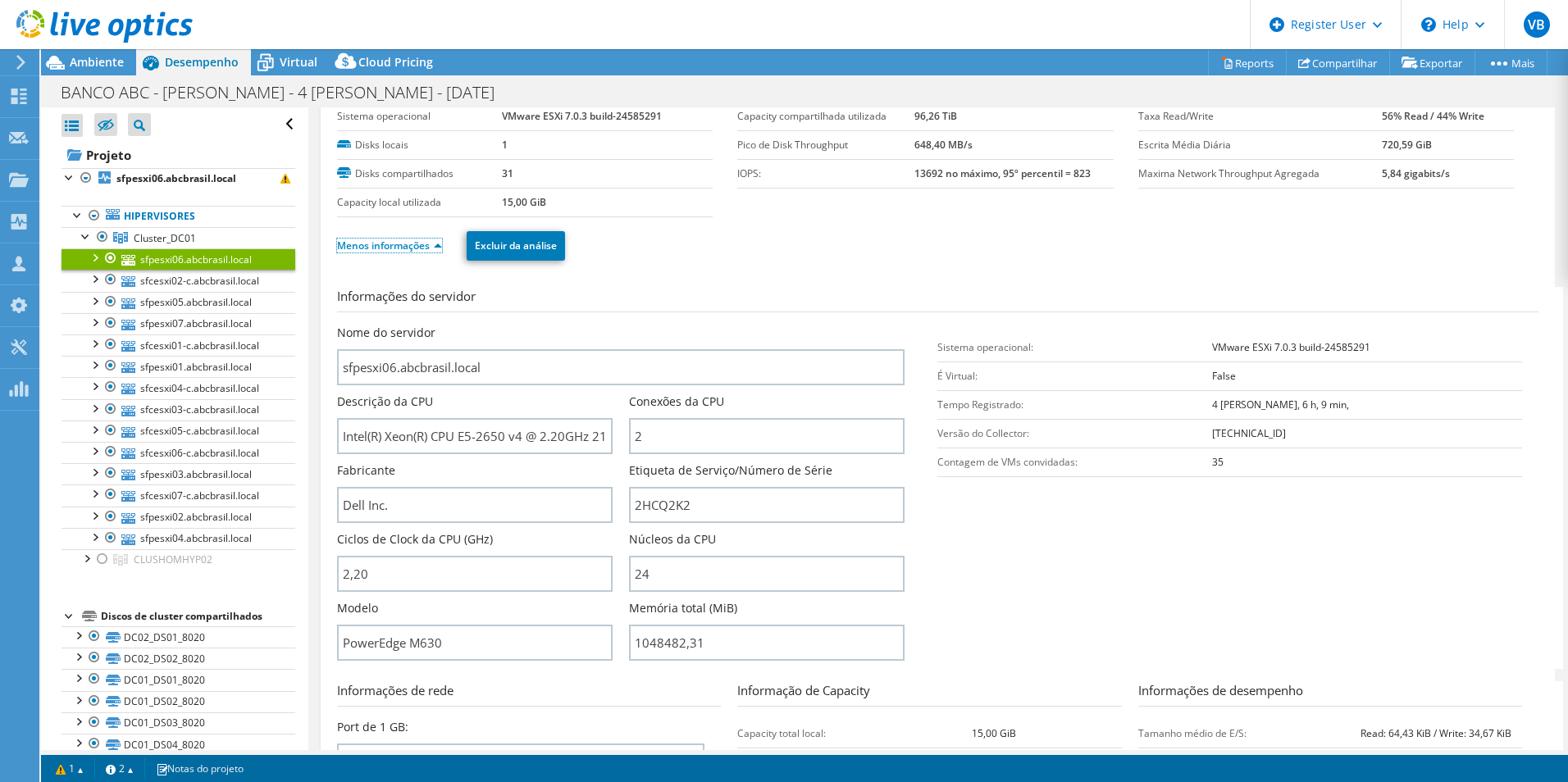
scroll to position [82, 0]
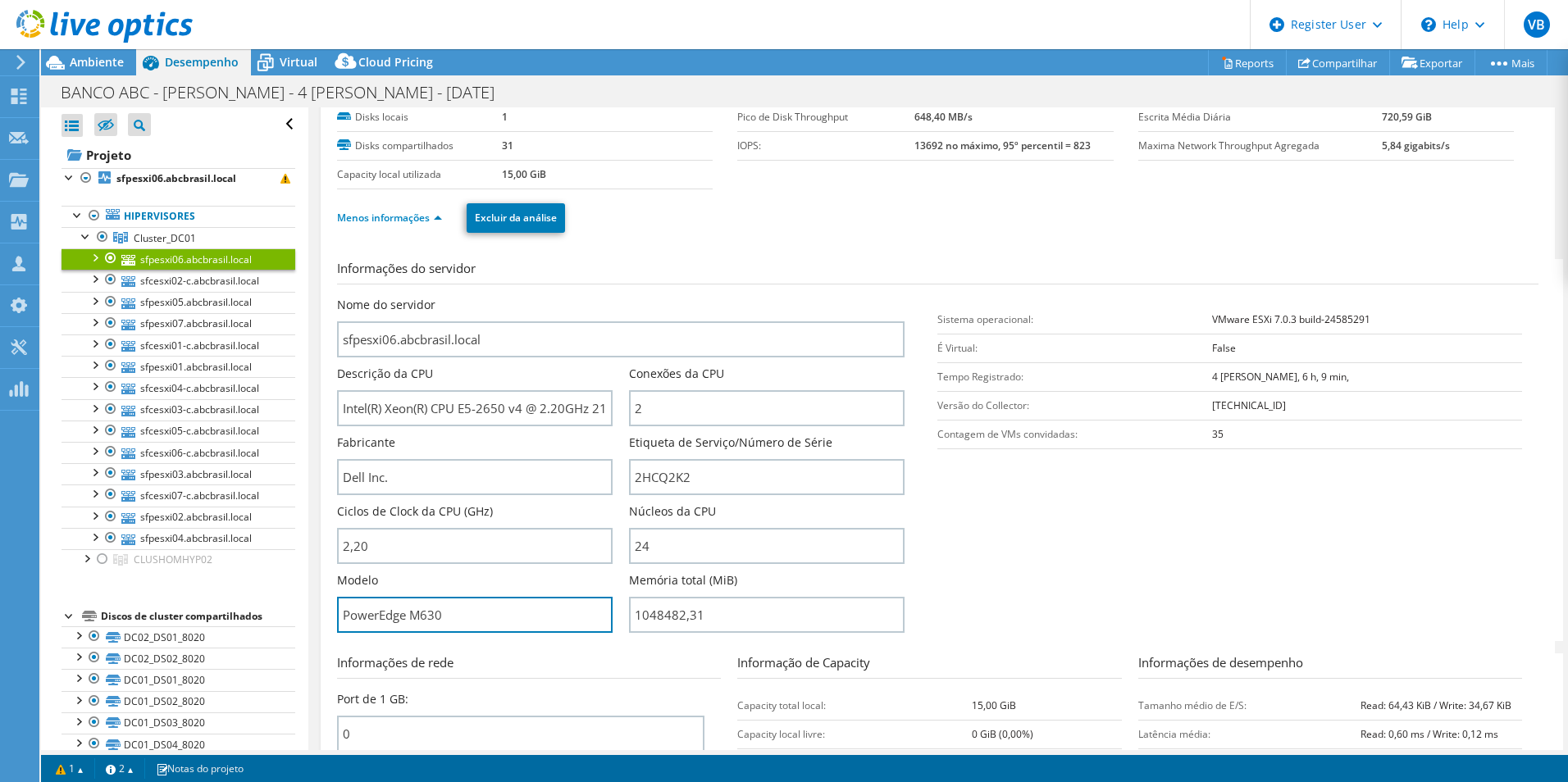
drag, startPoint x: 475, startPoint y: 620, endPoint x: 155, endPoint y: 583, distance: 322.1
click at [155, 583] on div "Abrir Todos Fechar Todos Ocultar nós excluídos Filtro de árvore do projeto" at bounding box center [805, 428] width 1527 height 643
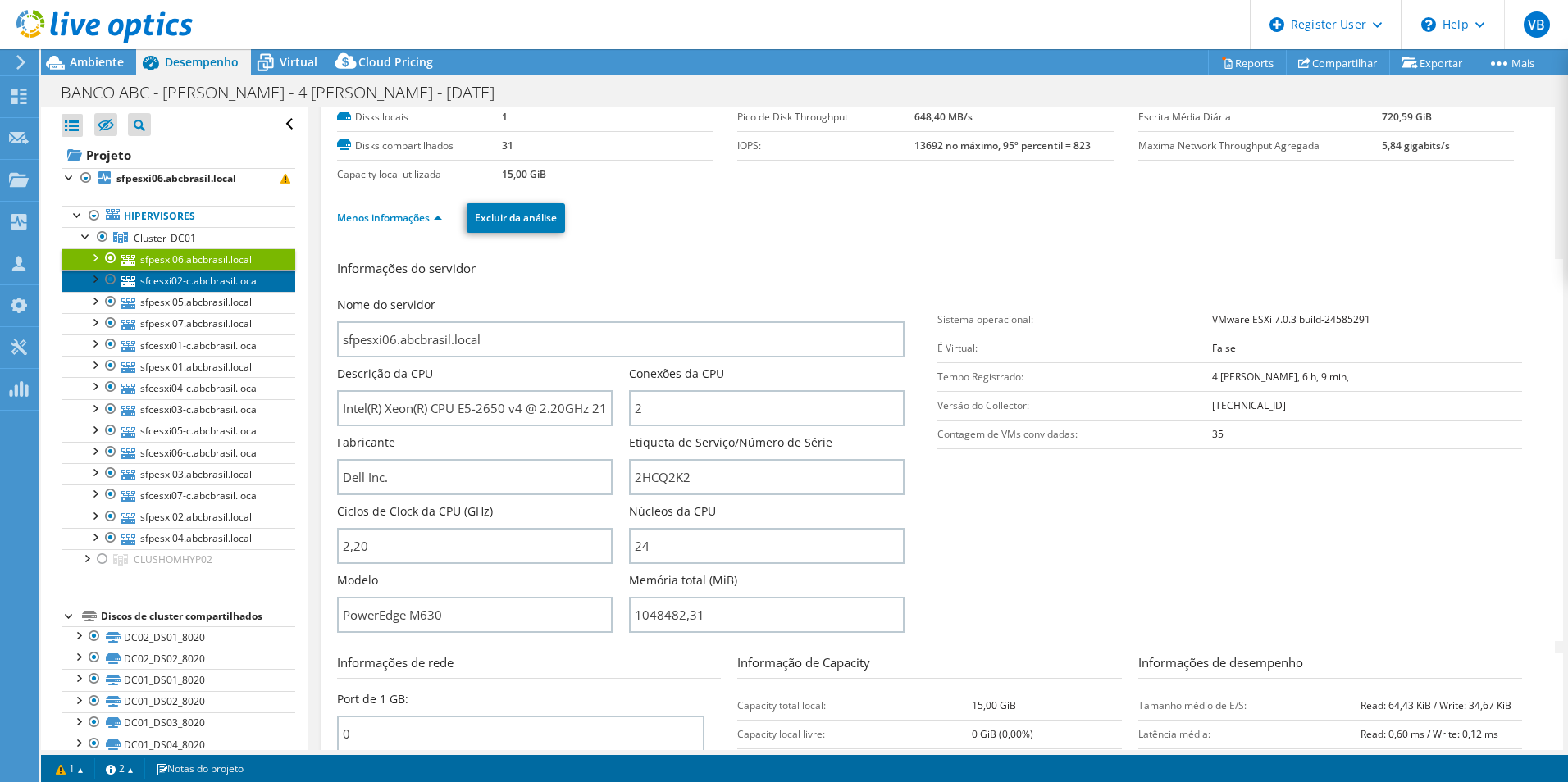
click at [191, 273] on link "sfcesxi02-c.abcbrasil.local" at bounding box center [178, 280] width 234 height 21
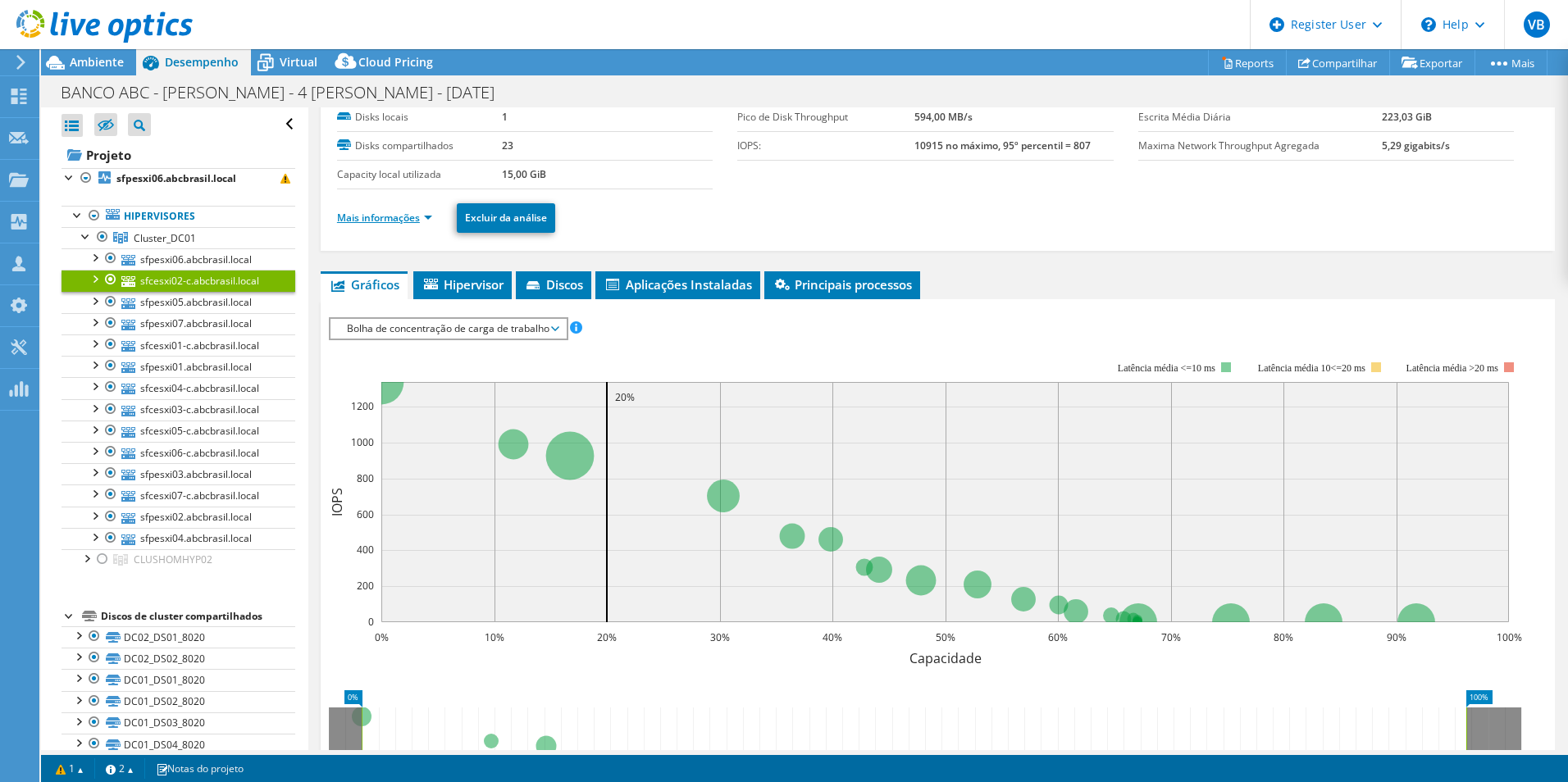
click at [410, 216] on link "Mais informações" at bounding box center [384, 217] width 95 height 14
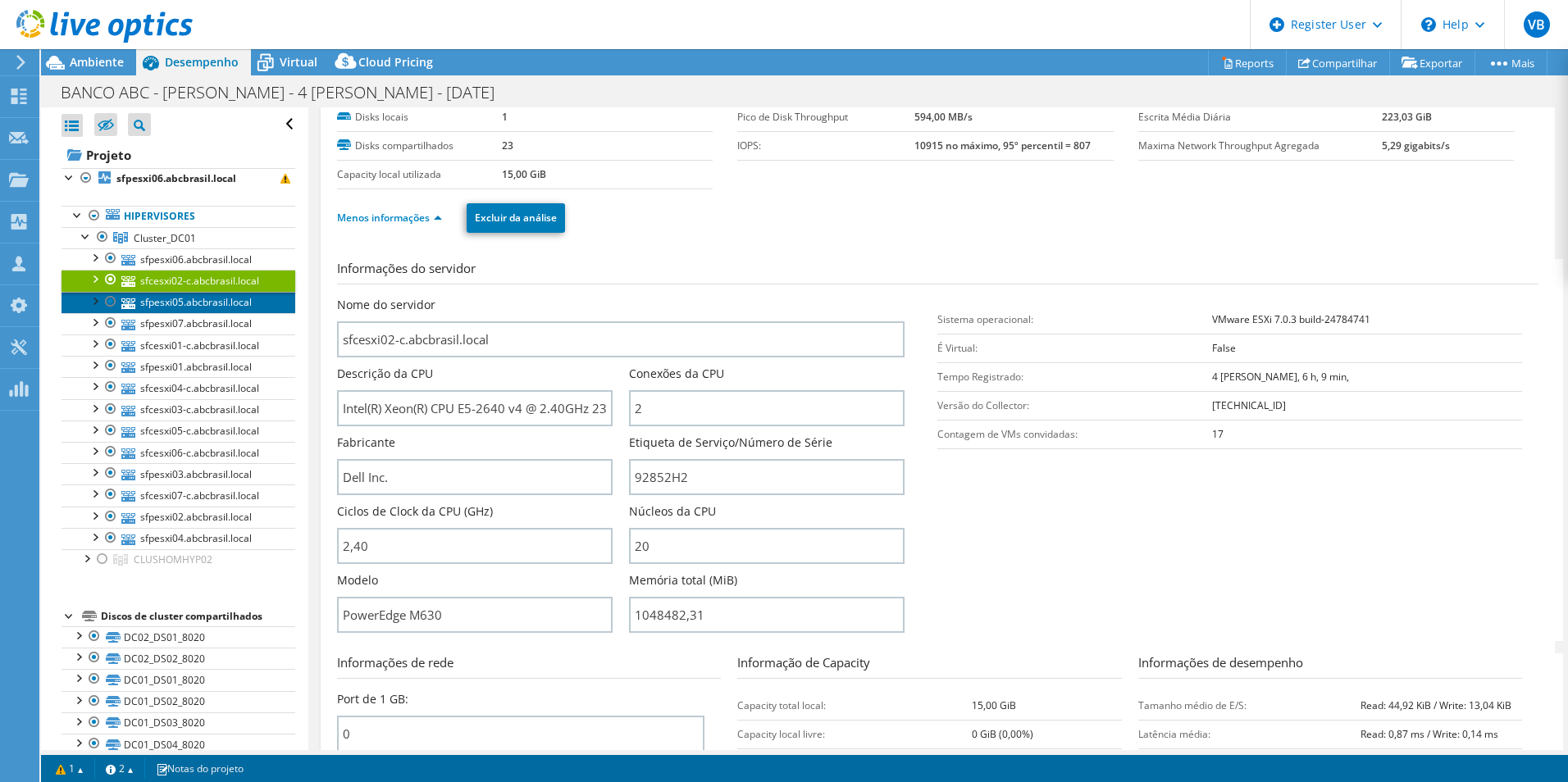
click at [200, 304] on link "sfpesxi05.abcbrasil.local" at bounding box center [178, 303] width 234 height 21
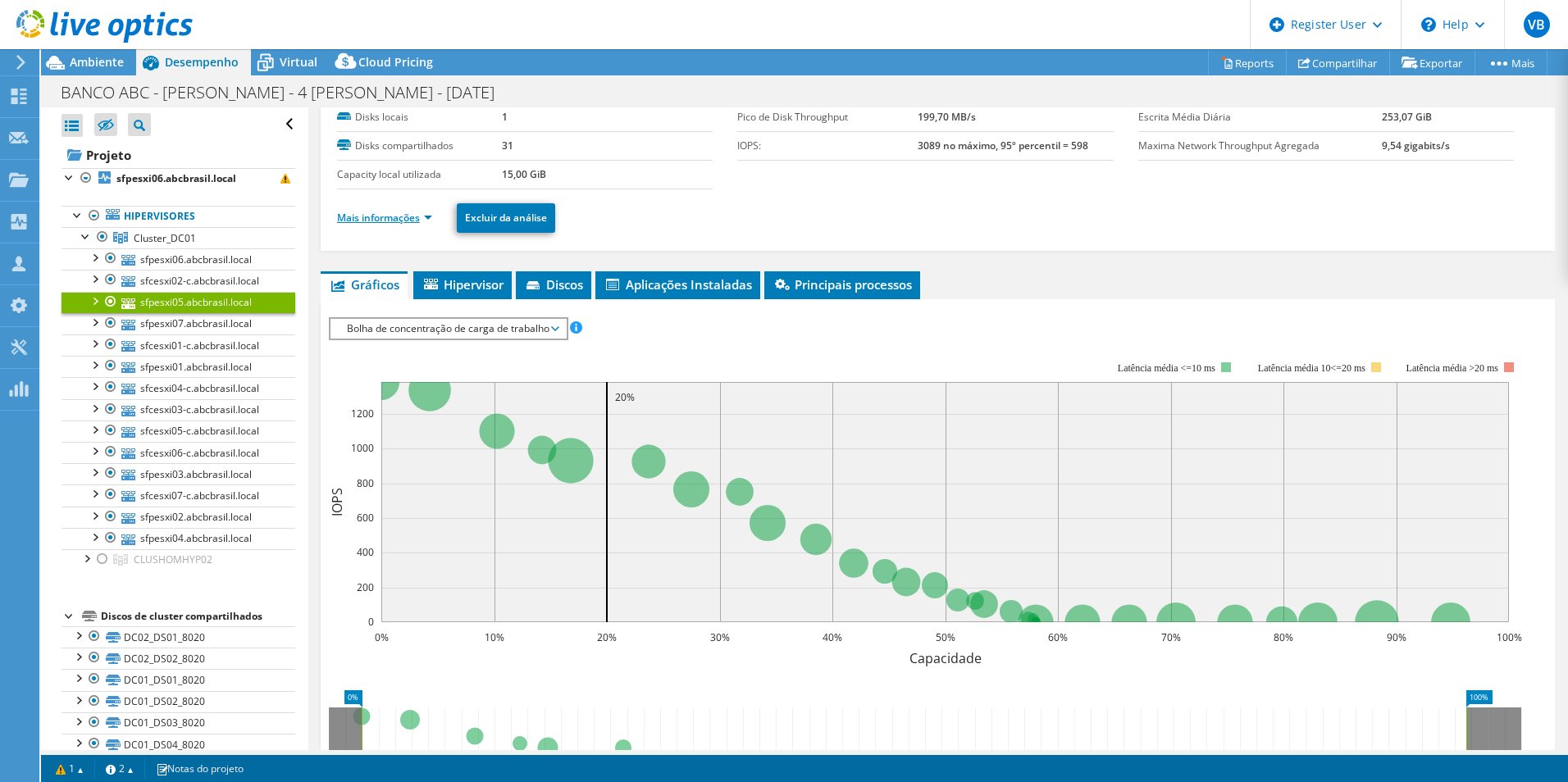
click at [381, 222] on link "Mais informações" at bounding box center [384, 217] width 95 height 14
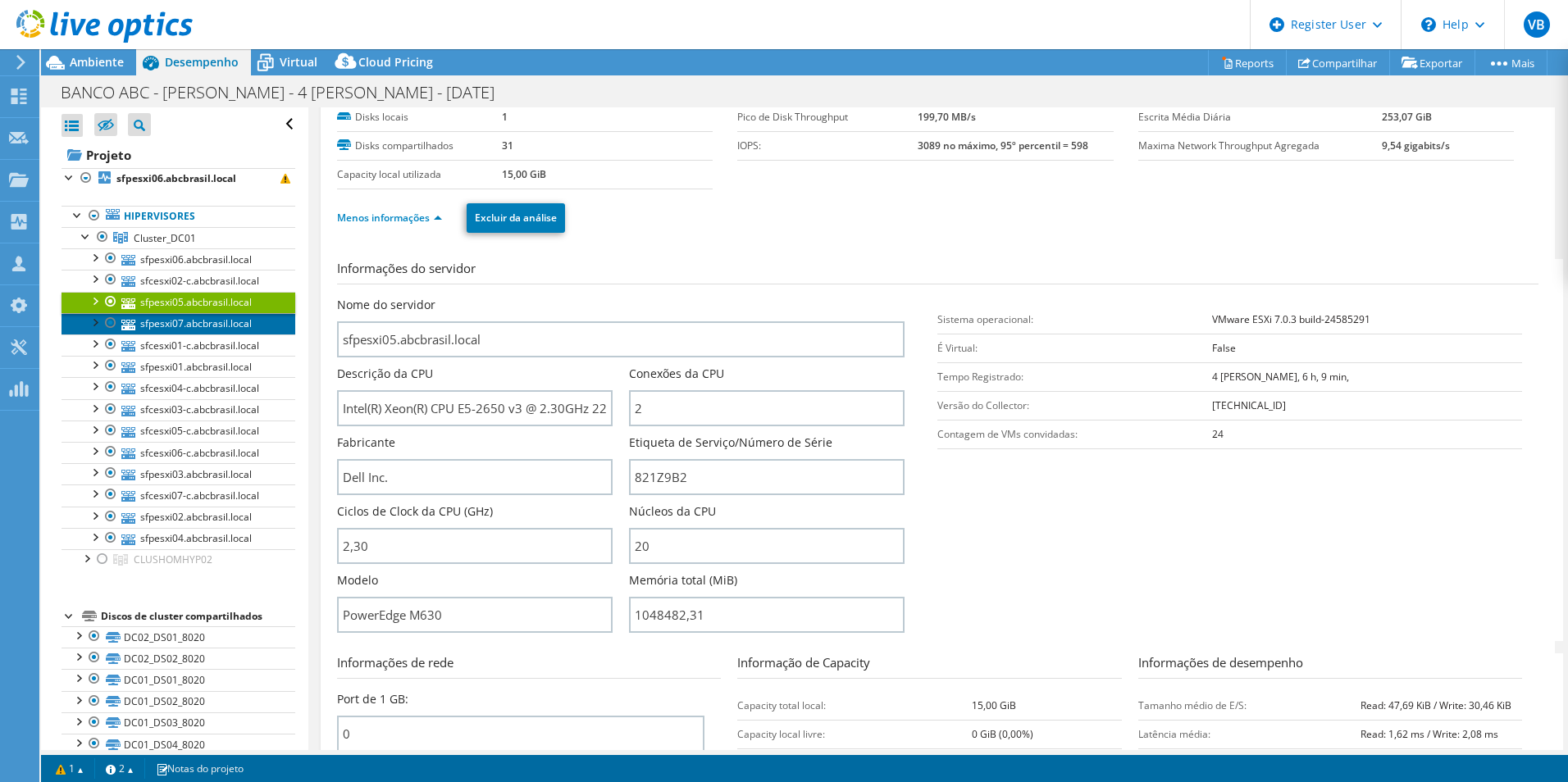
click at [181, 323] on link "sfpesxi07.abcbrasil.local" at bounding box center [178, 324] width 234 height 21
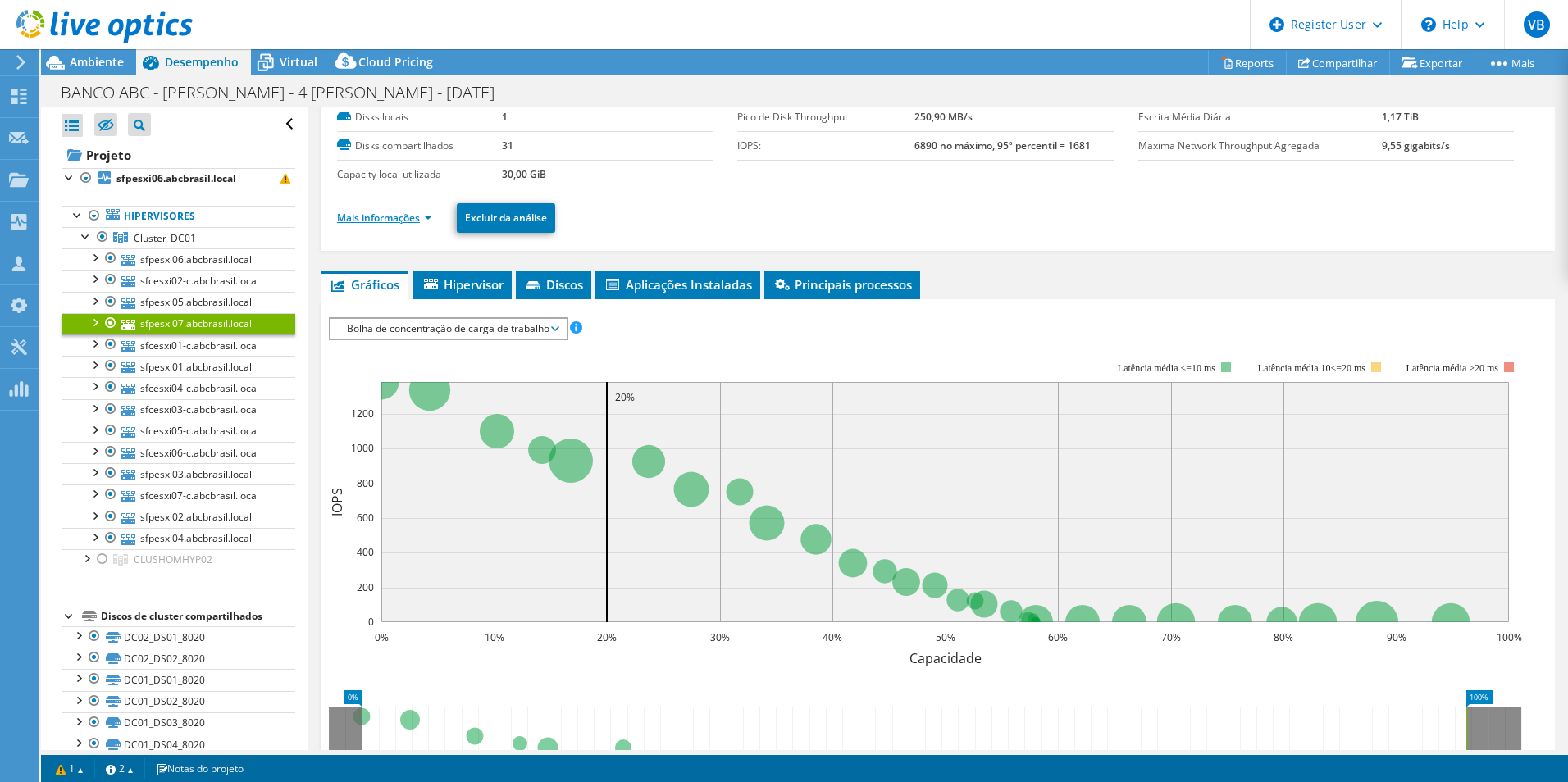
click at [398, 224] on link "Mais informações" at bounding box center [384, 217] width 95 height 14
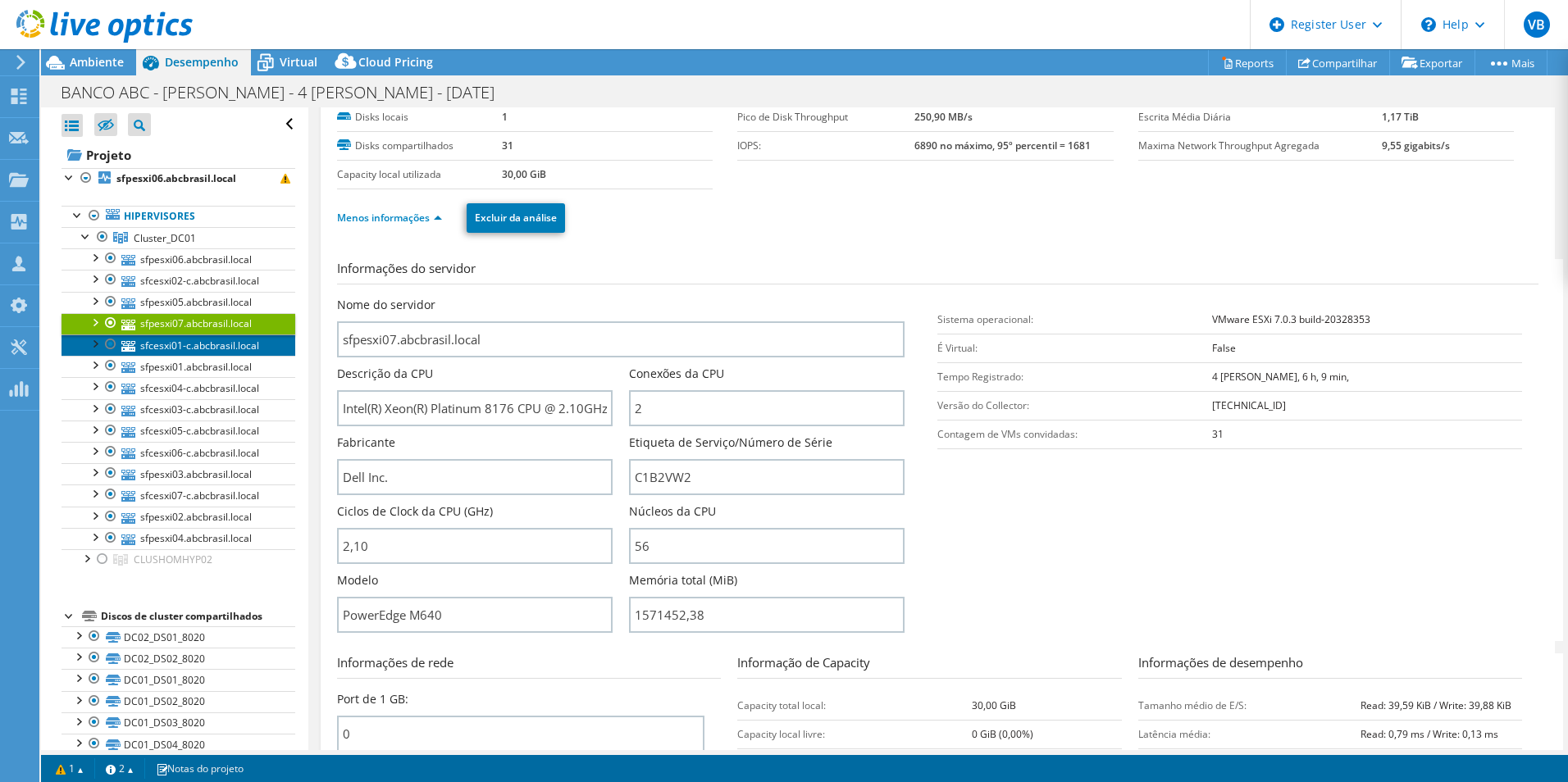
click at [185, 342] on link "sfcesxi01-c.abcbrasil.local" at bounding box center [178, 345] width 234 height 21
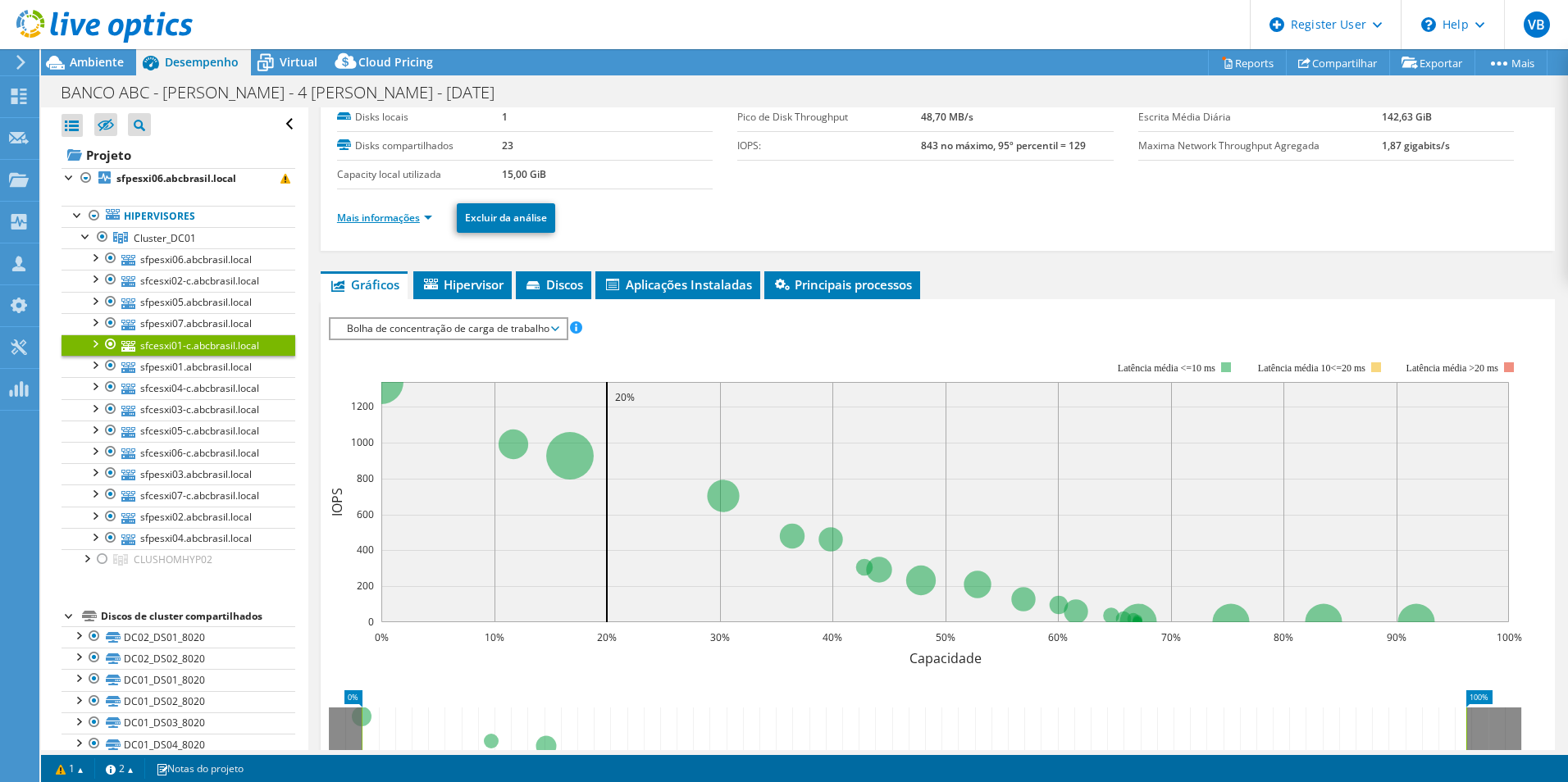
click at [410, 214] on link "Mais informações" at bounding box center [384, 217] width 95 height 14
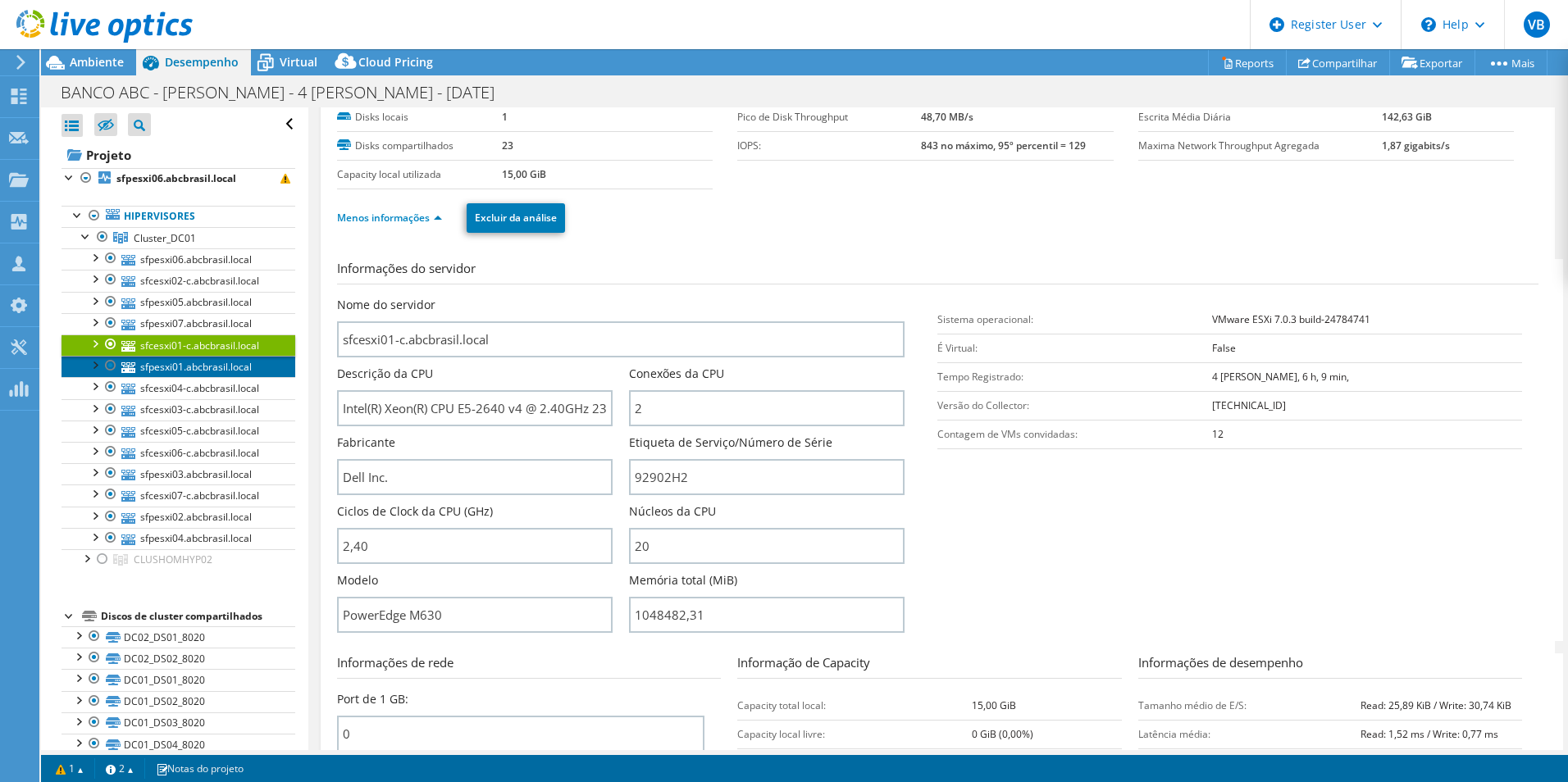
click at [218, 365] on link "sfpesxi01.abcbrasil.local" at bounding box center [178, 366] width 234 height 21
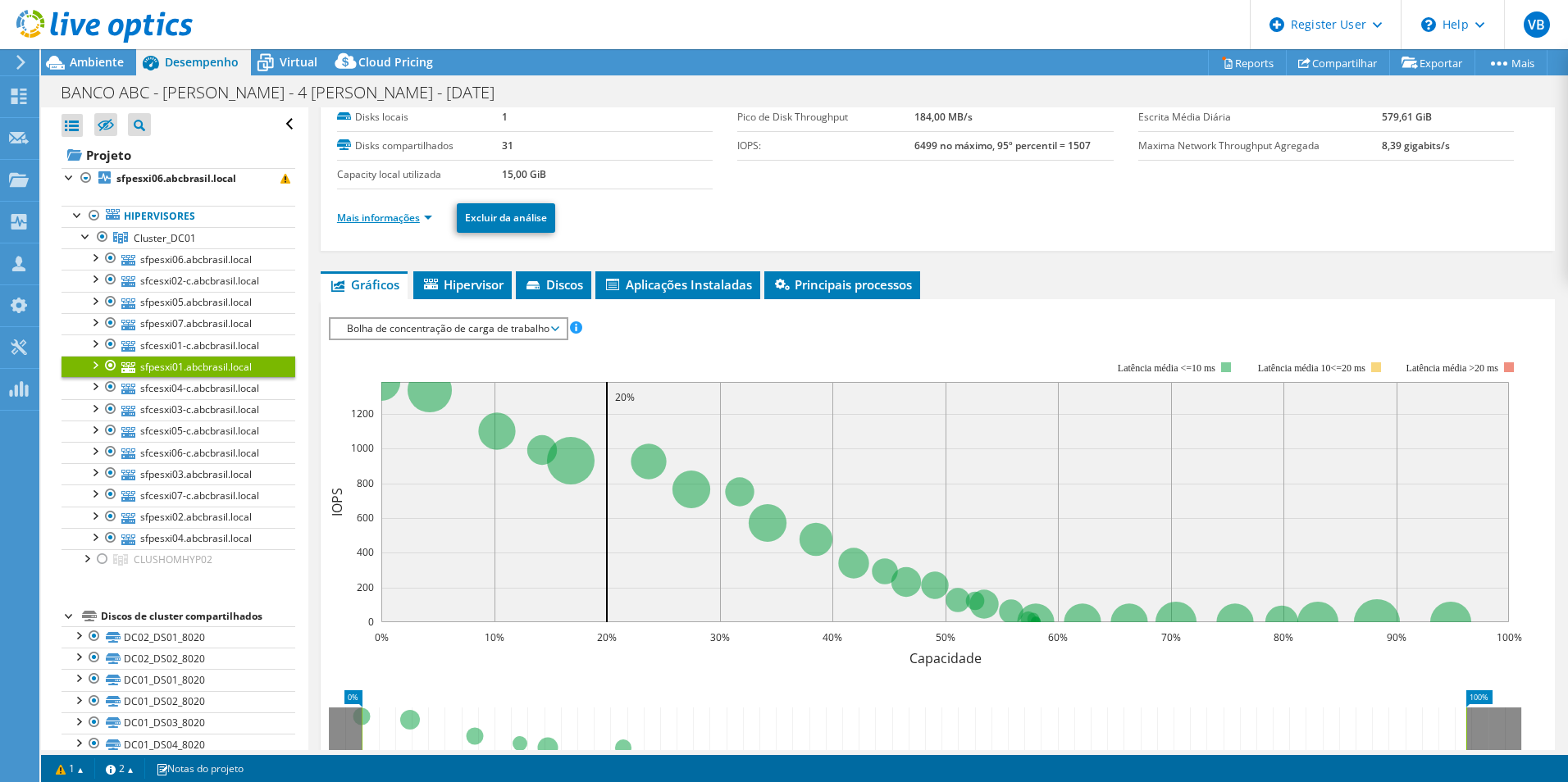
click at [399, 219] on link "Mais informações" at bounding box center [384, 217] width 95 height 14
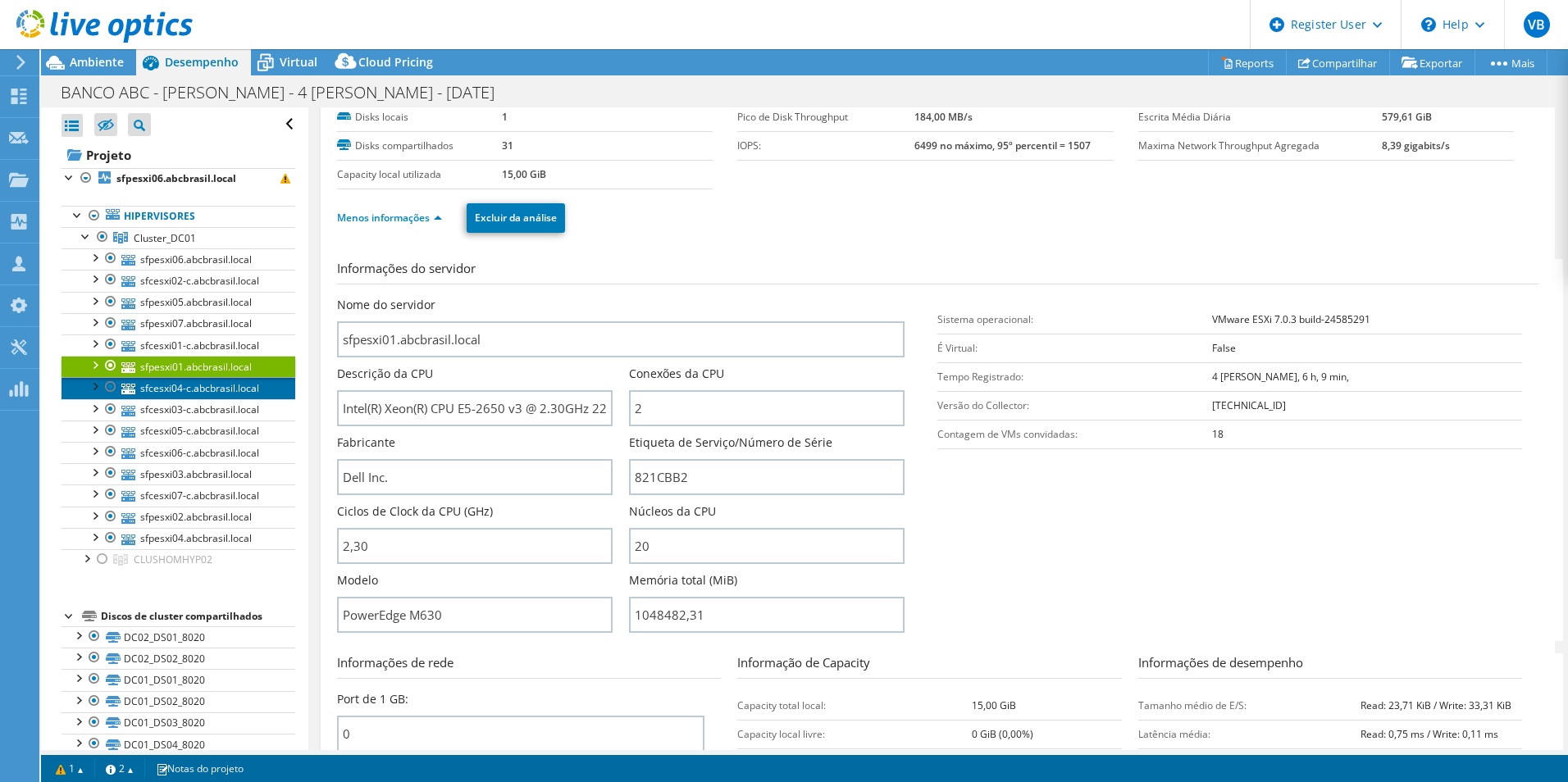
click at [217, 388] on link "sfcesxi04-c.abcbrasil.local" at bounding box center [178, 388] width 234 height 21
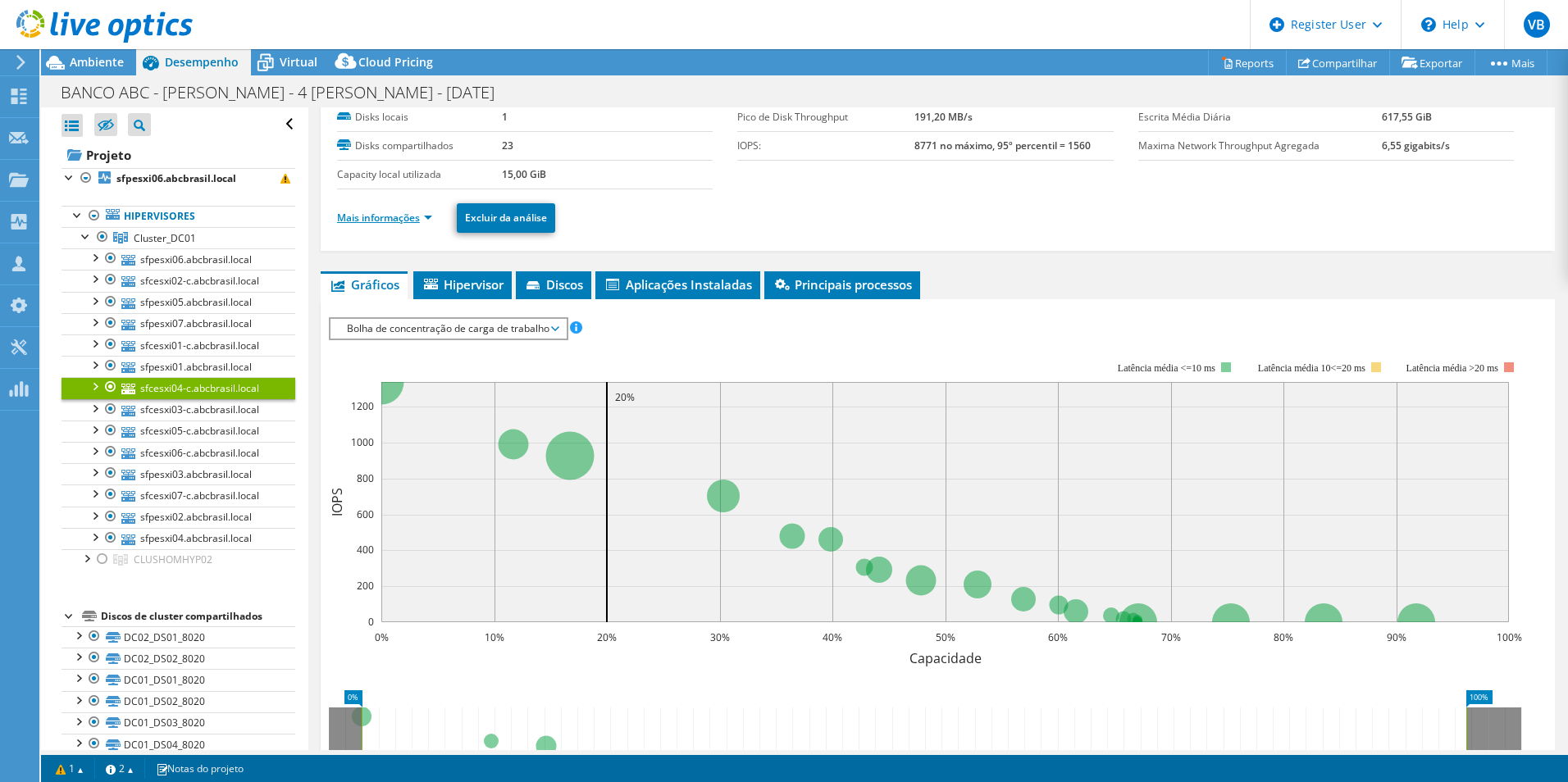
click at [409, 221] on link "Mais informações" at bounding box center [384, 217] width 95 height 14
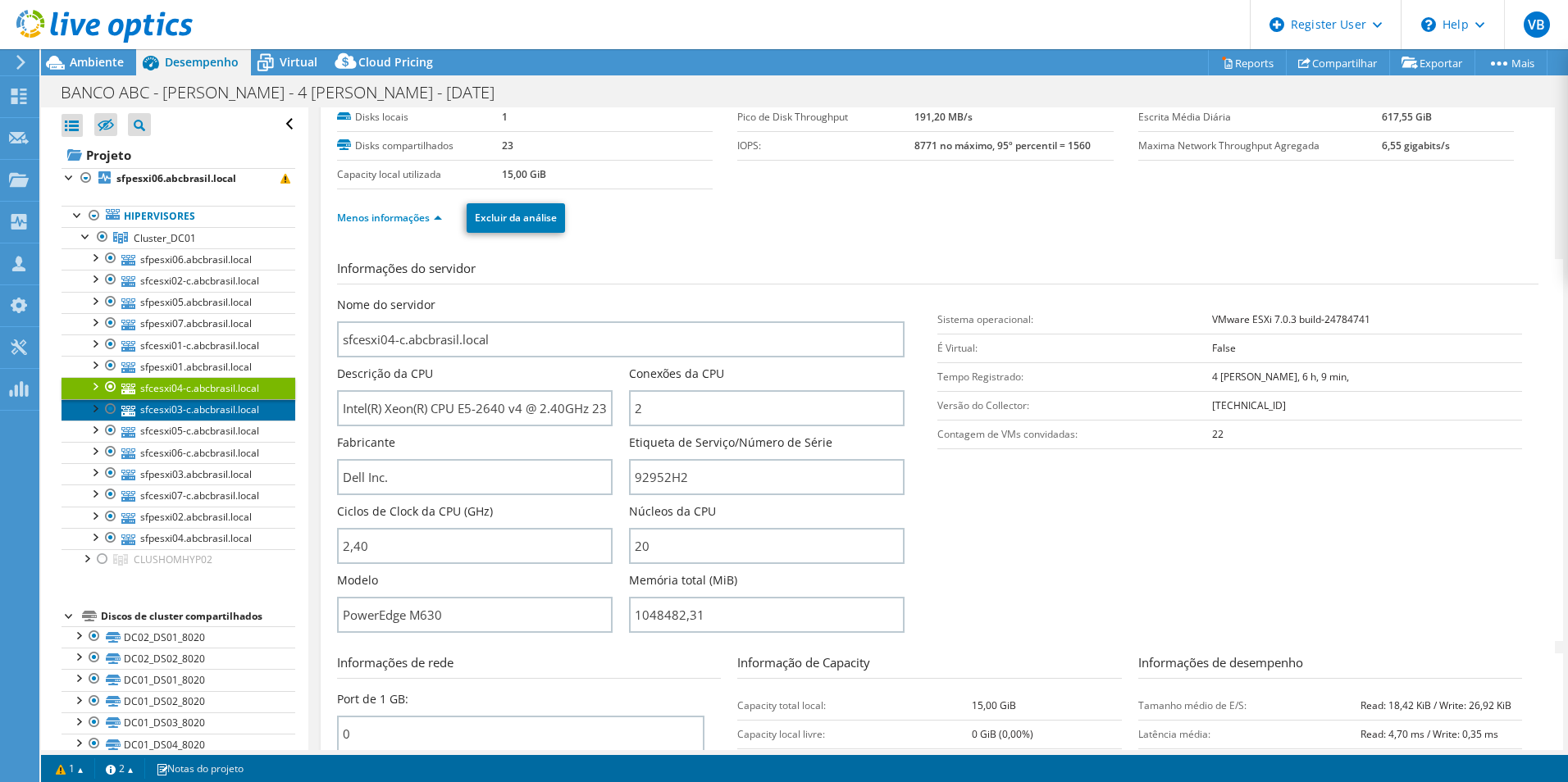
click at [229, 406] on link "sfcesxi03-c.abcbrasil.local" at bounding box center [178, 410] width 234 height 21
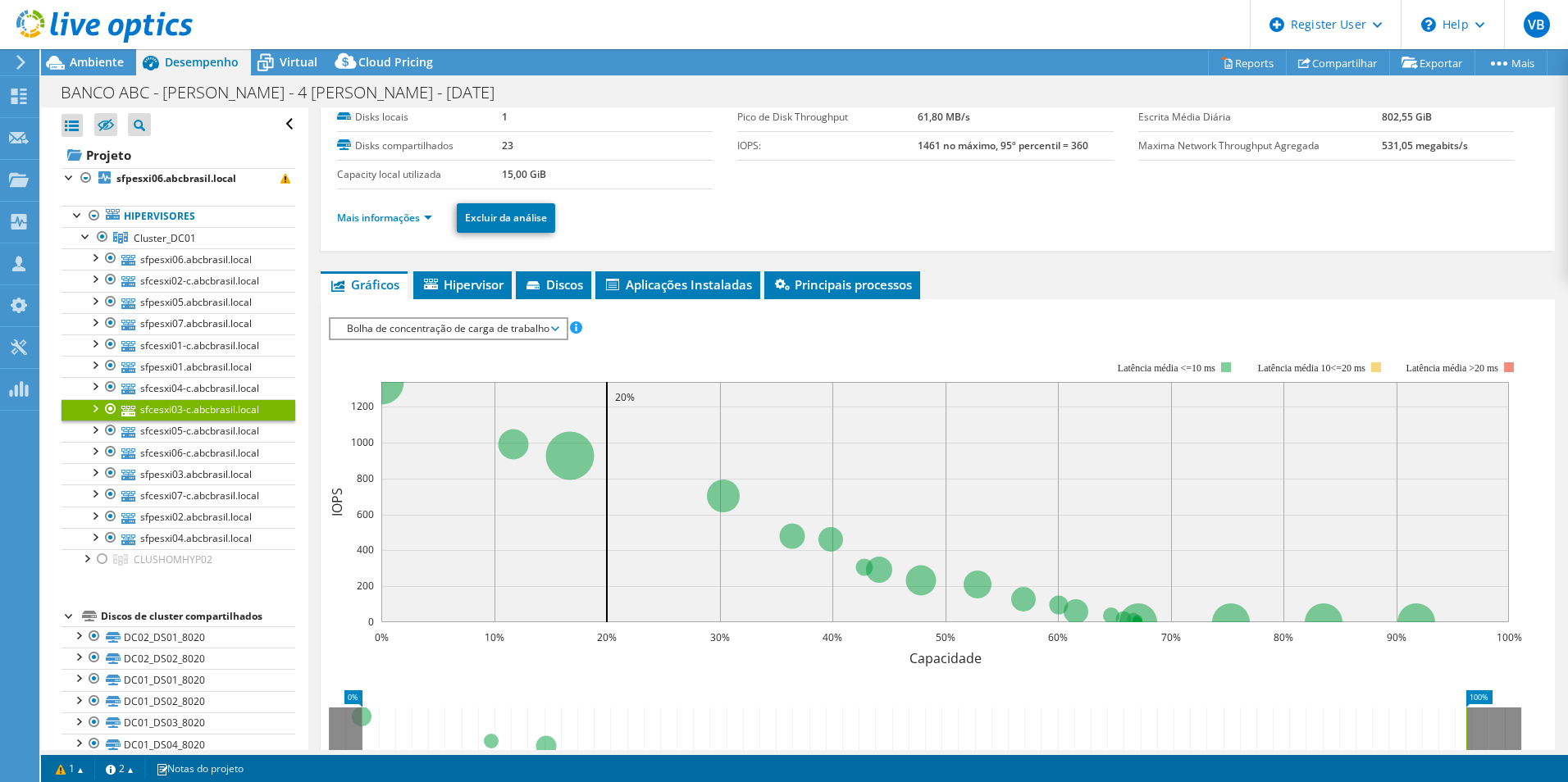
click at [418, 224] on li "Mais informações" at bounding box center [389, 218] width 105 height 18
click at [418, 220] on link "Mais informações" at bounding box center [384, 217] width 95 height 14
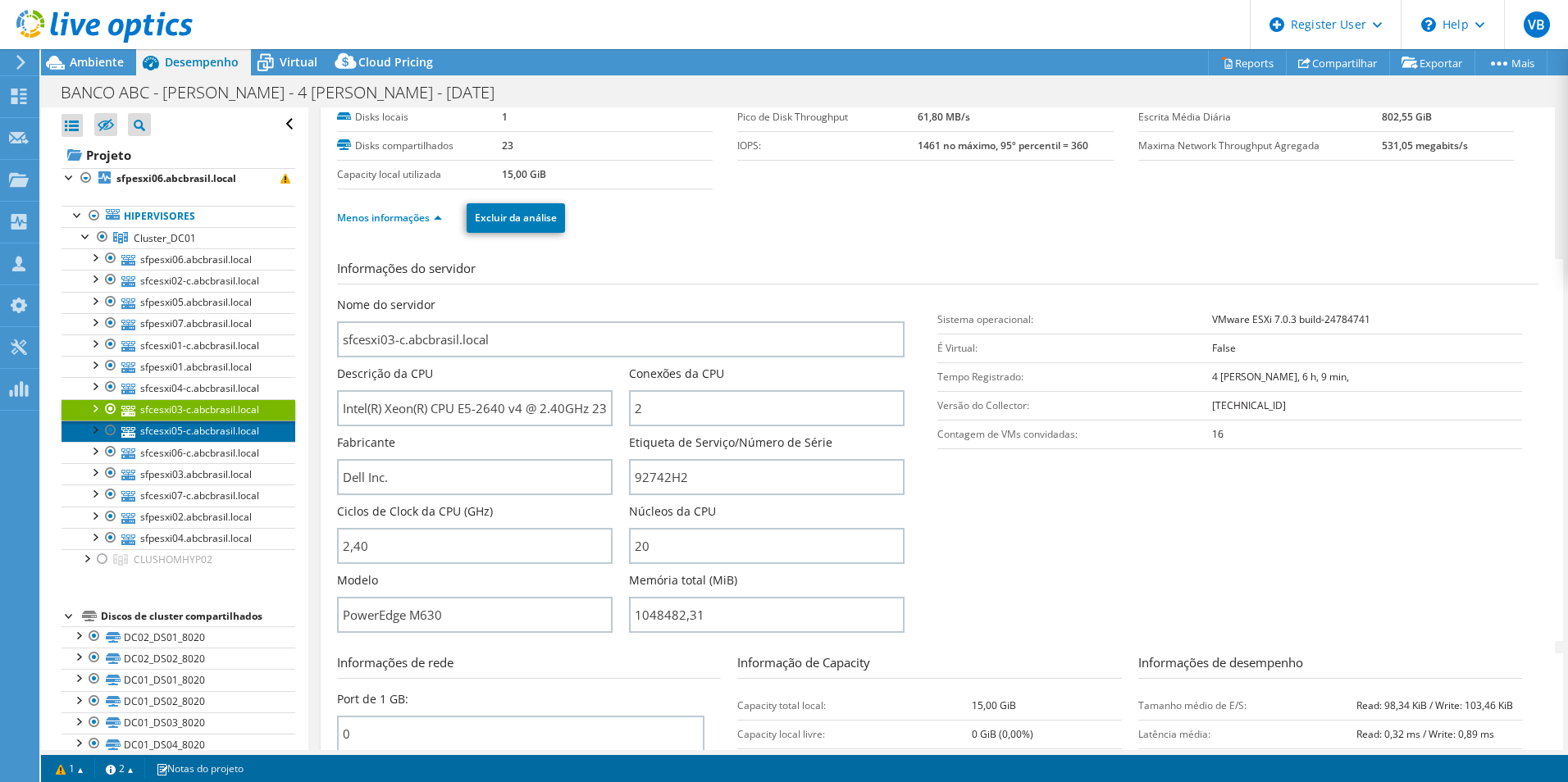
click at [190, 433] on link "sfcesxi05-c.abcbrasil.local" at bounding box center [178, 431] width 234 height 21
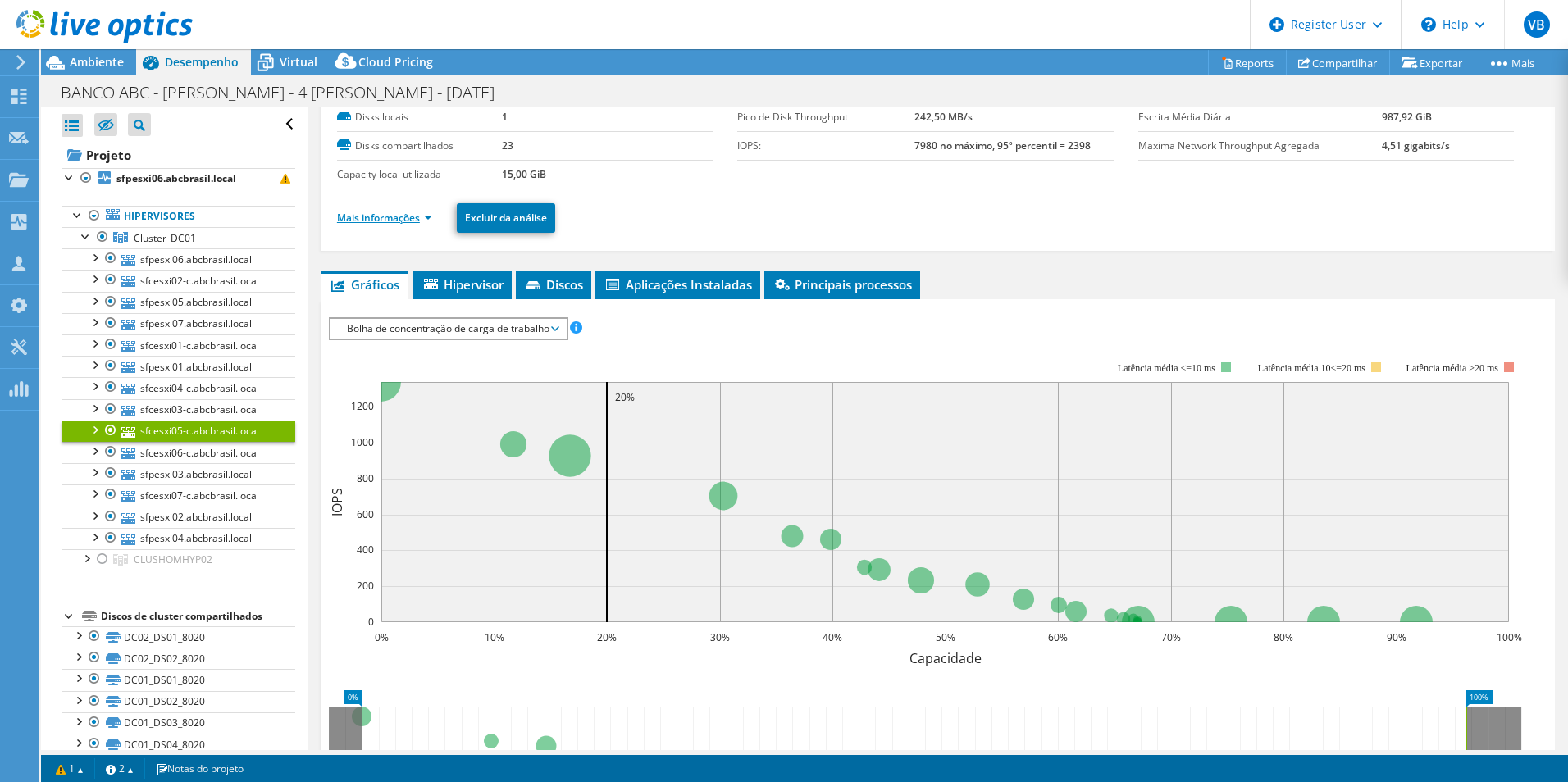
click at [394, 220] on link "Mais informações" at bounding box center [384, 217] width 95 height 14
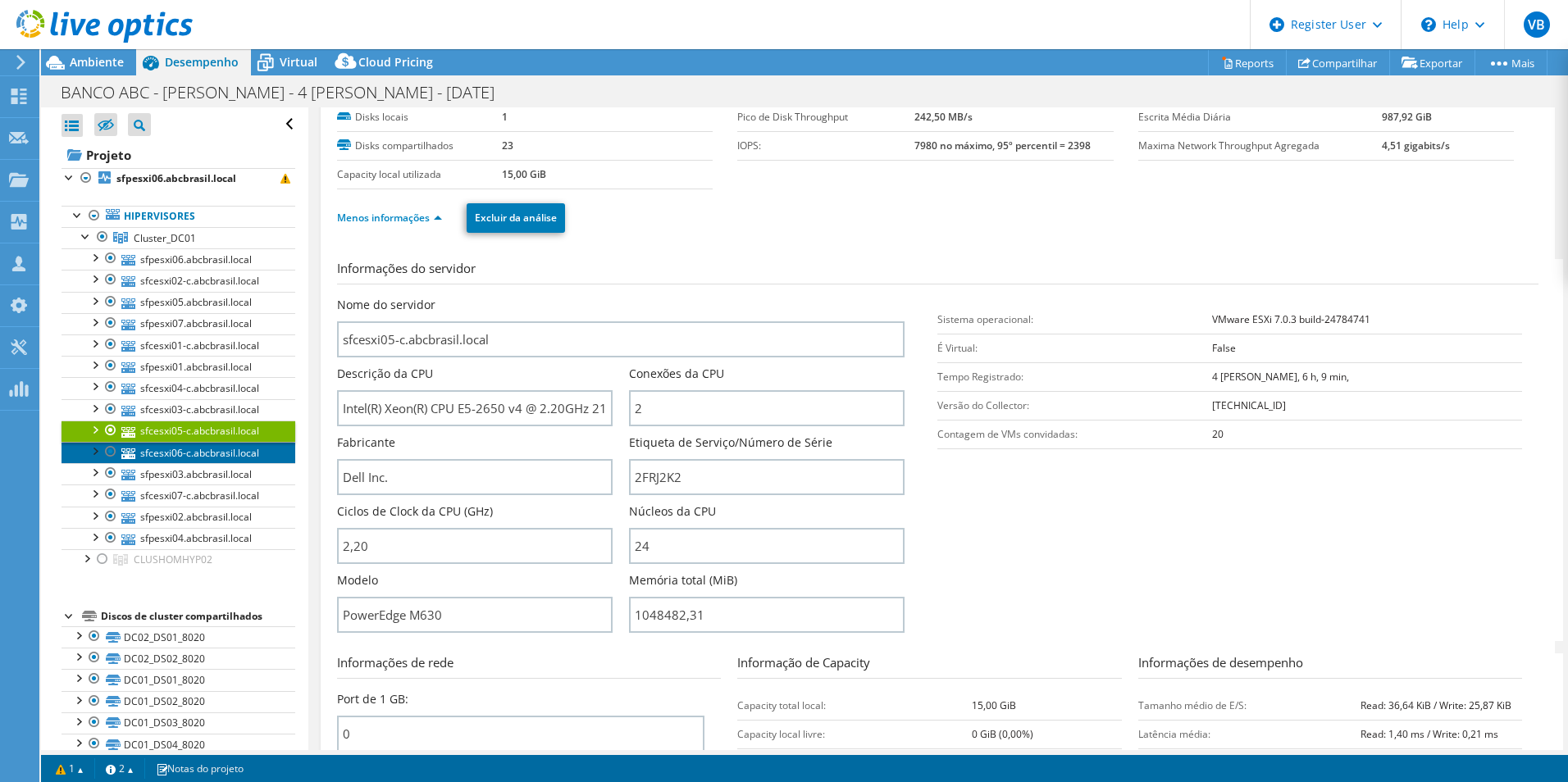
click at [229, 455] on link "sfcesxi06-c.abcbrasil.local" at bounding box center [178, 453] width 234 height 21
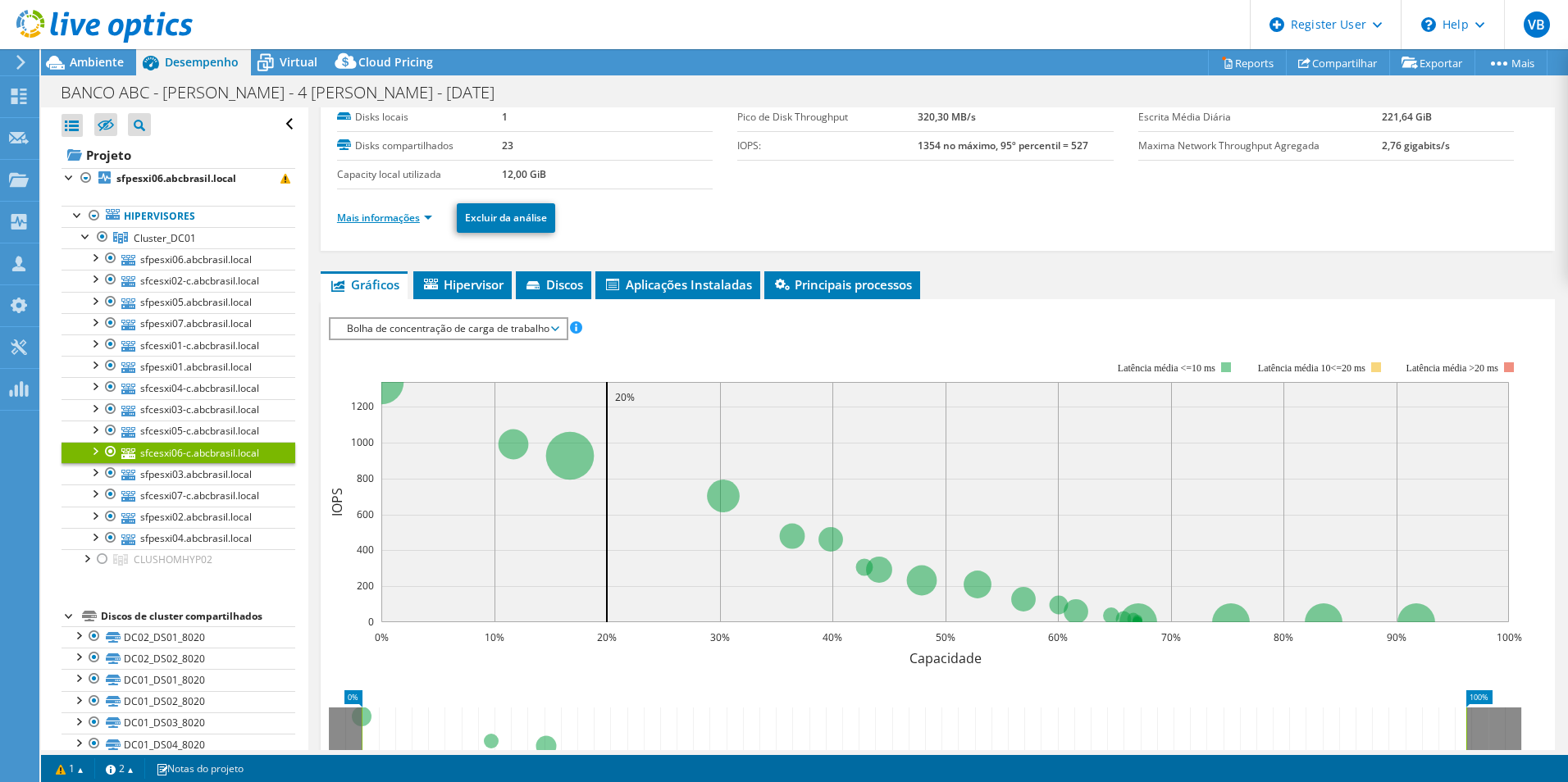
click at [423, 211] on link "Mais informações" at bounding box center [384, 217] width 95 height 14
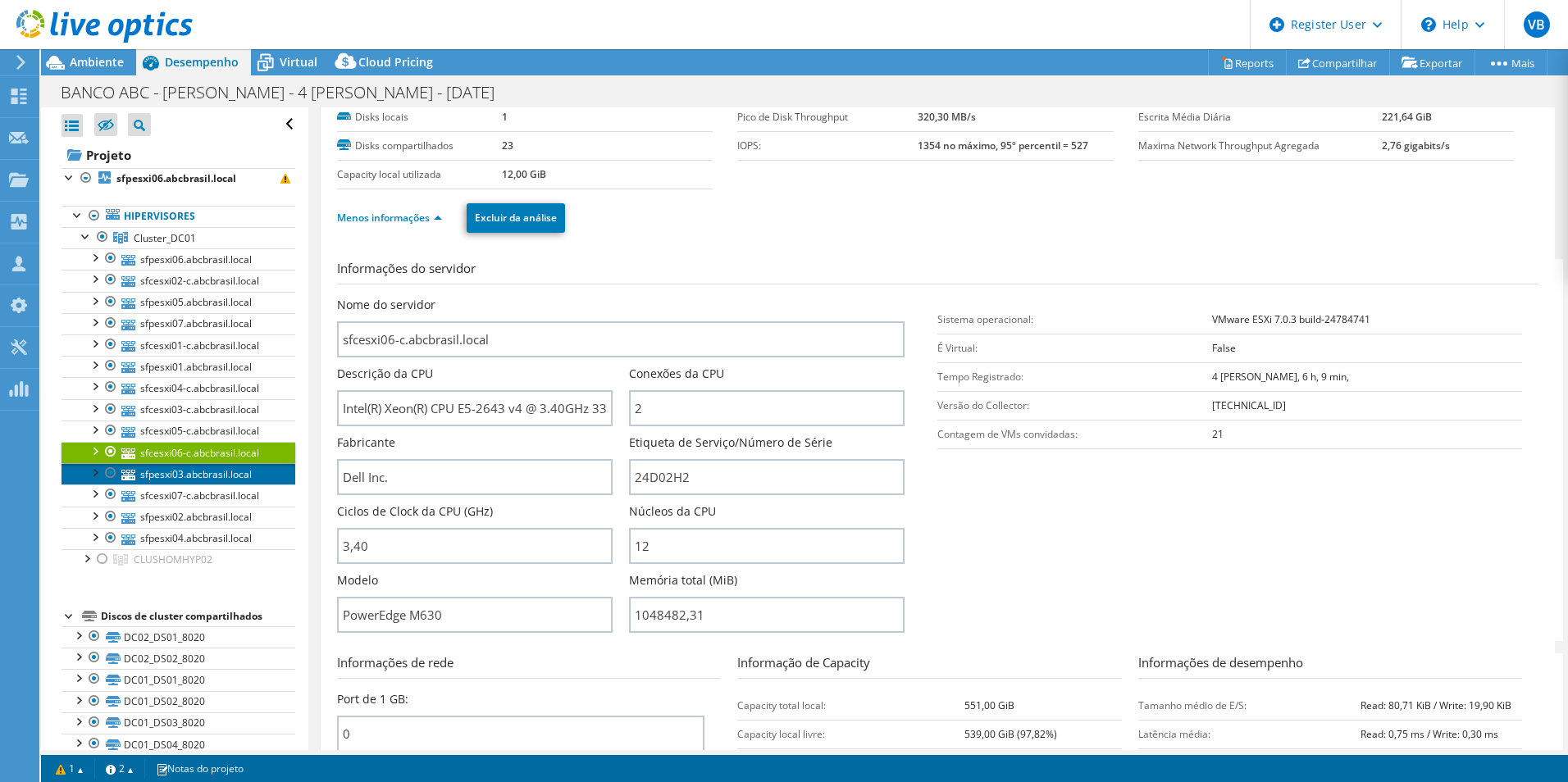
click at [239, 478] on link "sfpesxi03.abcbrasil.local" at bounding box center [178, 473] width 234 height 21
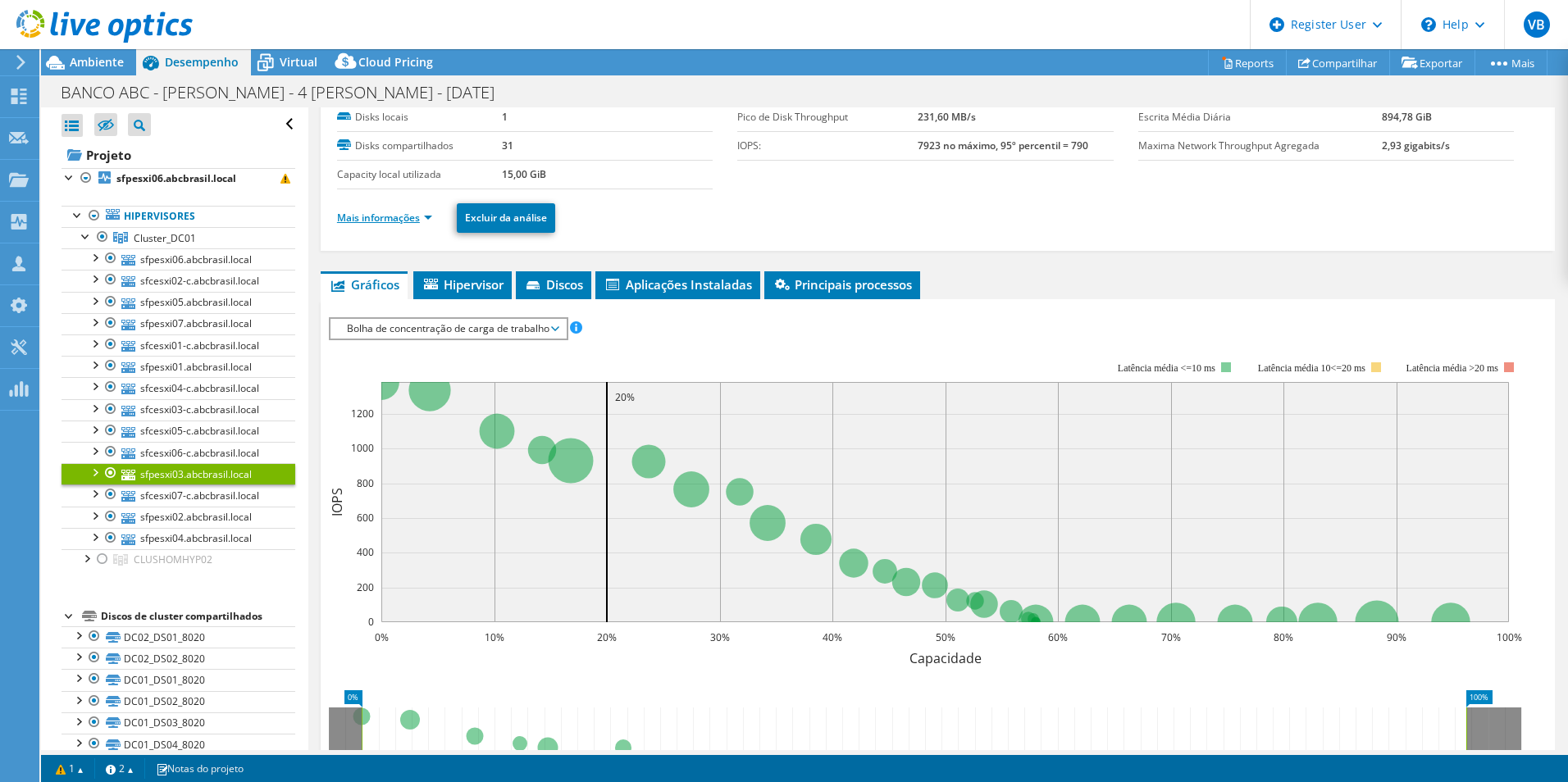
click at [426, 219] on link "Mais informações" at bounding box center [384, 217] width 95 height 14
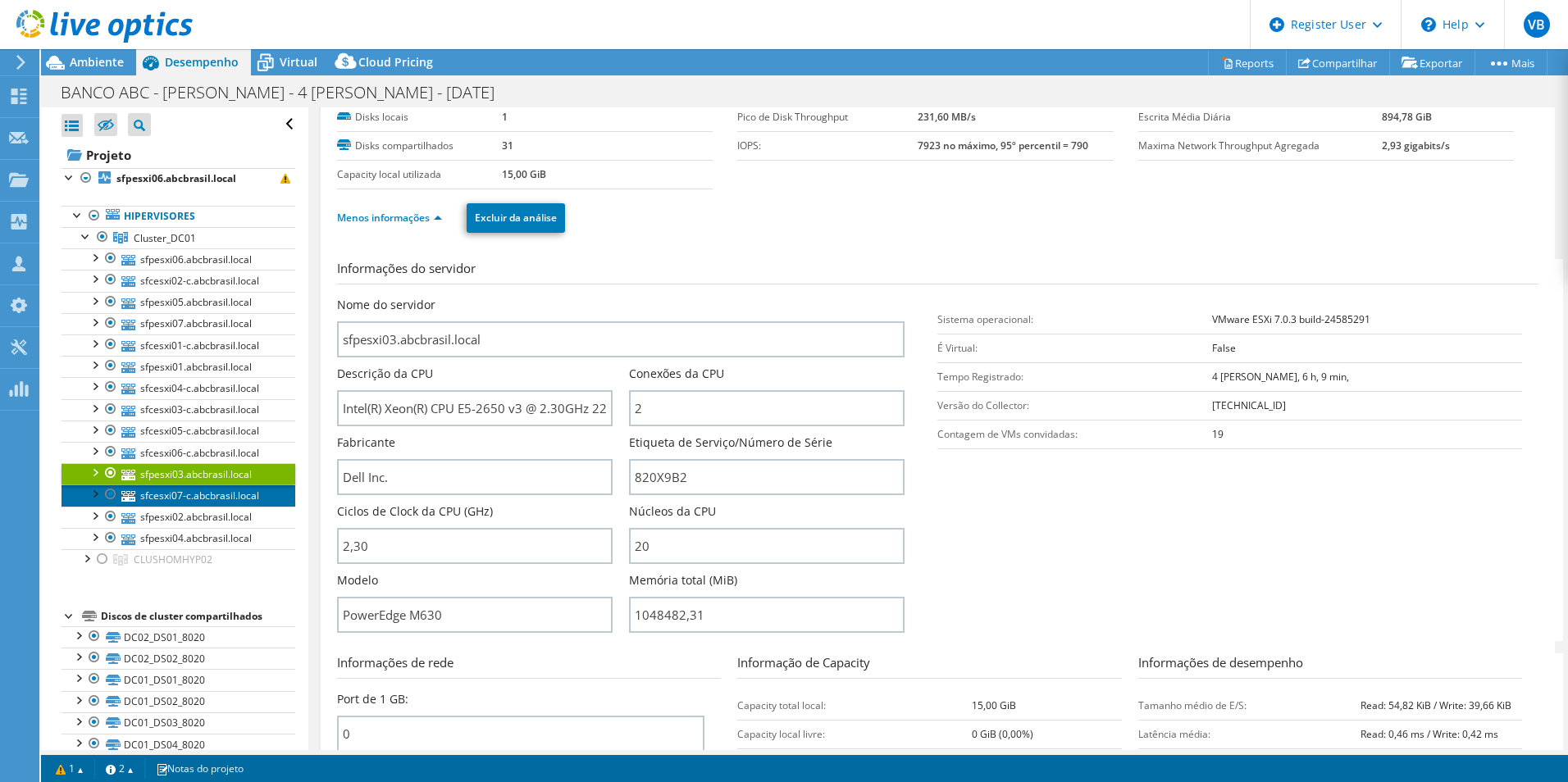
click at [209, 496] on link "sfcesxi07-c.abcbrasil.local" at bounding box center [178, 495] width 234 height 21
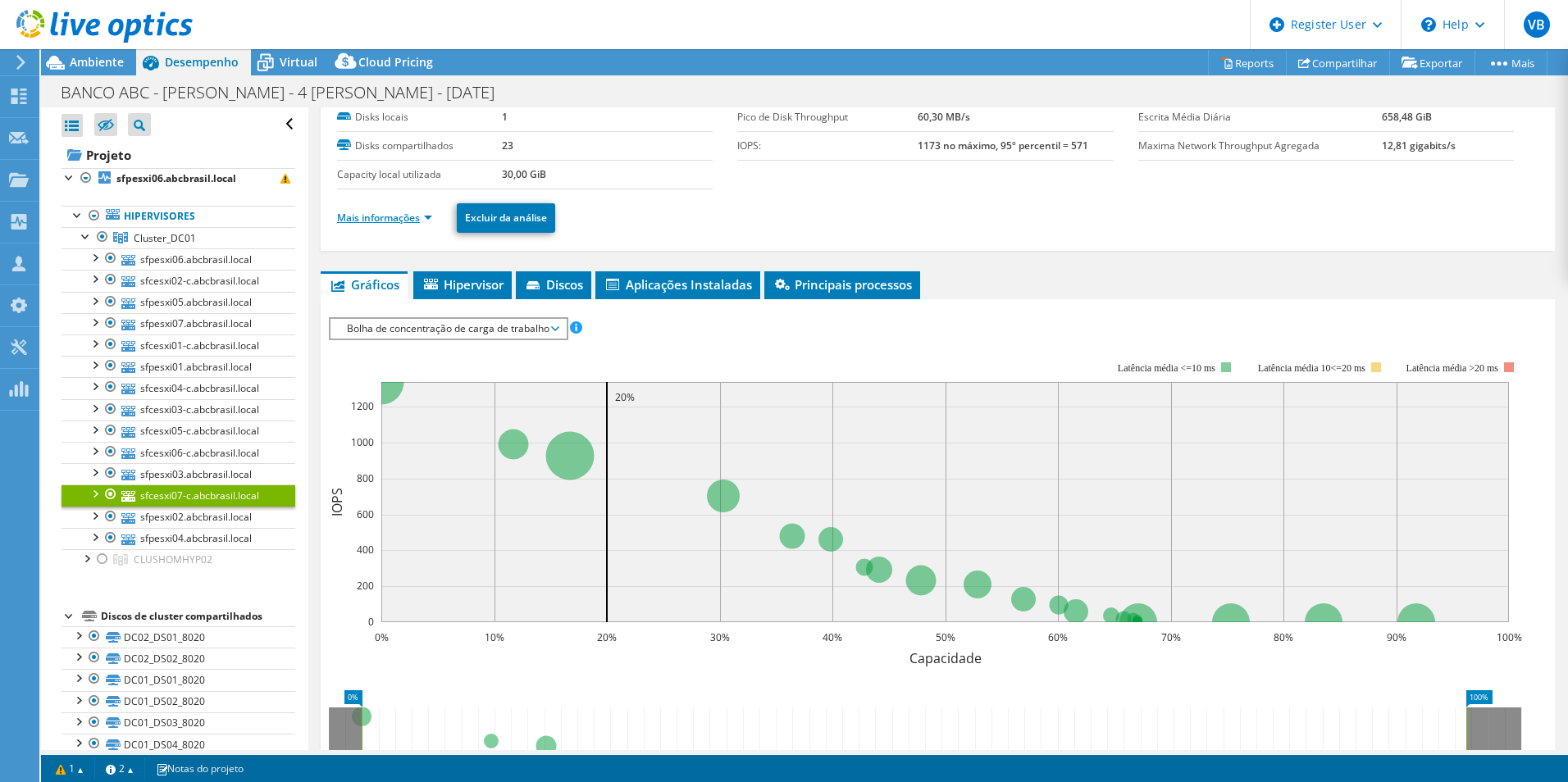
click at [423, 220] on link "Mais informações" at bounding box center [384, 217] width 95 height 14
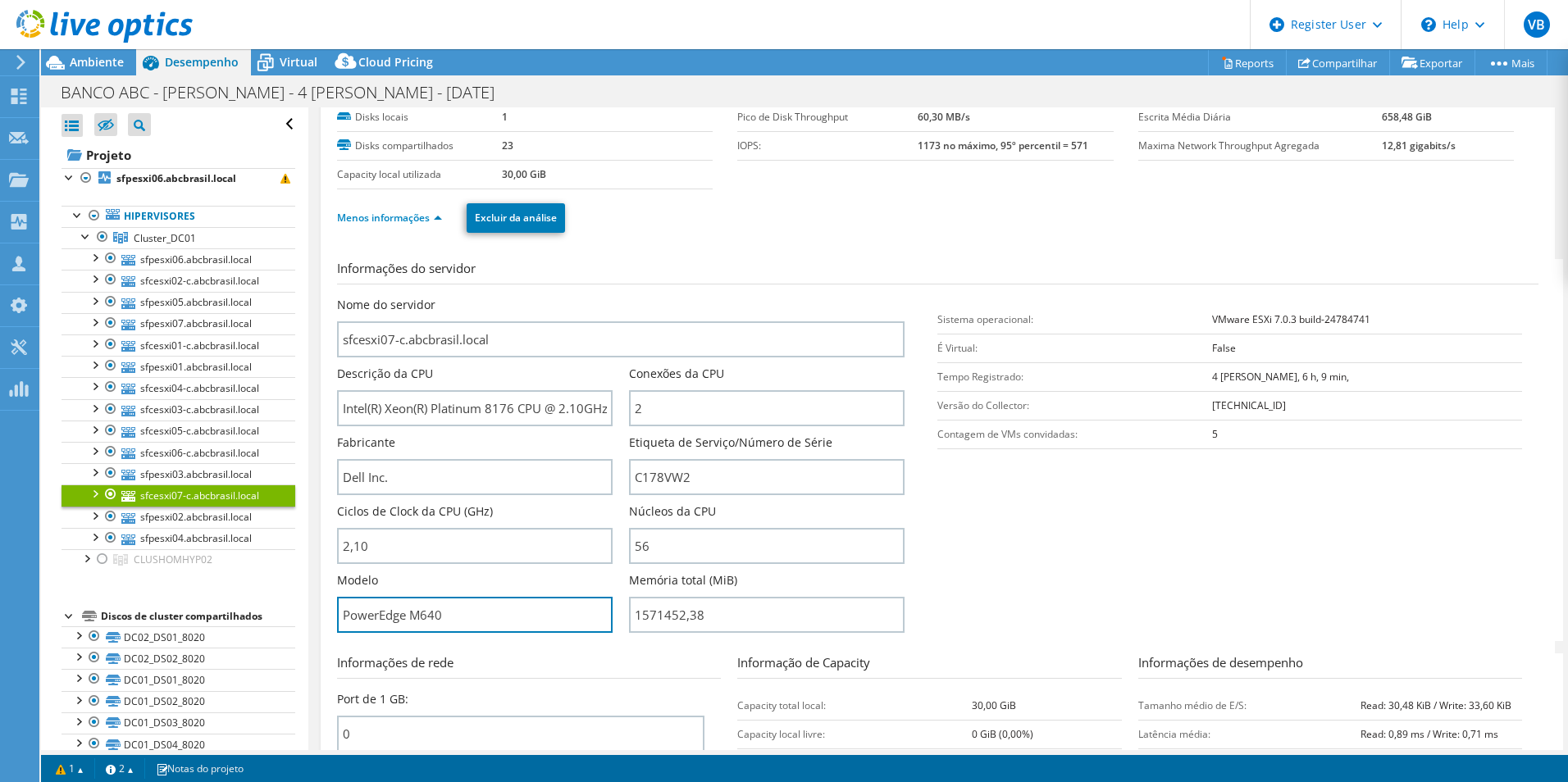
drag, startPoint x: 476, startPoint y: 615, endPoint x: 272, endPoint y: 601, distance: 204.5
click at [272, 601] on div "Abrir Todos Fechar Todos Ocultar nós excluídos Filtro de árvore do projeto" at bounding box center [805, 428] width 1527 height 643
click at [465, 621] on input "PowerEdge M640" at bounding box center [475, 615] width 276 height 36
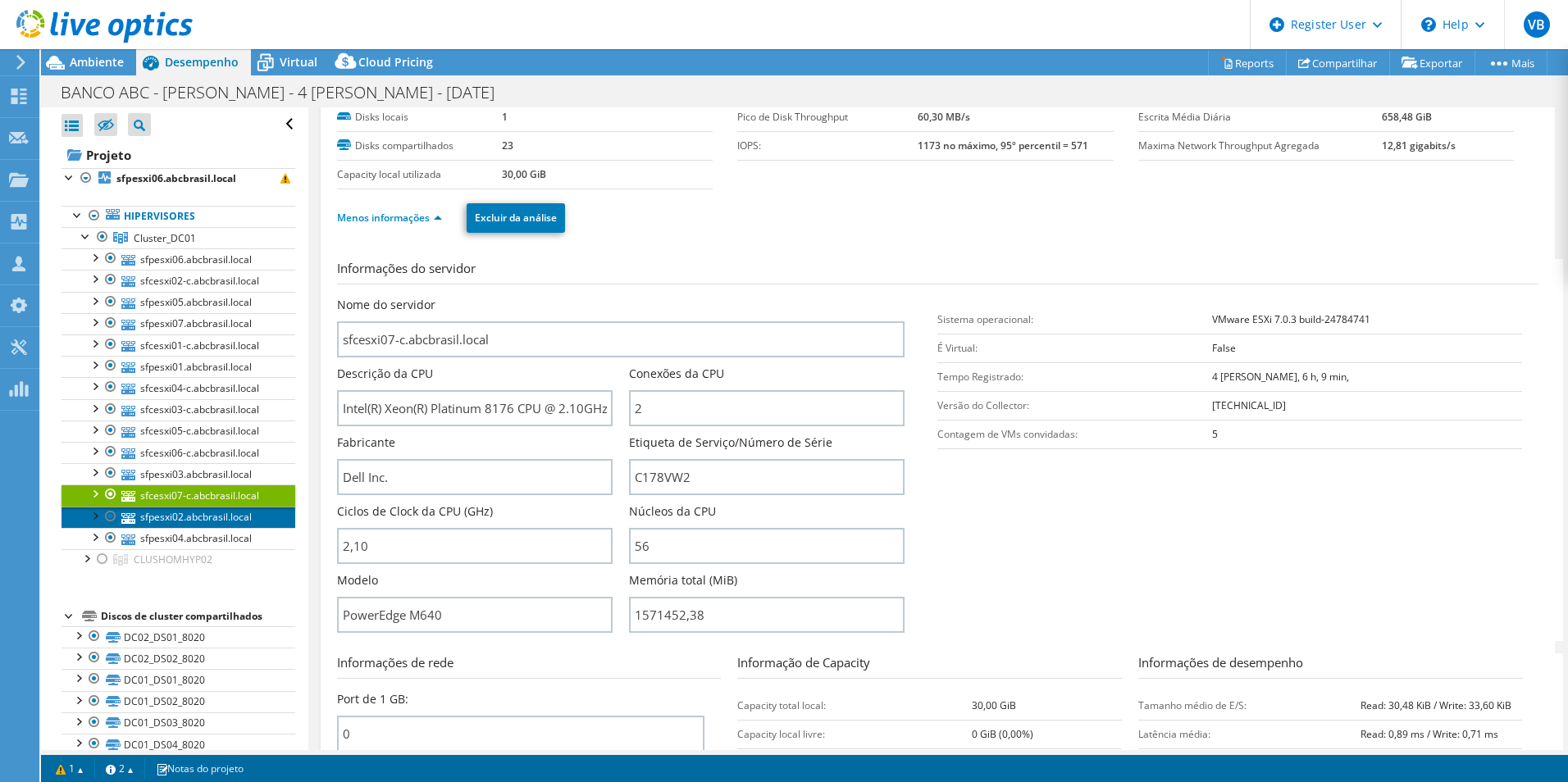
click at [190, 507] on link "sfpesxi02.abcbrasil.local" at bounding box center [178, 517] width 234 height 21
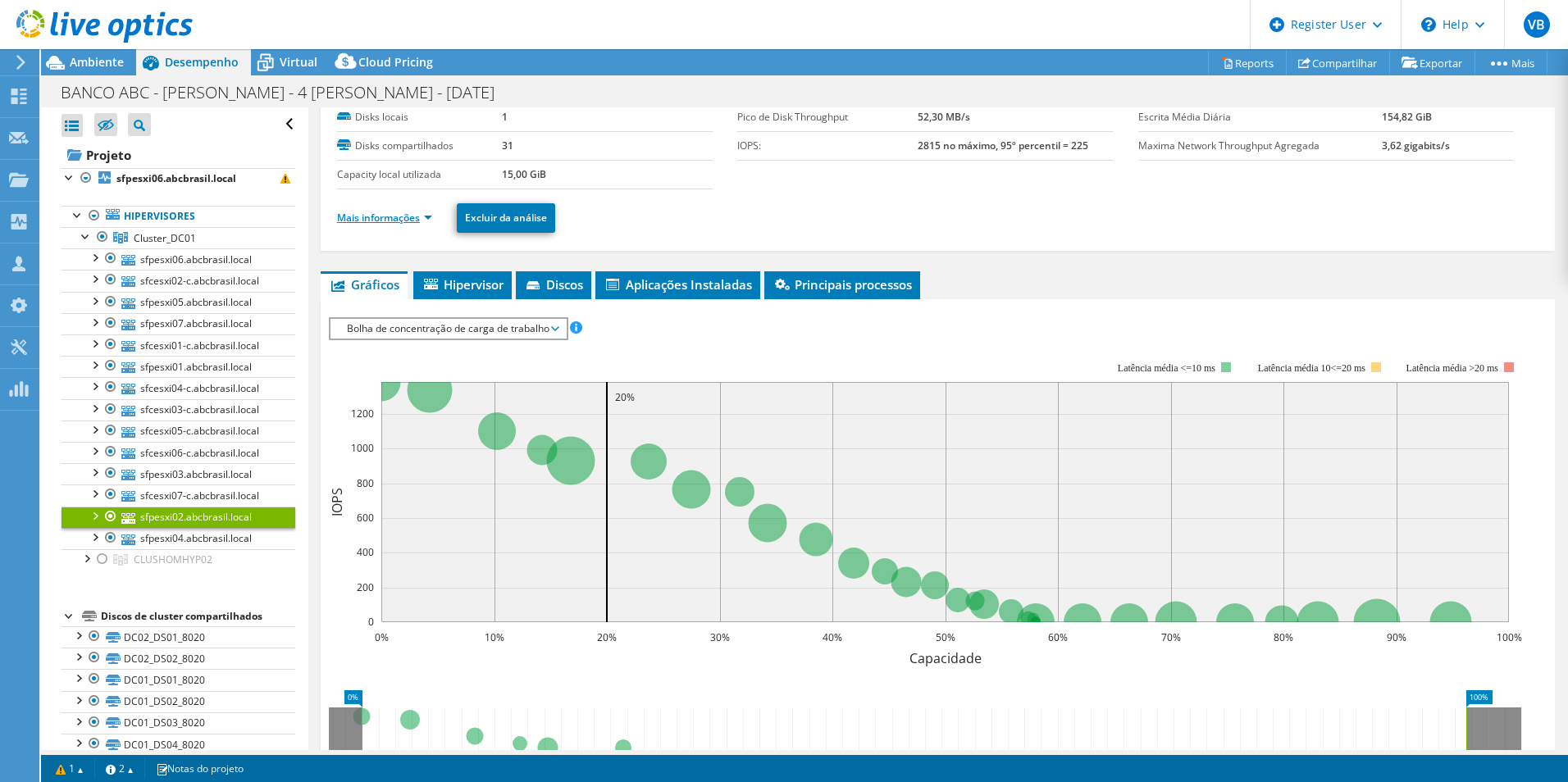
click at [415, 220] on link "Mais informações" at bounding box center [384, 217] width 95 height 14
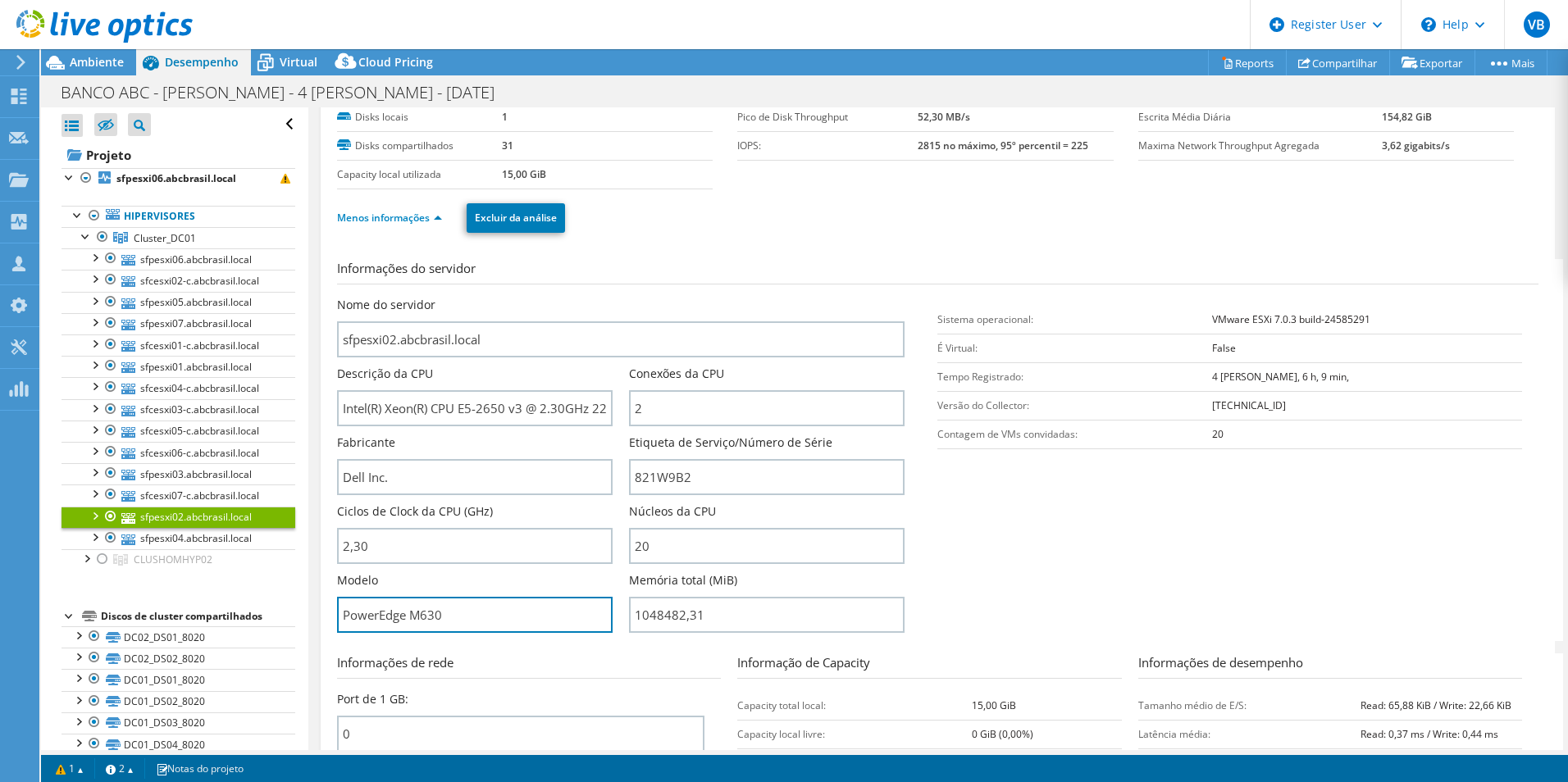
drag, startPoint x: 280, startPoint y: 598, endPoint x: 255, endPoint y: 598, distance: 25.0
click at [255, 598] on div "Abrir Todos Fechar Todos Ocultar nós excluídos Filtro de árvore do projeto" at bounding box center [805, 428] width 1527 height 643
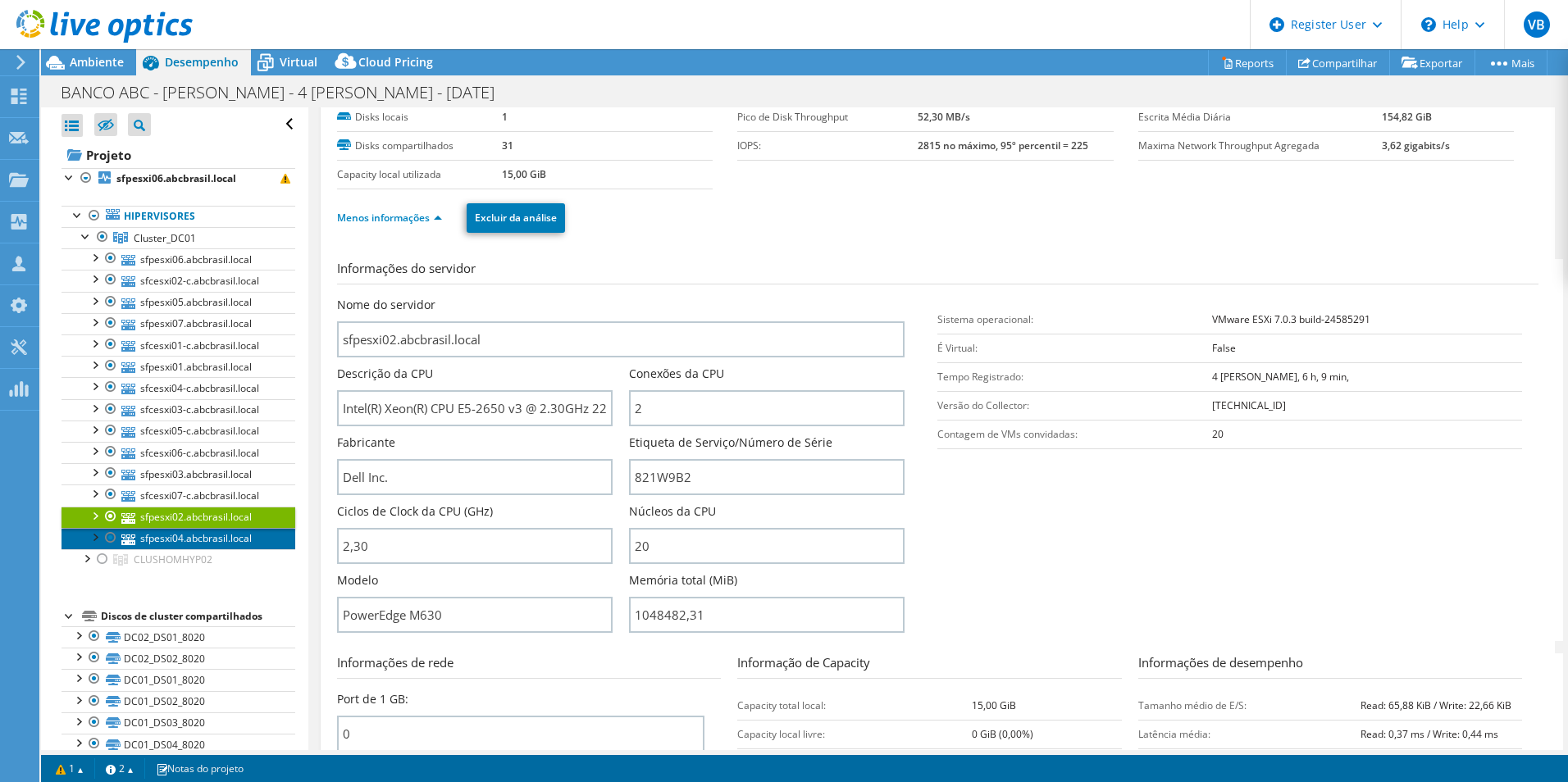
click at [230, 545] on link "sfpesxi04.abcbrasil.local" at bounding box center [178, 539] width 234 height 21
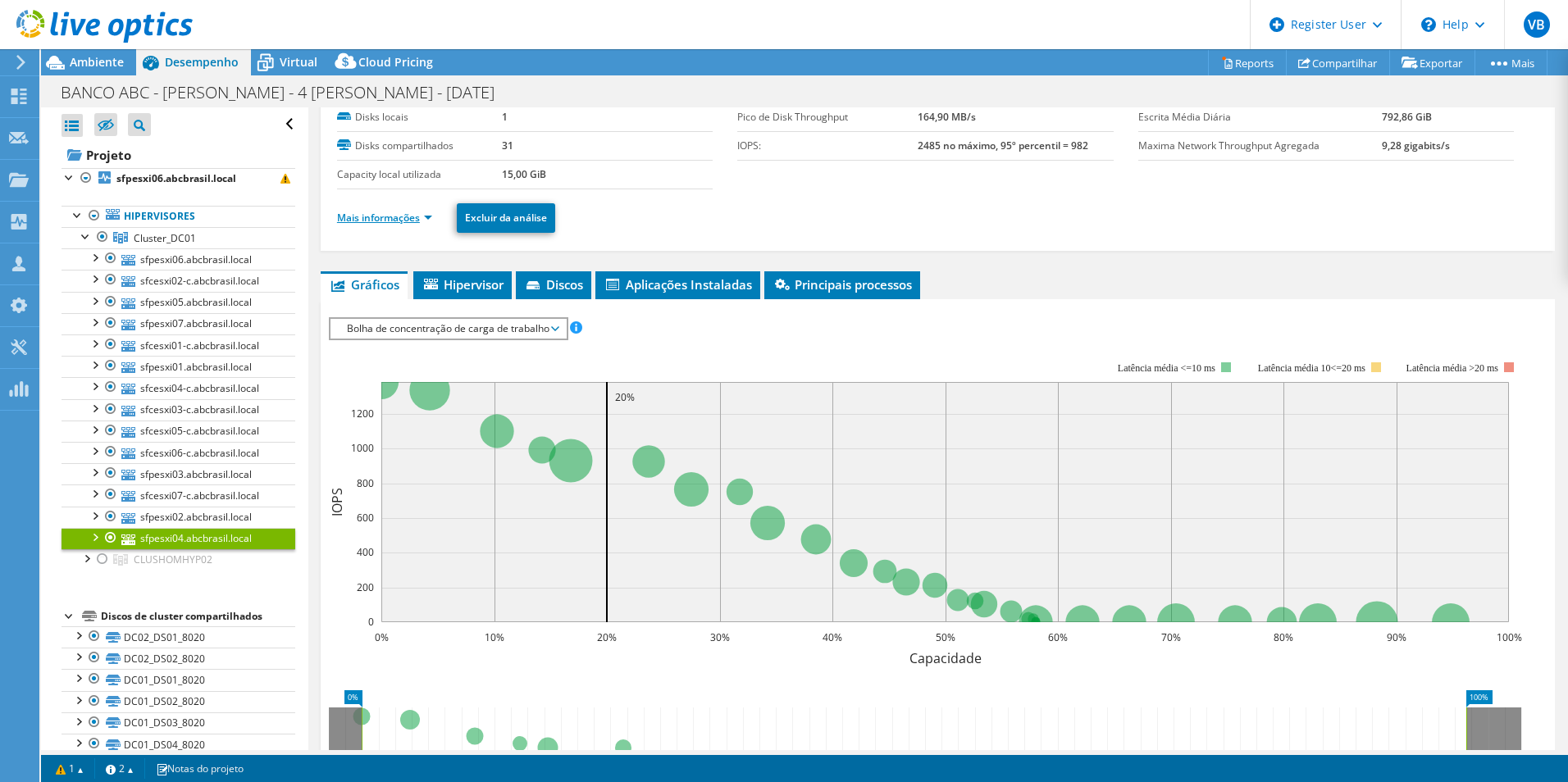
click at [407, 221] on link "Mais informações" at bounding box center [384, 217] width 95 height 14
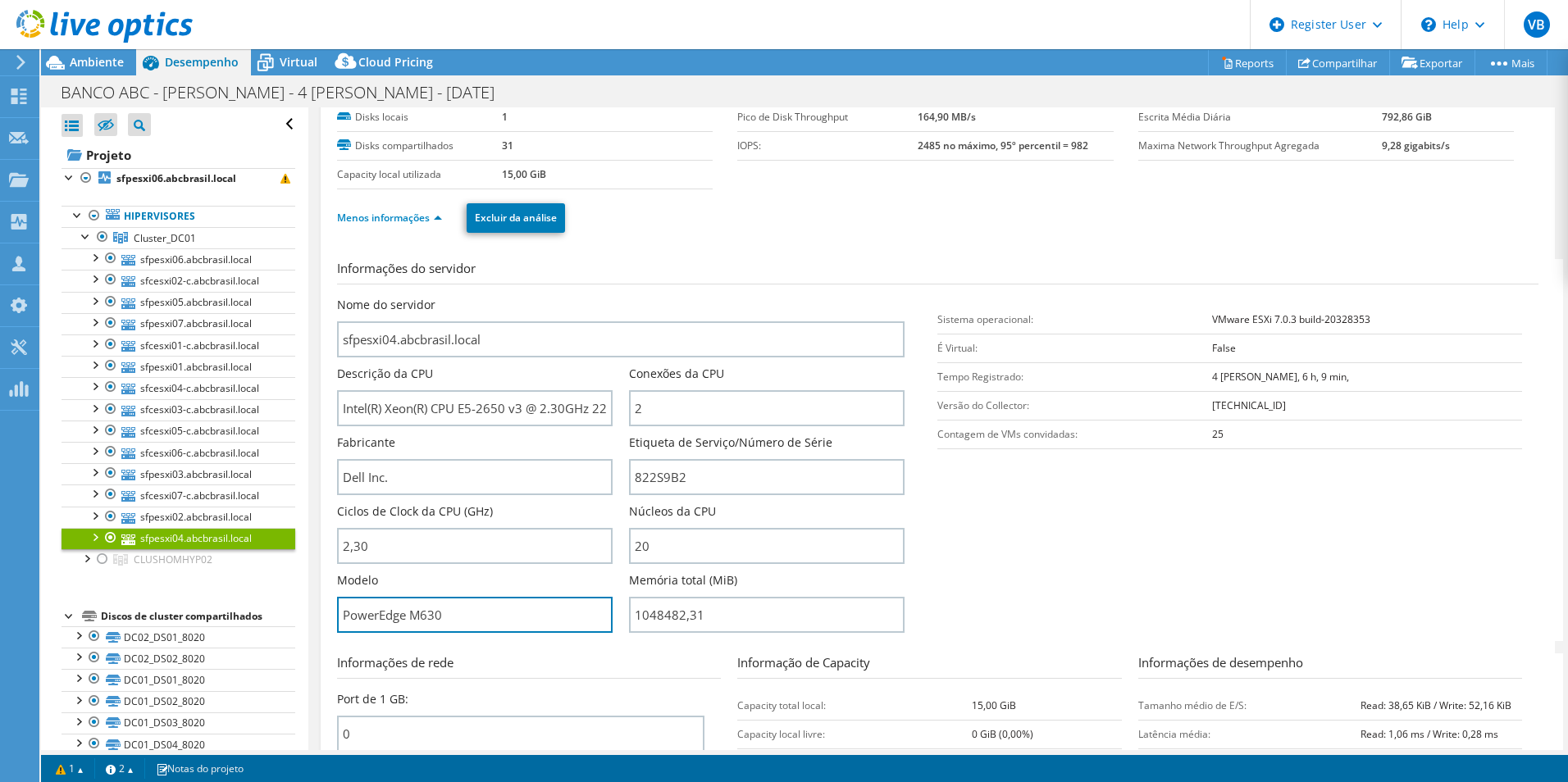
drag, startPoint x: 501, startPoint y: 620, endPoint x: 272, endPoint y: 587, distance: 231.4
click at [272, 587] on div "Abrir Todos Fechar Todos Ocultar nós excluídos Filtro de árvore do projeto" at bounding box center [805, 428] width 1527 height 643
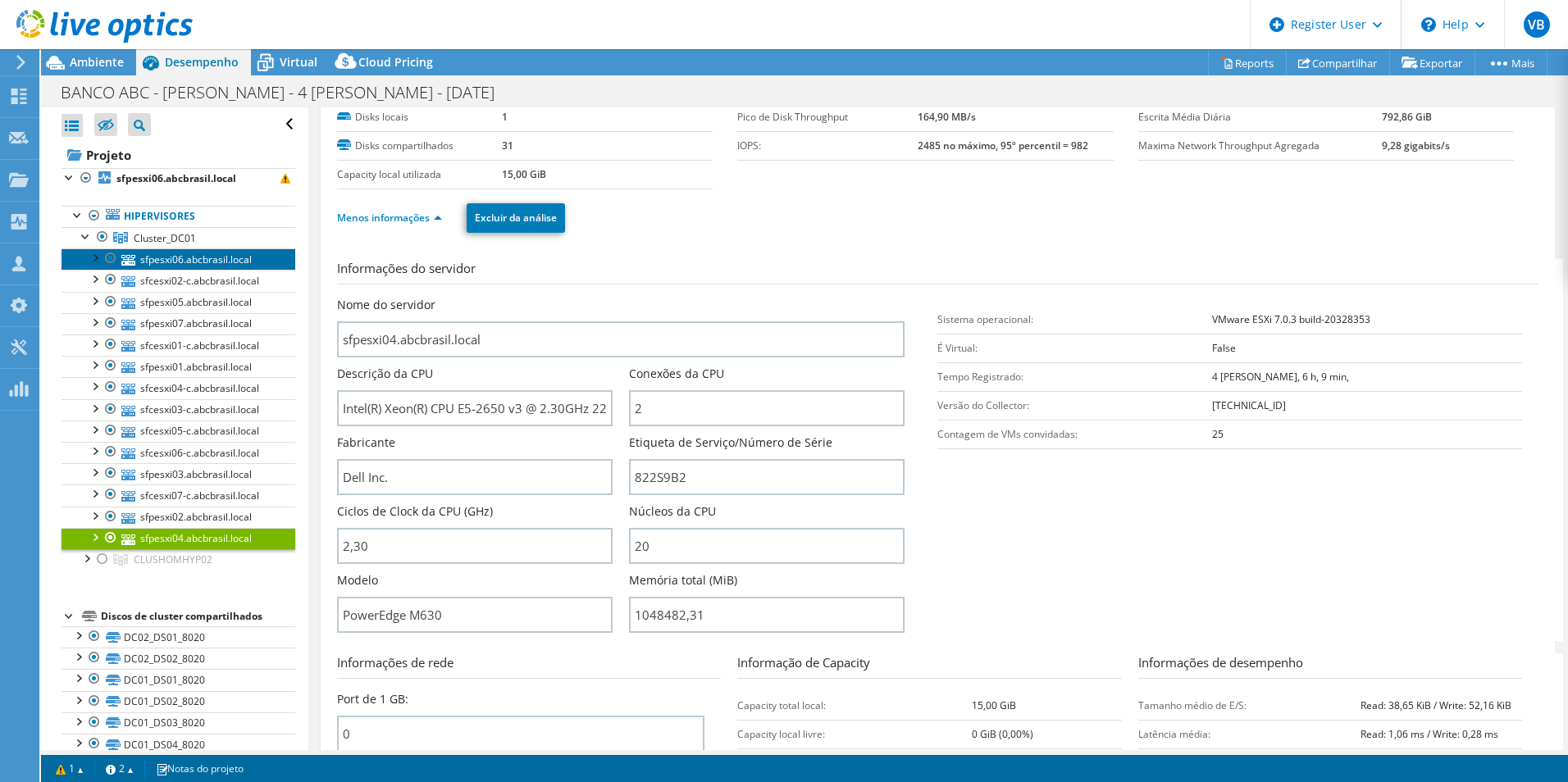
click at [182, 266] on link "sfpesxi06.abcbrasil.local" at bounding box center [178, 259] width 234 height 21
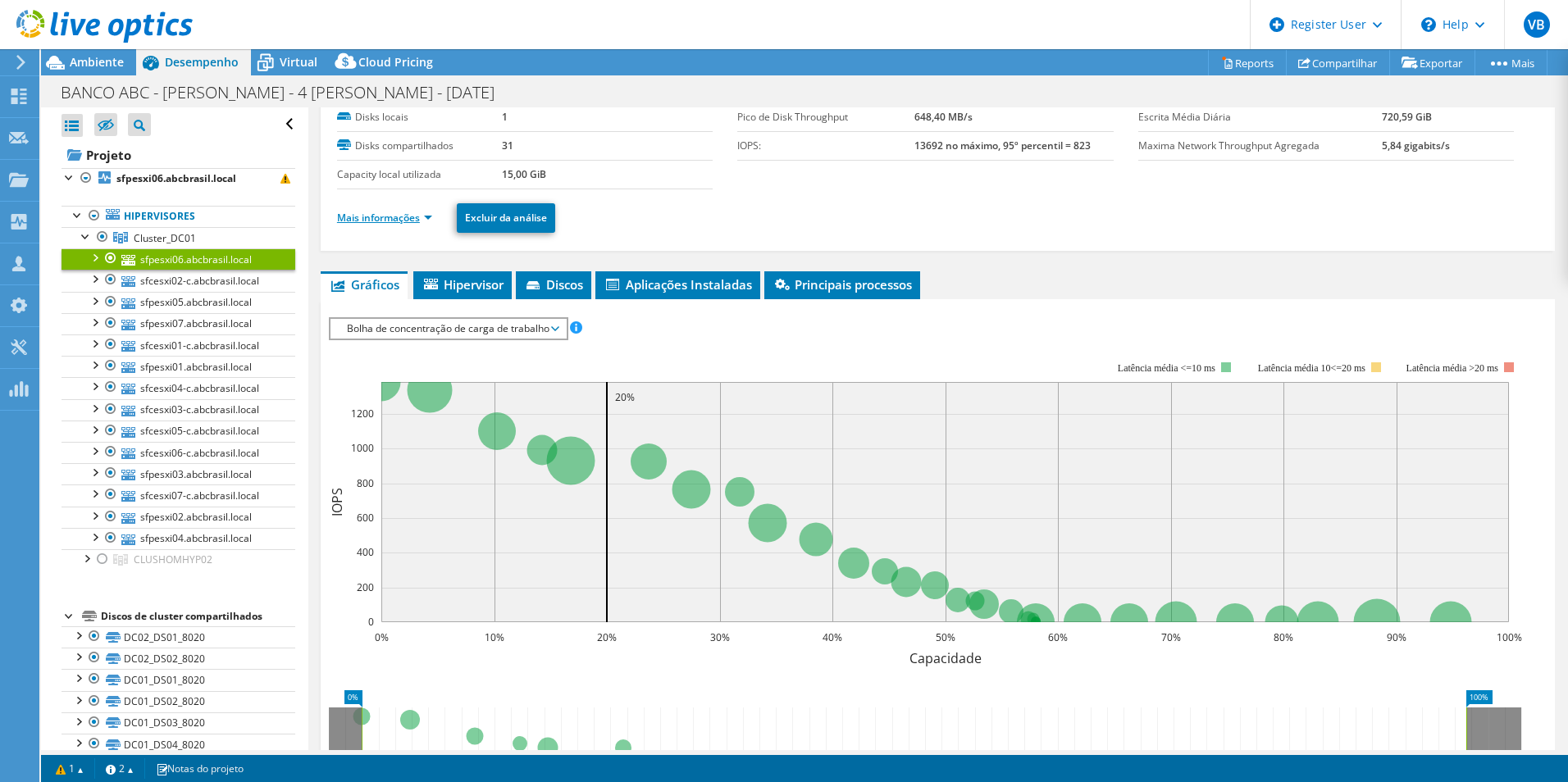
click at [406, 212] on link "Mais informações" at bounding box center [384, 217] width 95 height 14
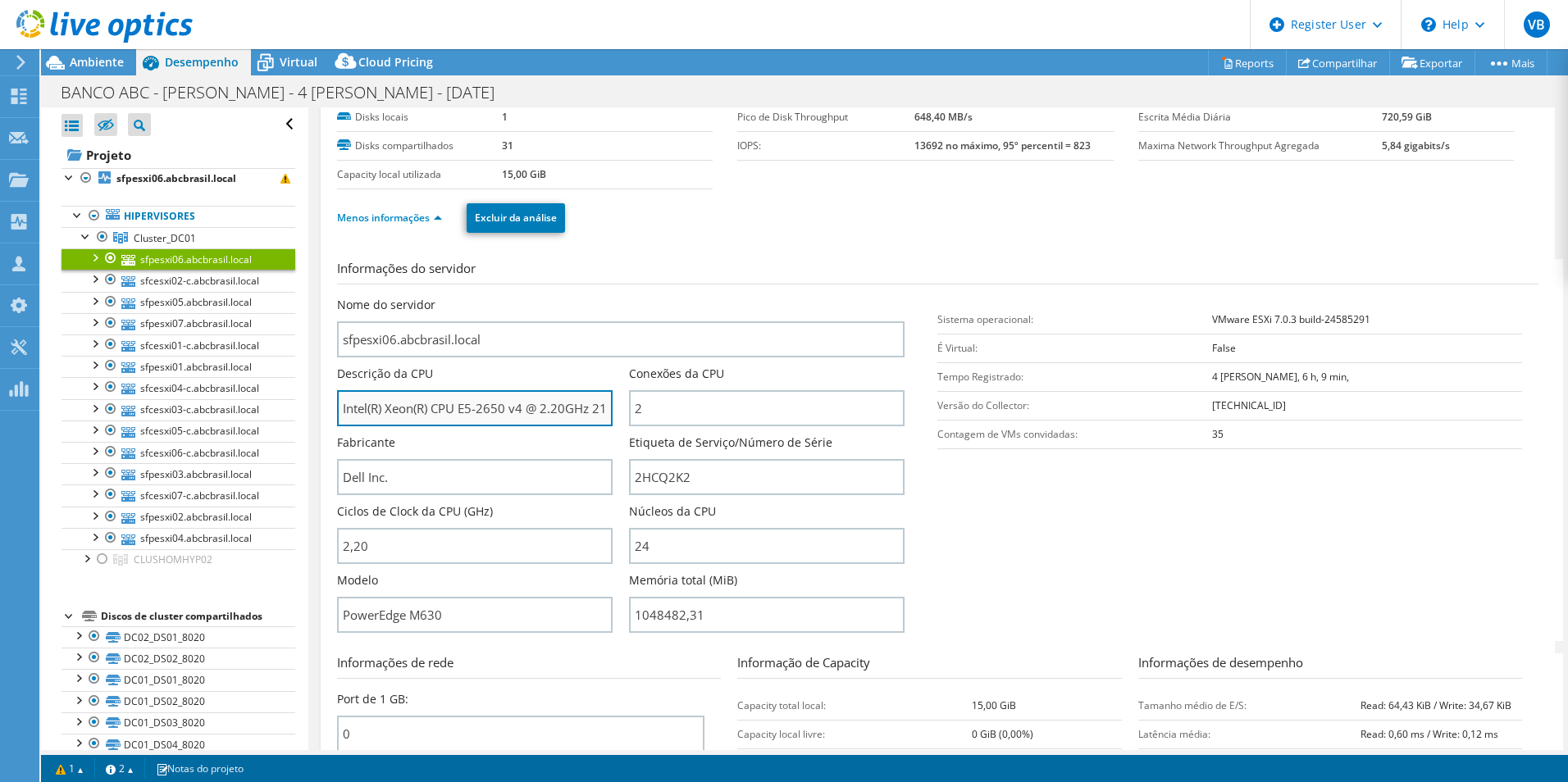
click at [543, 412] on input "Intel(R) Xeon(R) CPU E5-2650 v4 @ 2.20GHz 219 GHz" at bounding box center [475, 408] width 276 height 36
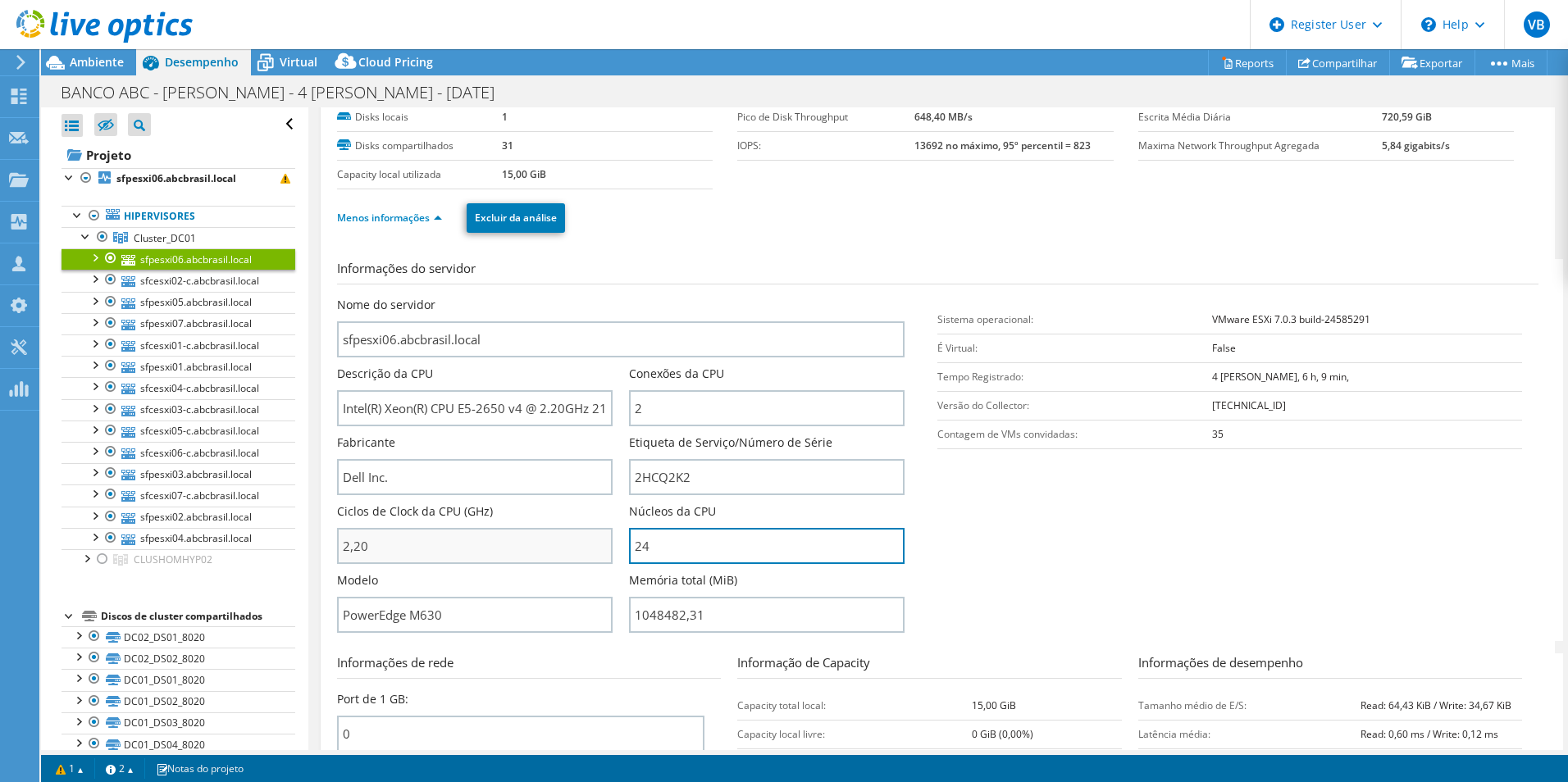
drag, startPoint x: 689, startPoint y: 548, endPoint x: 552, endPoint y: 544, distance: 137.1
click at [553, 297] on div "Nome do servidor sfpesxi06.abcbrasil.local Descrição da CPU Intel(R) Xeon(R) CP…" at bounding box center [629, 297] width 585 height 0
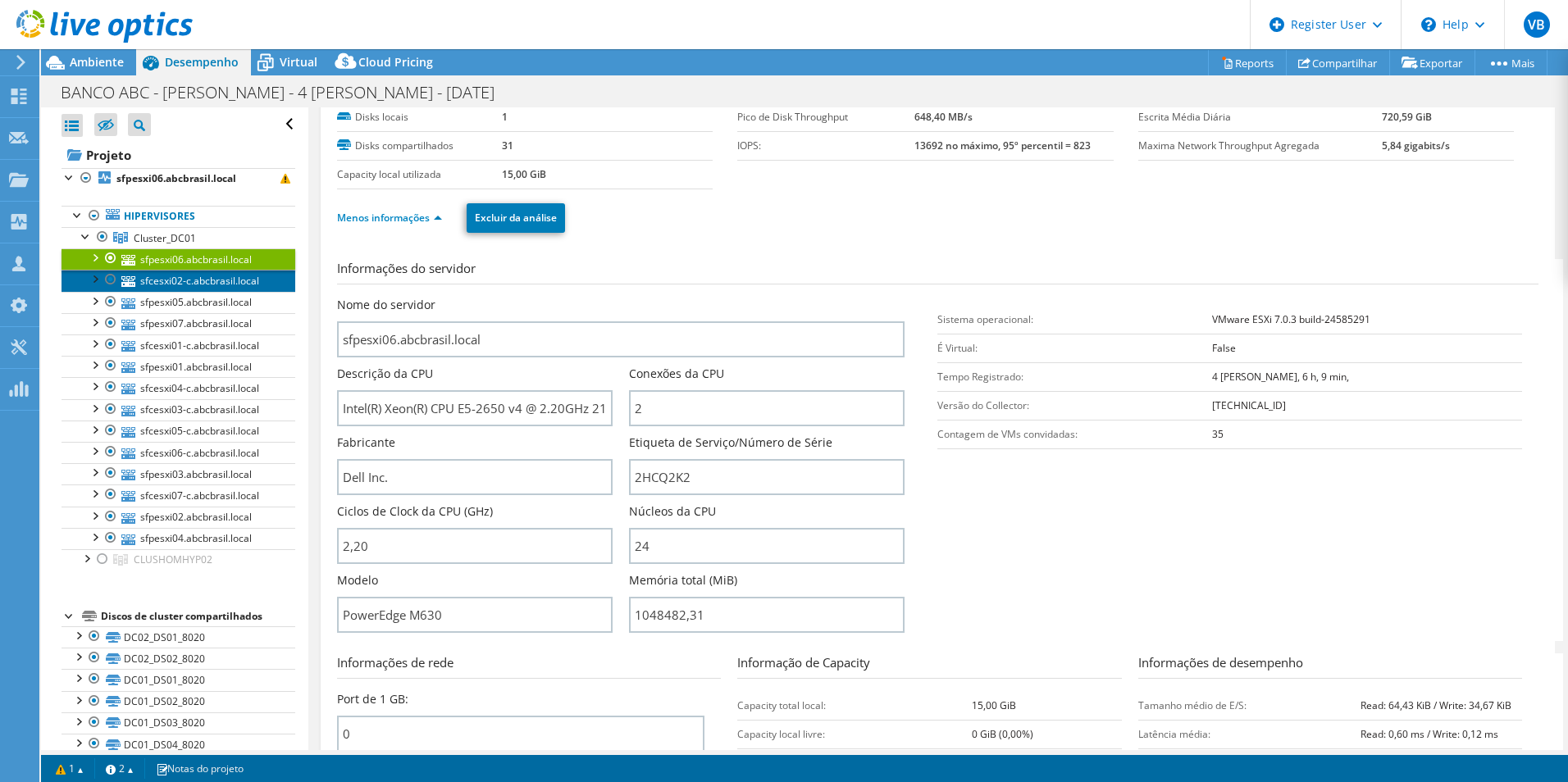
click at [193, 271] on link "sfcesxi02-c.abcbrasil.local" at bounding box center [178, 280] width 234 height 21
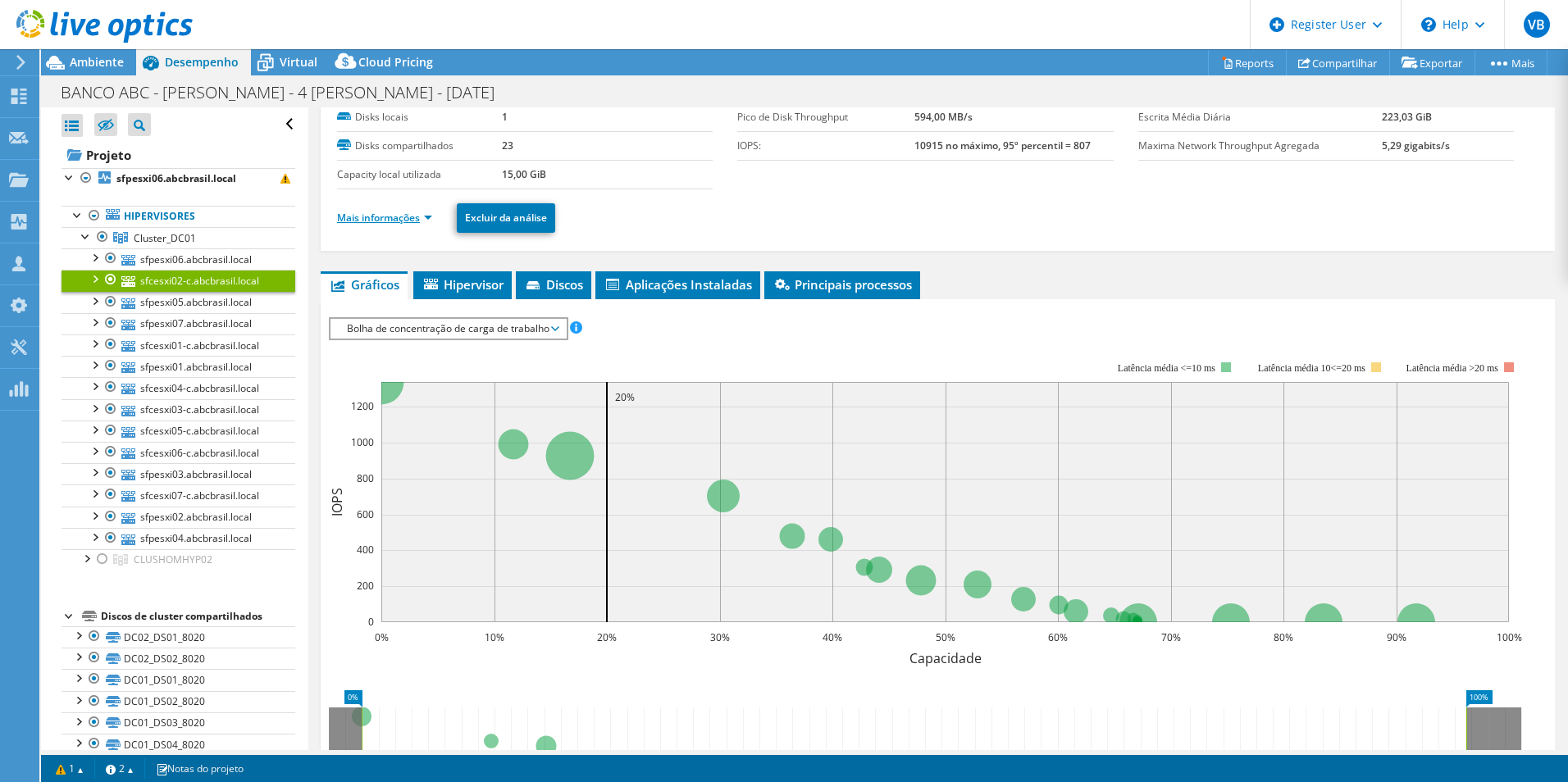
click at [418, 216] on link "Mais informações" at bounding box center [384, 217] width 95 height 14
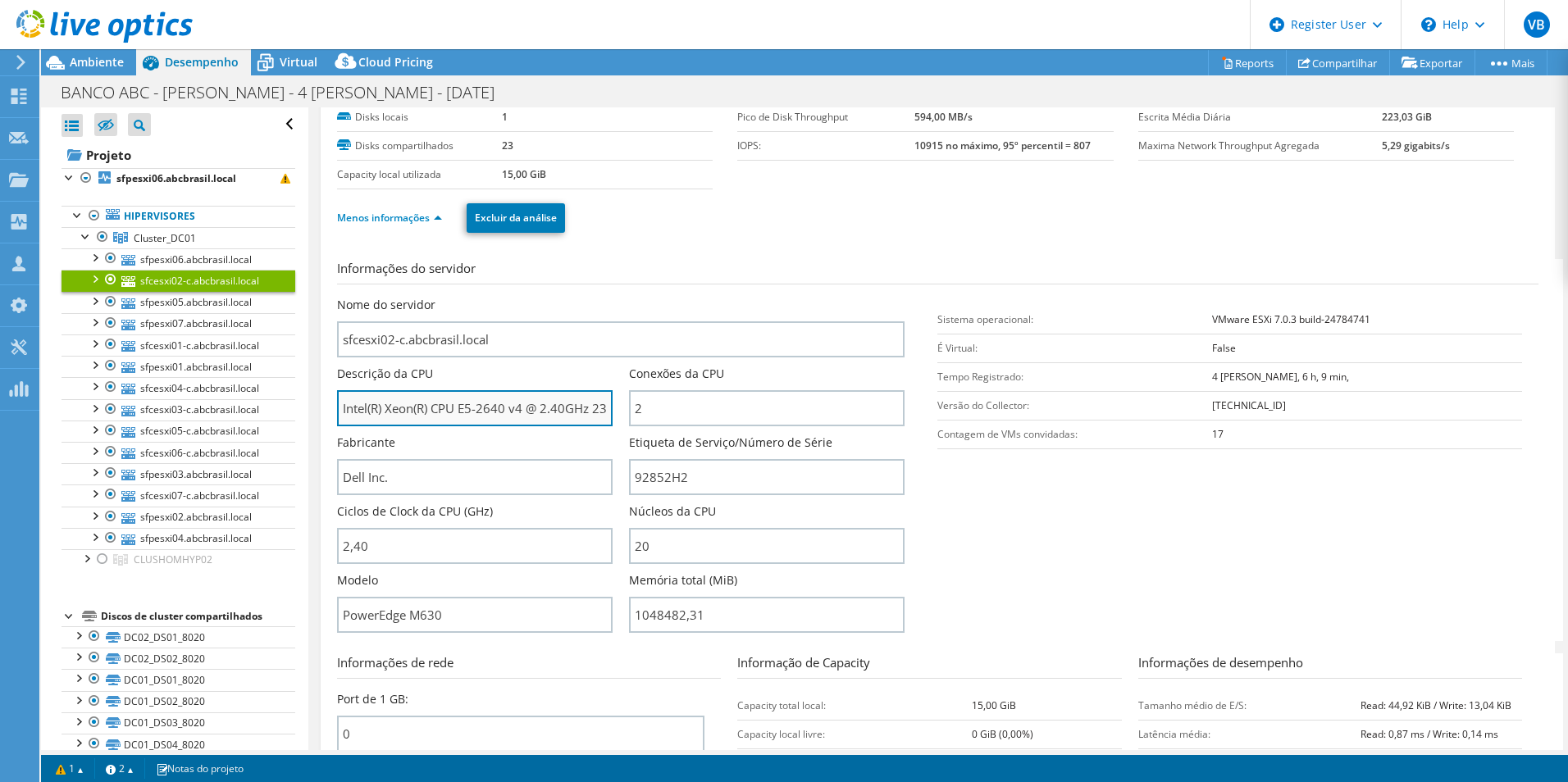
click at [494, 407] on input "Intel(R) Xeon(R) CPU E5-2640 v4 @ 2.40GHz 239 GHz" at bounding box center [475, 408] width 276 height 36
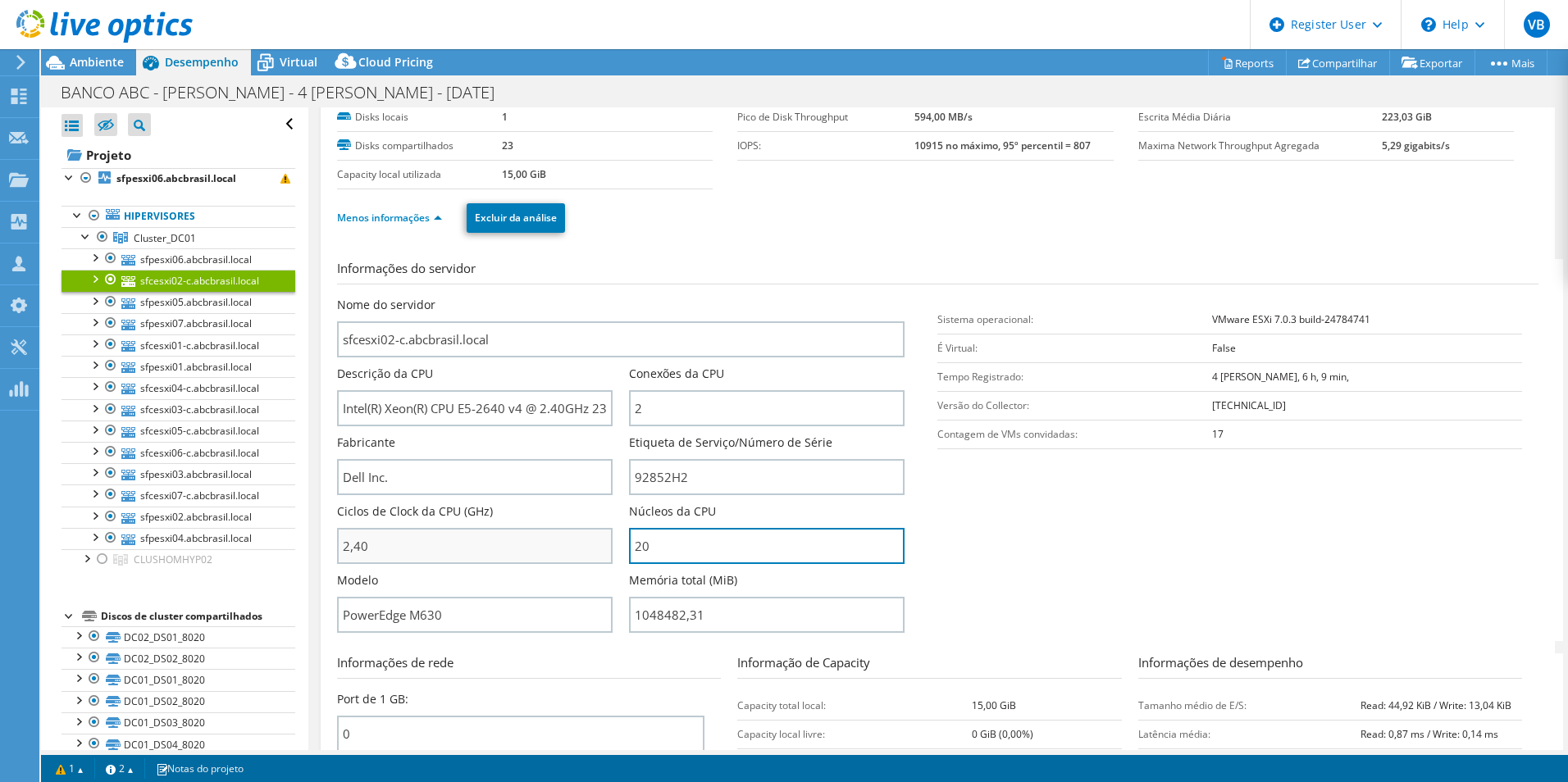
drag, startPoint x: 663, startPoint y: 549, endPoint x: 500, endPoint y: 538, distance: 163.4
click at [500, 297] on div "Nome do servidor sfcesxi02-c.abcbrasil.local Descrição da CPU Intel(R) Xeon(R) …" at bounding box center [629, 297] width 585 height 0
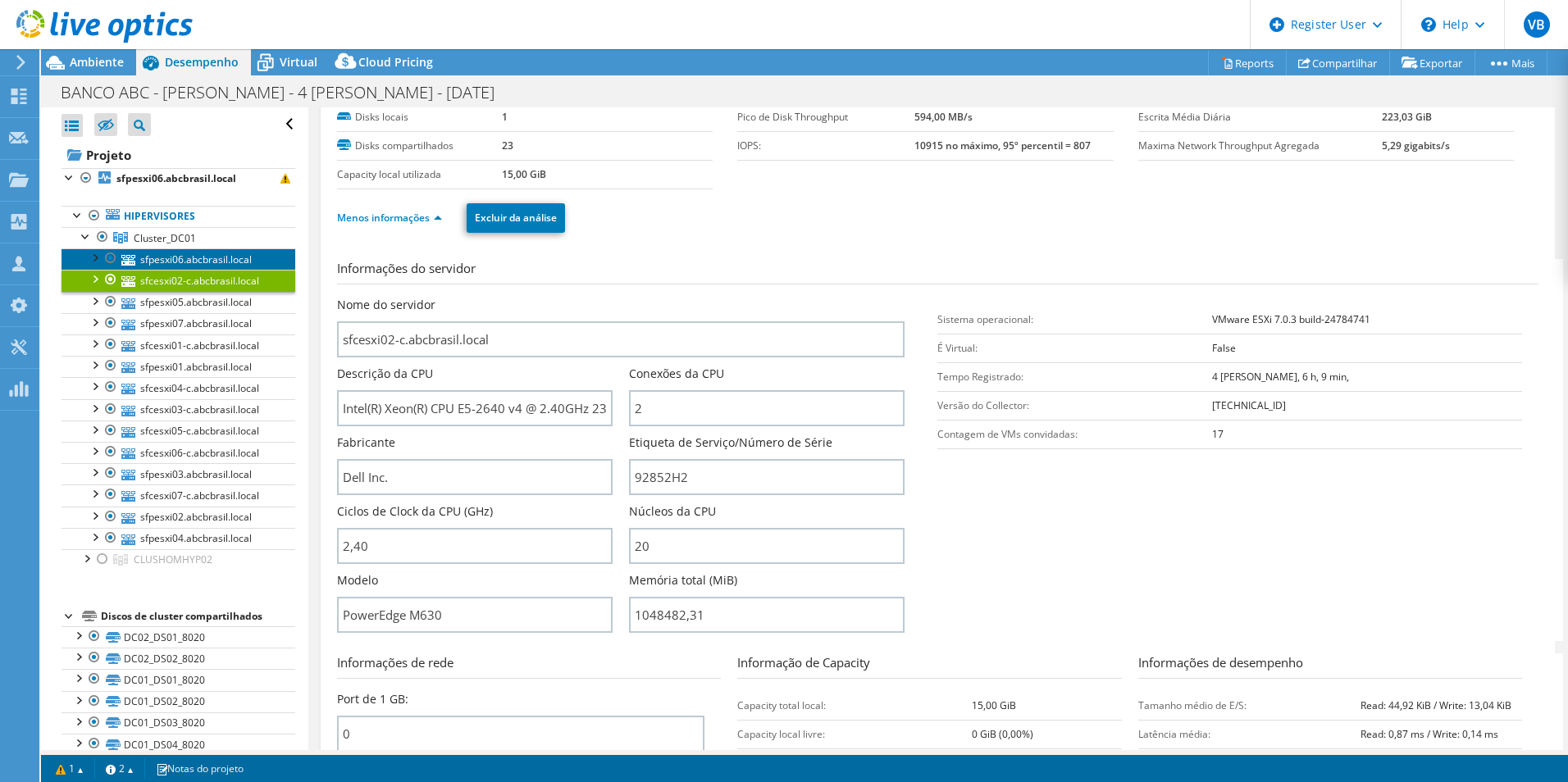
click at [189, 252] on link "sfpesxi06.abcbrasil.local" at bounding box center [178, 259] width 234 height 21
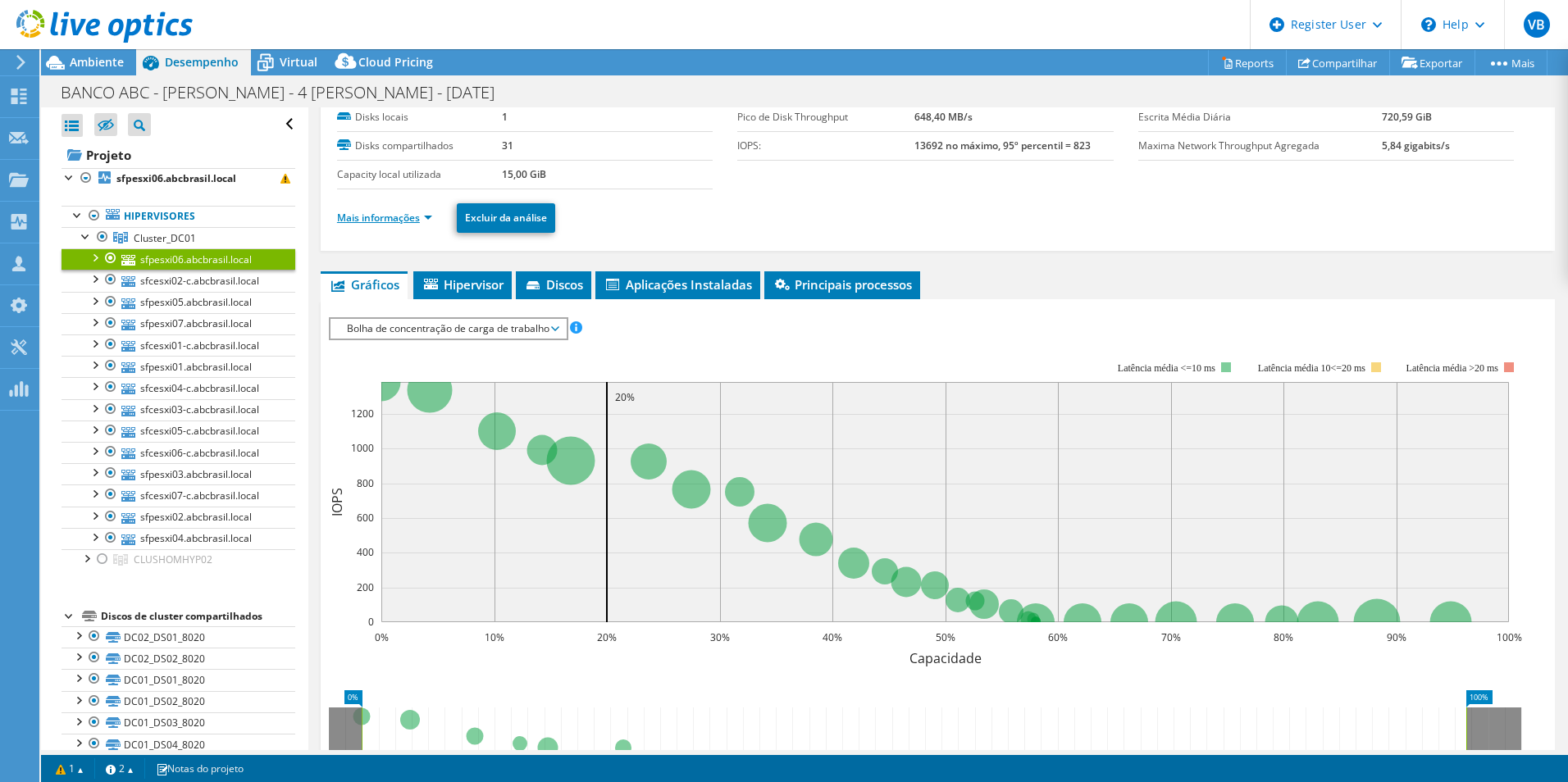
click at [365, 215] on link "Mais informações" at bounding box center [384, 217] width 95 height 14
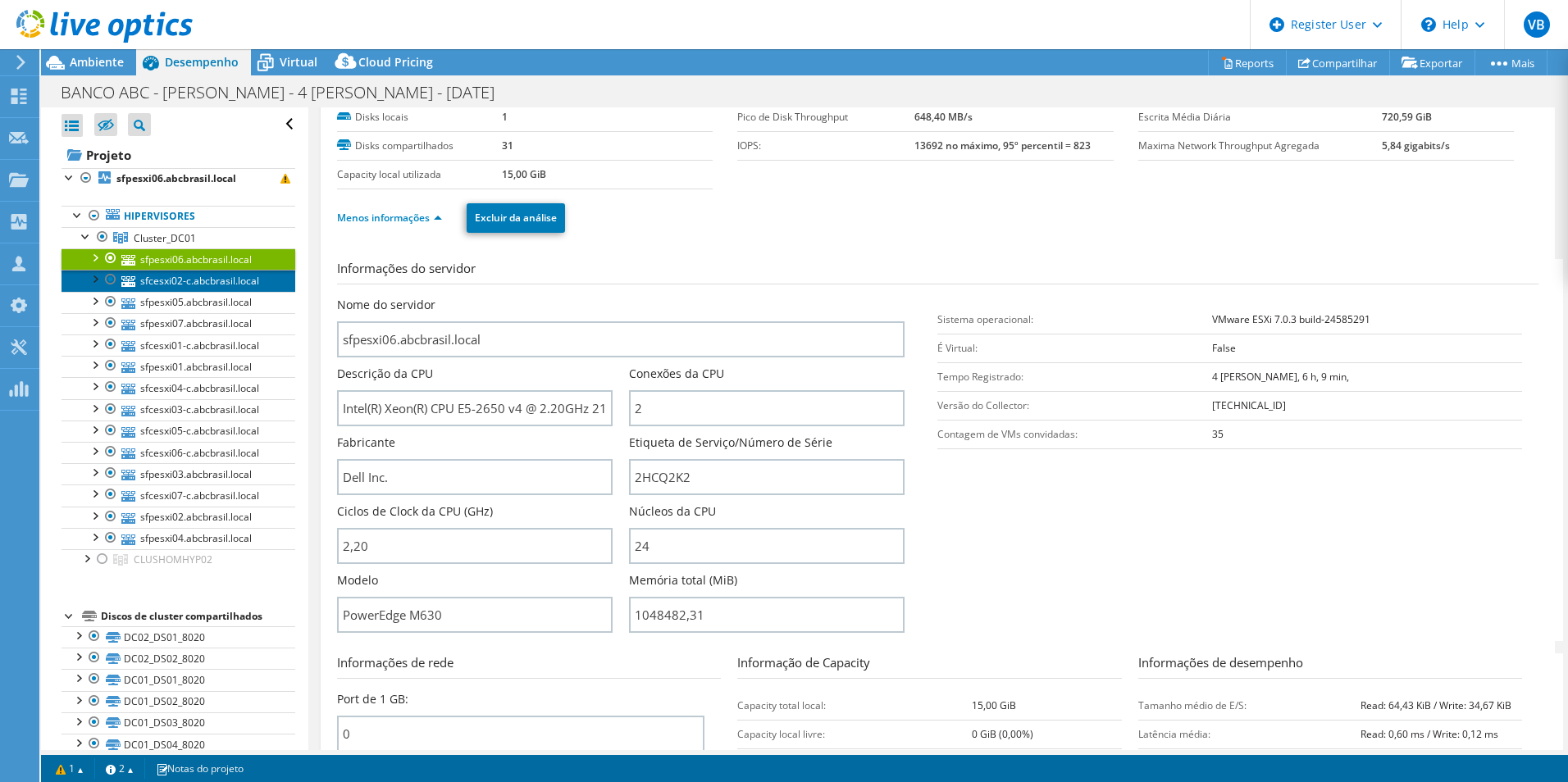
click at [246, 280] on link "sfcesxi02-c.abcbrasil.local" at bounding box center [178, 280] width 234 height 21
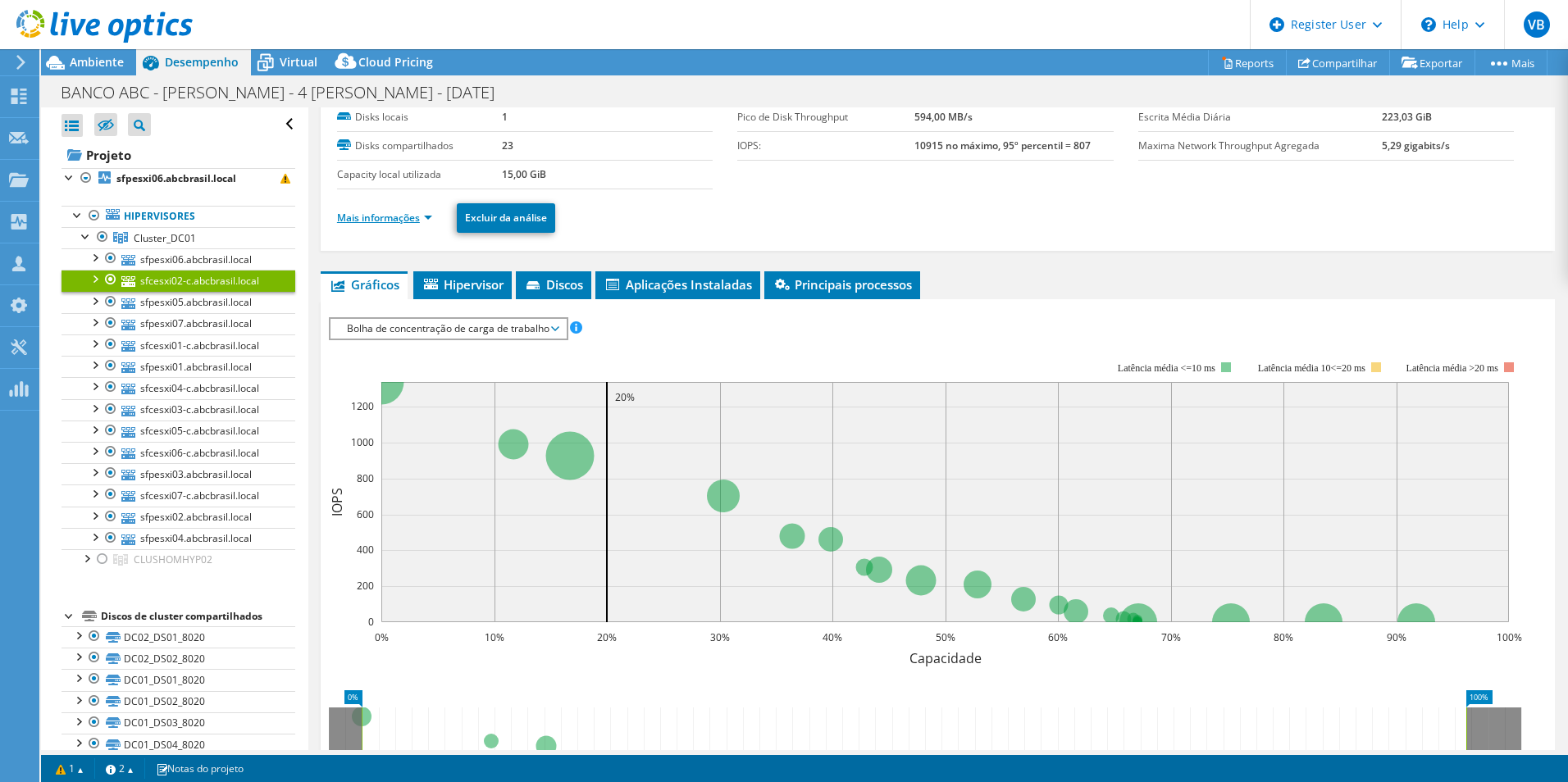
click at [404, 212] on link "Mais informações" at bounding box center [384, 217] width 95 height 14
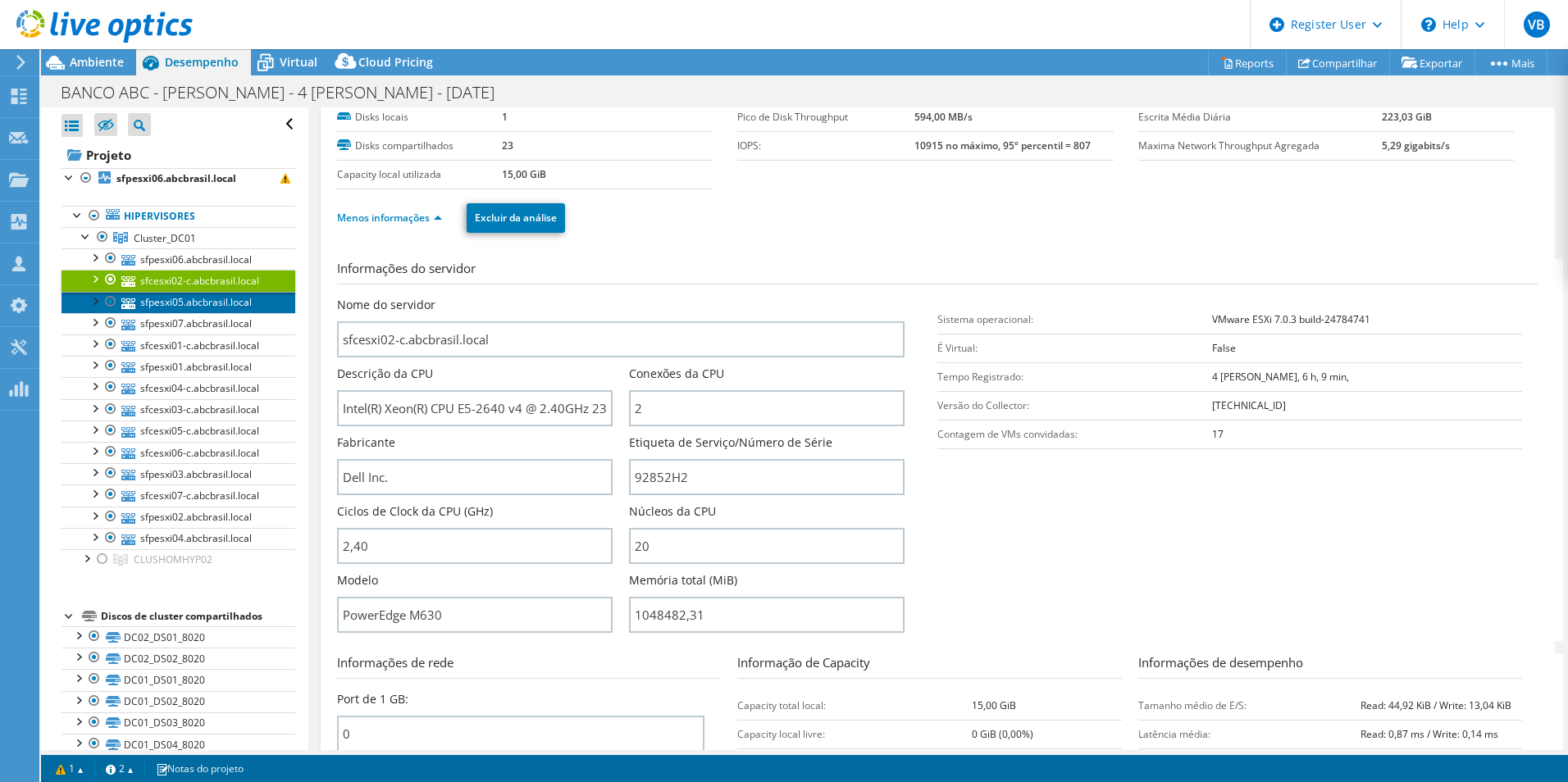
click at [184, 308] on link "sfpesxi05.abcbrasil.local" at bounding box center [178, 303] width 234 height 21
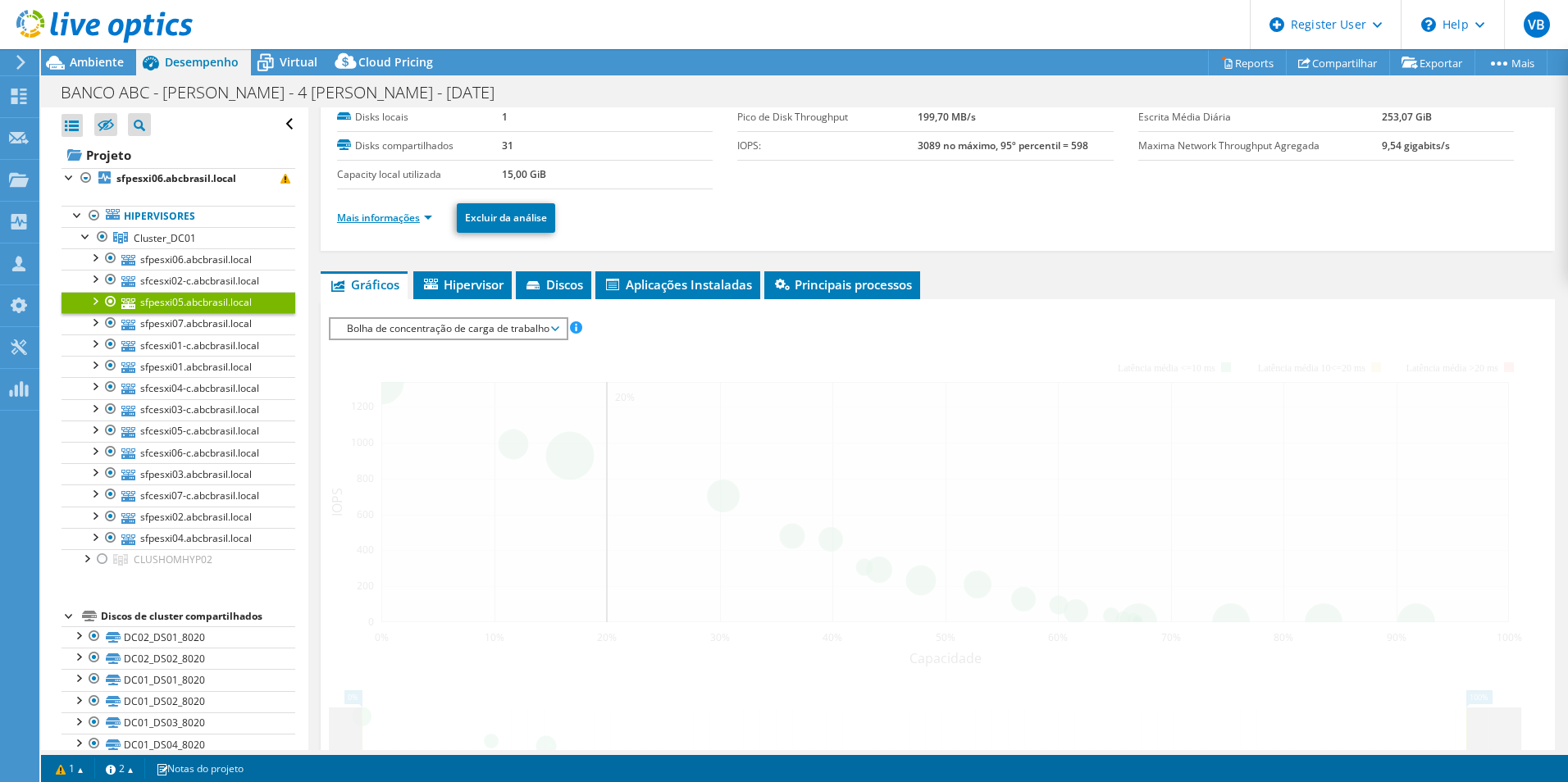
click at [411, 219] on link "Mais informações" at bounding box center [384, 217] width 95 height 14
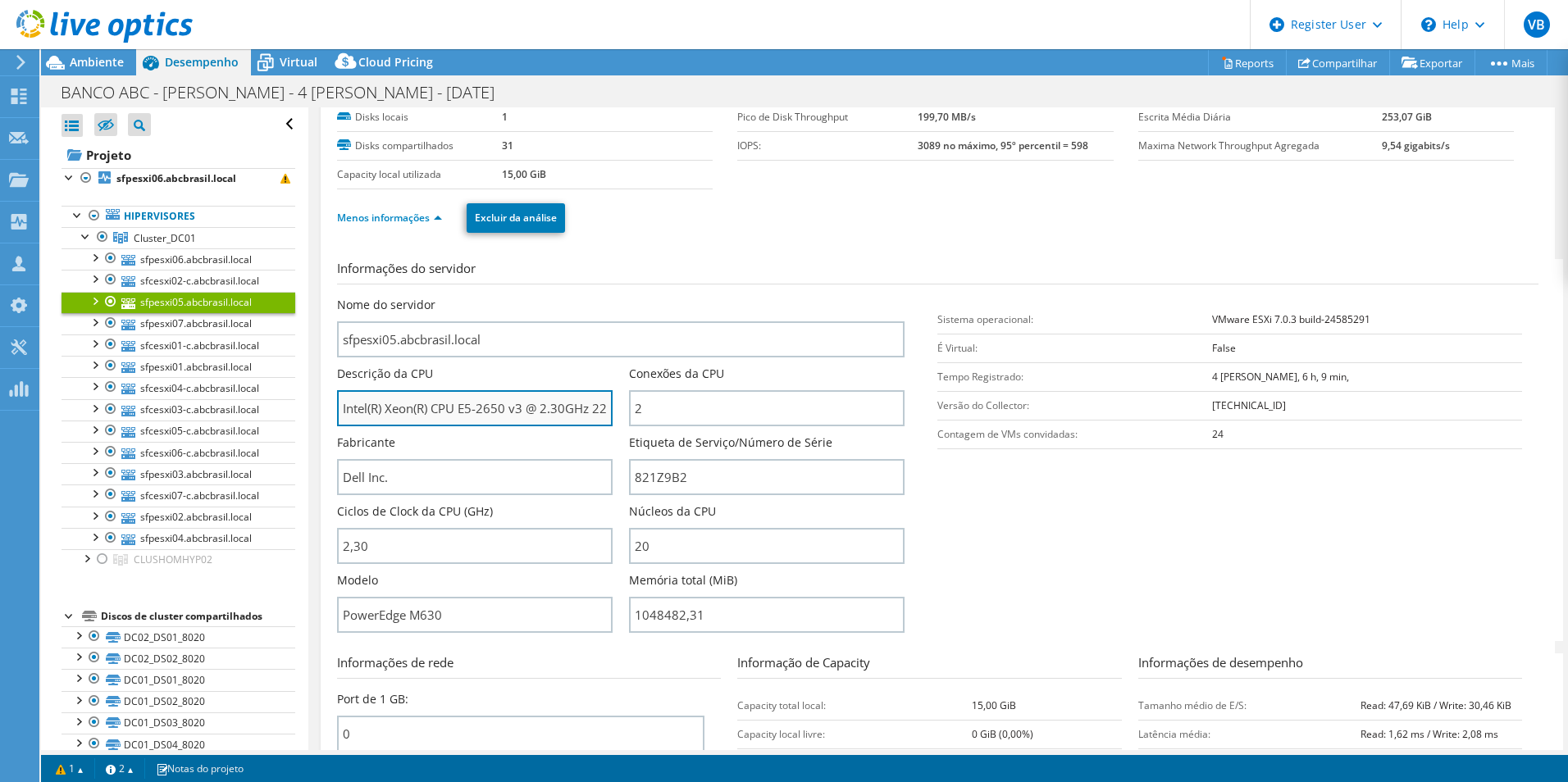
click at [496, 411] on input "Intel(R) Xeon(R) CPU E5-2650 v3 @ 2.30GHz 229 GHz" at bounding box center [475, 408] width 276 height 36
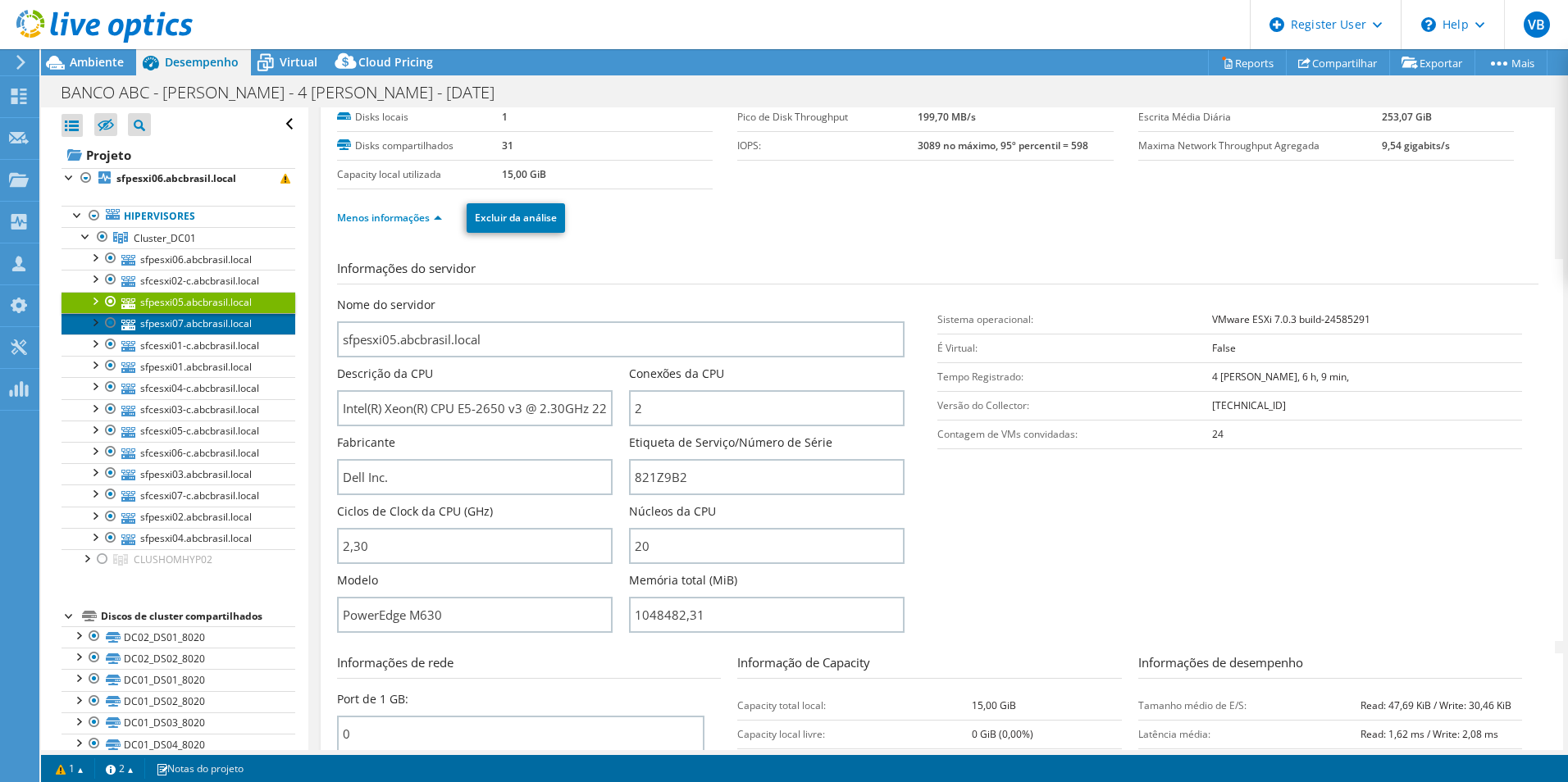
click at [201, 329] on link "sfpesxi07.abcbrasil.local" at bounding box center [178, 324] width 234 height 21
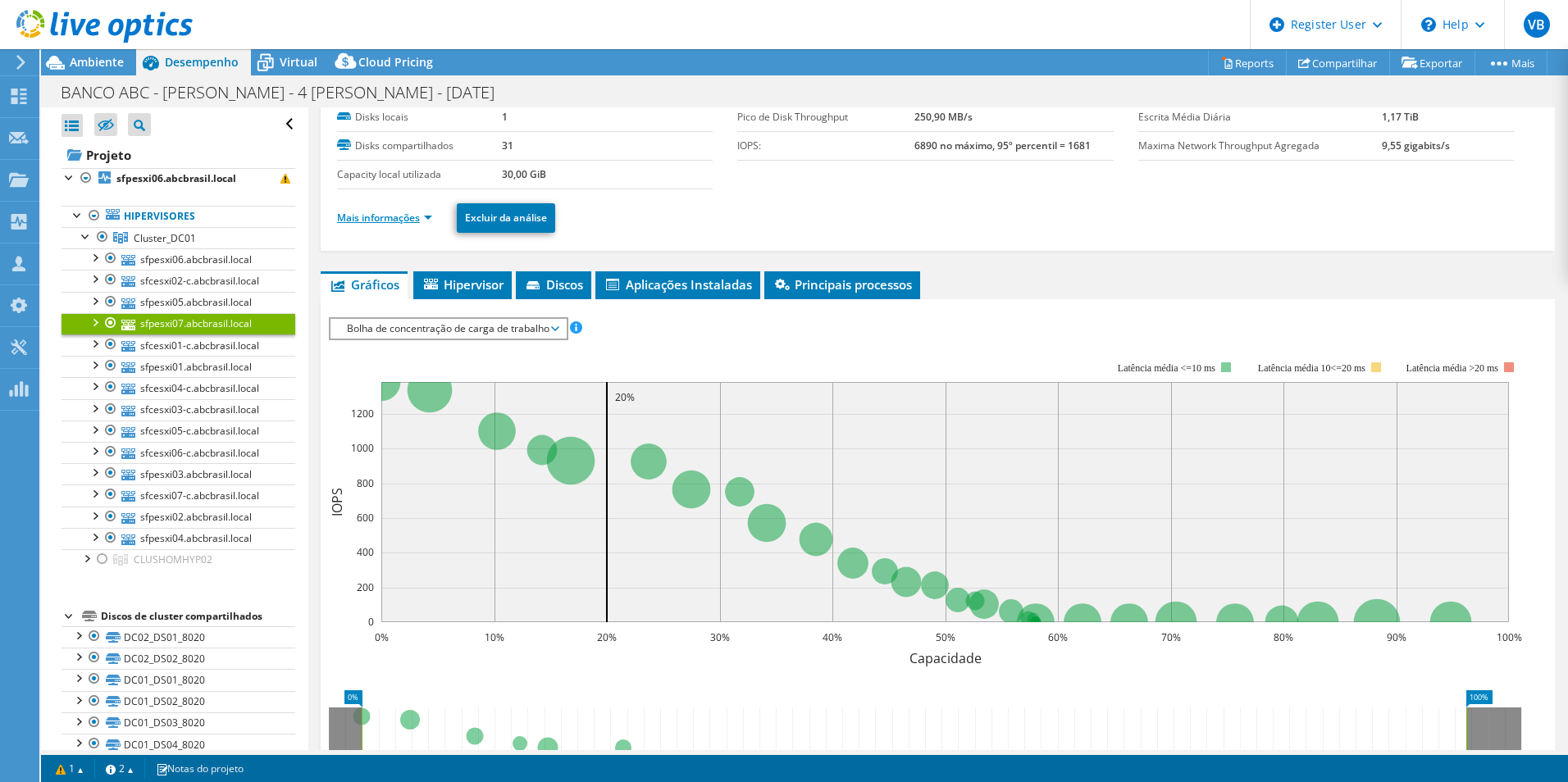
click at [412, 211] on link "Mais informações" at bounding box center [384, 217] width 95 height 14
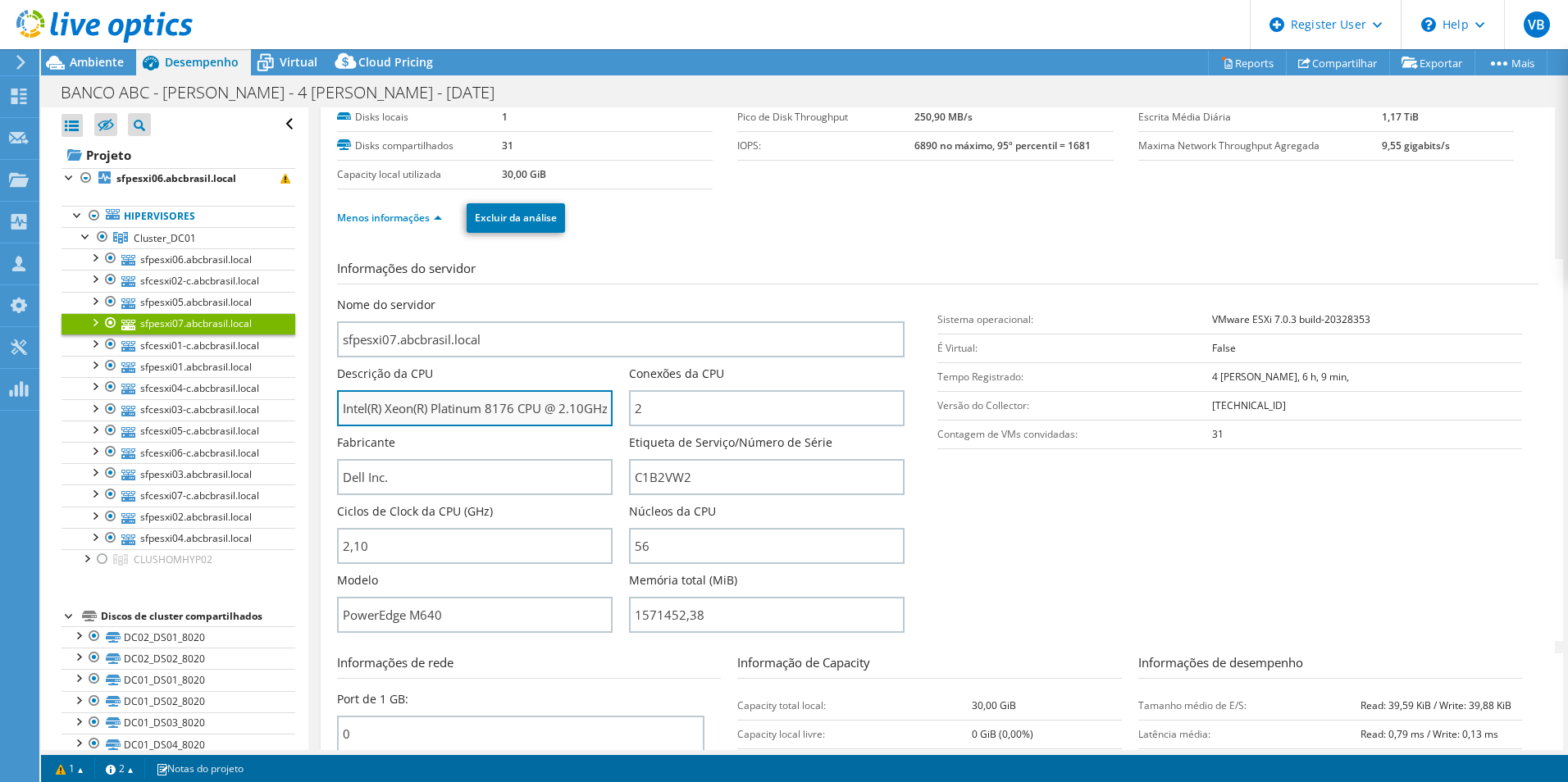
click at [498, 404] on input "Intel(R) Xeon(R) Platinum 8176 CPU @ 2.10GHz 210 GHz" at bounding box center [475, 408] width 276 height 36
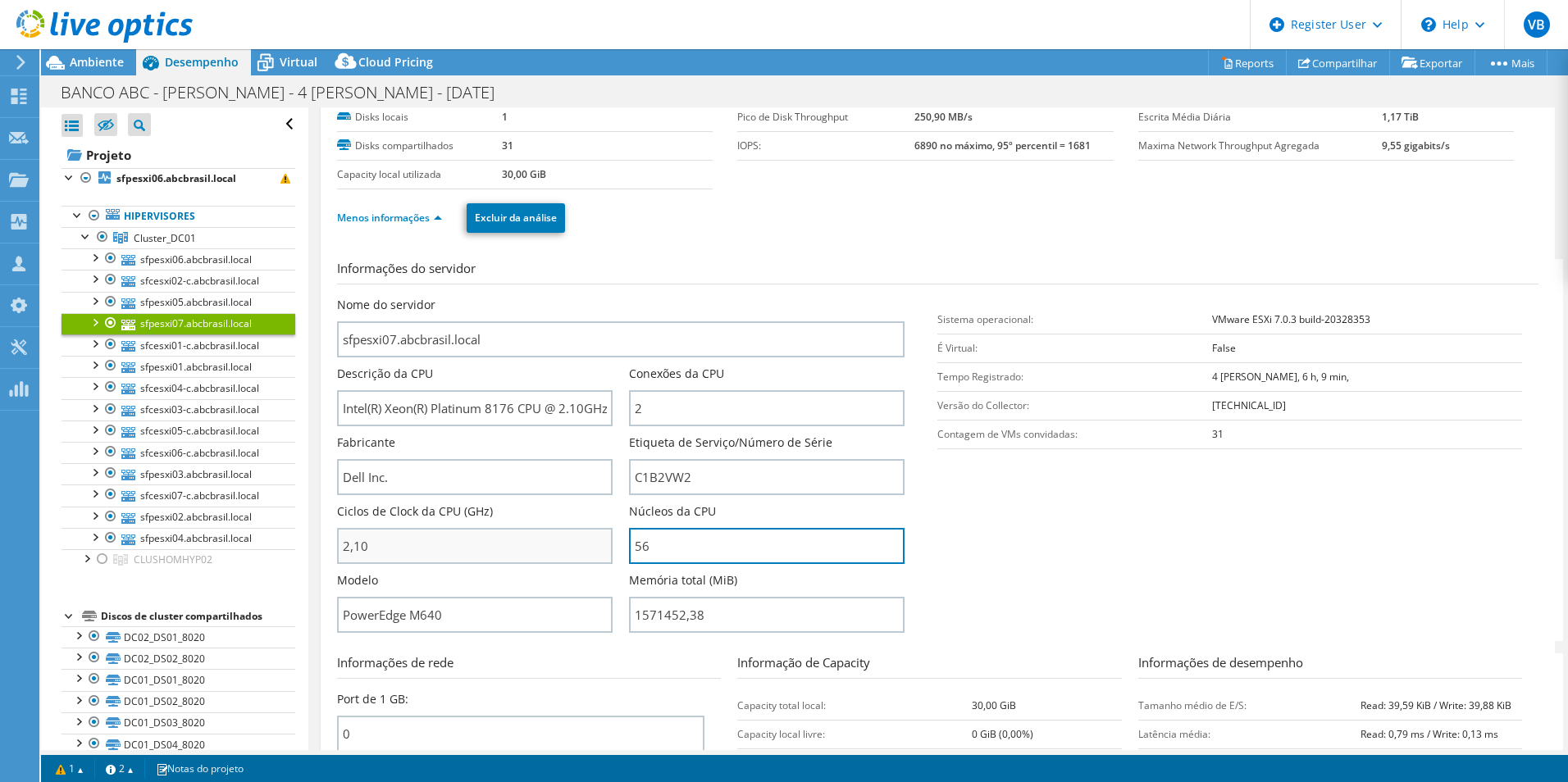
drag, startPoint x: 674, startPoint y: 544, endPoint x: 568, endPoint y: 539, distance: 106.1
click at [499, 297] on div "Nome do servidor sfpesxi07.abcbrasil.local Descrição da CPU Intel(R) Xeon(R) Pl…" at bounding box center [629, 297] width 585 height 0
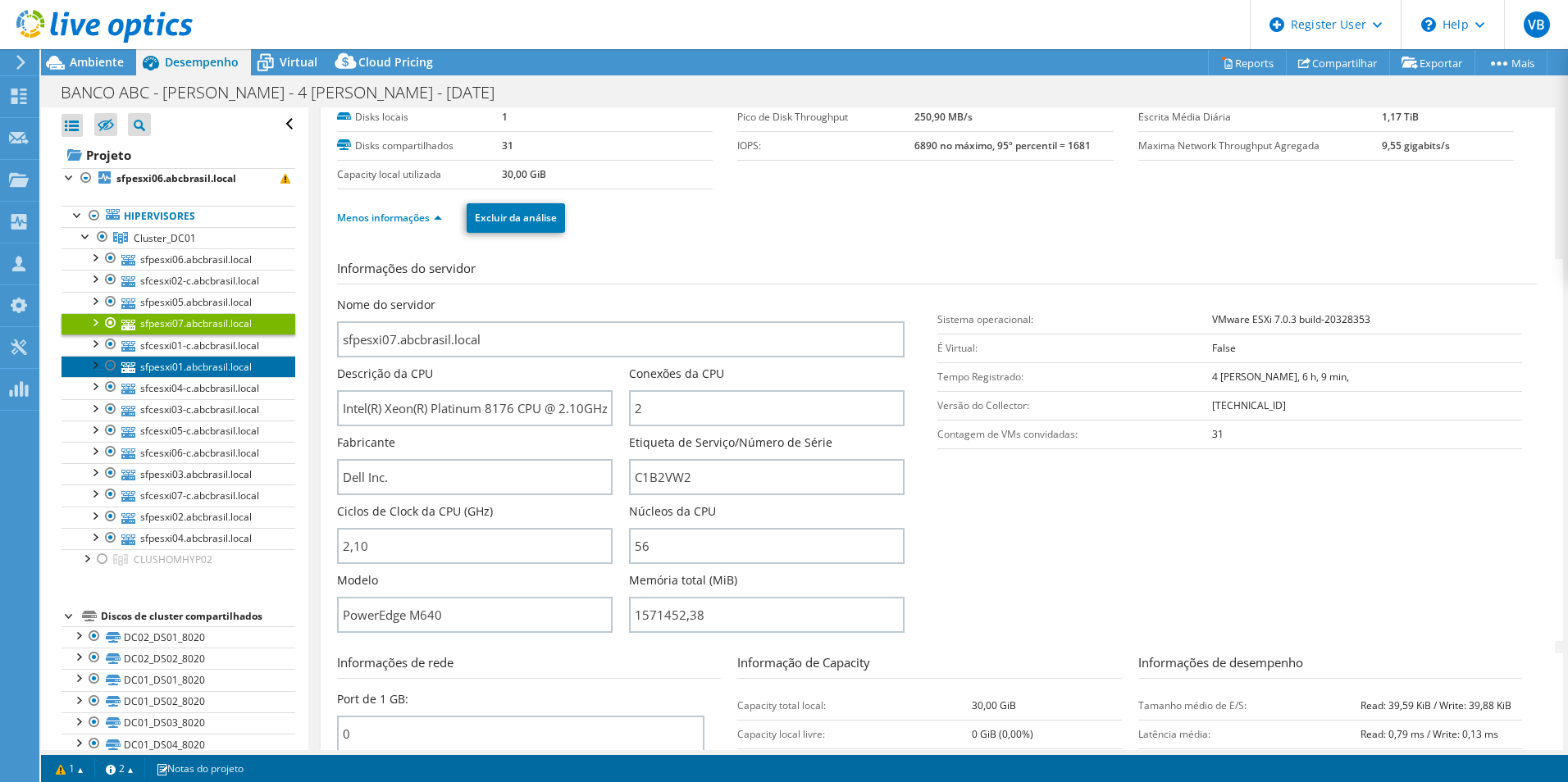
click at [209, 360] on link "sfpesxi01.abcbrasil.local" at bounding box center [178, 366] width 234 height 21
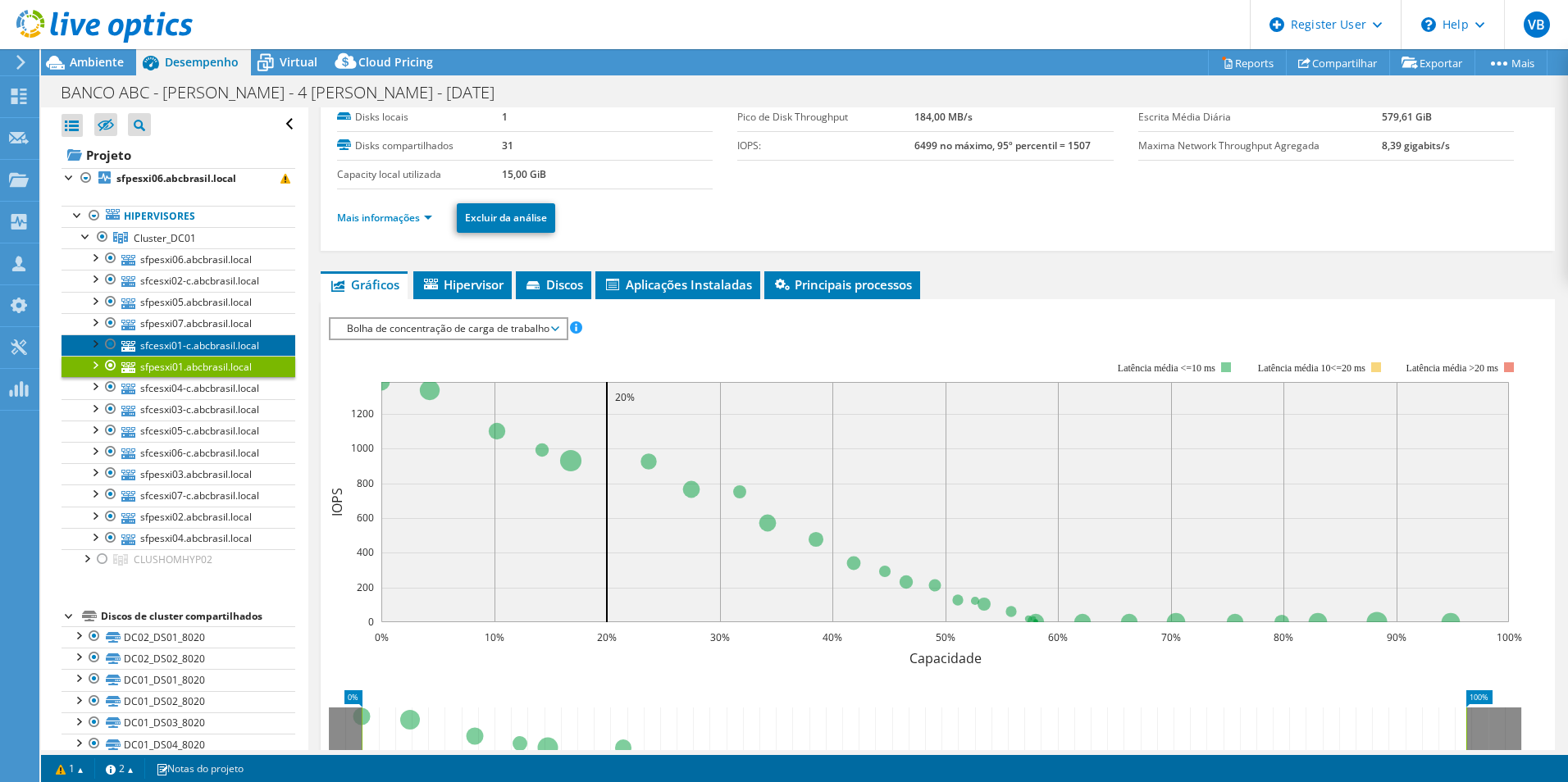
click at [210, 342] on link "sfcesxi01-c.abcbrasil.local" at bounding box center [178, 345] width 234 height 21
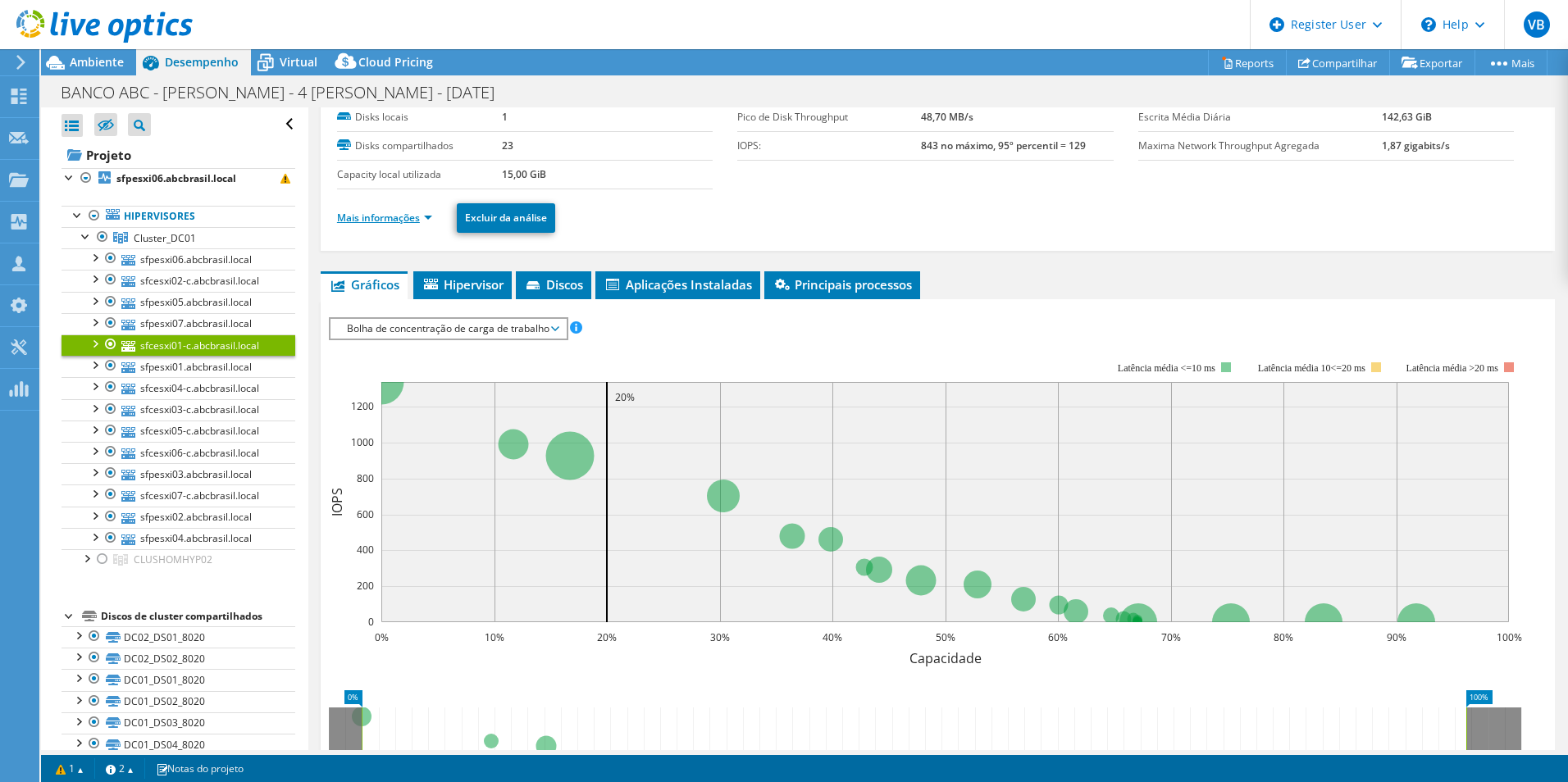
click at [384, 220] on link "Mais informações" at bounding box center [384, 217] width 95 height 14
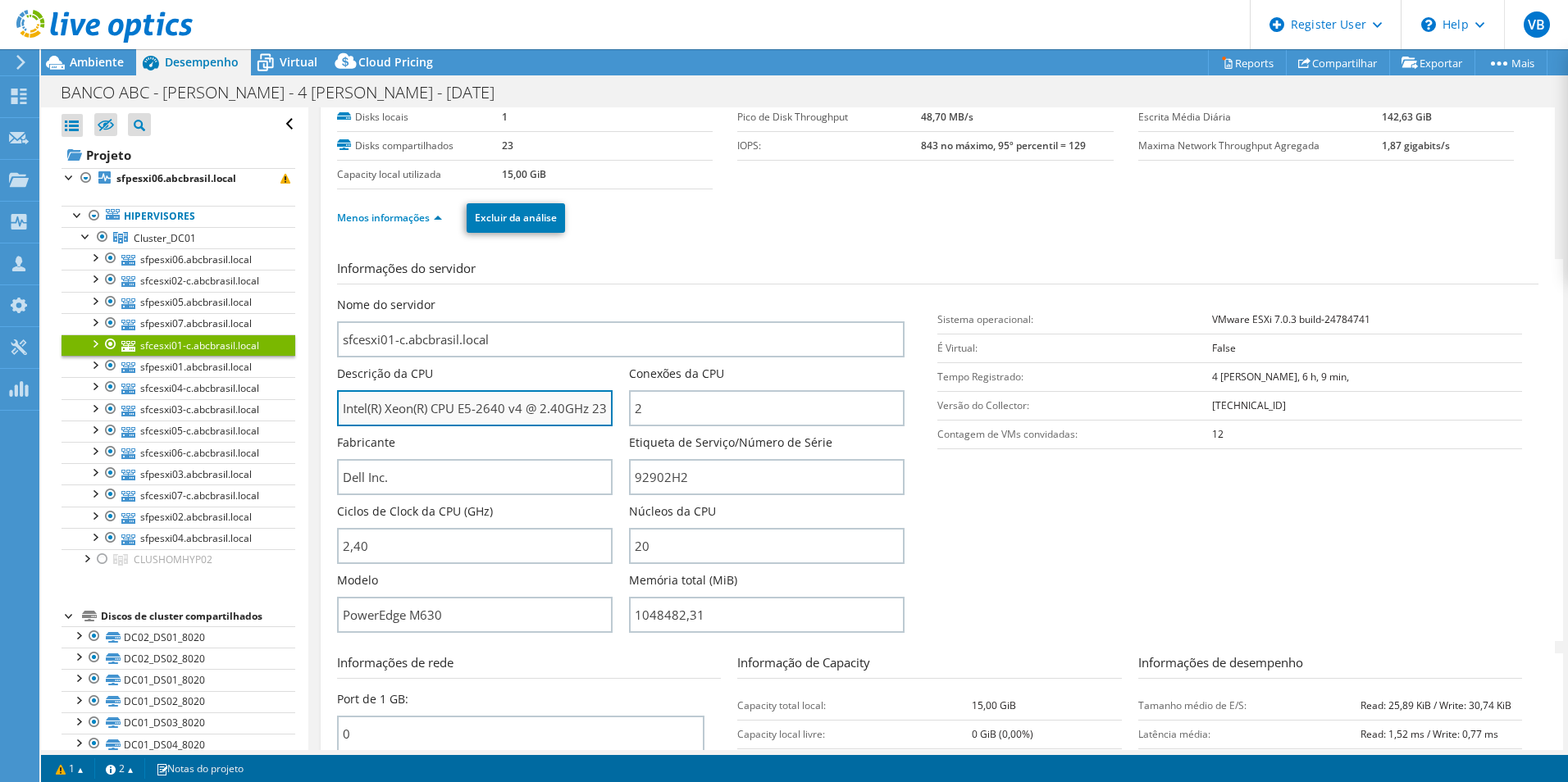
click at [484, 407] on input "Intel(R) Xeon(R) CPU E5-2640 v4 @ 2.40GHz 239 GHz" at bounding box center [475, 408] width 276 height 36
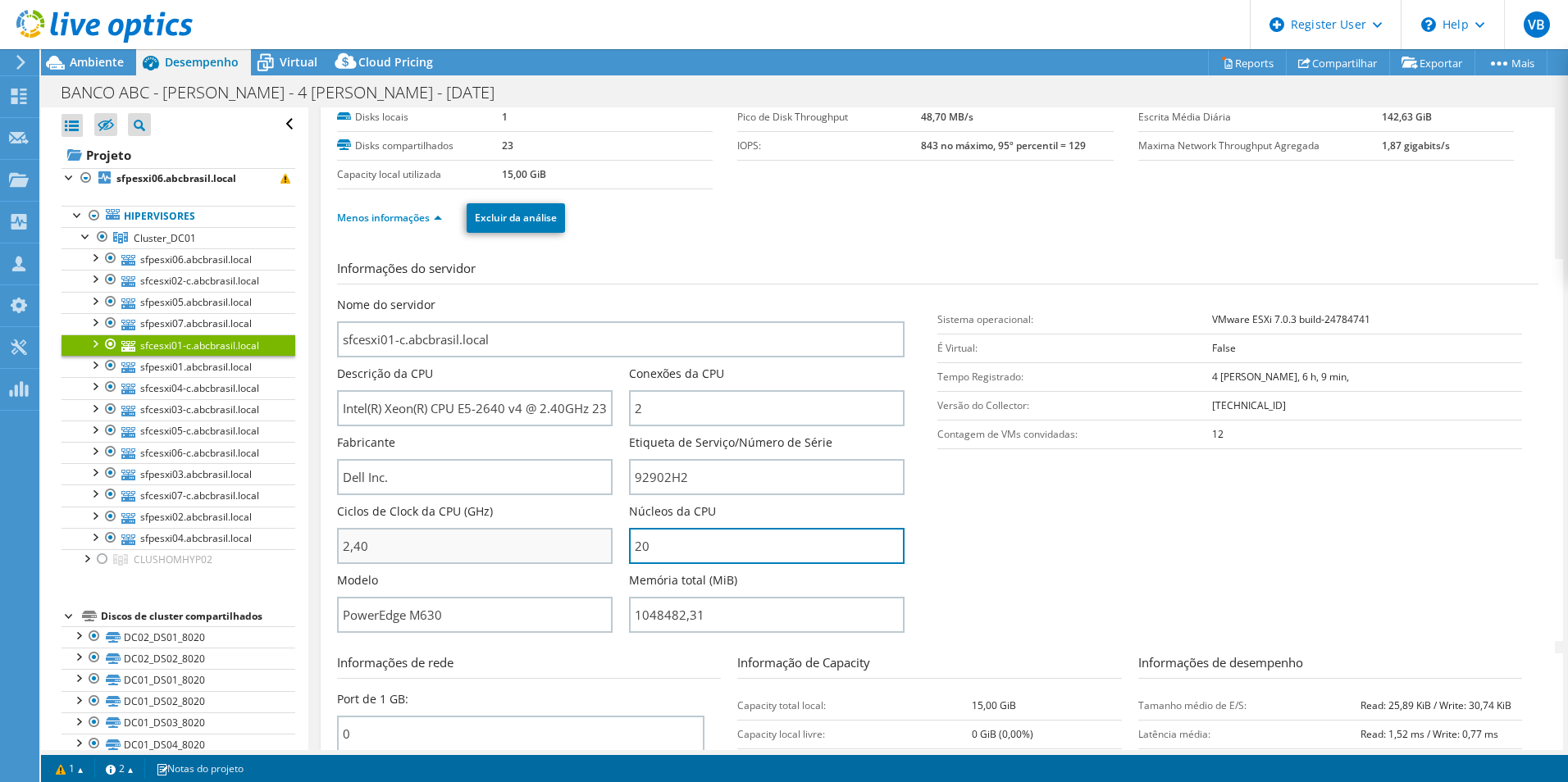
drag, startPoint x: 678, startPoint y: 537, endPoint x: 530, endPoint y: 530, distance: 148.2
click at [532, 297] on div "Nome do servidor sfcesxi01-c.abcbrasil.local Descrição da CPU Intel(R) Xeon(R) …" at bounding box center [629, 297] width 585 height 0
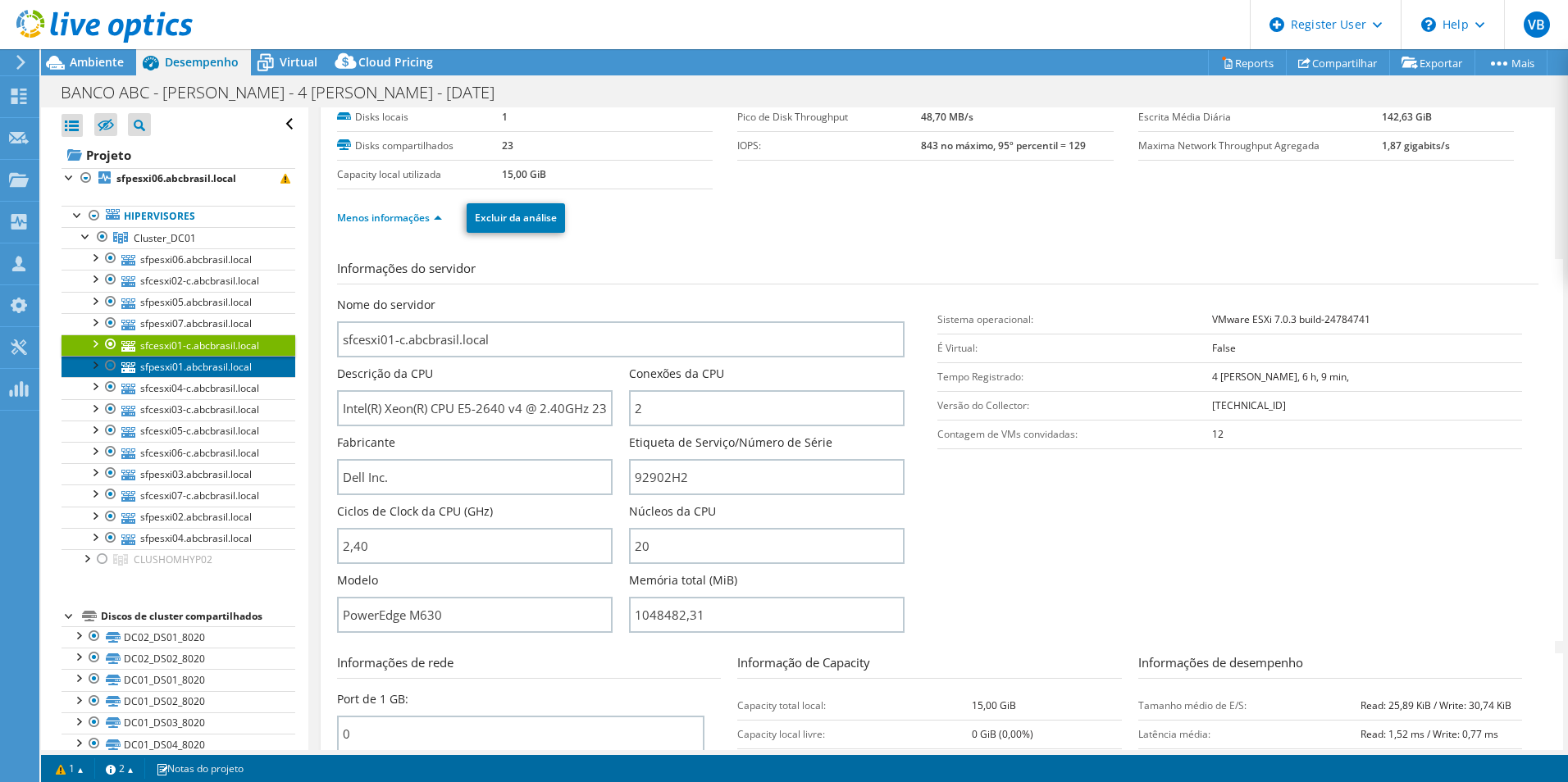
click at [225, 361] on link "sfpesxi01.abcbrasil.local" at bounding box center [178, 366] width 234 height 21
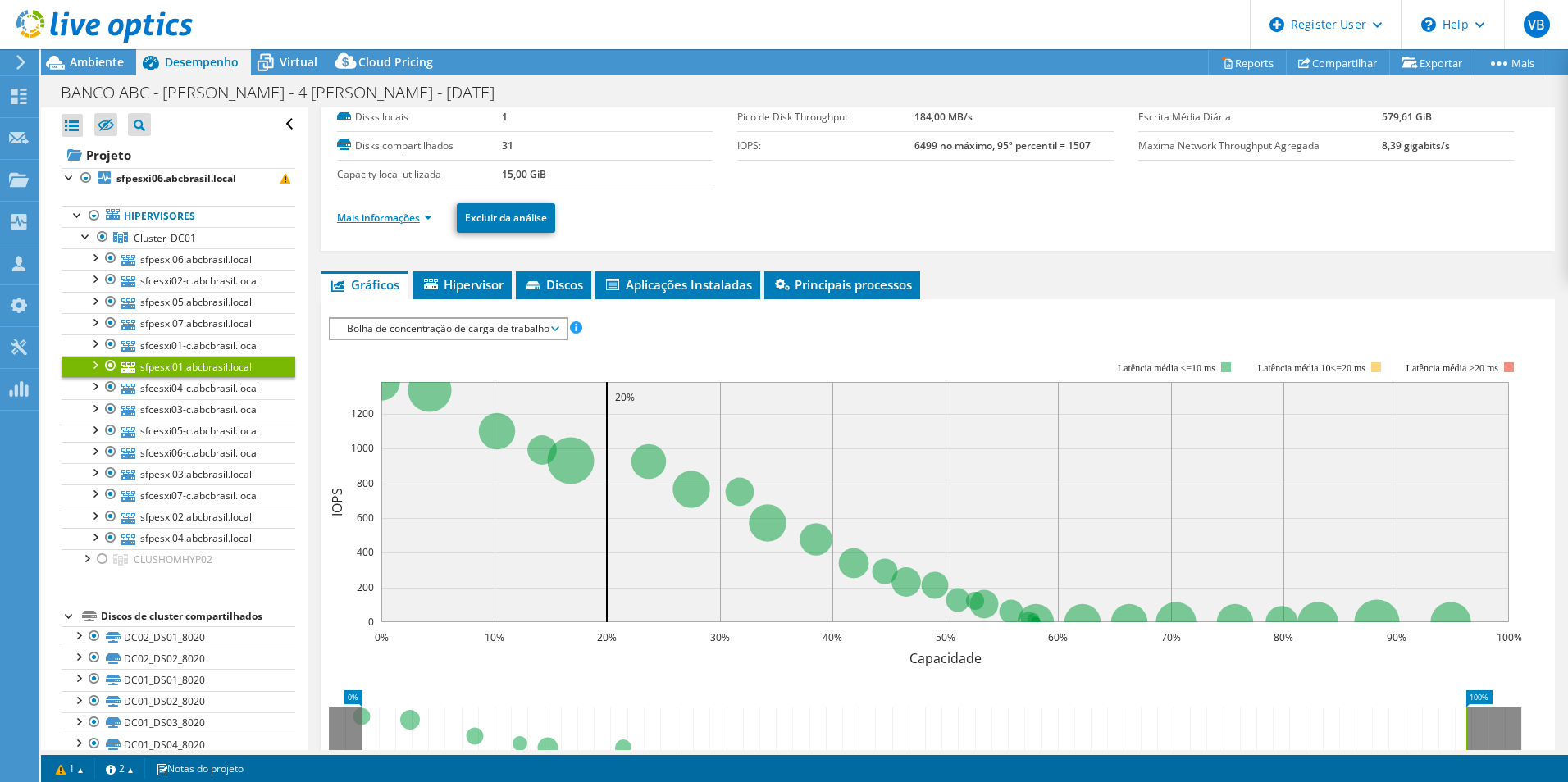
click at [404, 219] on link "Mais informações" at bounding box center [384, 217] width 95 height 14
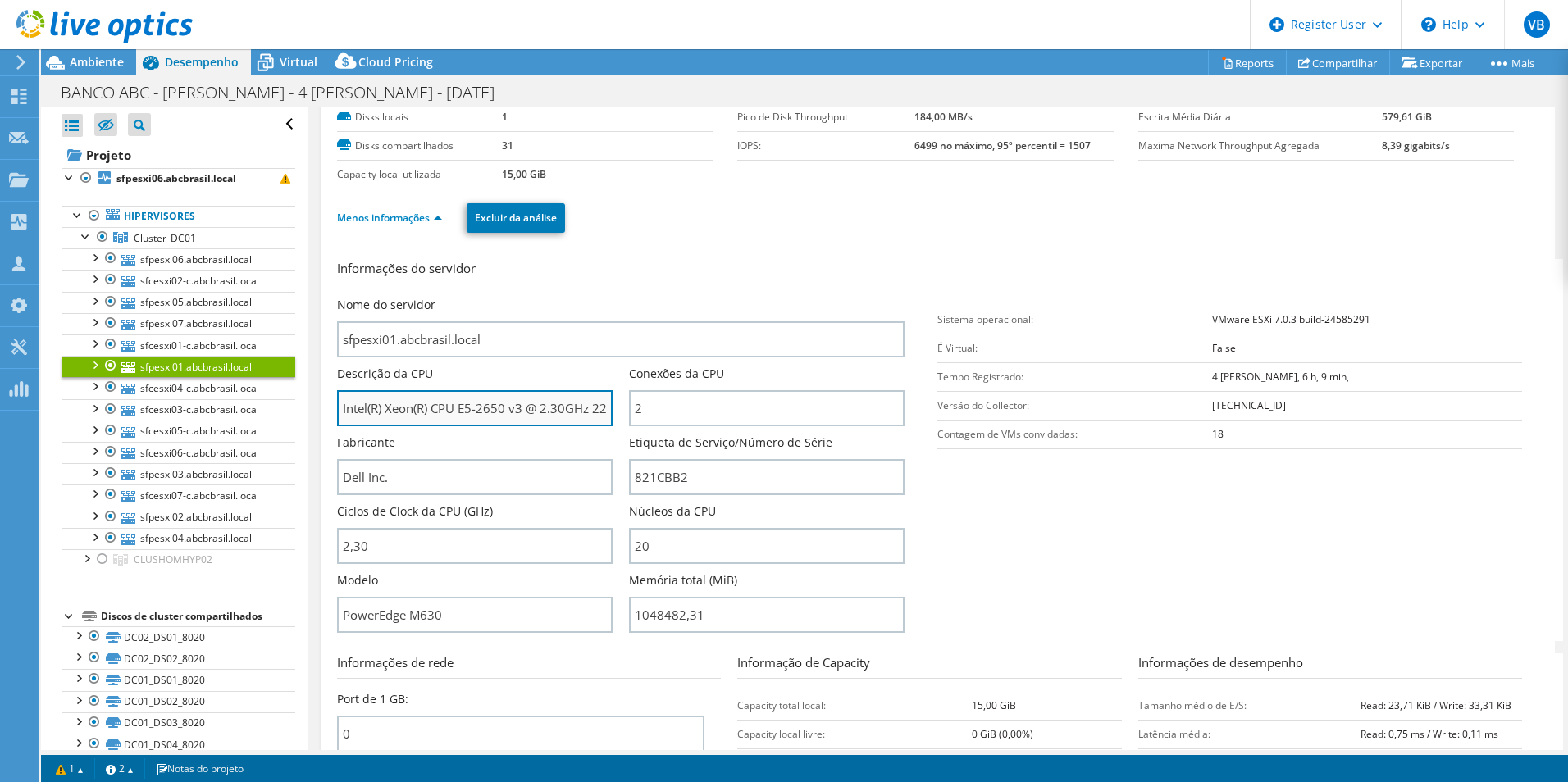
click at [488, 408] on input "Intel(R) Xeon(R) CPU E5-2650 v3 @ 2.30GHz 229 GHz" at bounding box center [475, 408] width 276 height 36
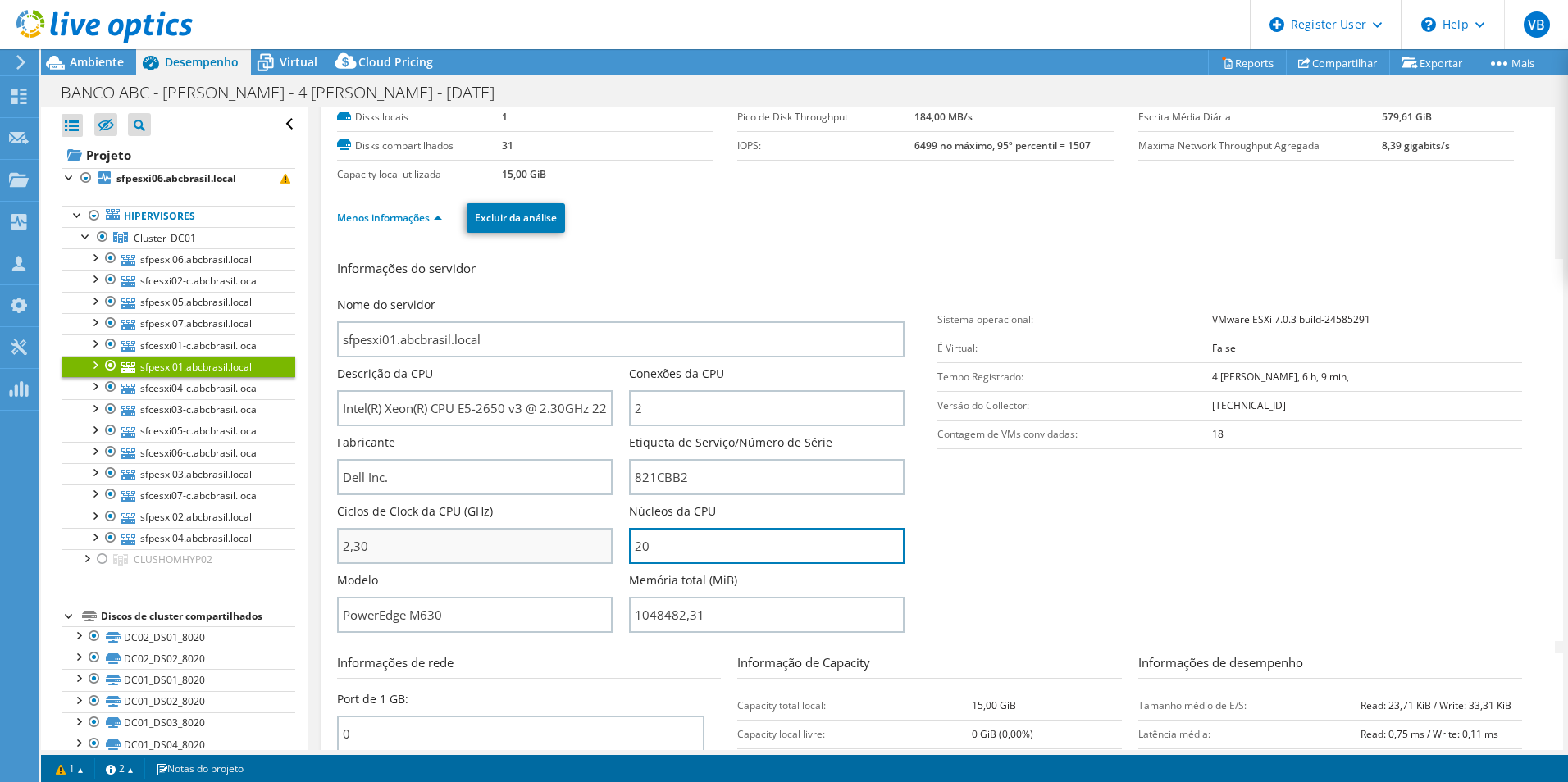
drag, startPoint x: 712, startPoint y: 549, endPoint x: 545, endPoint y: 538, distance: 167.4
click at [545, 297] on div "Nome do servidor sfpesxi01.abcbrasil.local Descrição da CPU Intel(R) Xeon(R) CP…" at bounding box center [629, 297] width 585 height 0
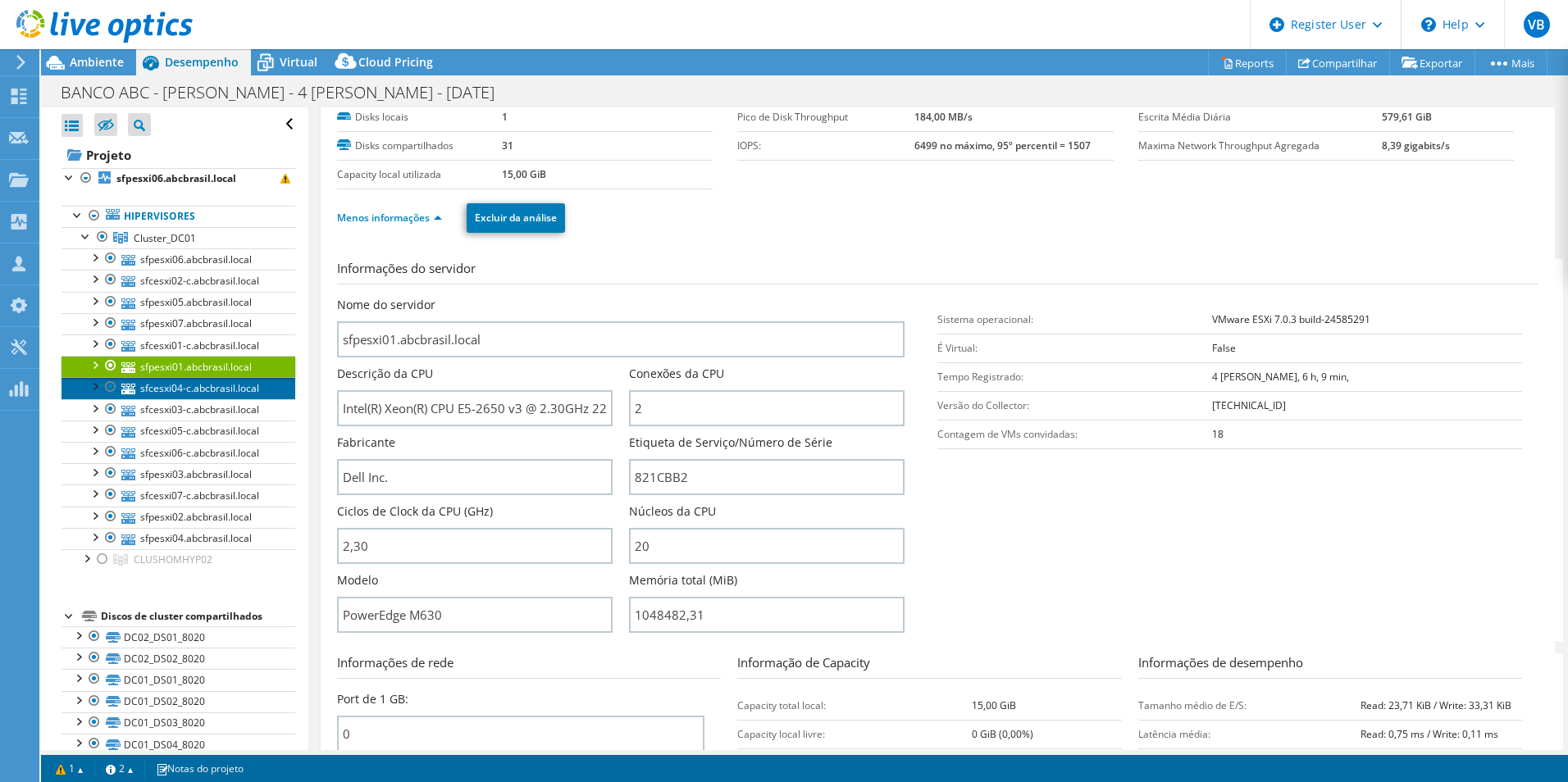
click at [191, 389] on link "sfcesxi04-c.abcbrasil.local" at bounding box center [178, 388] width 234 height 21
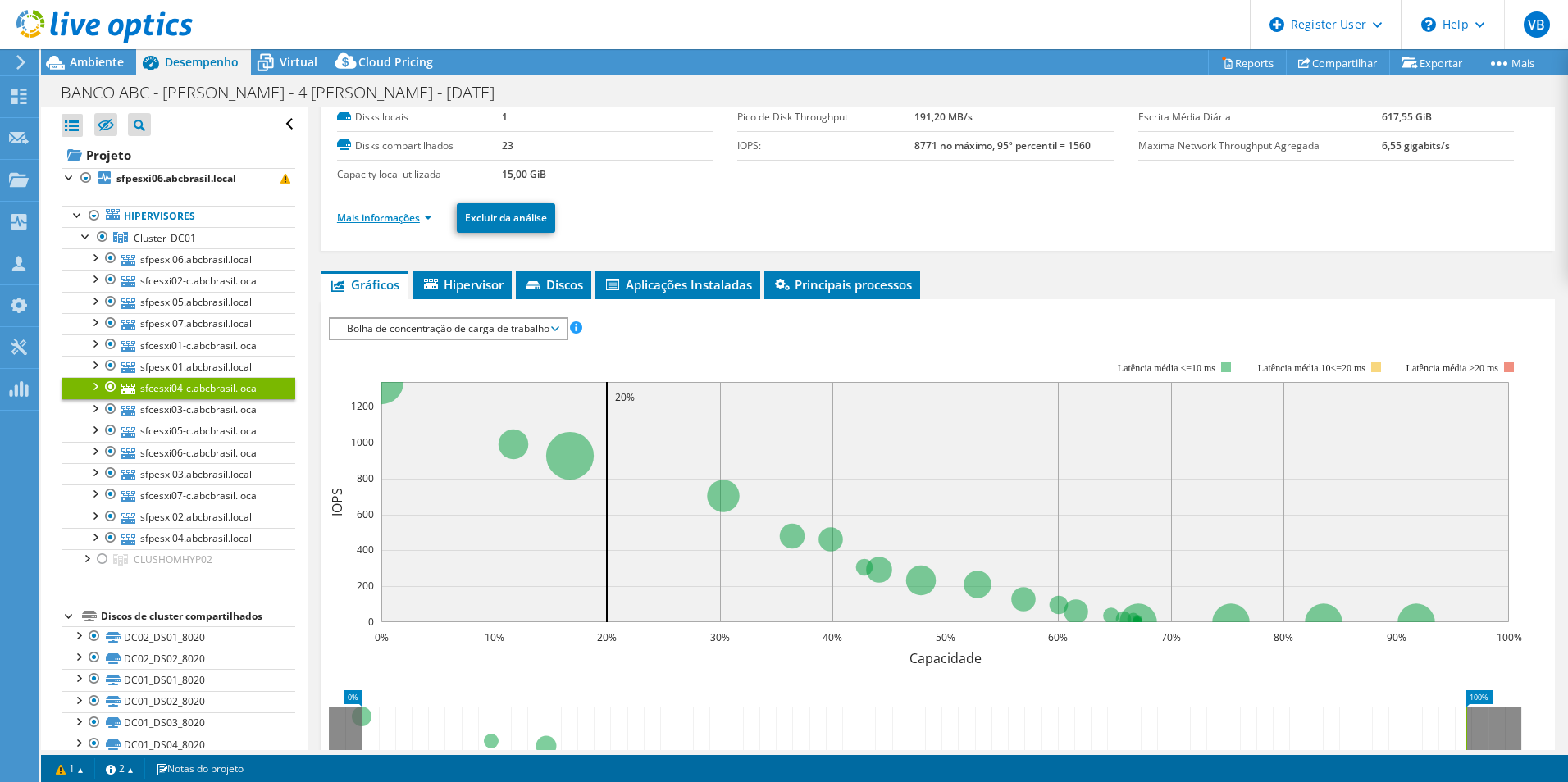
click at [410, 221] on link "Mais informações" at bounding box center [384, 217] width 95 height 14
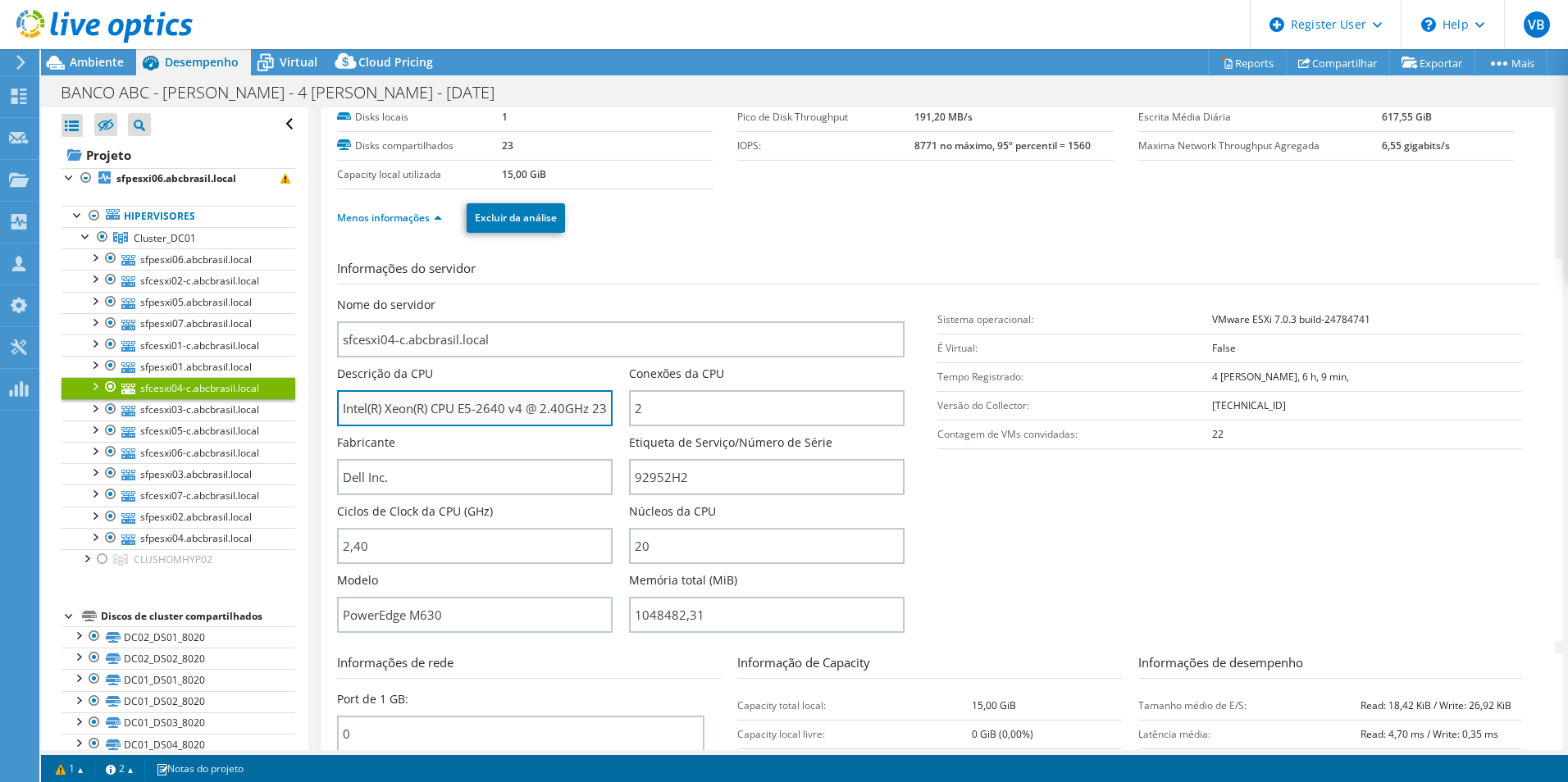
click at [485, 409] on input "Intel(R) Xeon(R) CPU E5-2640 v4 @ 2.40GHz 239 GHz" at bounding box center [475, 408] width 276 height 36
click at [111, 7] on div at bounding box center [97, 27] width 193 height 55
click at [112, 17] on icon at bounding box center [105, 26] width 177 height 34
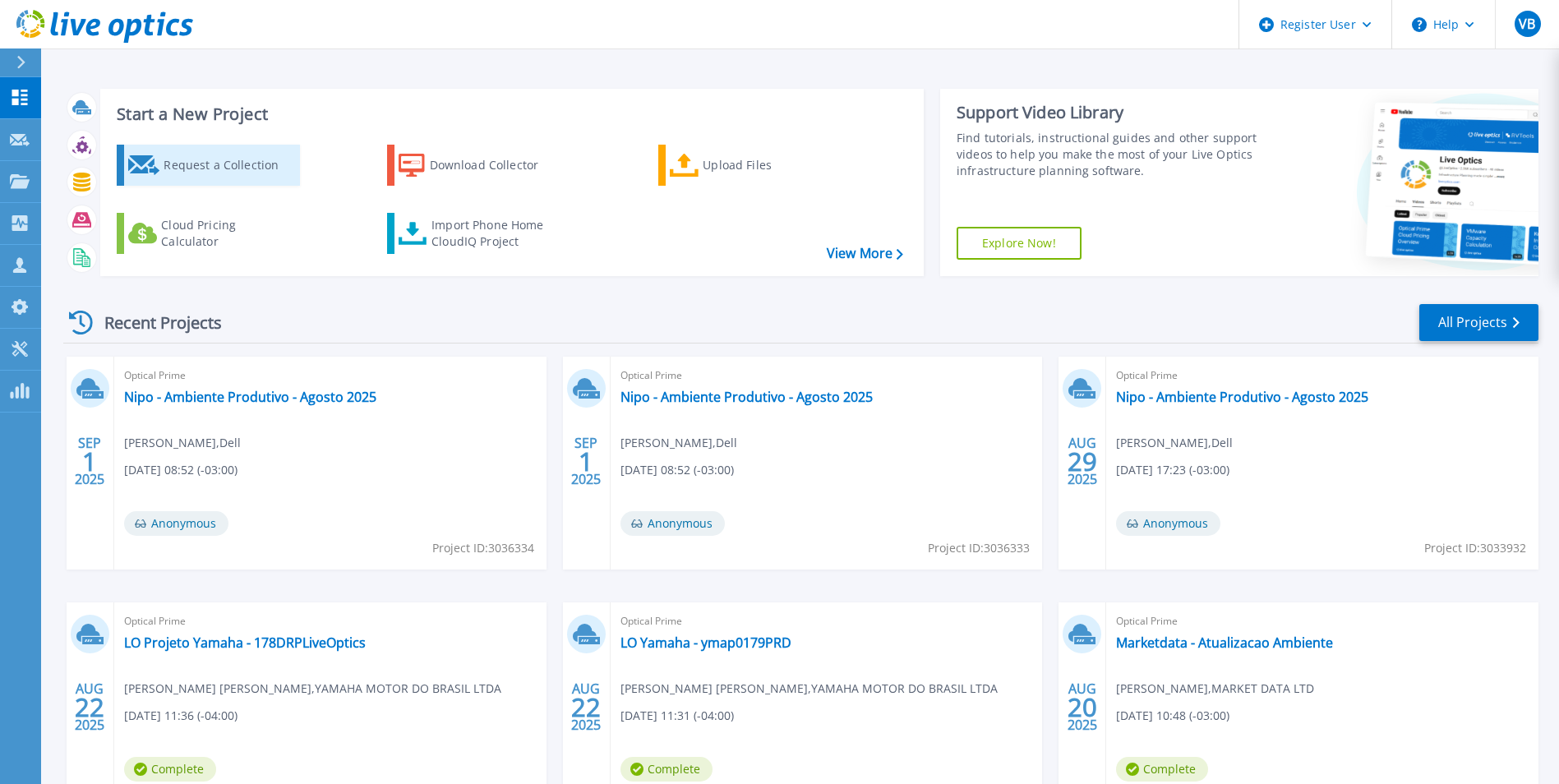
click at [277, 183] on link "Request a Collection" at bounding box center [208, 165] width 184 height 41
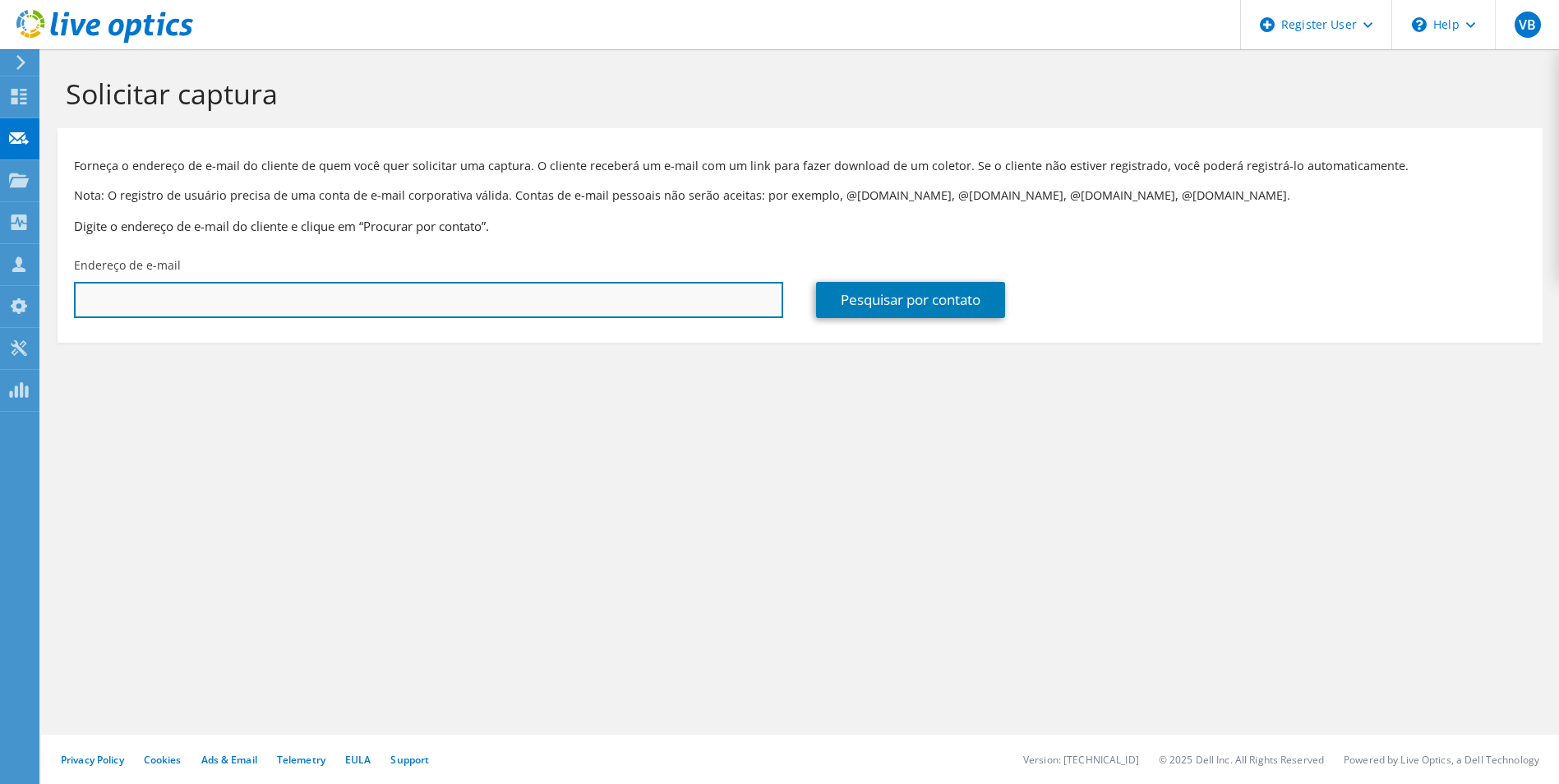
click at [375, 313] on input "text" at bounding box center [428, 300] width 710 height 36
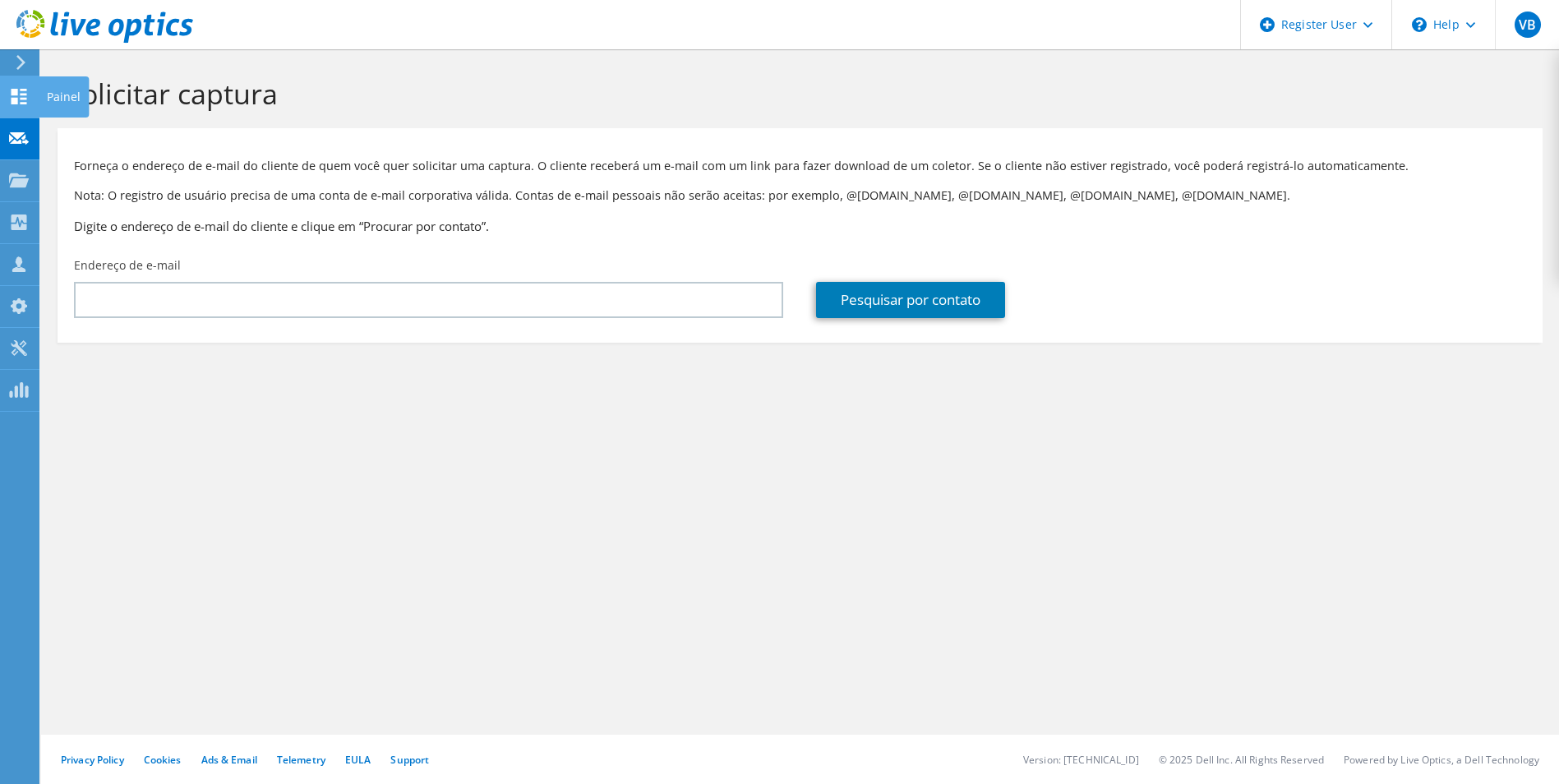
click at [12, 97] on icon at bounding box center [19, 96] width 20 height 16
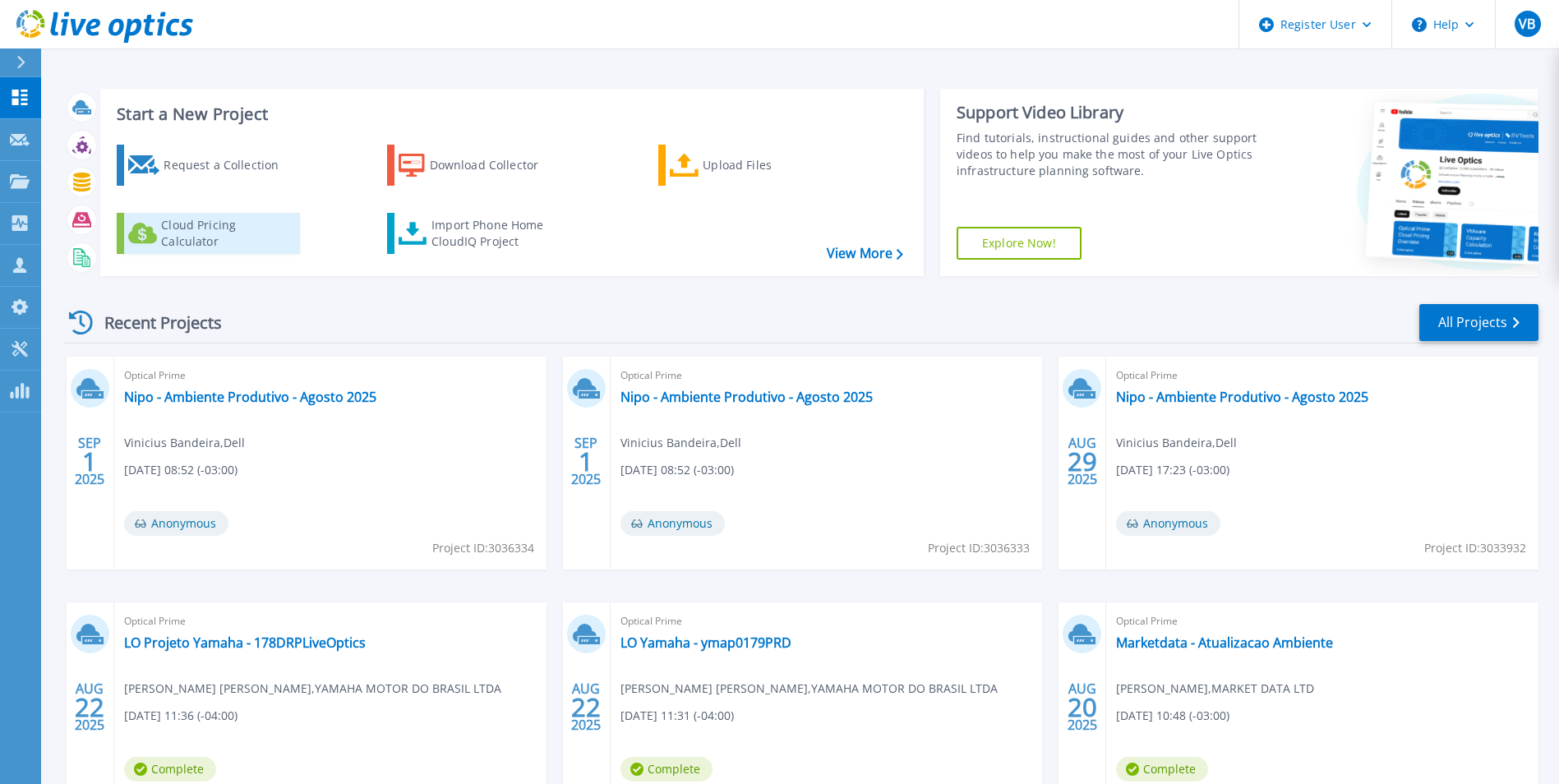
click at [222, 242] on div "Cloud Pricing Calculator" at bounding box center [227, 233] width 132 height 33
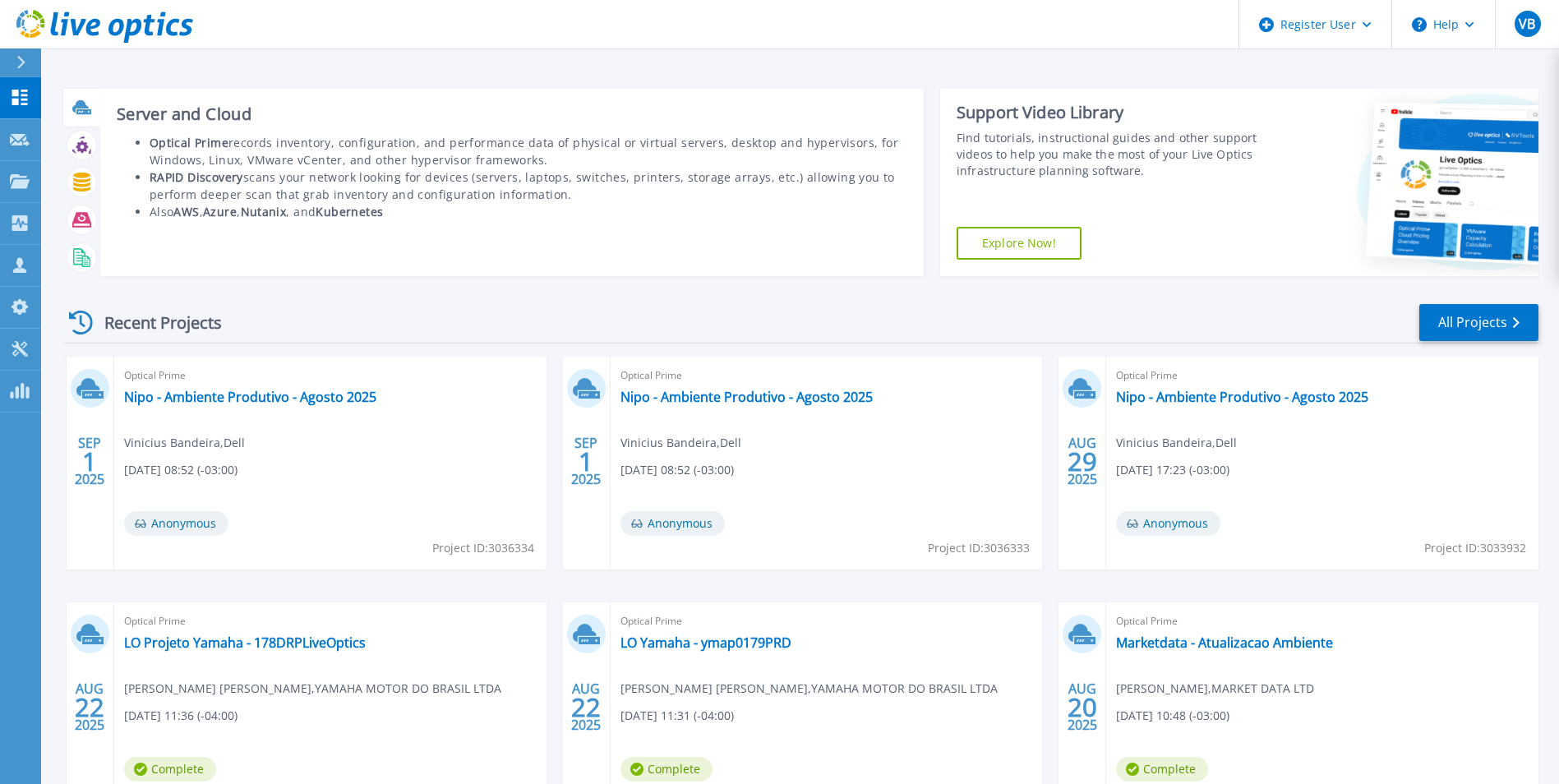
click at [76, 102] on icon at bounding box center [81, 107] width 19 height 19
click at [86, 113] on icon at bounding box center [84, 112] width 15 height 5
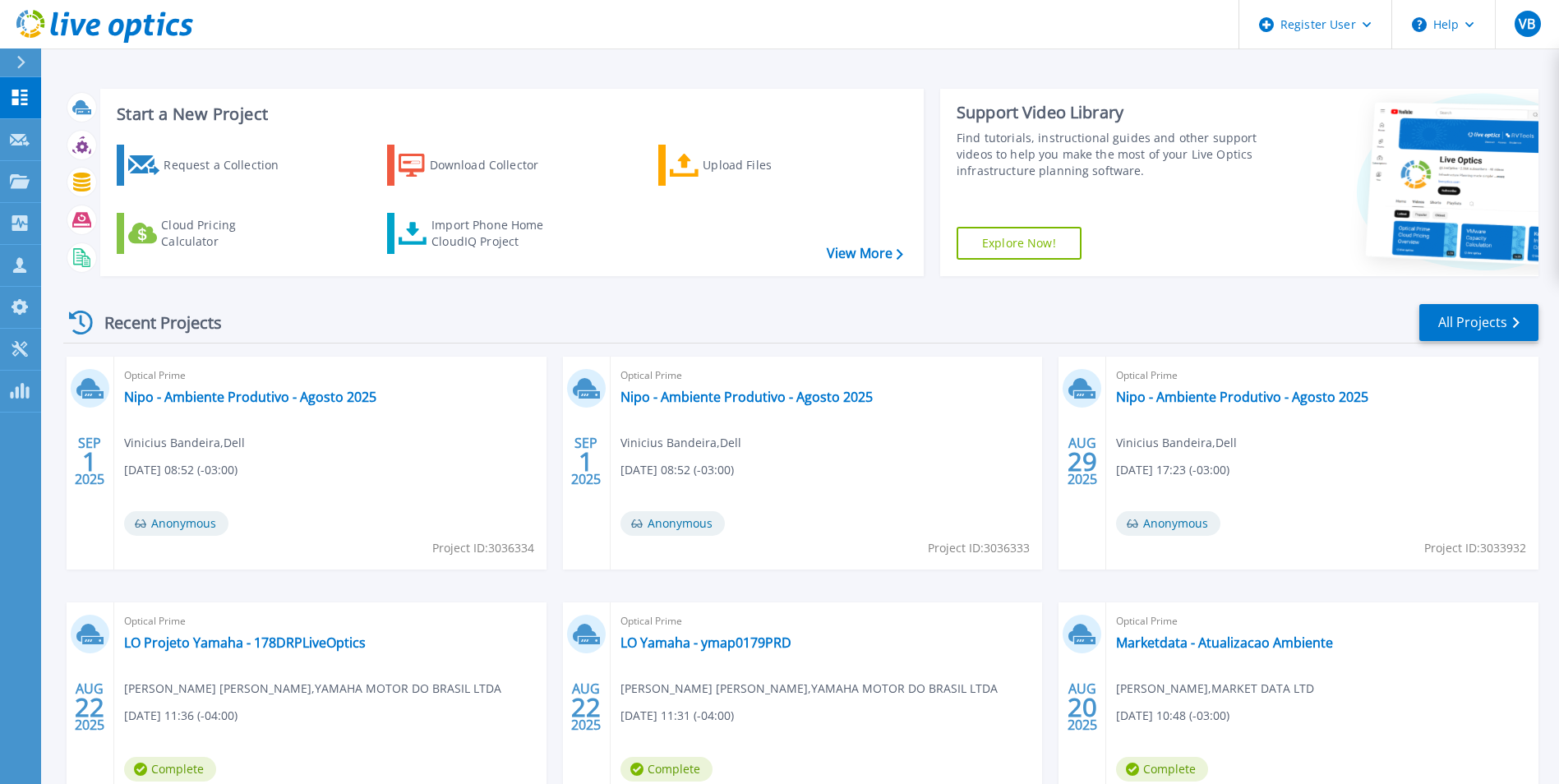
click at [341, 342] on div "Recent Projects All Projects" at bounding box center [801, 323] width 1475 height 41
click at [890, 272] on div "Start a New Project Request a Collection Download Collector Upload Files Cloud …" at bounding box center [512, 182] width 824 height 188
click at [887, 265] on div "Request a Collection Download Collector Upload Files Cloud Pricing Calculator I…" at bounding box center [509, 199] width 812 height 136
click at [878, 257] on link "View More" at bounding box center [865, 253] width 76 height 16
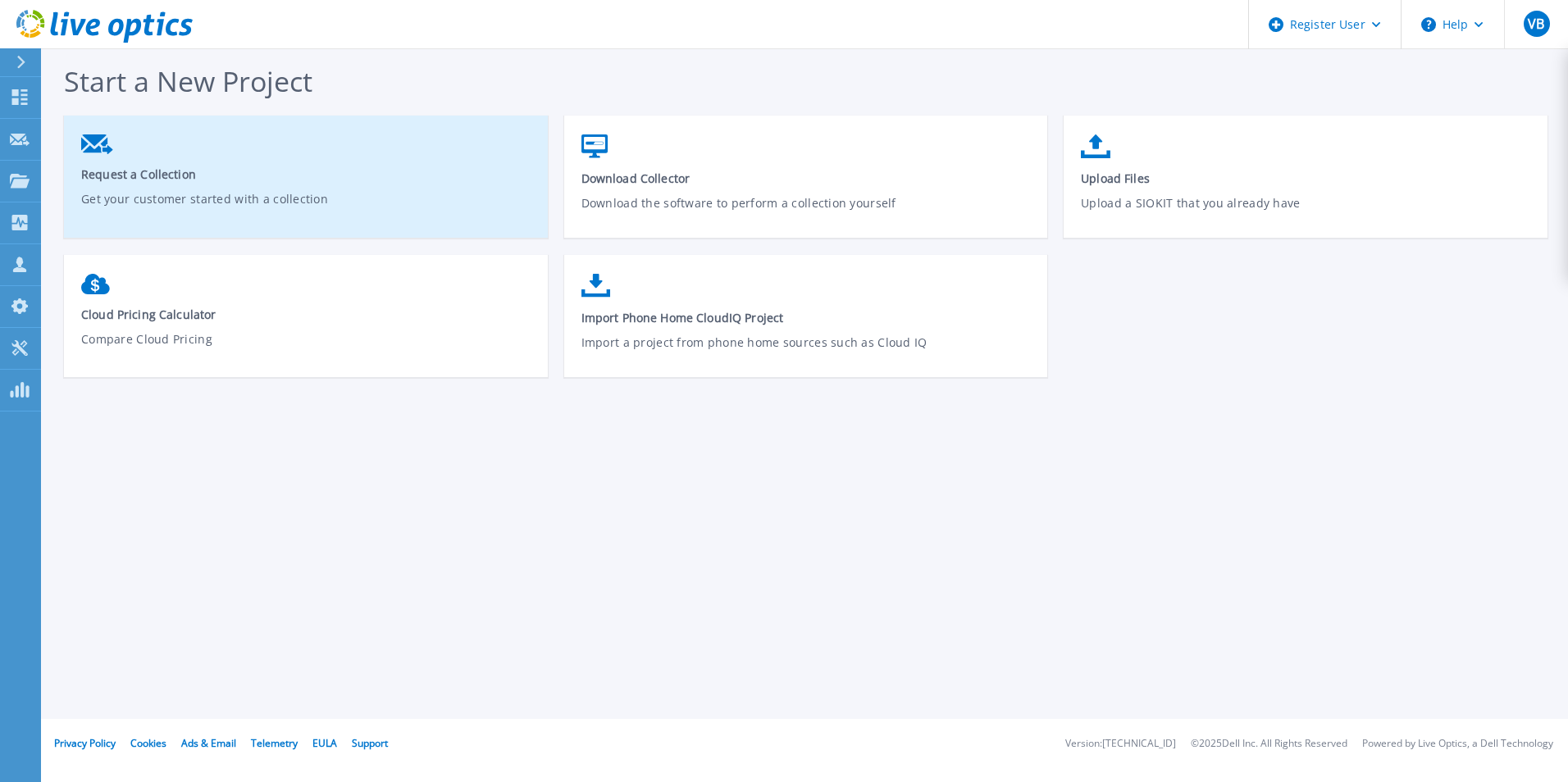
click at [207, 204] on p "Get your customer started with a collection" at bounding box center [306, 210] width 451 height 38
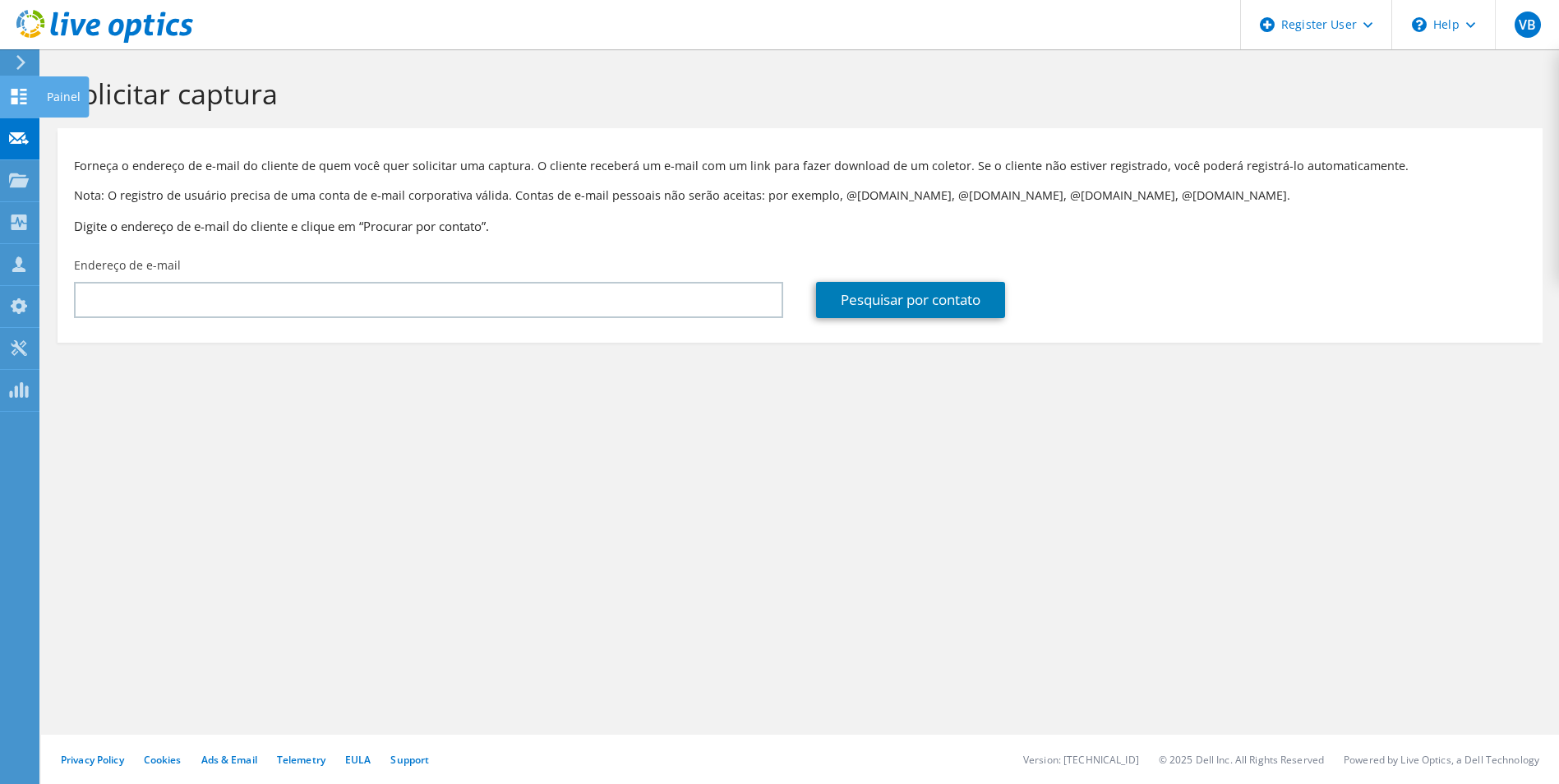
click at [20, 102] on icon at bounding box center [19, 96] width 20 height 16
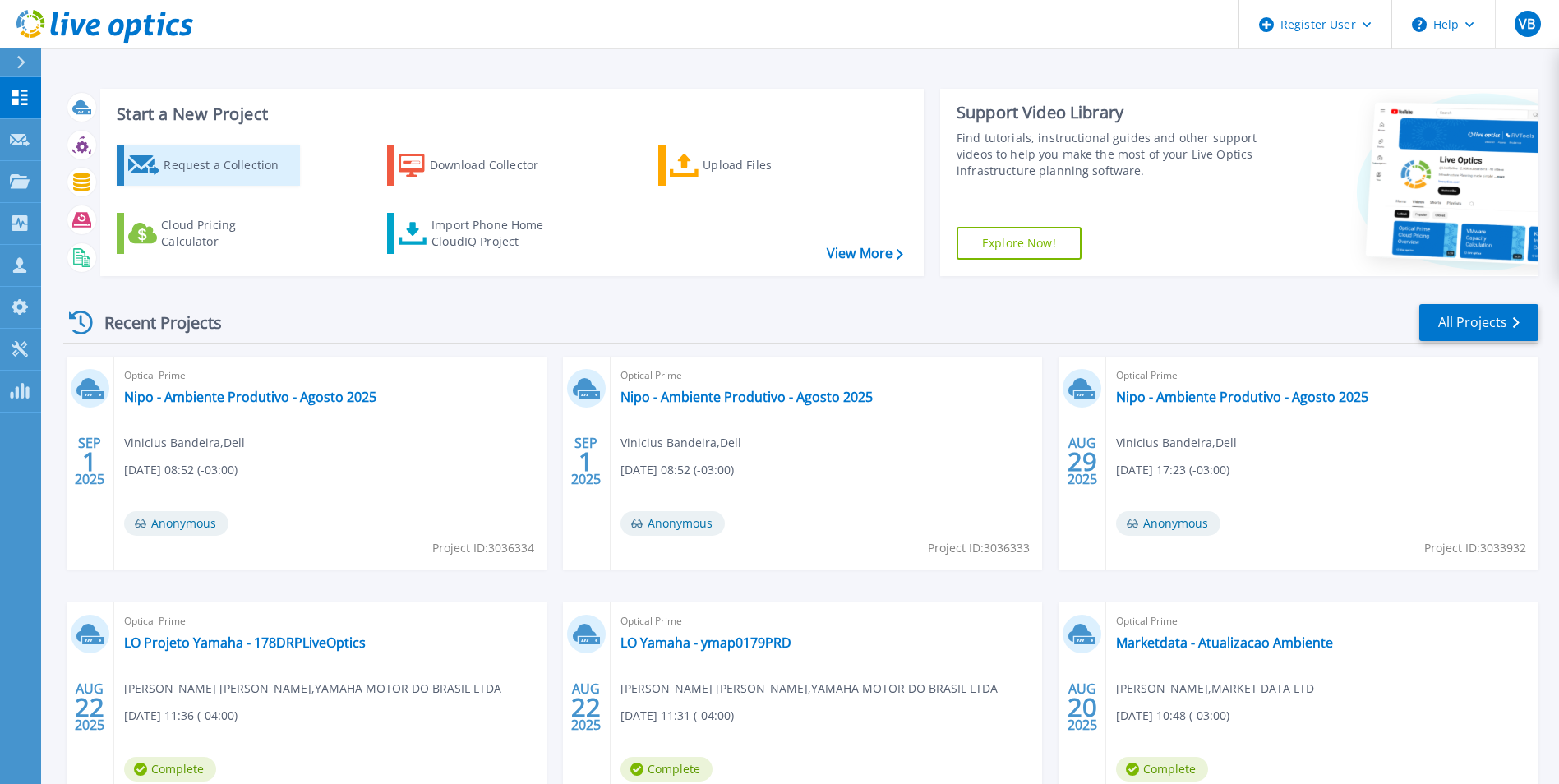
click at [225, 170] on div "Request a Collection" at bounding box center [229, 165] width 132 height 33
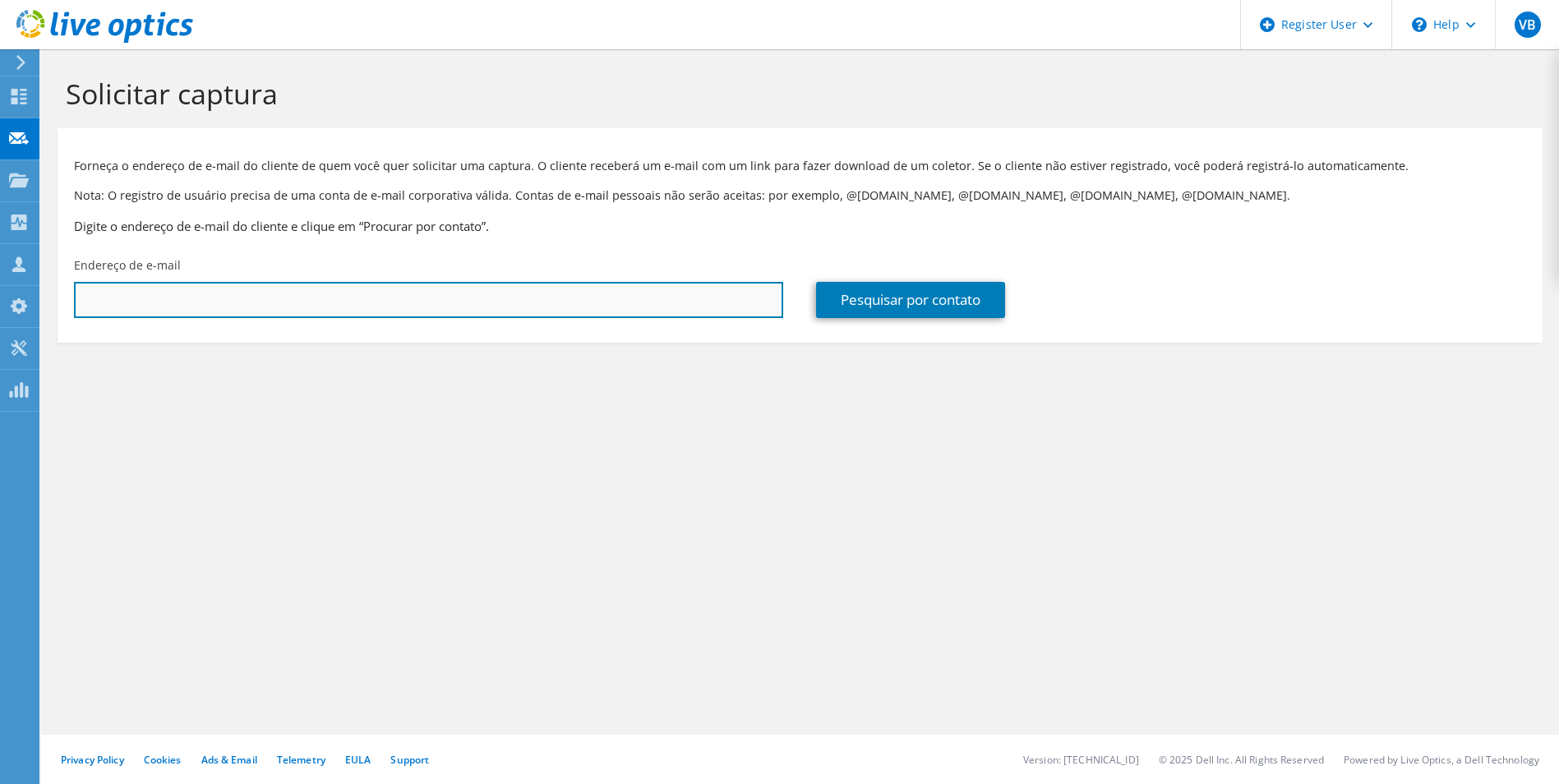
click at [296, 308] on input "text" at bounding box center [428, 300] width 710 height 36
type input "[EMAIL_ADDRESS][DOMAIN_NAME]"
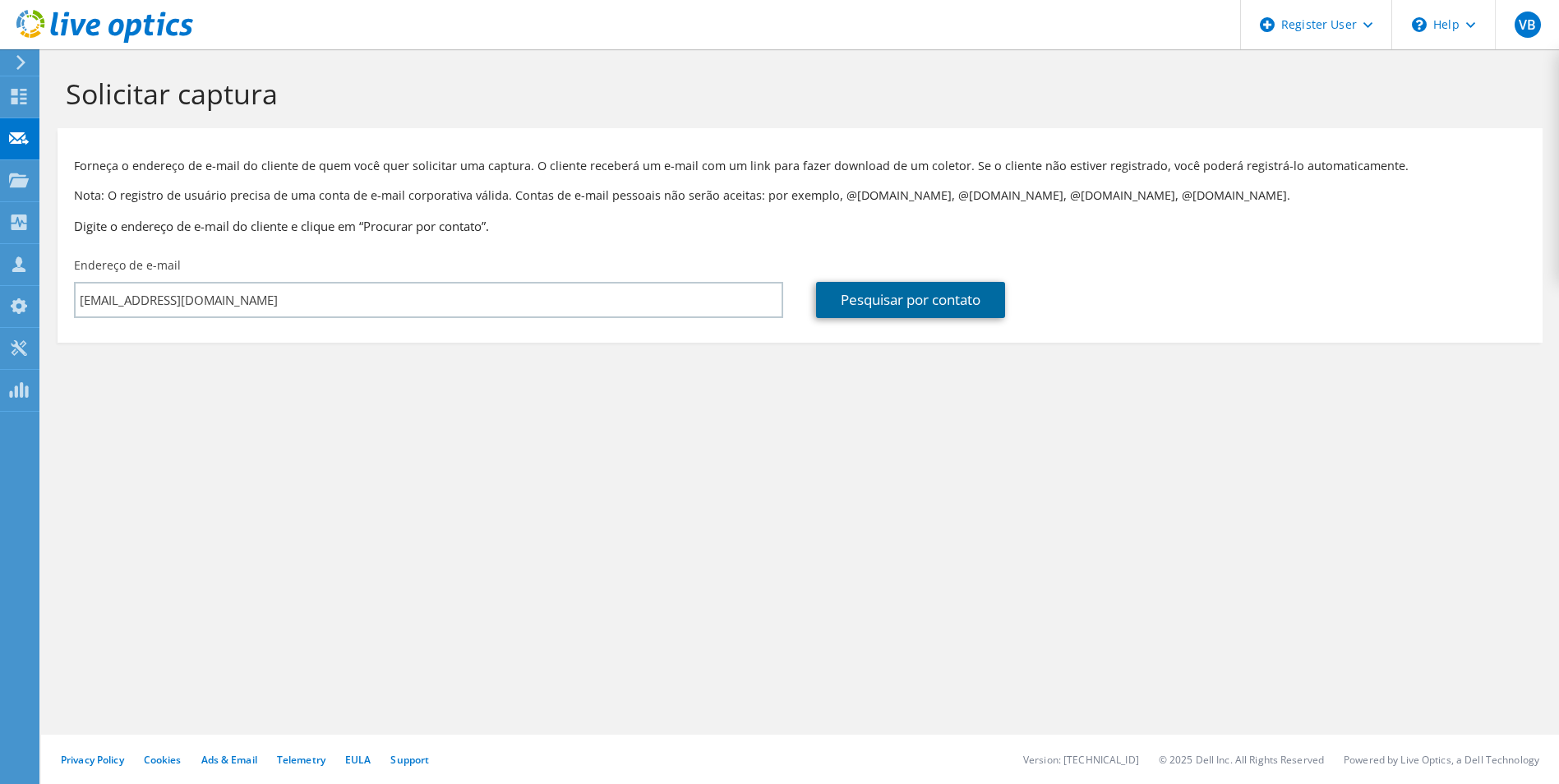
click at [922, 316] on link "Pesquisar por contato" at bounding box center [911, 300] width 189 height 36
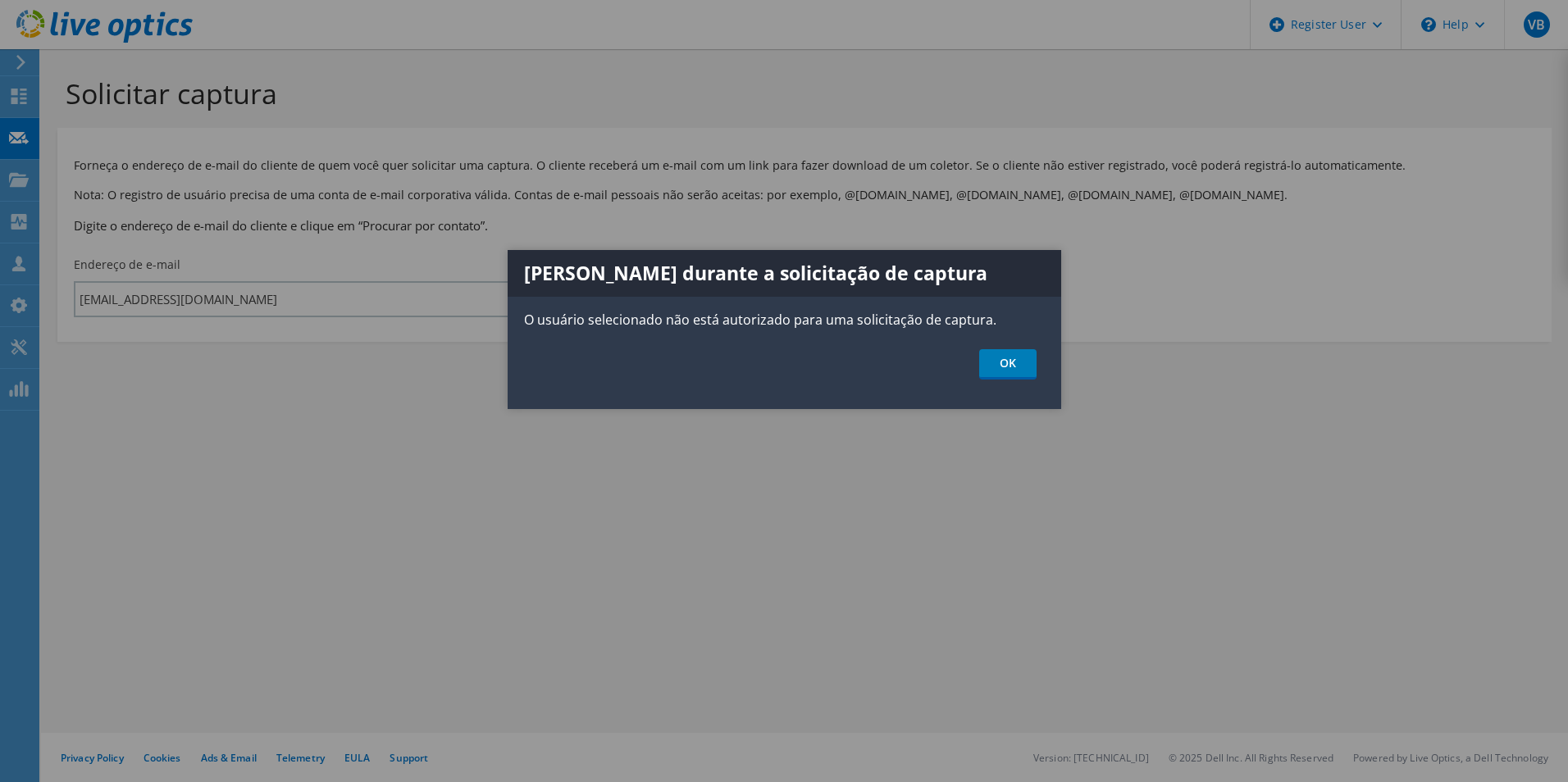
click at [1060, 375] on ul "OK" at bounding box center [784, 364] width 554 height 31
click at [1013, 358] on link "OK" at bounding box center [1008, 364] width 58 height 31
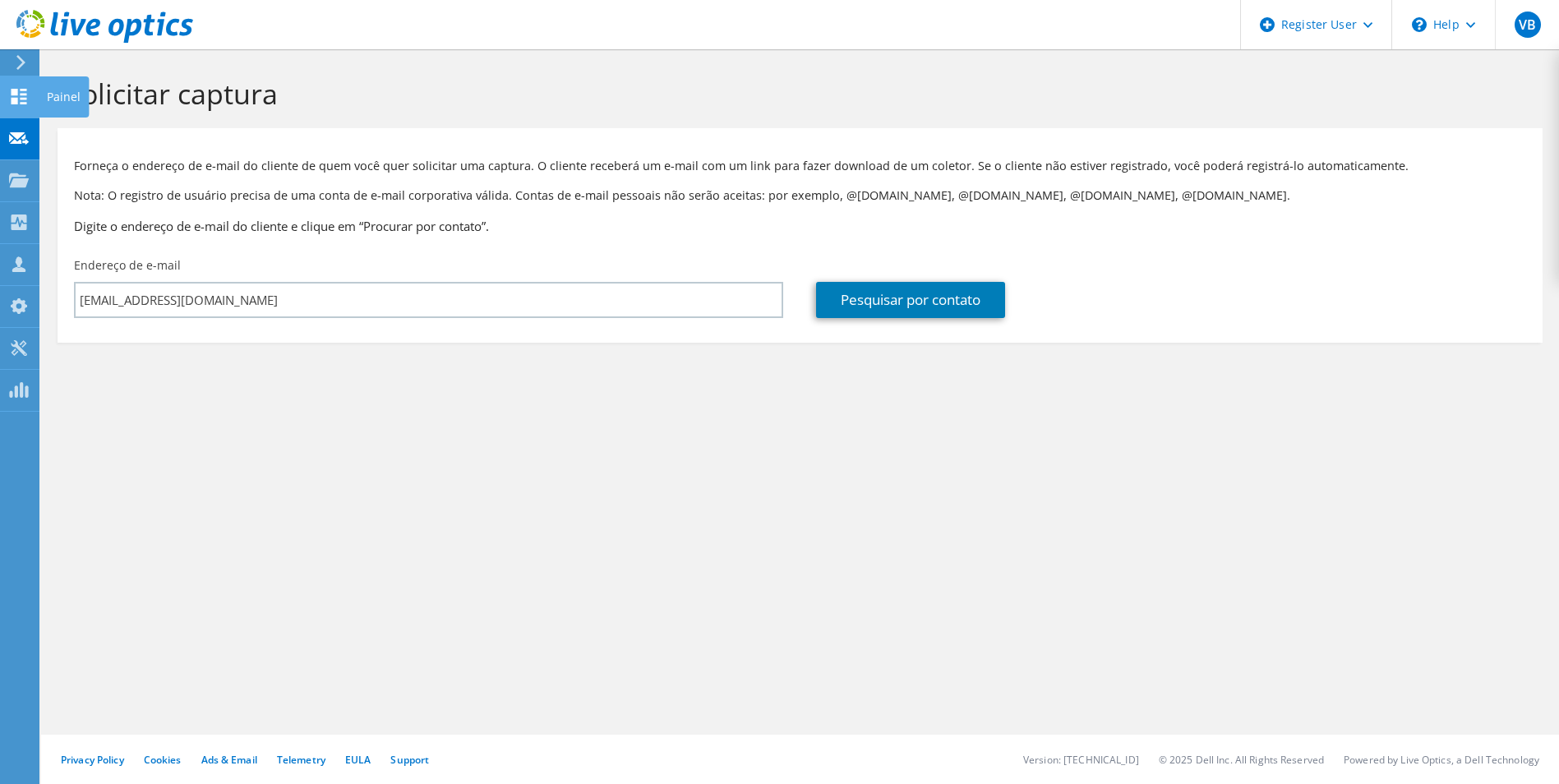
click at [19, 91] on icon at bounding box center [19, 96] width 20 height 16
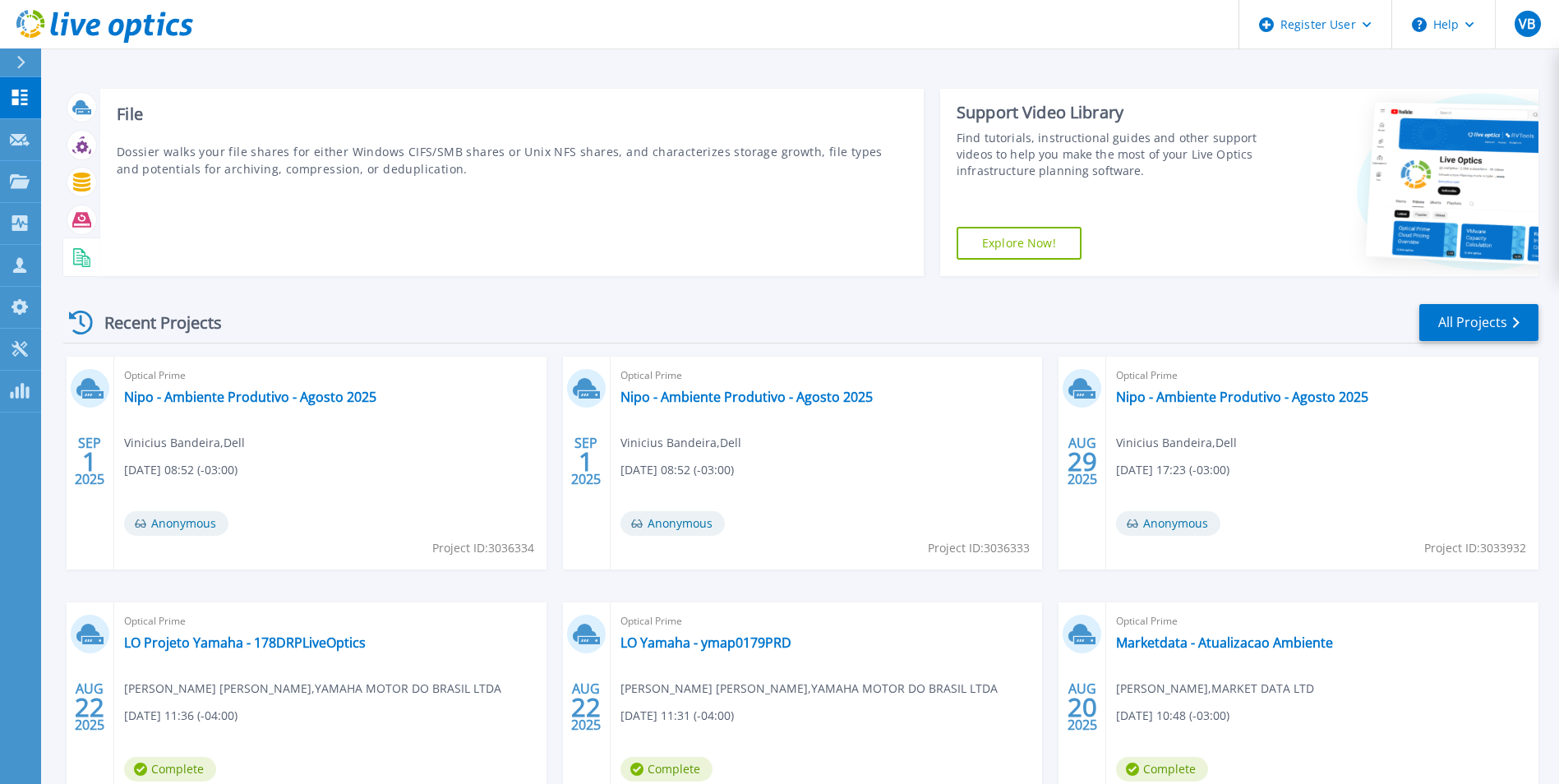
click at [78, 254] on icon at bounding box center [81, 257] width 19 height 19
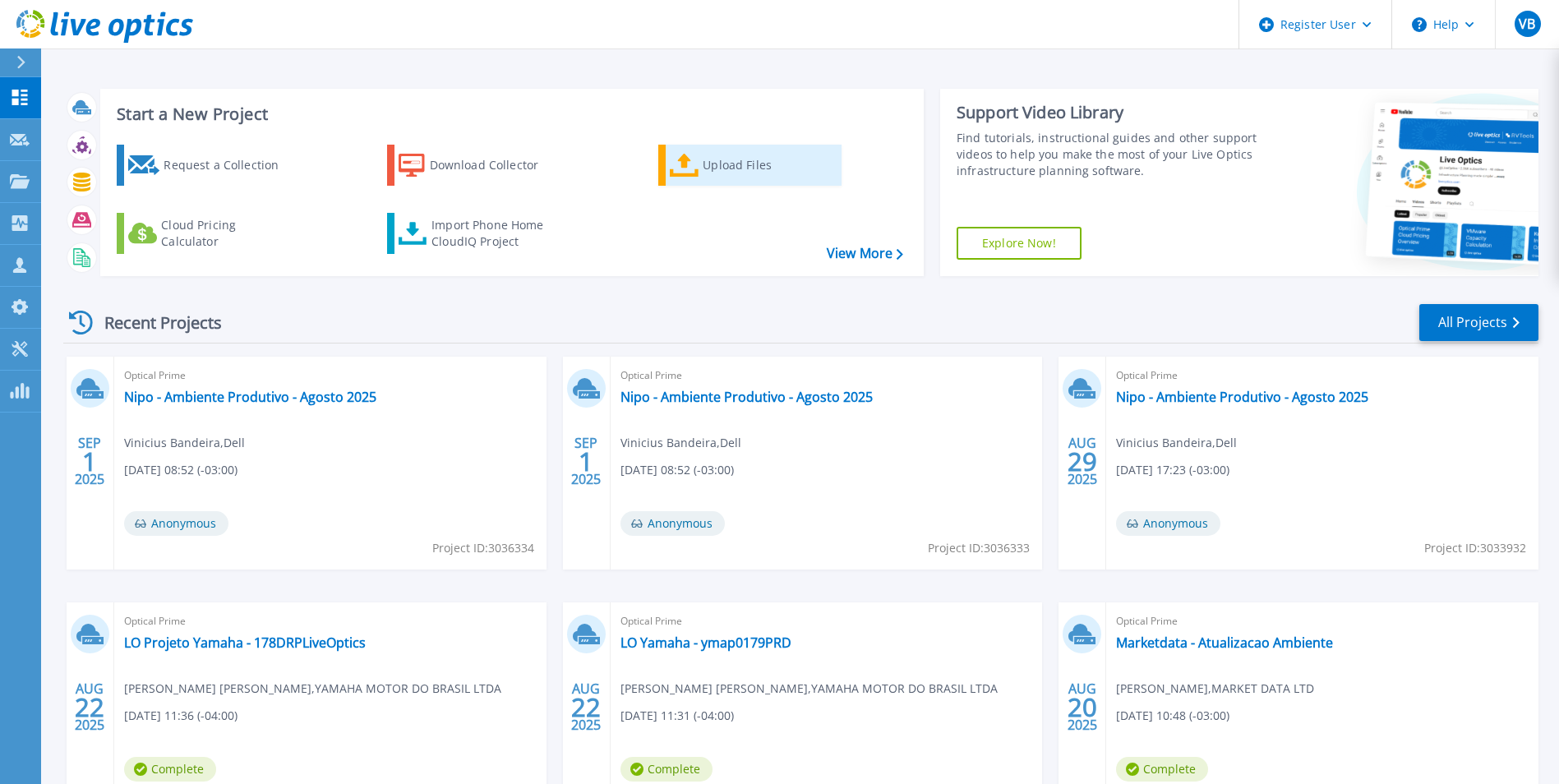
click at [731, 169] on div "Upload Files" at bounding box center [768, 165] width 132 height 33
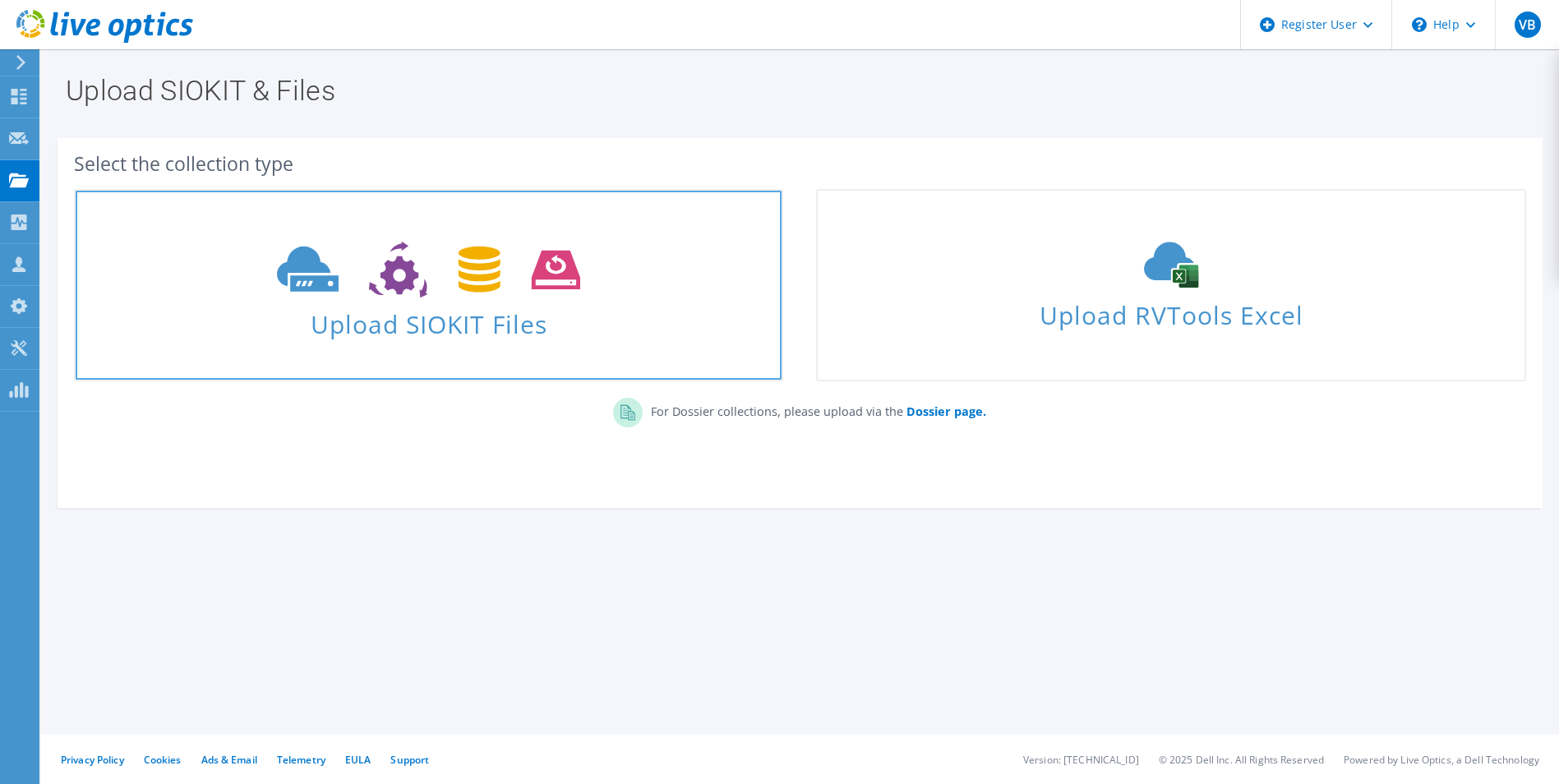
click at [462, 315] on span "Upload SIOKIT Files" at bounding box center [428, 319] width 706 height 36
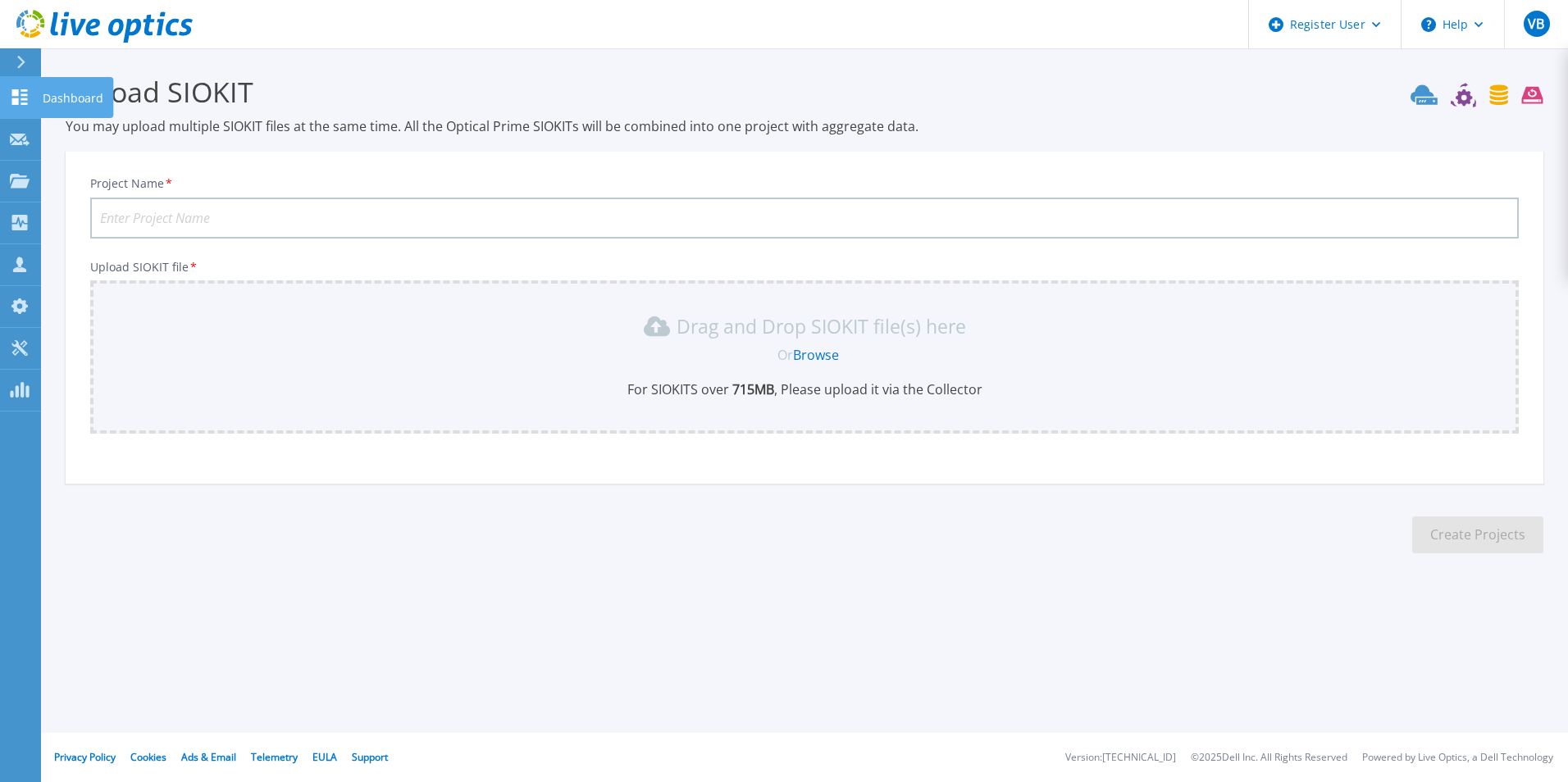
click at [15, 105] on icon at bounding box center [20, 97] width 16 height 16
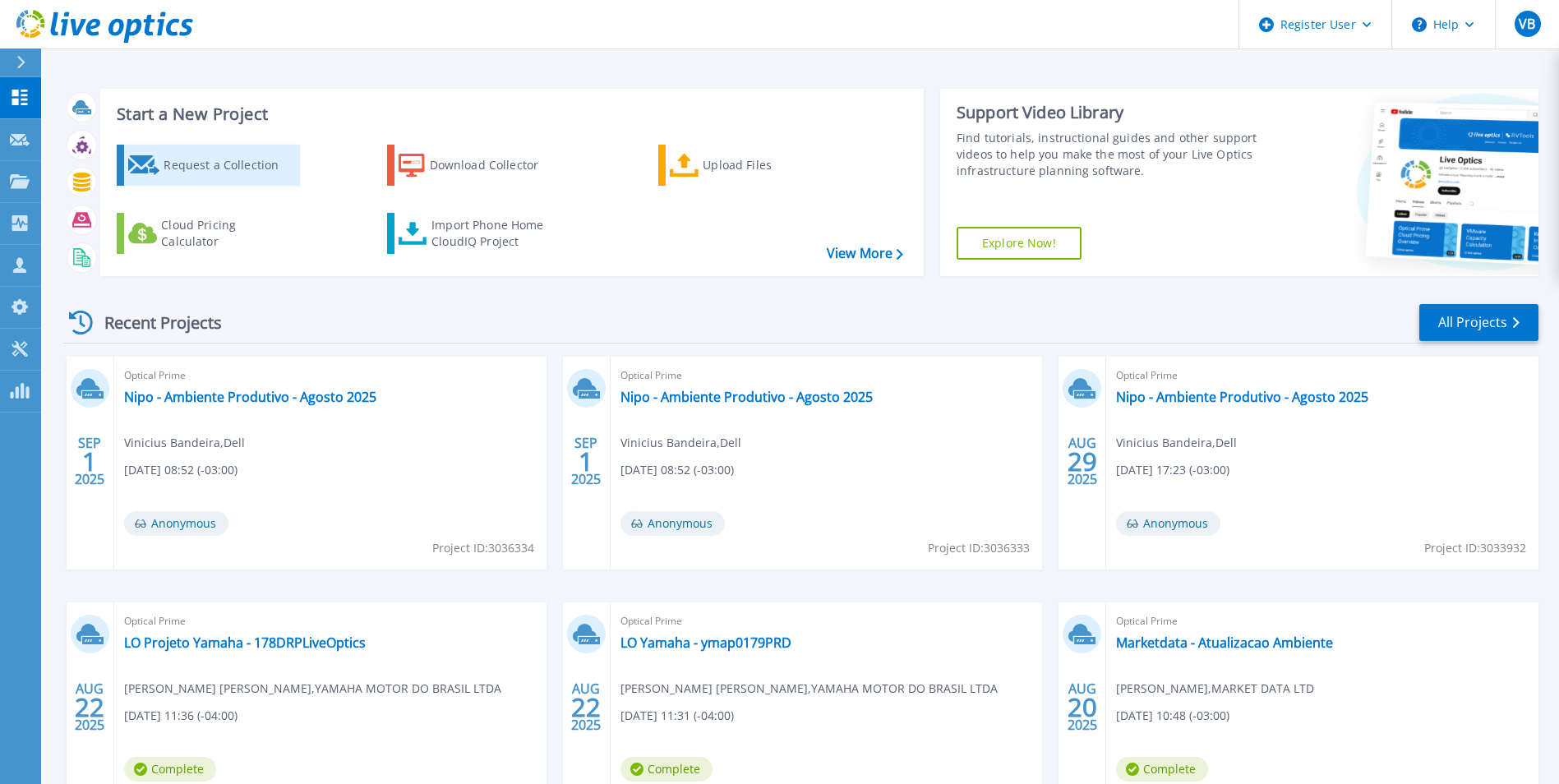
click at [210, 161] on div "Request a Collection" at bounding box center [229, 165] width 132 height 33
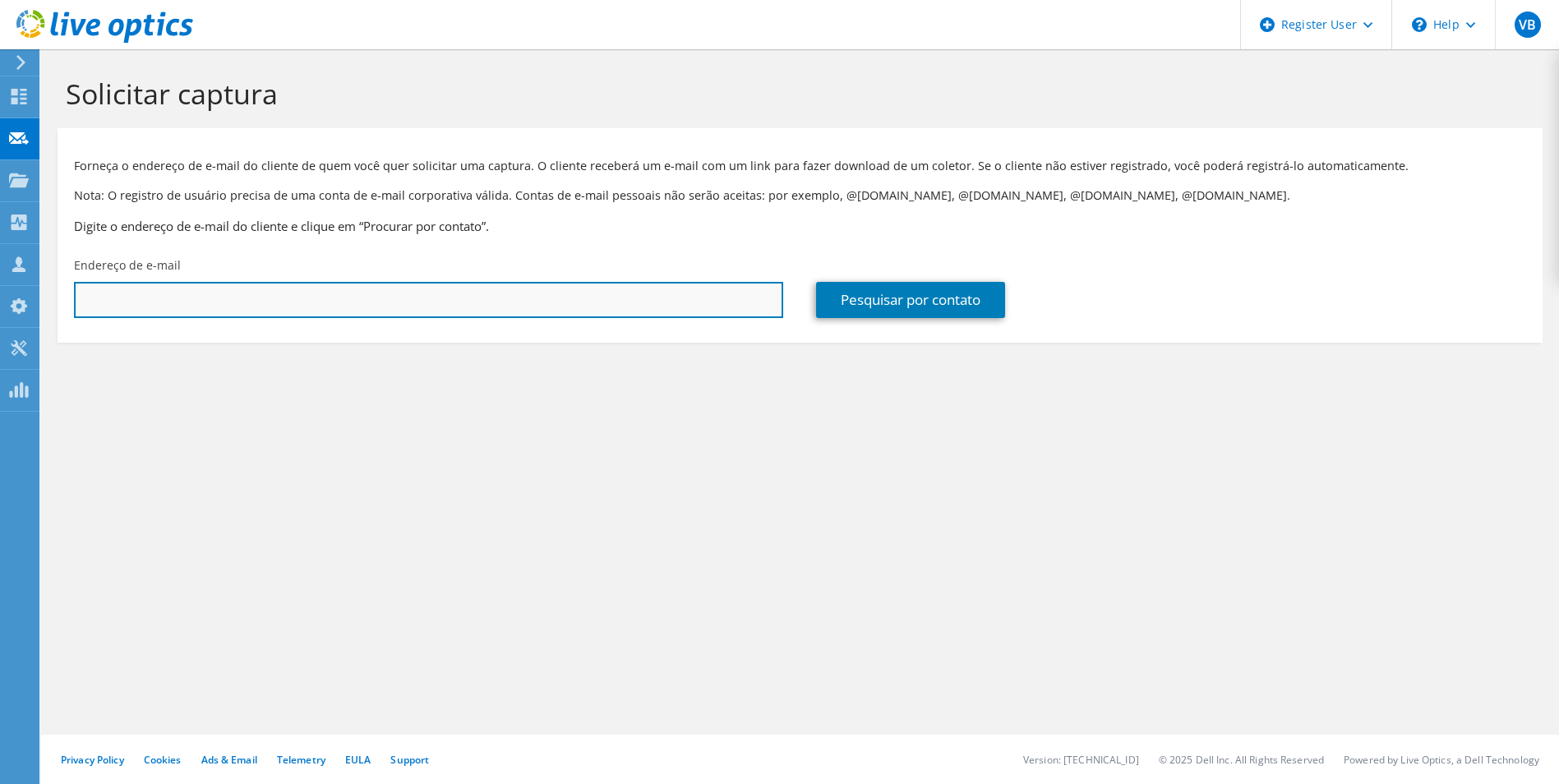
click at [403, 294] on input "text" at bounding box center [428, 300] width 710 height 36
paste input "[PERSON_NAME][EMAIL_ADDRESS][DOMAIN_NAME]"
type input "[PERSON_NAME][EMAIL_ADDRESS][DOMAIN_NAME]"
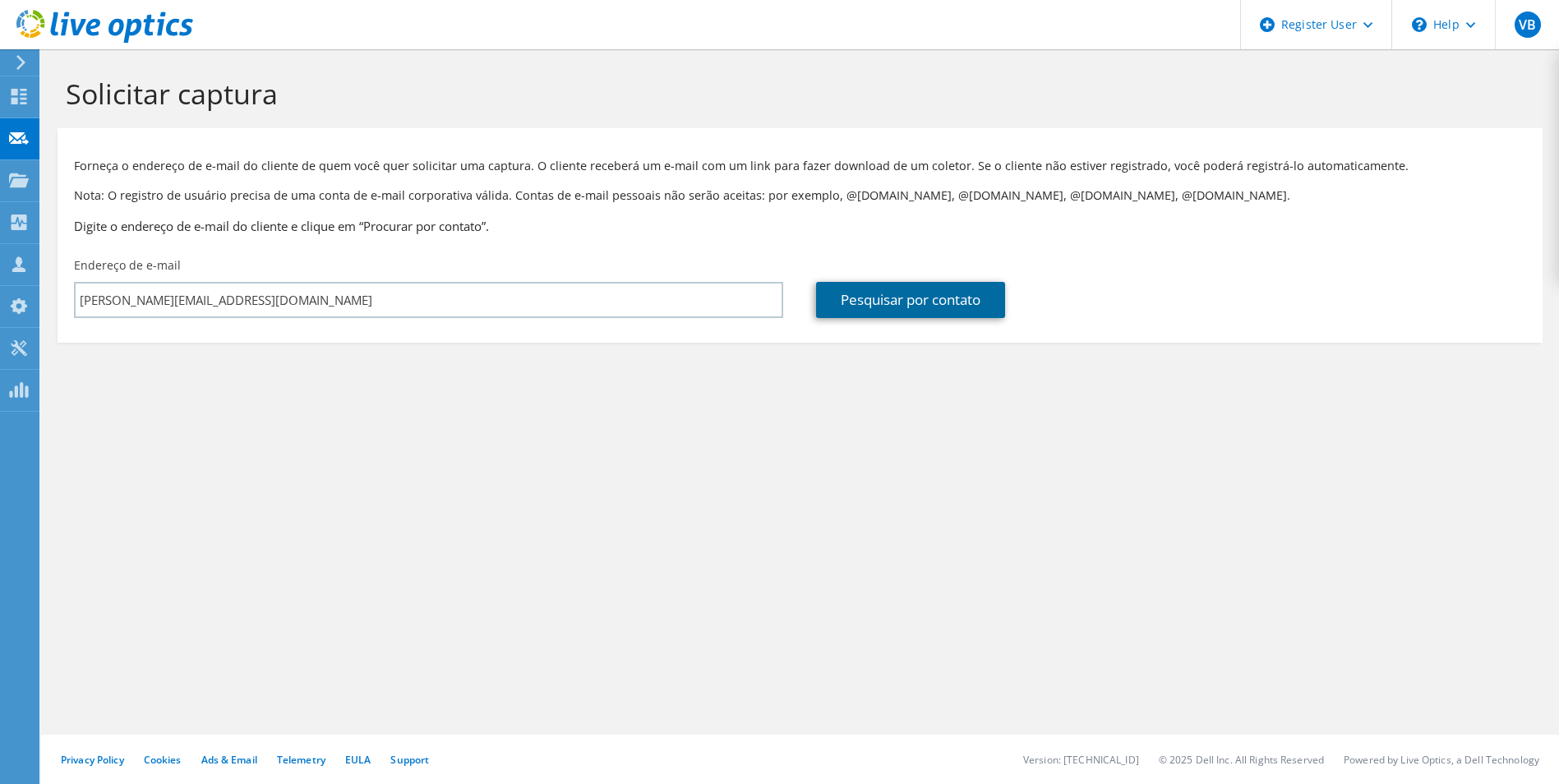
click at [858, 304] on link "Pesquisar por contato" at bounding box center [911, 300] width 189 height 36
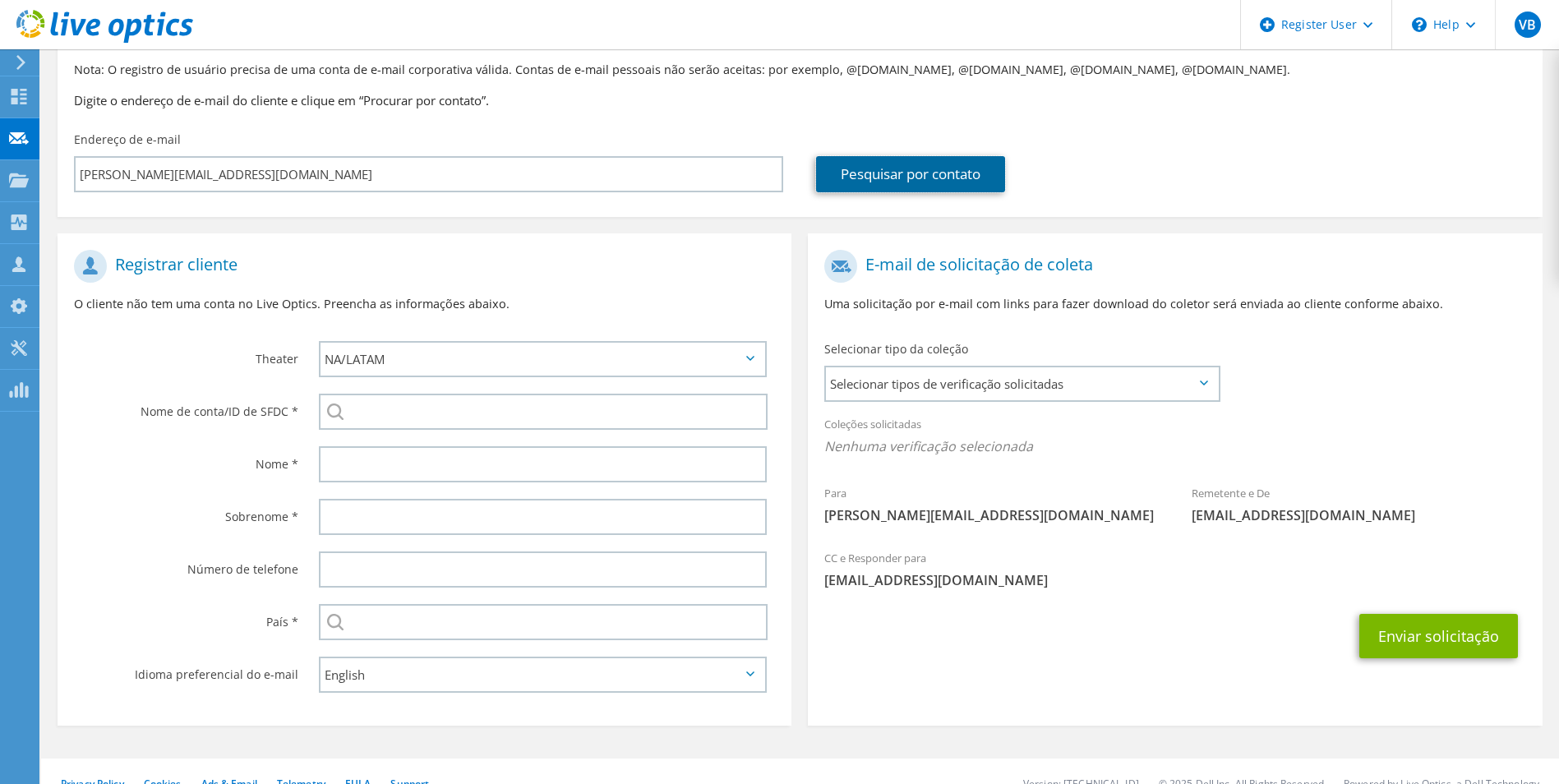
scroll to position [150, 0]
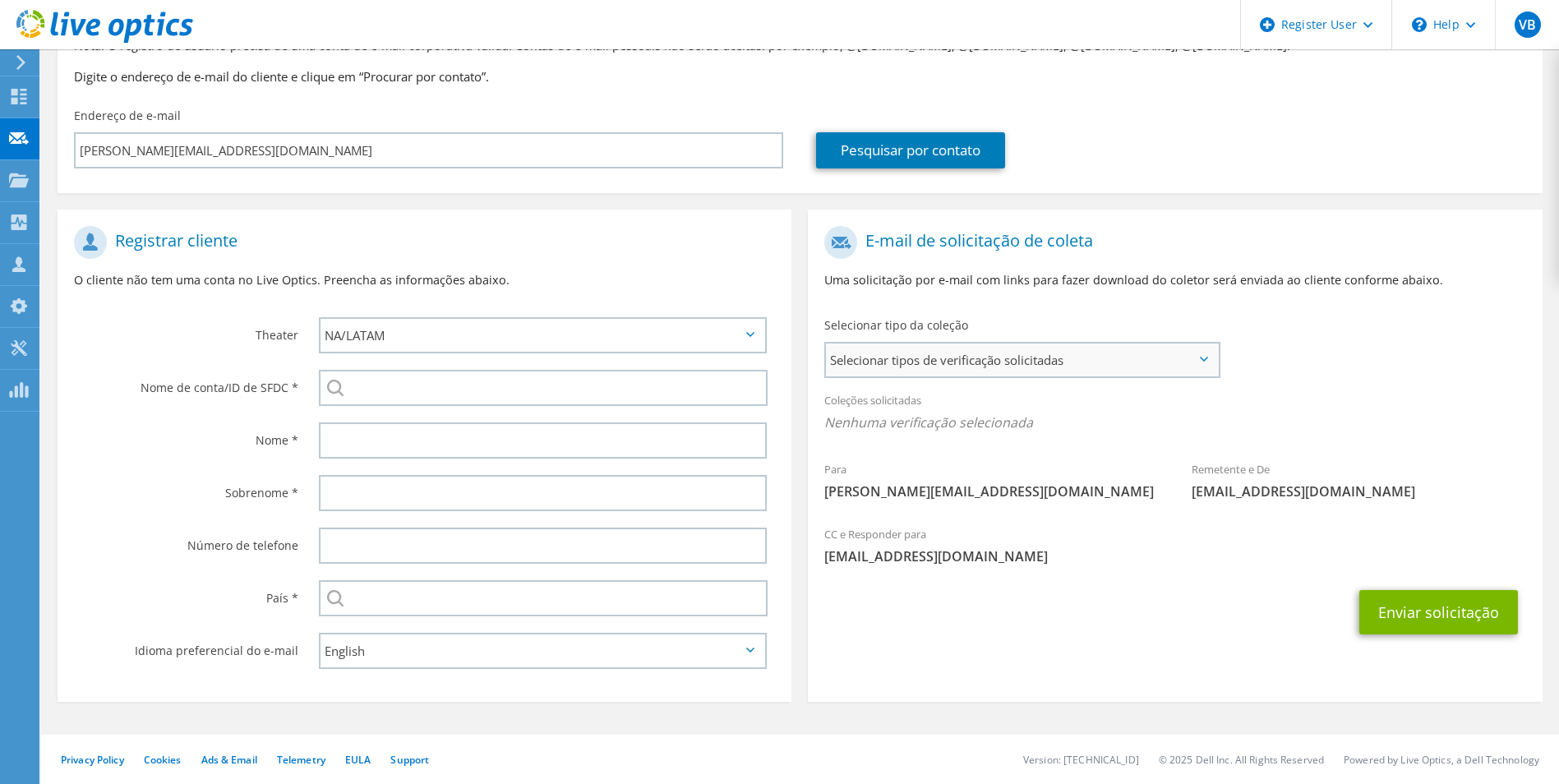
click at [942, 362] on span "Selecionar tipos de verificação solicitadas" at bounding box center [1021, 360] width 391 height 33
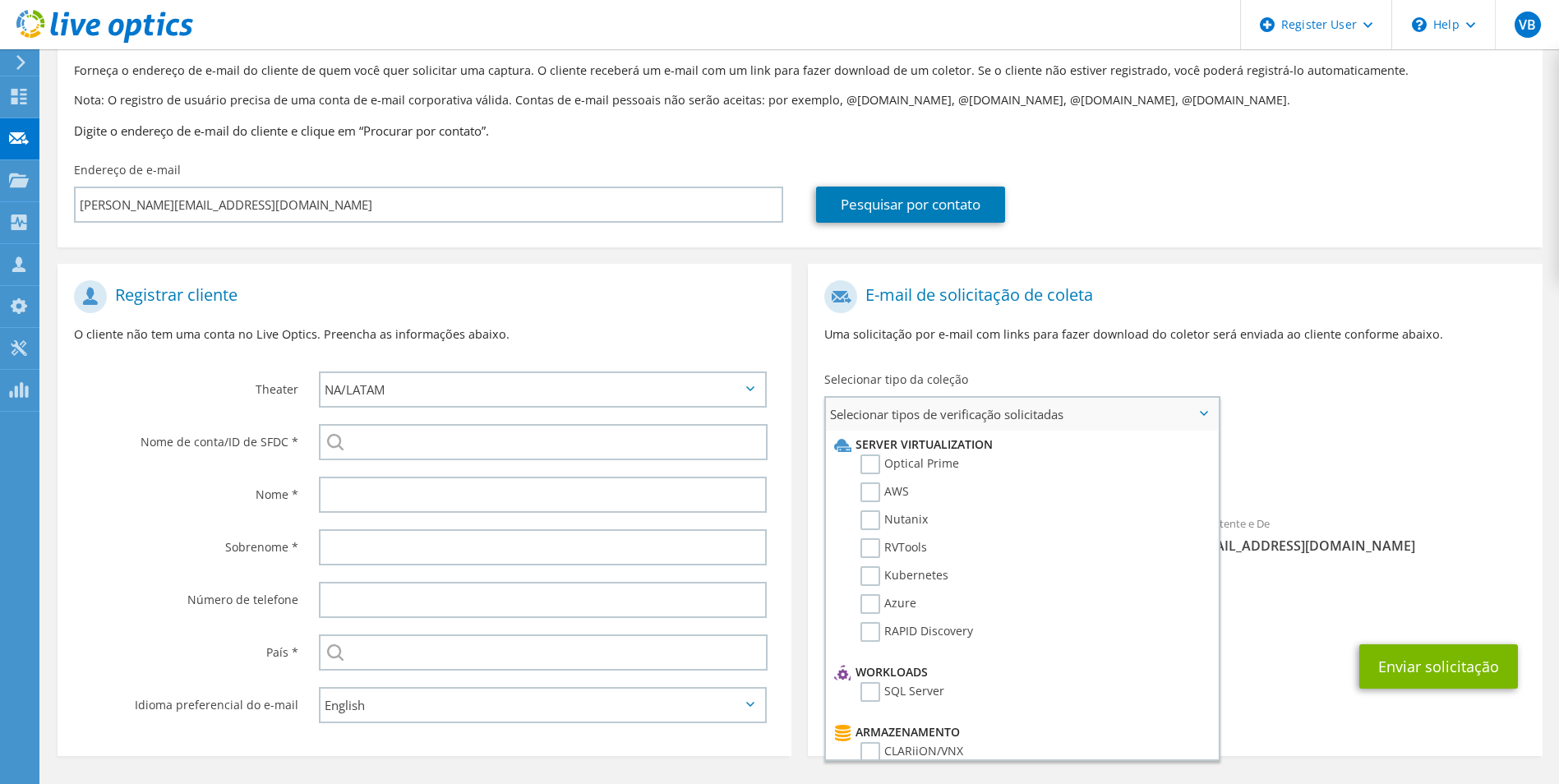
scroll to position [67, 0]
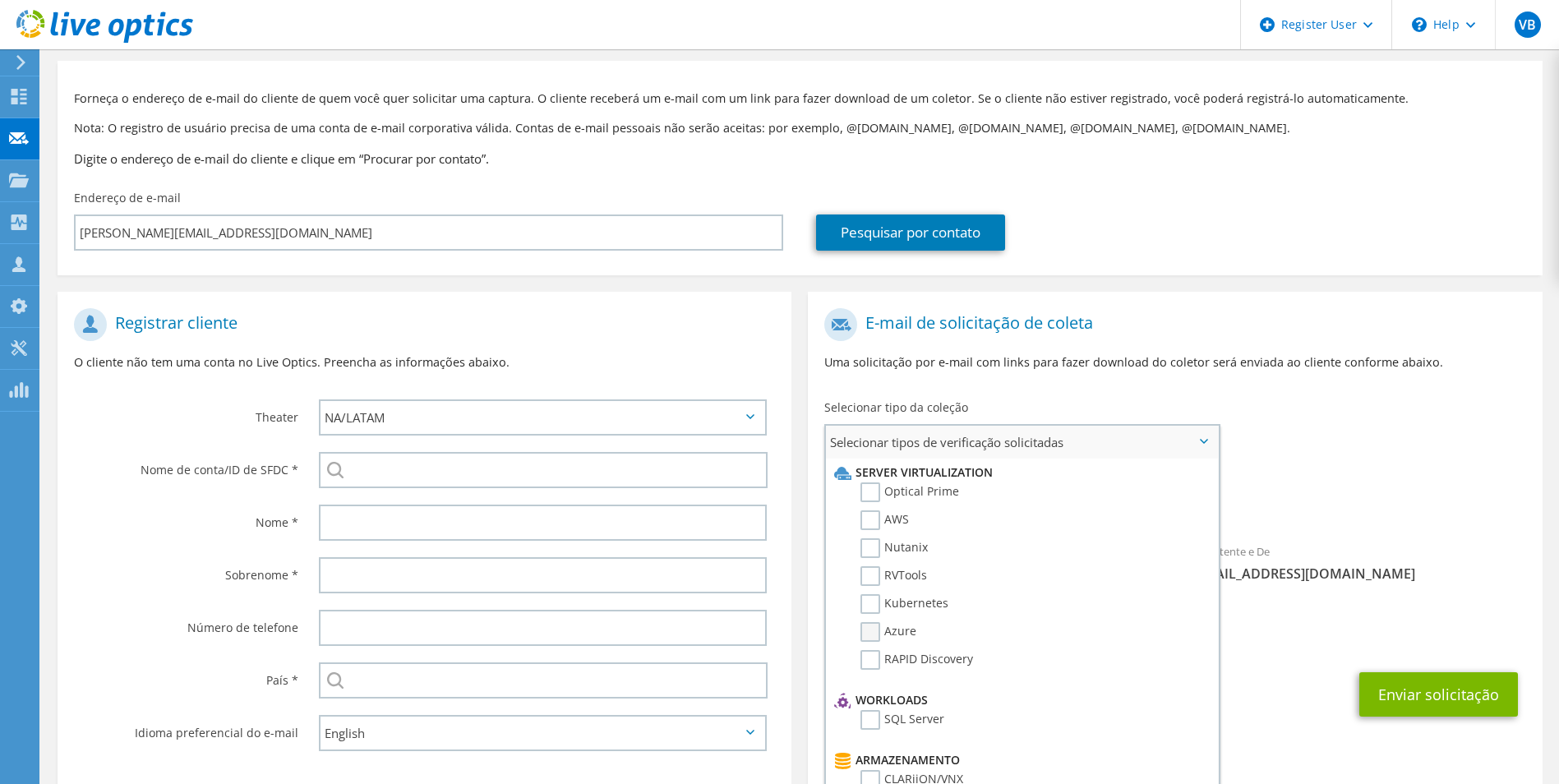
click at [904, 632] on label "Azure" at bounding box center [888, 632] width 56 height 20
click at [0, 0] on input "Azure" at bounding box center [0, 0] width 0 height 0
click at [875, 487] on label "Optical Prime" at bounding box center [909, 492] width 98 height 20
click at [0, 0] on input "Optical Prime" at bounding box center [0, 0] width 0 height 0
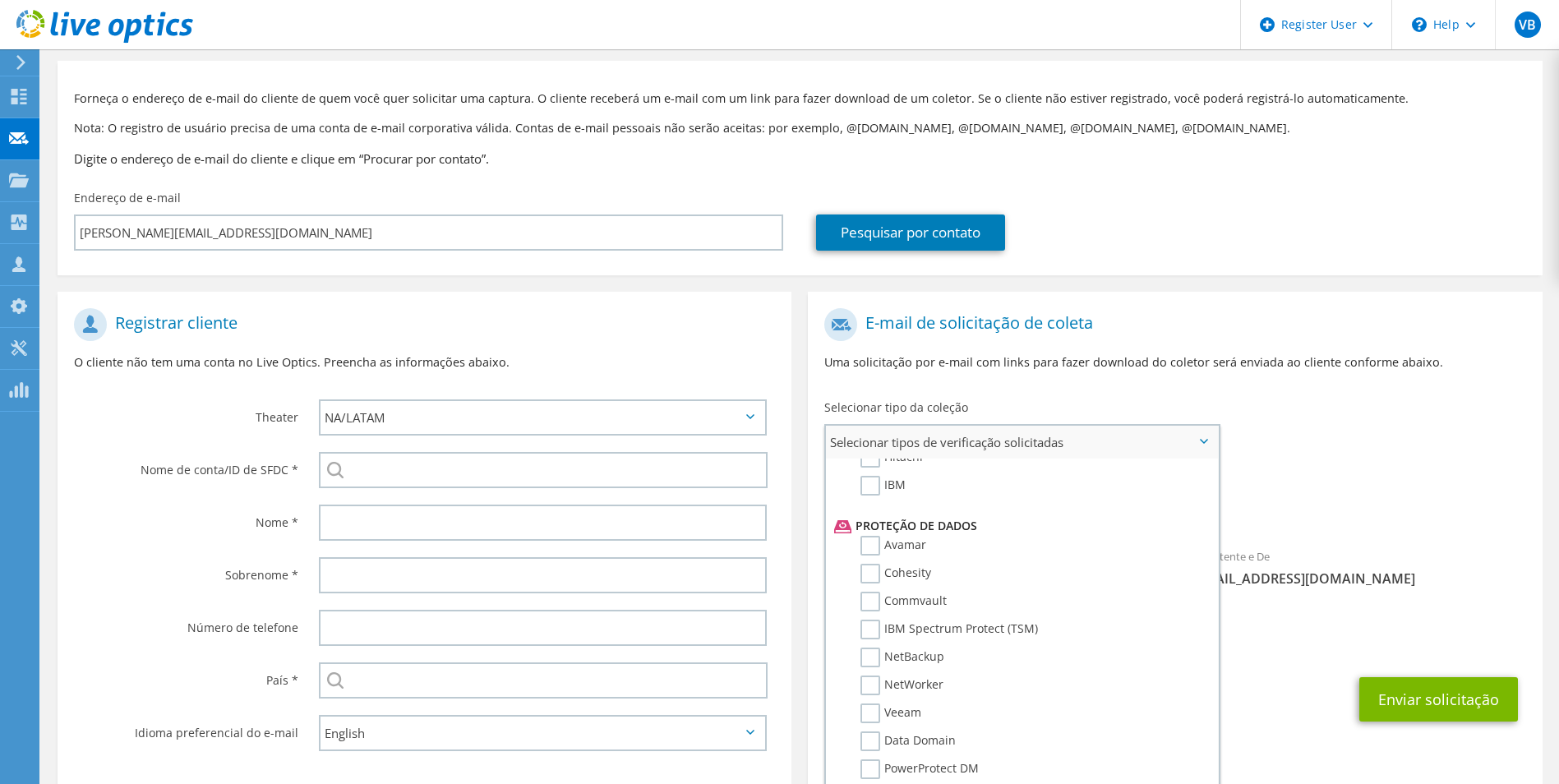
scroll to position [725, 0]
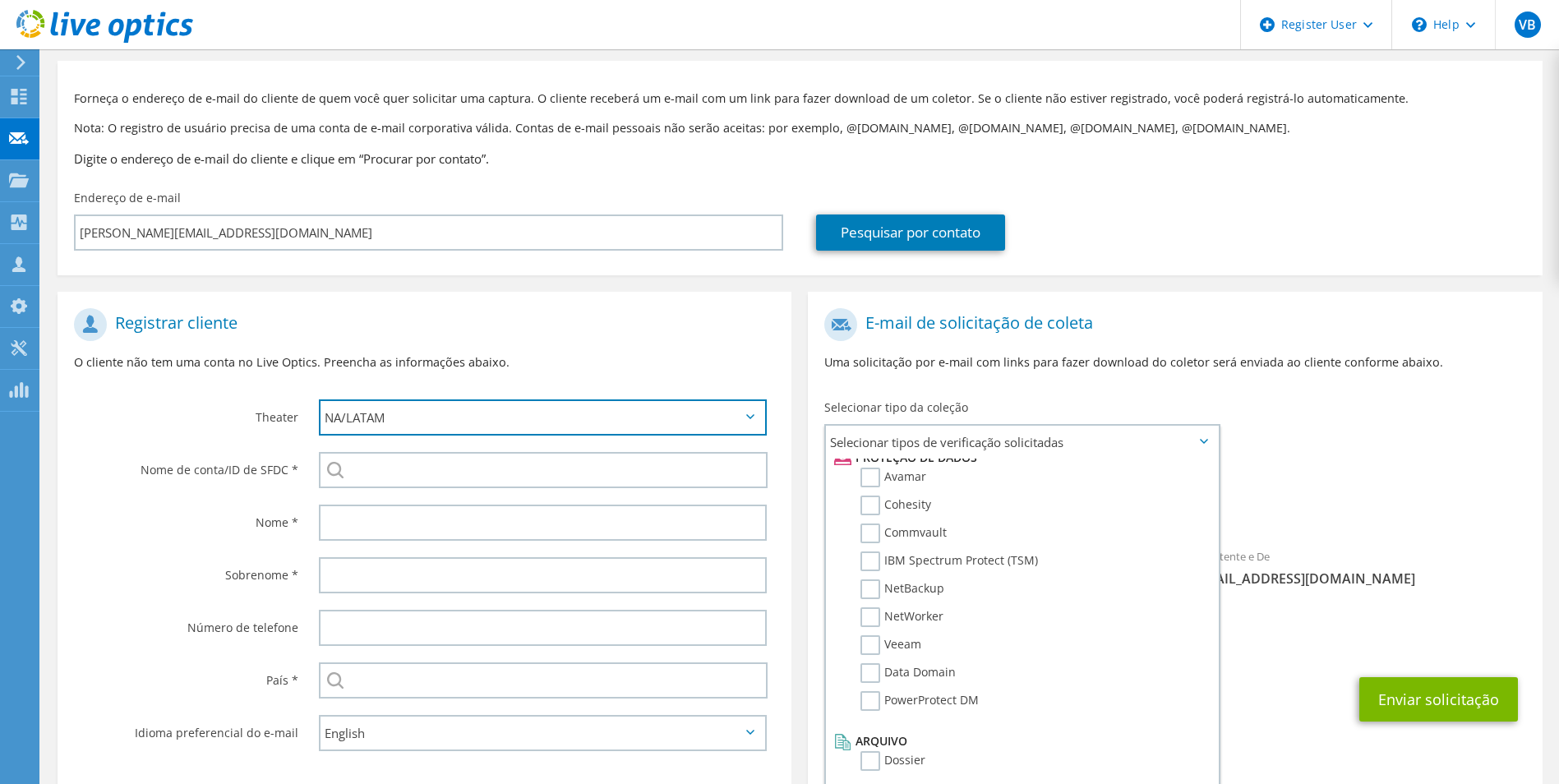
click at [453, 424] on select "APJ EMEA NA/LATAM" at bounding box center [543, 418] width 449 height 36
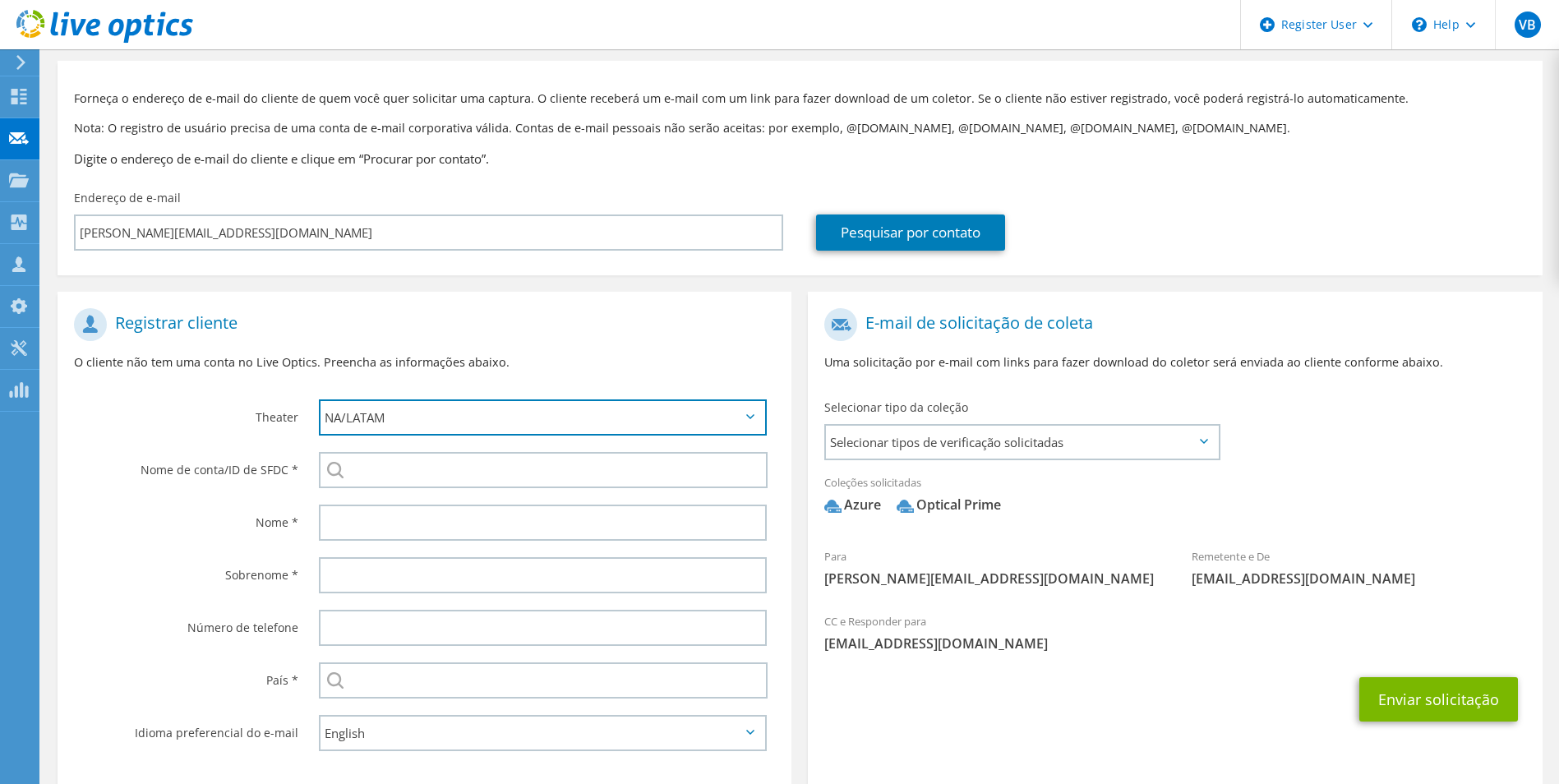
click at [319, 399] on select "APJ EMEA NA/LATAM" at bounding box center [543, 418] width 449 height 36
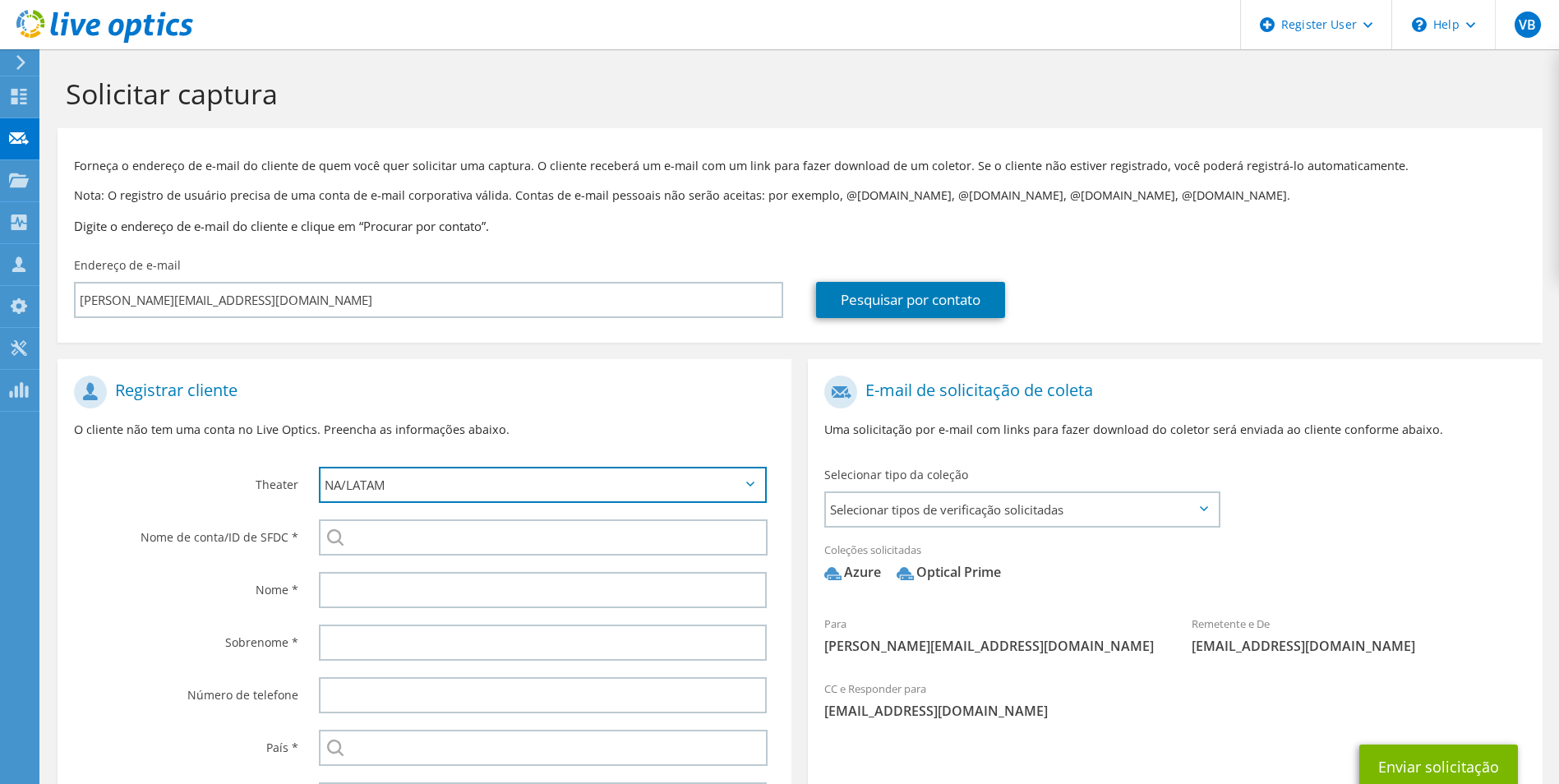
scroll to position [82, 0]
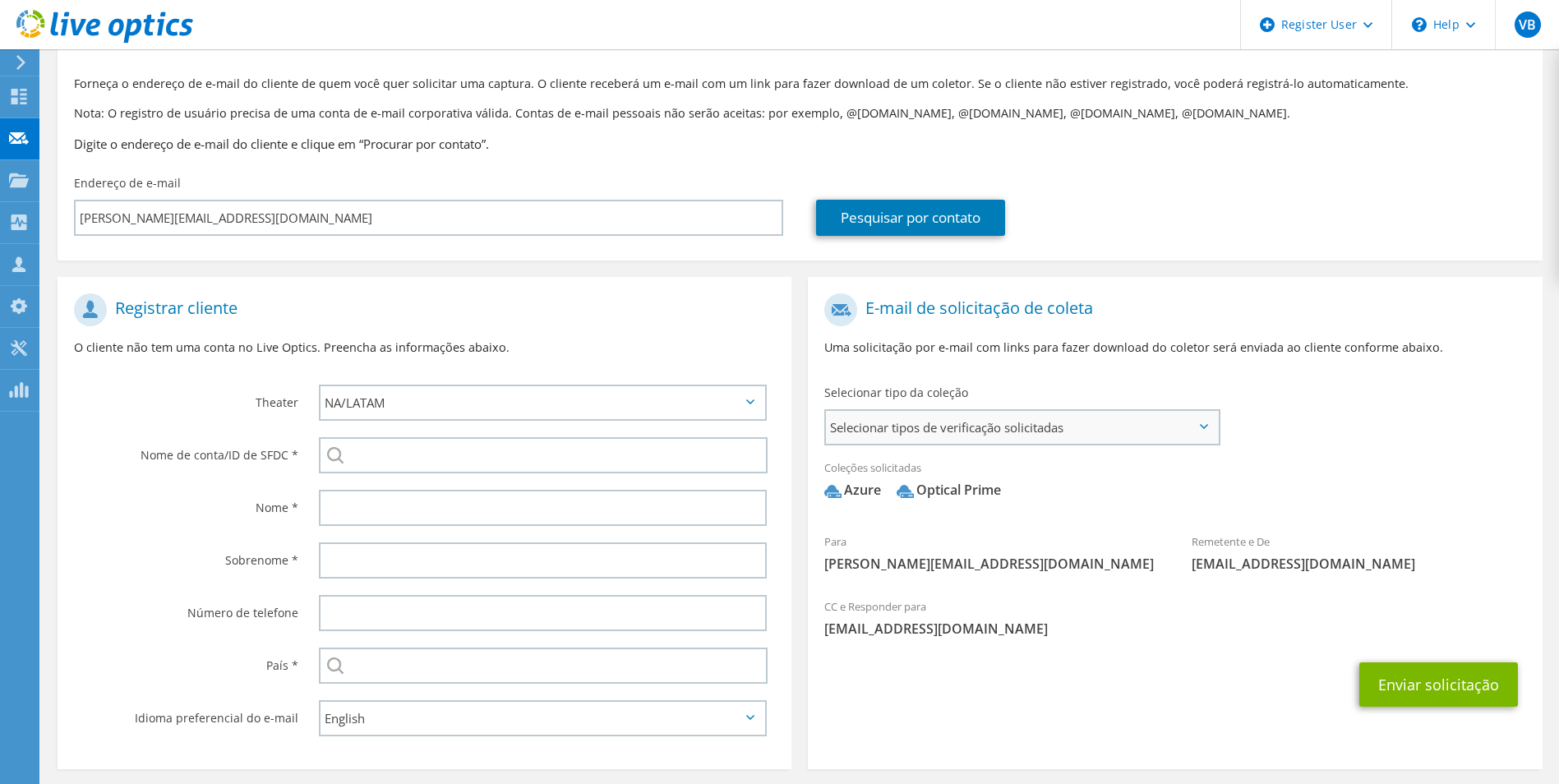
click at [1186, 446] on div "Selecionar tipos de verificação solicitadas Server Virtualization Optical Prime…" at bounding box center [1022, 428] width 395 height 36
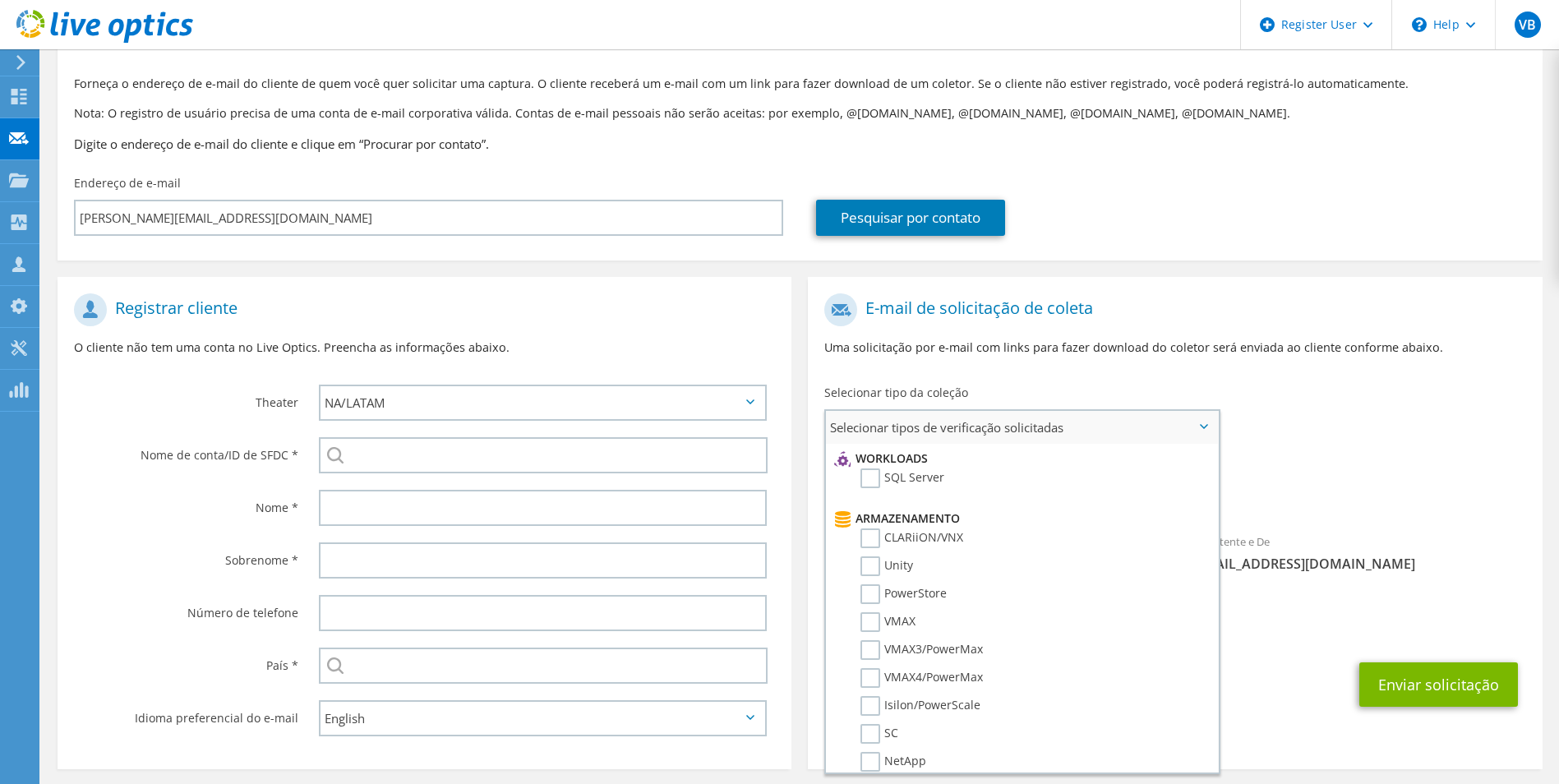
scroll to position [0, 0]
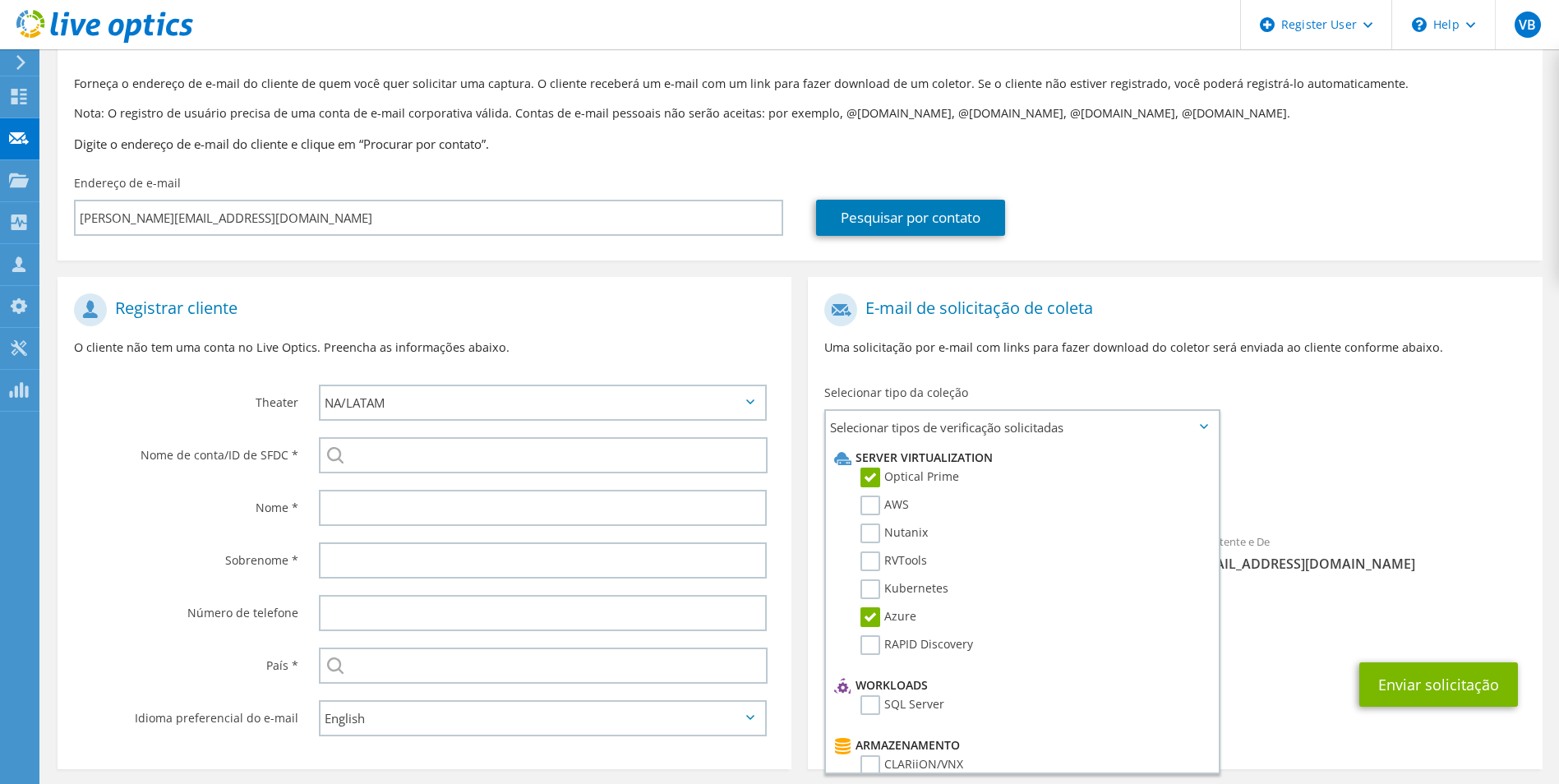
click at [1382, 510] on div "Coleções solicitadas Nenhuma verificação selecionada Azure Optical Prime" at bounding box center [1174, 483] width 734 height 65
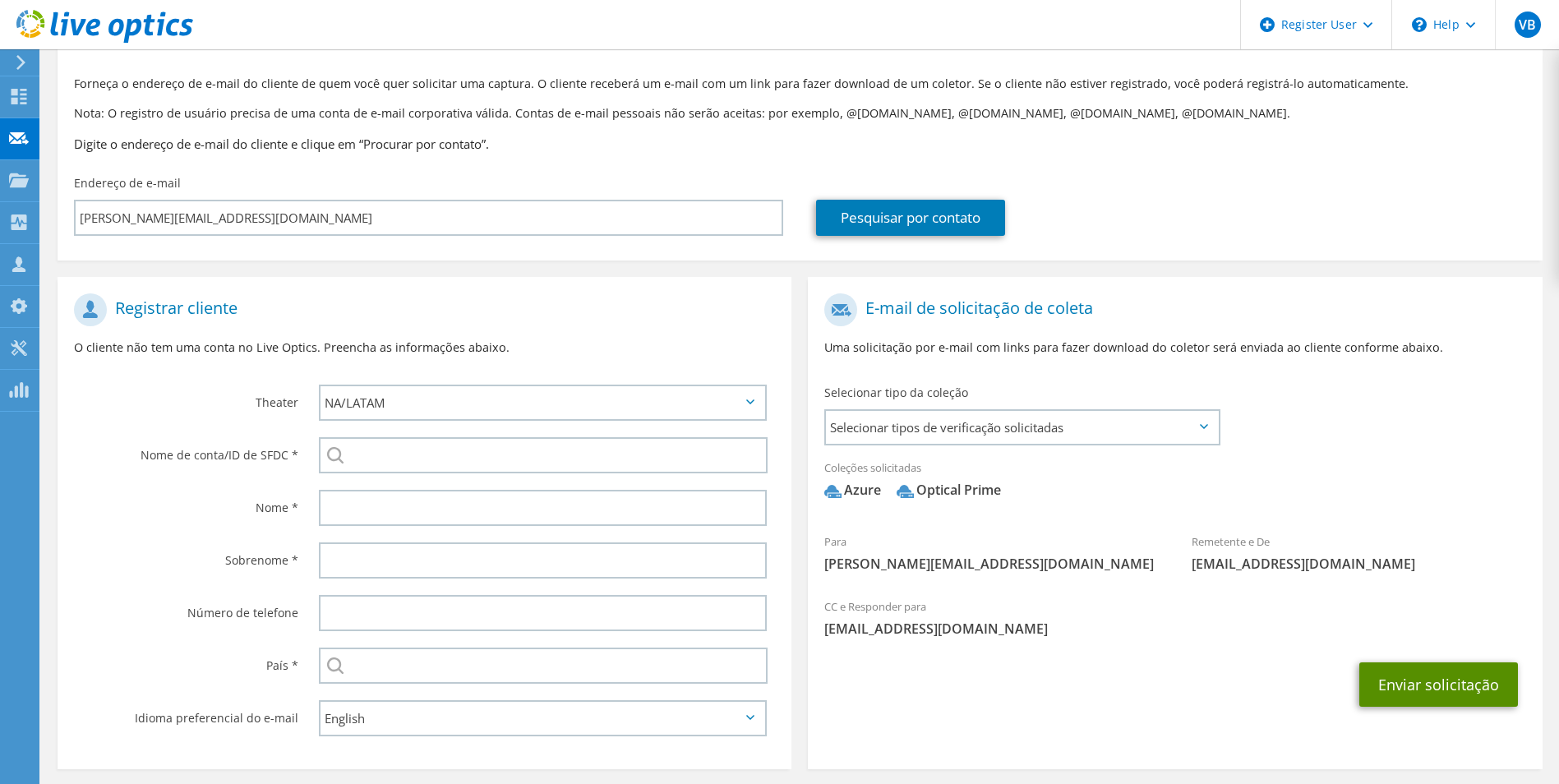
click at [1418, 677] on button "Enviar solicitação" at bounding box center [1439, 685] width 159 height 45
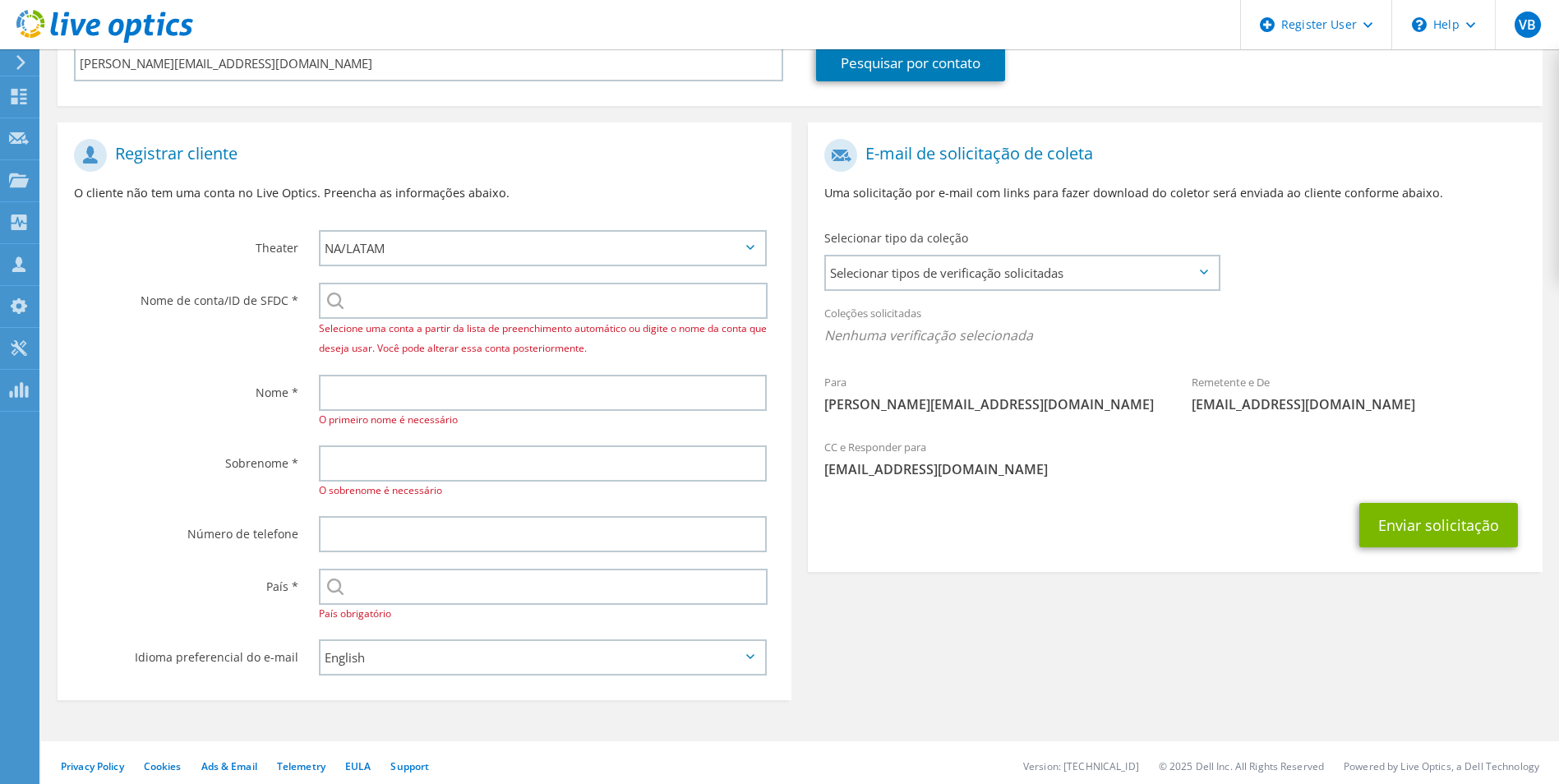
scroll to position [243, 0]
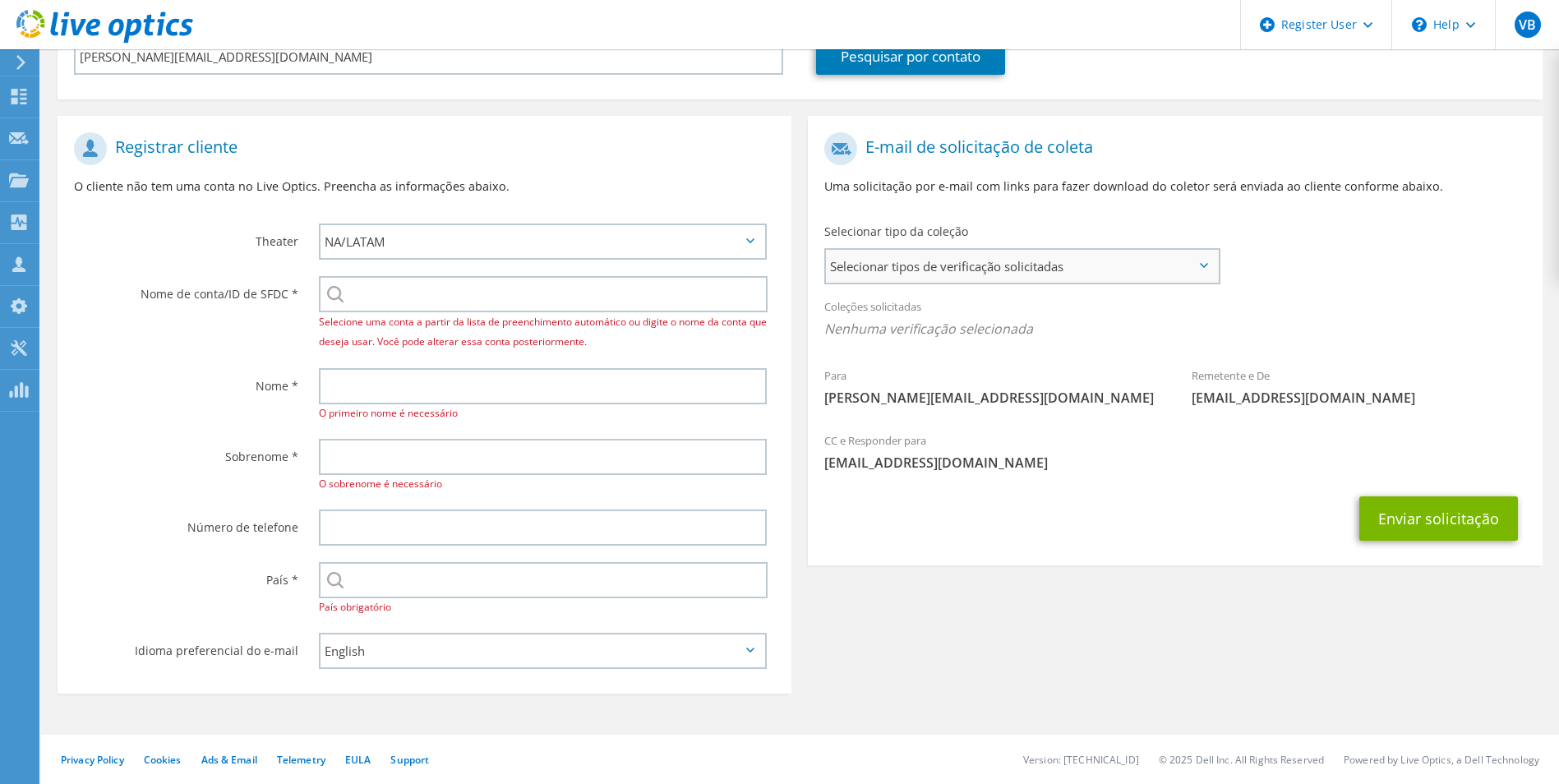
click at [1069, 261] on span "Selecionar tipos de verificação solicitadas" at bounding box center [1021, 266] width 391 height 33
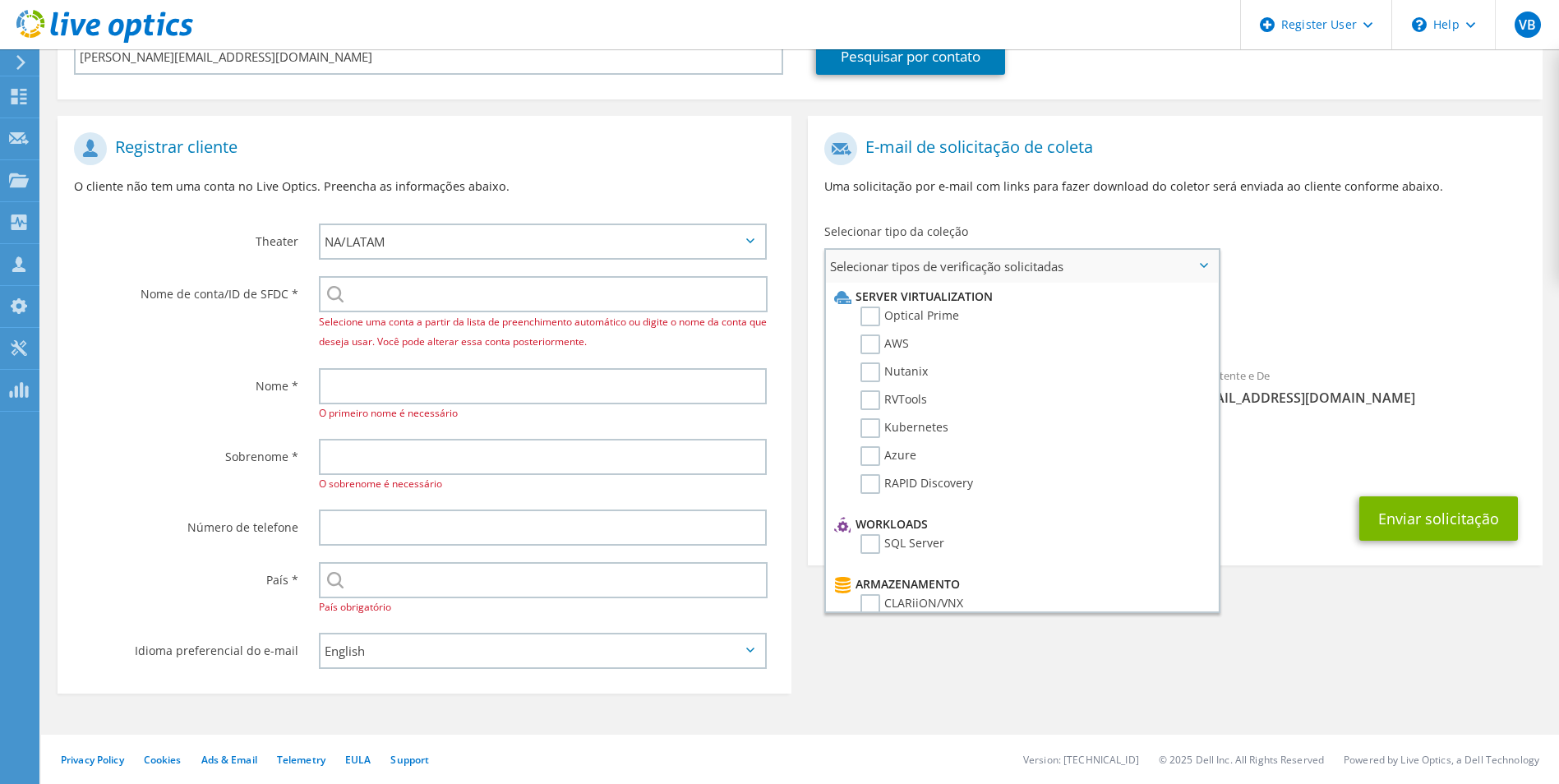
click at [1069, 261] on span "Selecionar tipos de verificação solicitadas" at bounding box center [1021, 266] width 391 height 33
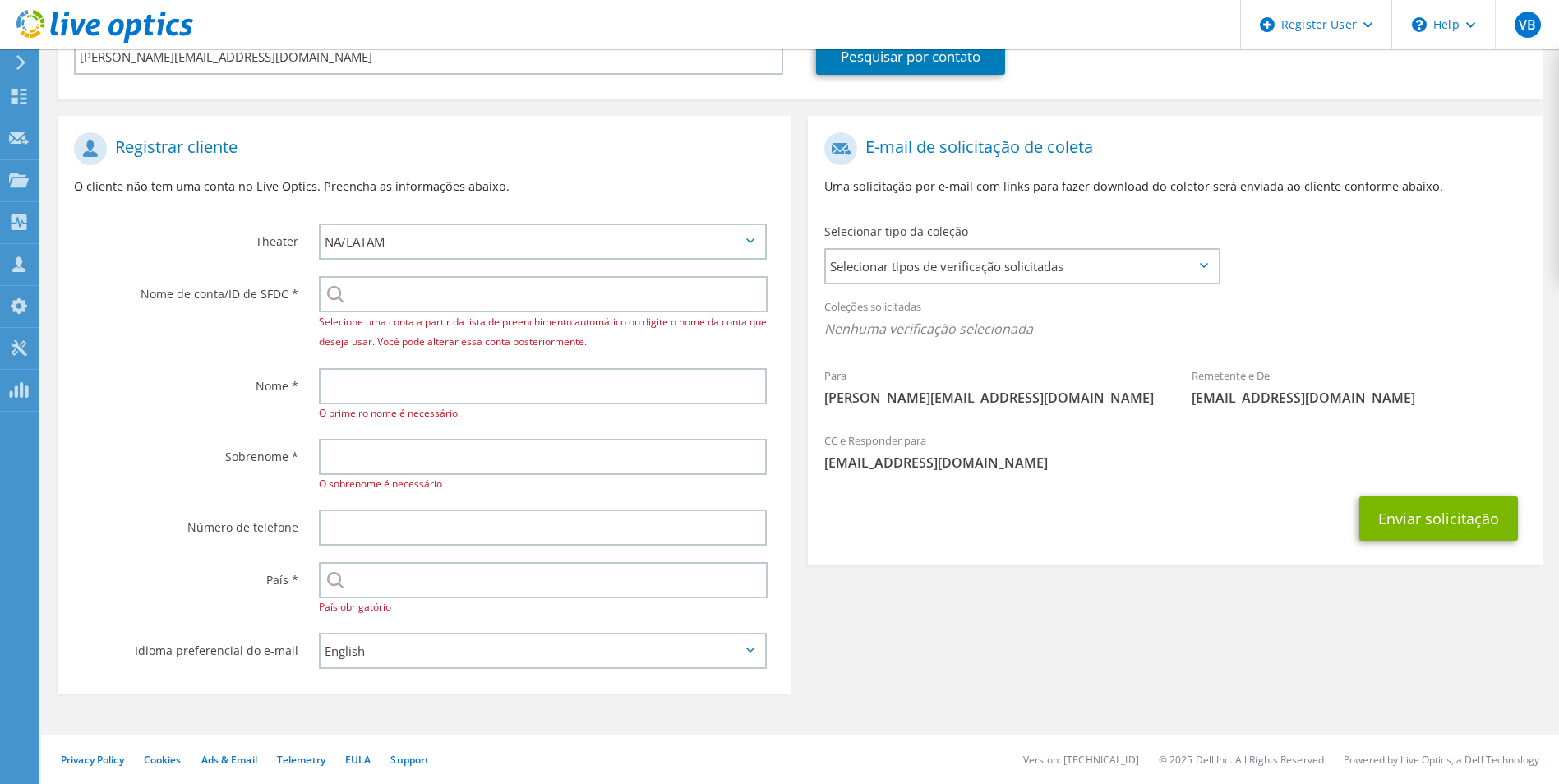
scroll to position [0, 0]
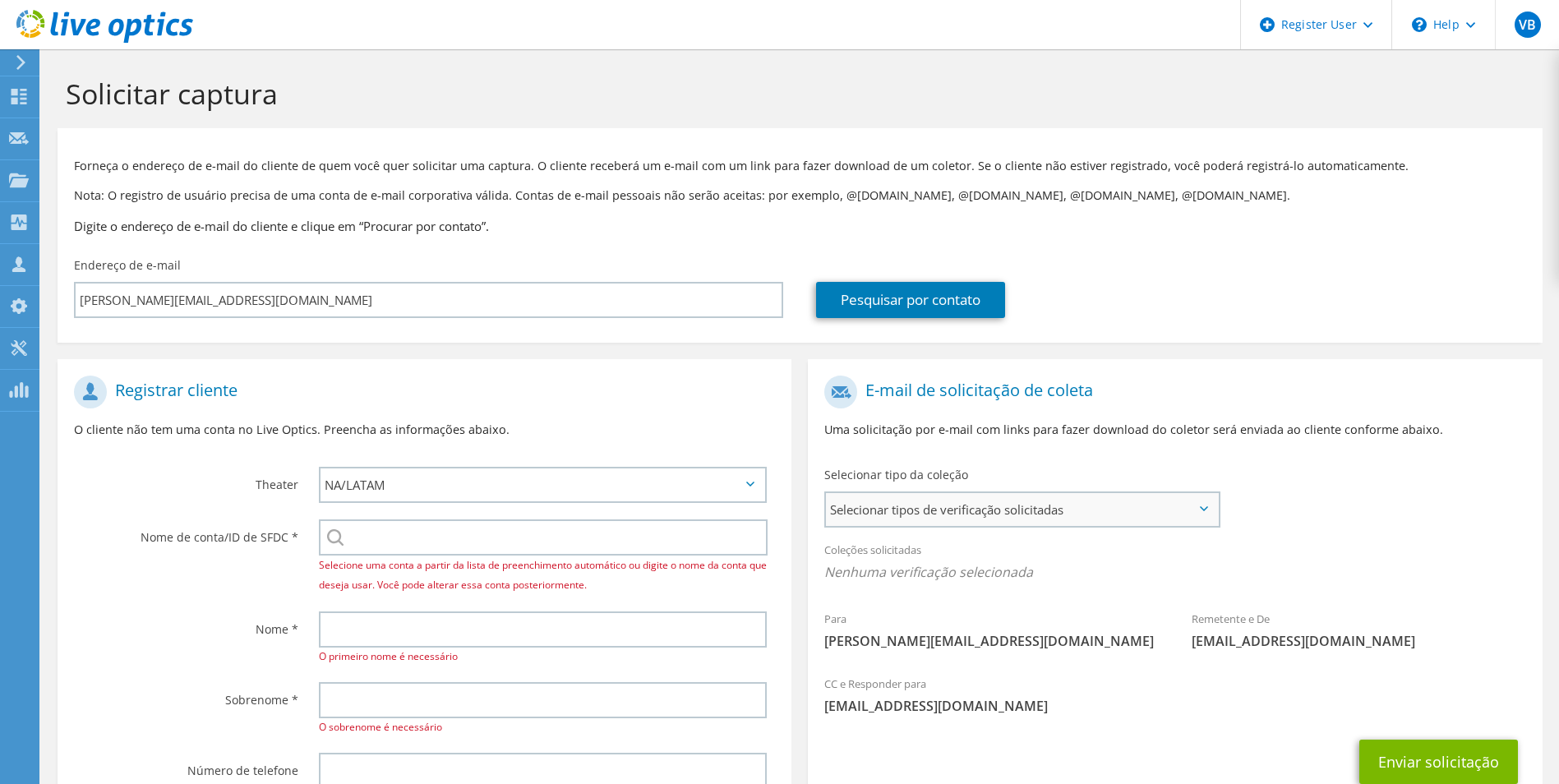
click at [922, 515] on span "Selecionar tipos de verificação solicitadas" at bounding box center [1021, 509] width 391 height 33
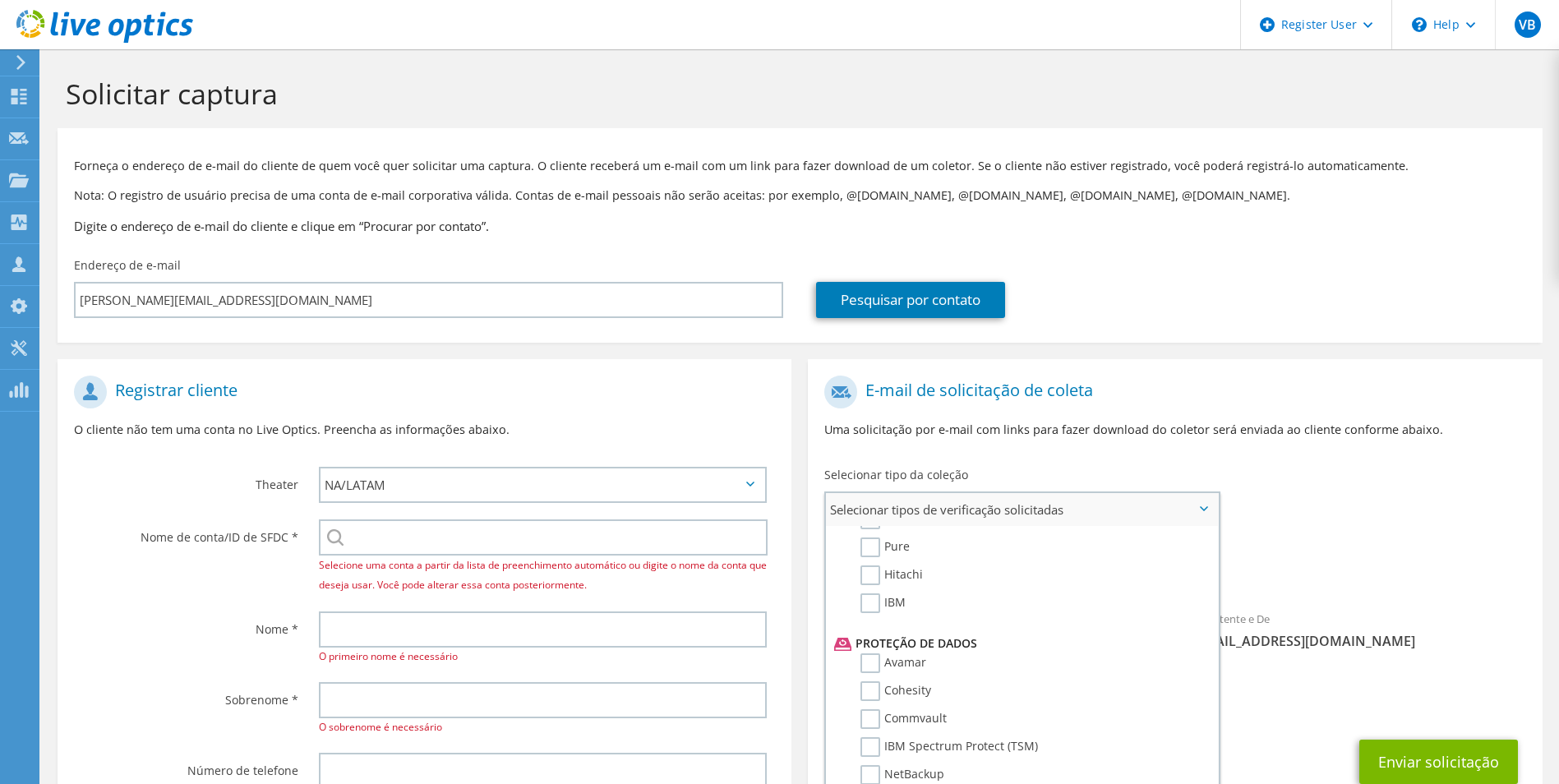
scroll to position [614, 0]
click at [1118, 450] on div "E-mail de solicitação de coleta Uma solicitação por e-mail com links para fazer…" at bounding box center [1174, 413] width 734 height 91
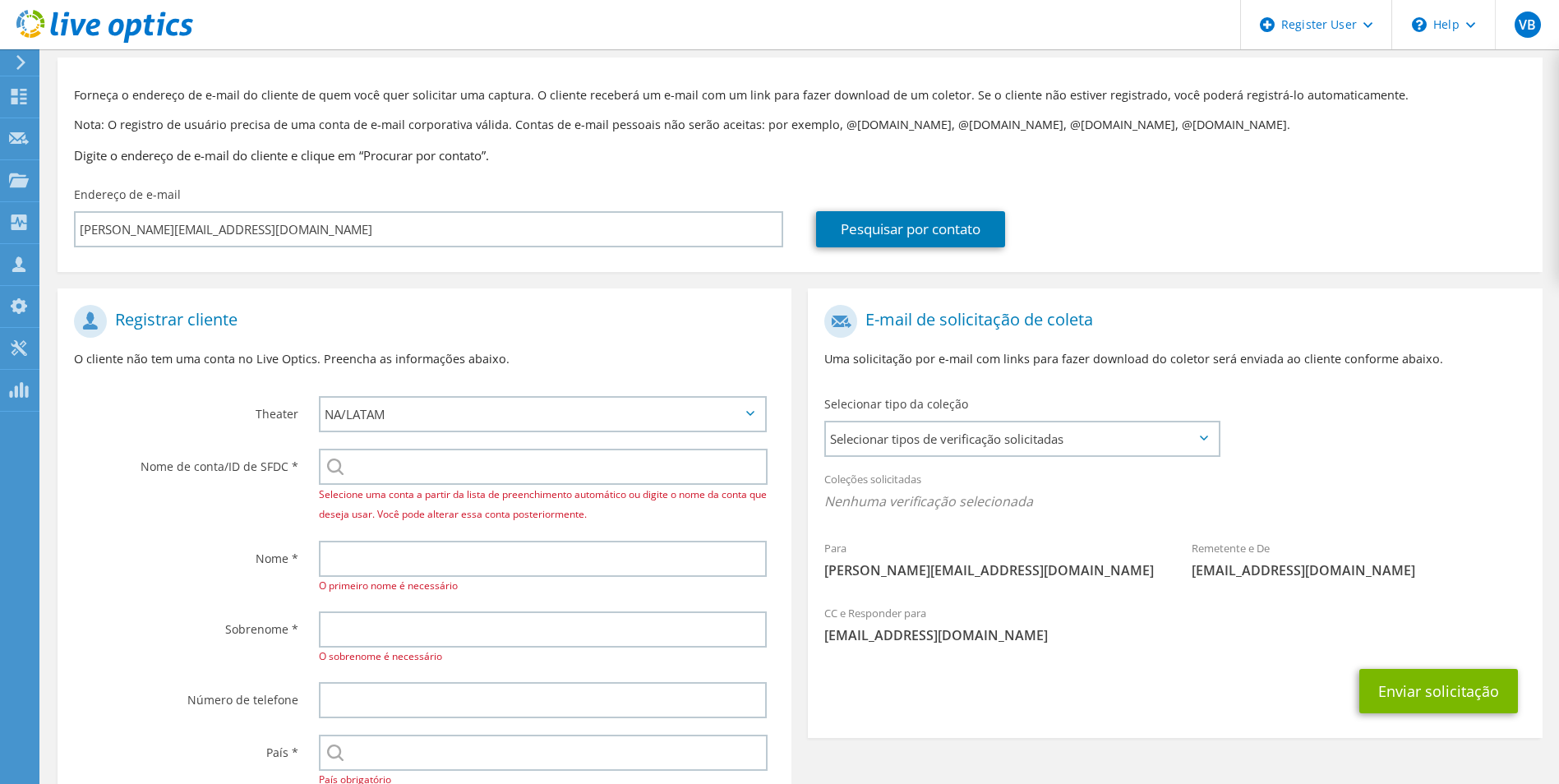
scroll to position [0, 0]
